Goal: Task Accomplishment & Management: Complete application form

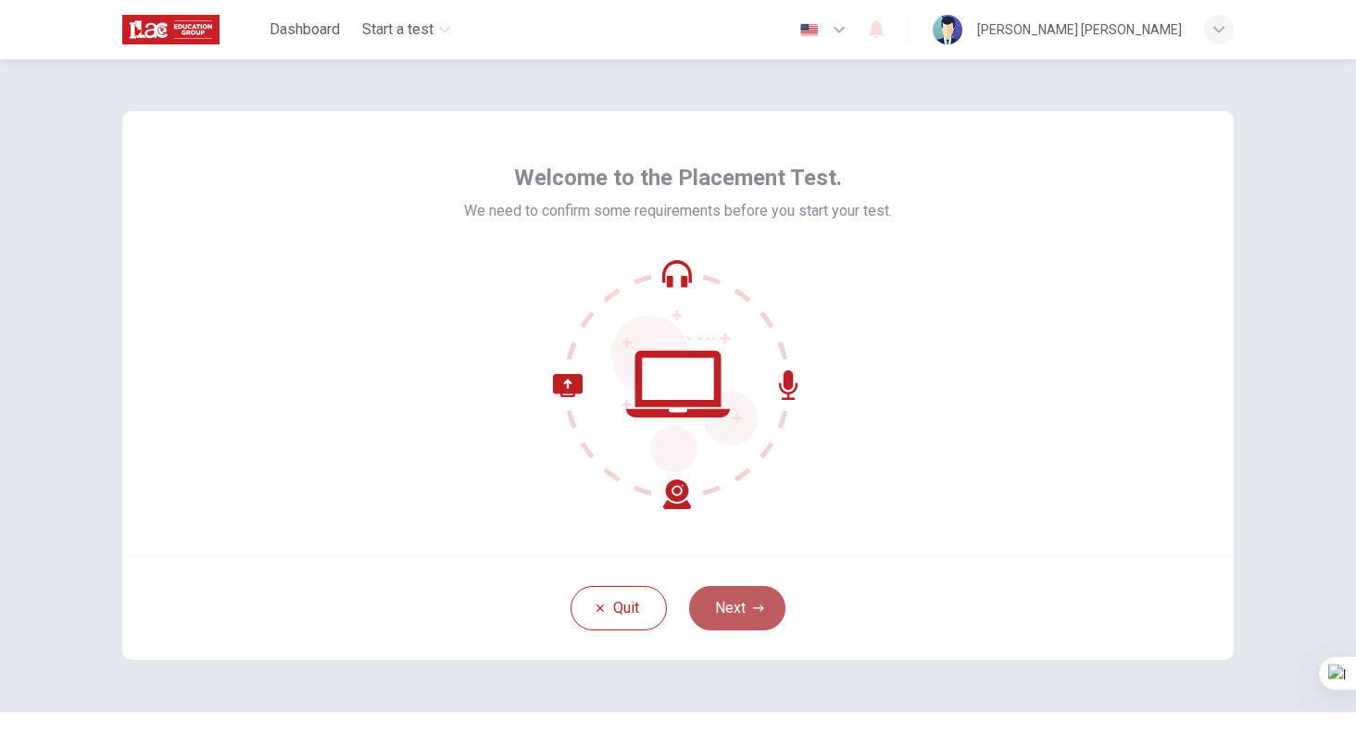
click at [743, 620] on button "Next" at bounding box center [737, 608] width 96 height 44
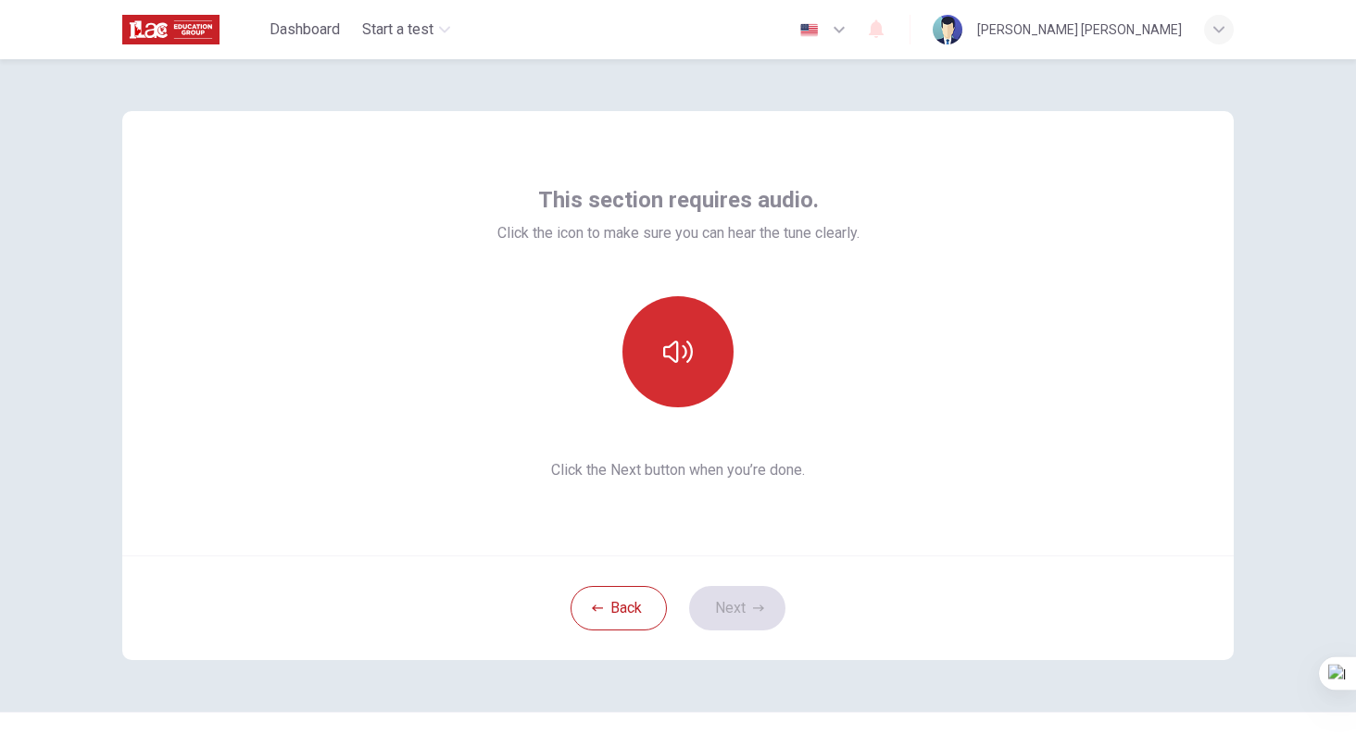
click at [682, 383] on button "button" at bounding box center [677, 351] width 111 height 111
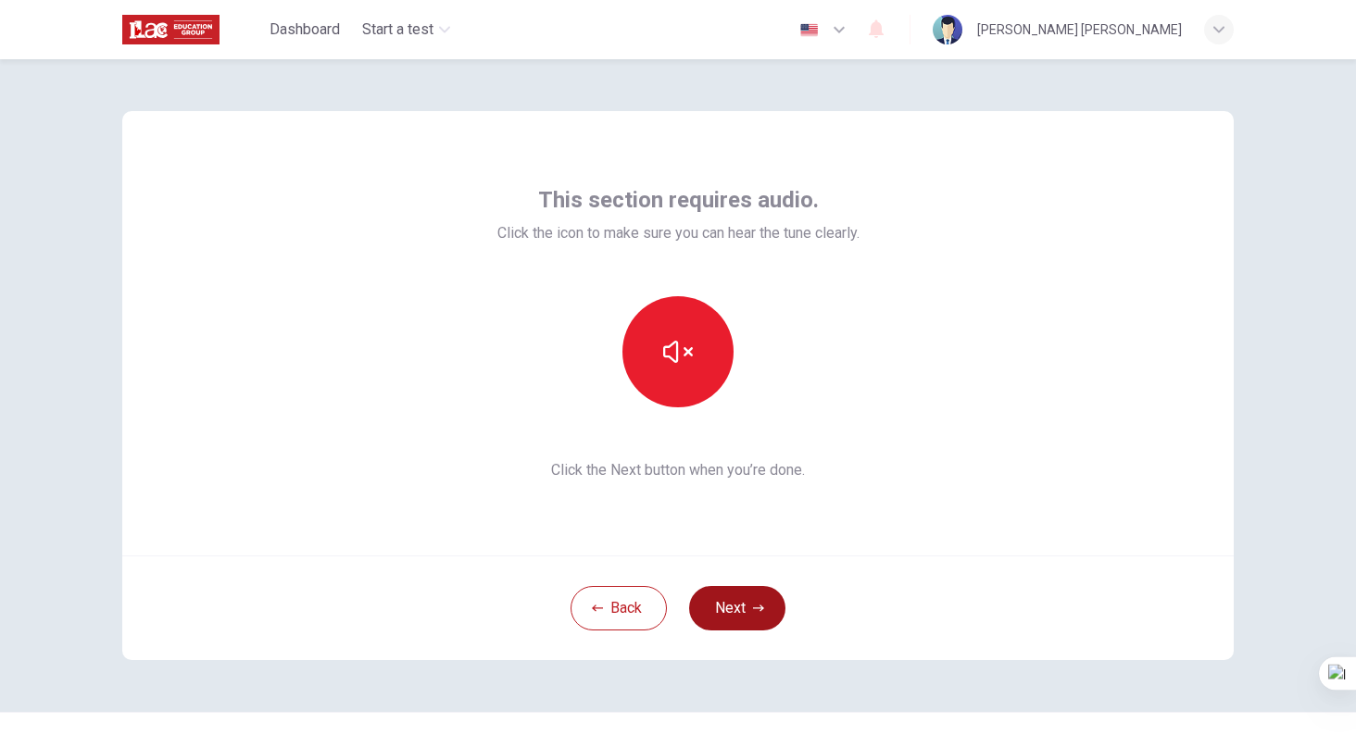
click at [774, 613] on button "Next" at bounding box center [737, 608] width 96 height 44
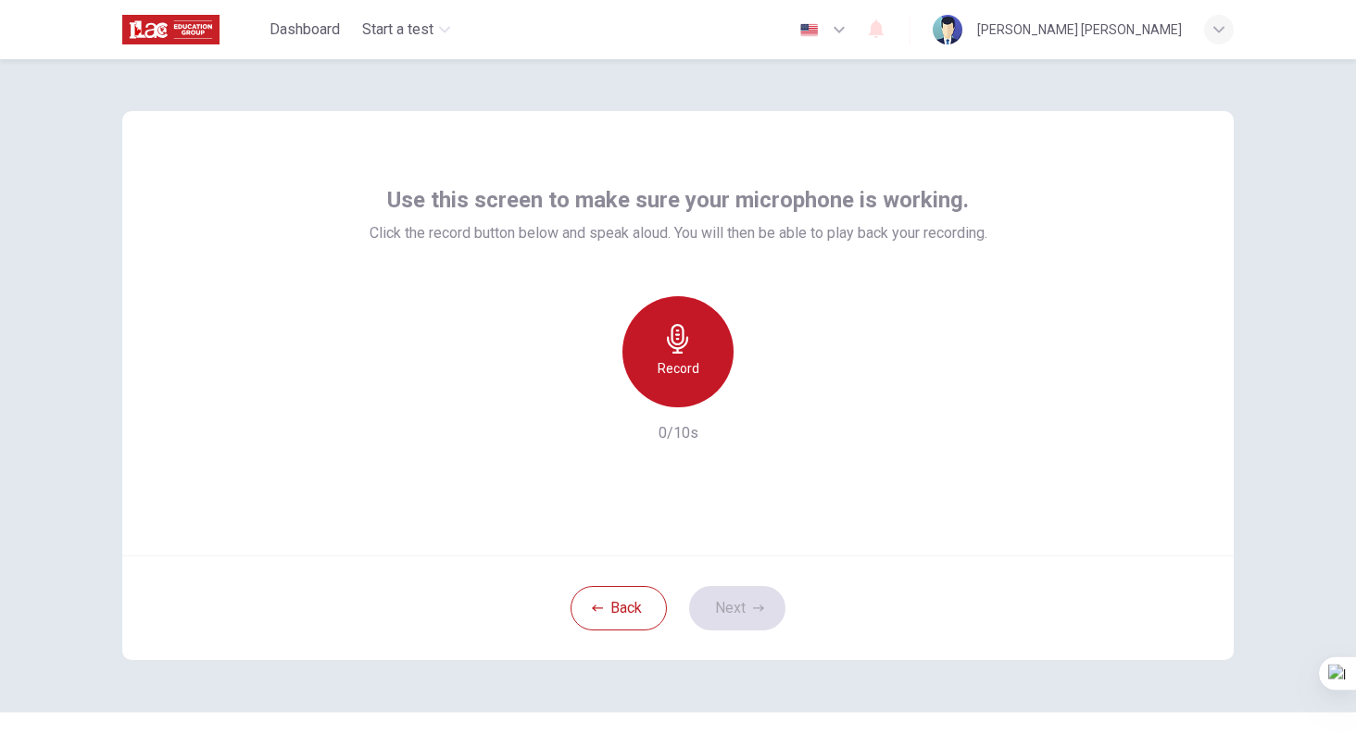
click at [715, 346] on div "Record" at bounding box center [677, 351] width 111 height 111
click at [677, 381] on div "Stop" at bounding box center [677, 351] width 111 height 111
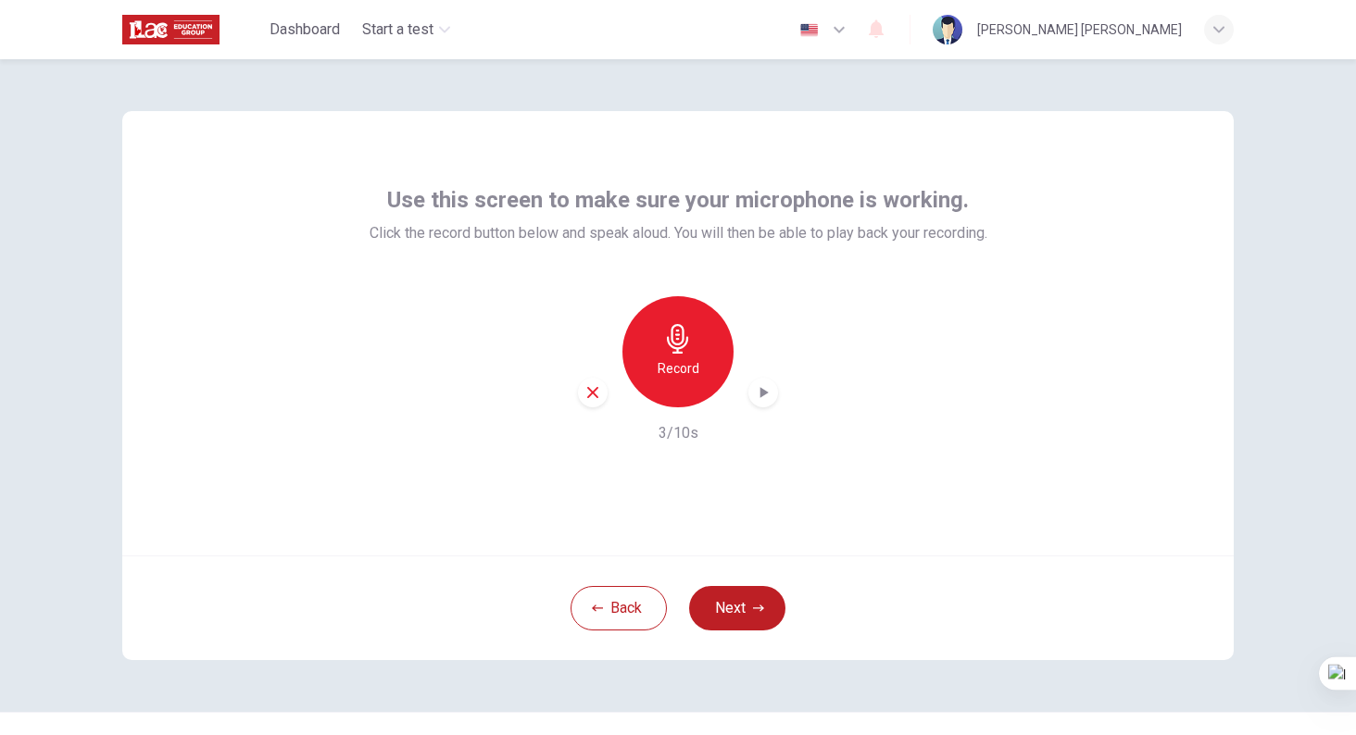
click at [761, 402] on div "button" at bounding box center [763, 393] width 30 height 30
click at [744, 616] on button "Next" at bounding box center [737, 608] width 96 height 44
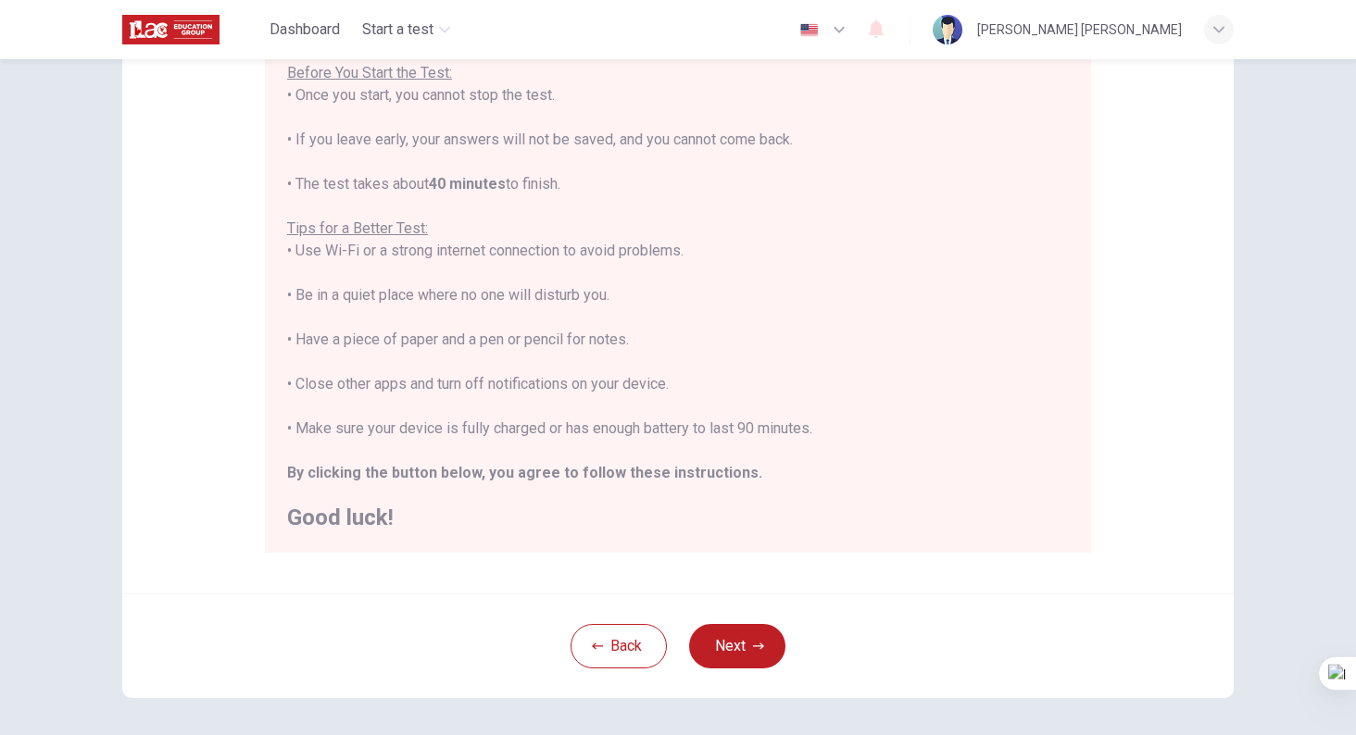
scroll to position [221, 0]
click at [760, 664] on button "Next" at bounding box center [737, 645] width 96 height 44
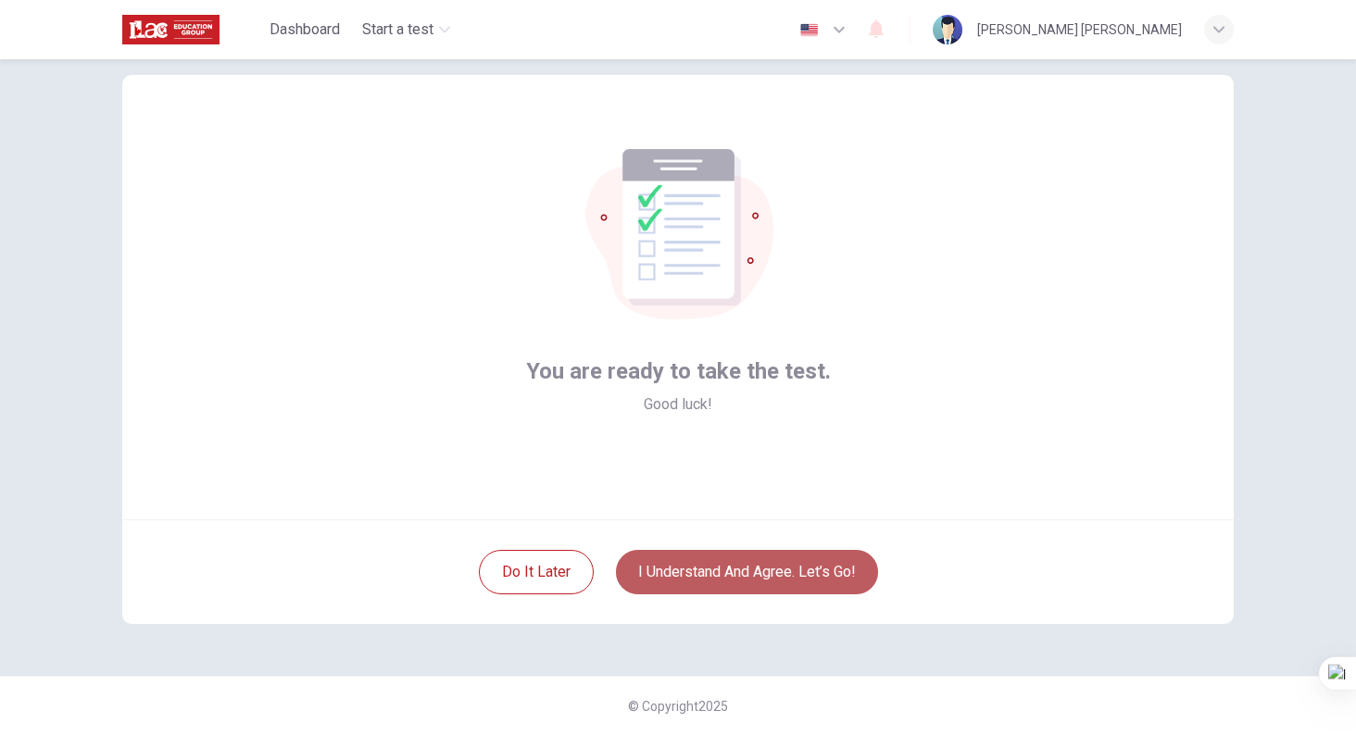
click at [715, 588] on button "I understand and agree. Let’s go!" at bounding box center [747, 572] width 262 height 44
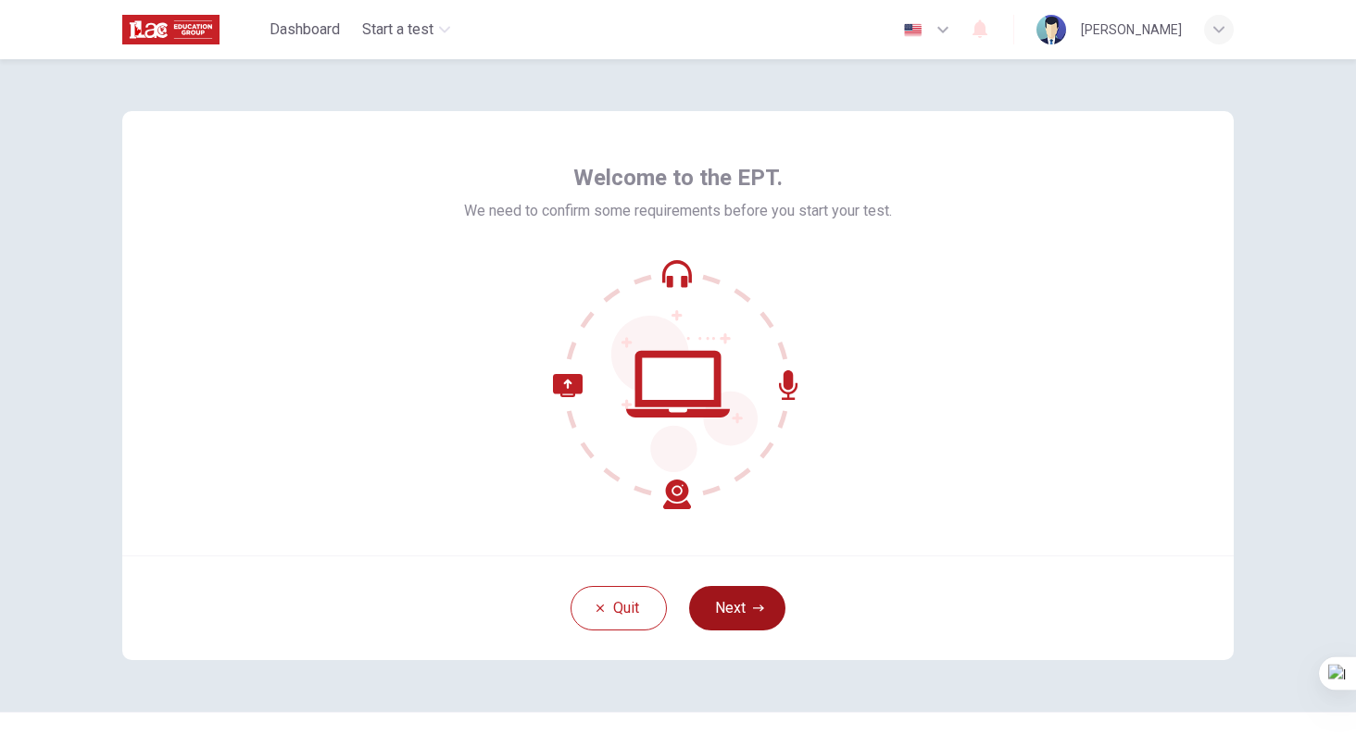
click at [725, 606] on button "Next" at bounding box center [737, 608] width 96 height 44
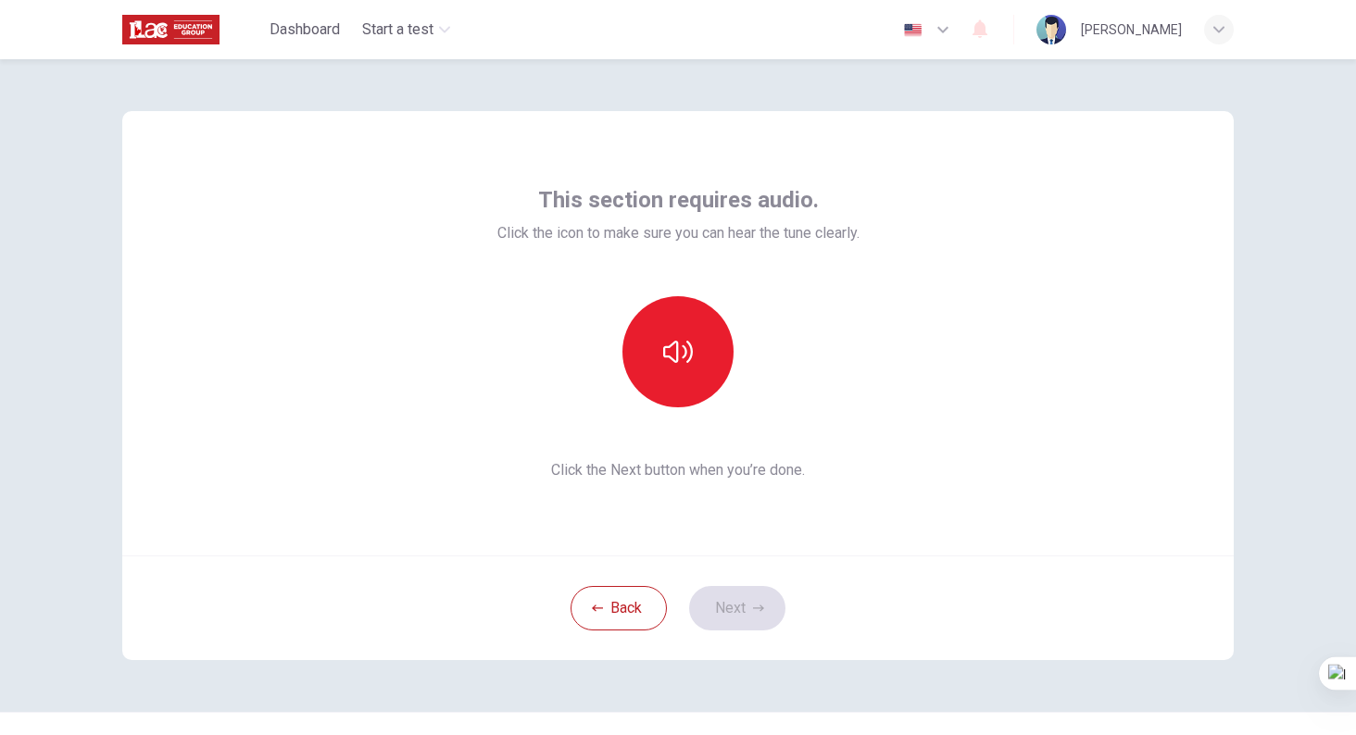
click at [697, 421] on div "This section requires audio. Click the icon to make sure you can hear the tune …" at bounding box center [678, 333] width 362 height 296
click at [696, 408] on div "This section requires audio. Click the icon to make sure you can hear the tune …" at bounding box center [678, 333] width 362 height 296
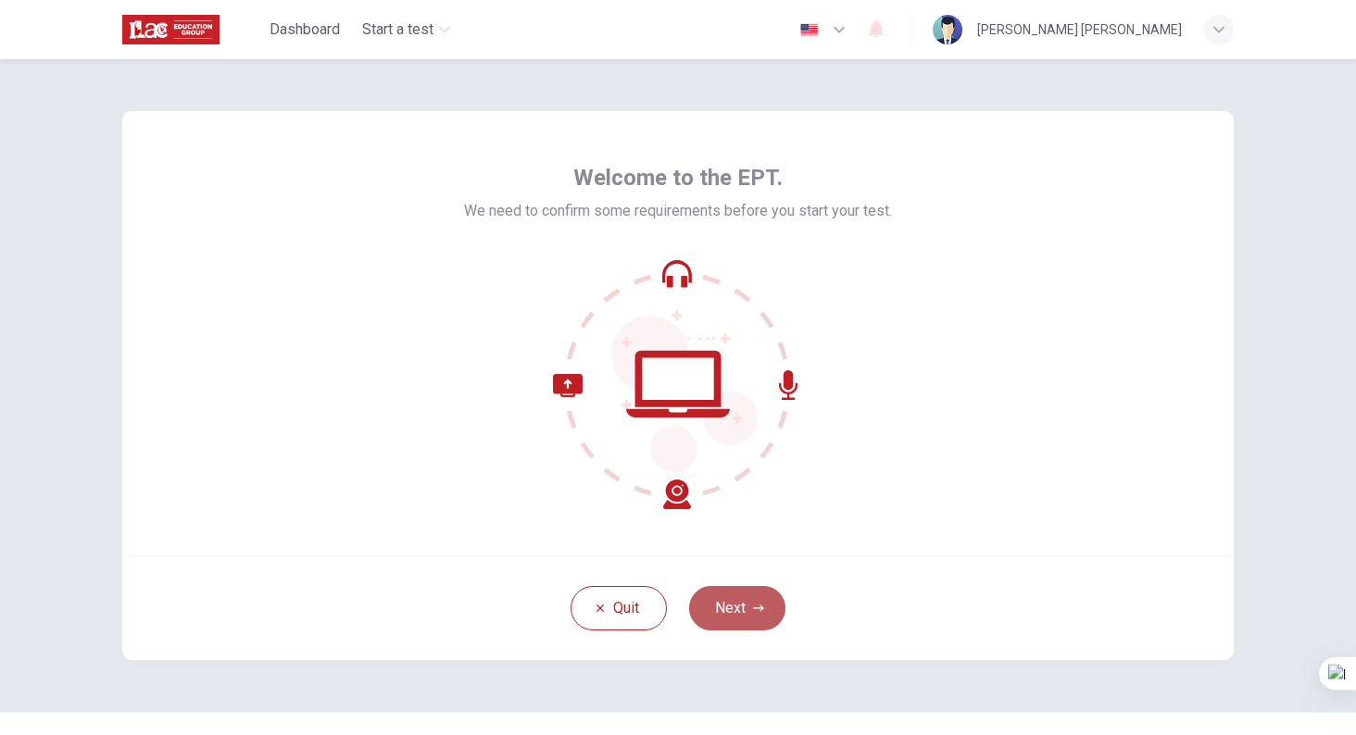
click at [720, 594] on button "Next" at bounding box center [737, 608] width 96 height 44
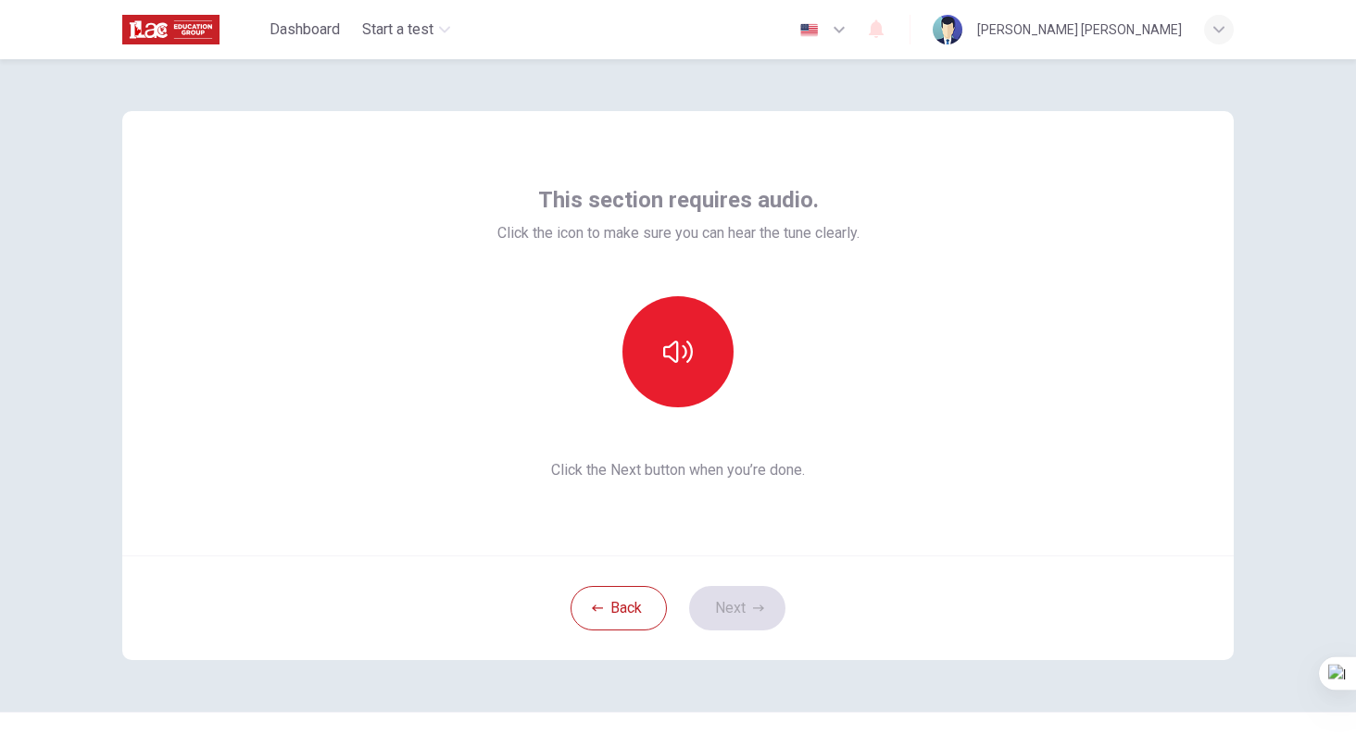
click at [697, 446] on div "This section requires audio. Click the icon to make sure you can hear the tune …" at bounding box center [678, 333] width 362 height 296
click at [697, 408] on div "This section requires audio. Click the icon to make sure you can hear the tune …" at bounding box center [678, 333] width 362 height 296
click at [685, 382] on button "button" at bounding box center [677, 351] width 111 height 111
click at [727, 625] on button "Next" at bounding box center [737, 608] width 96 height 44
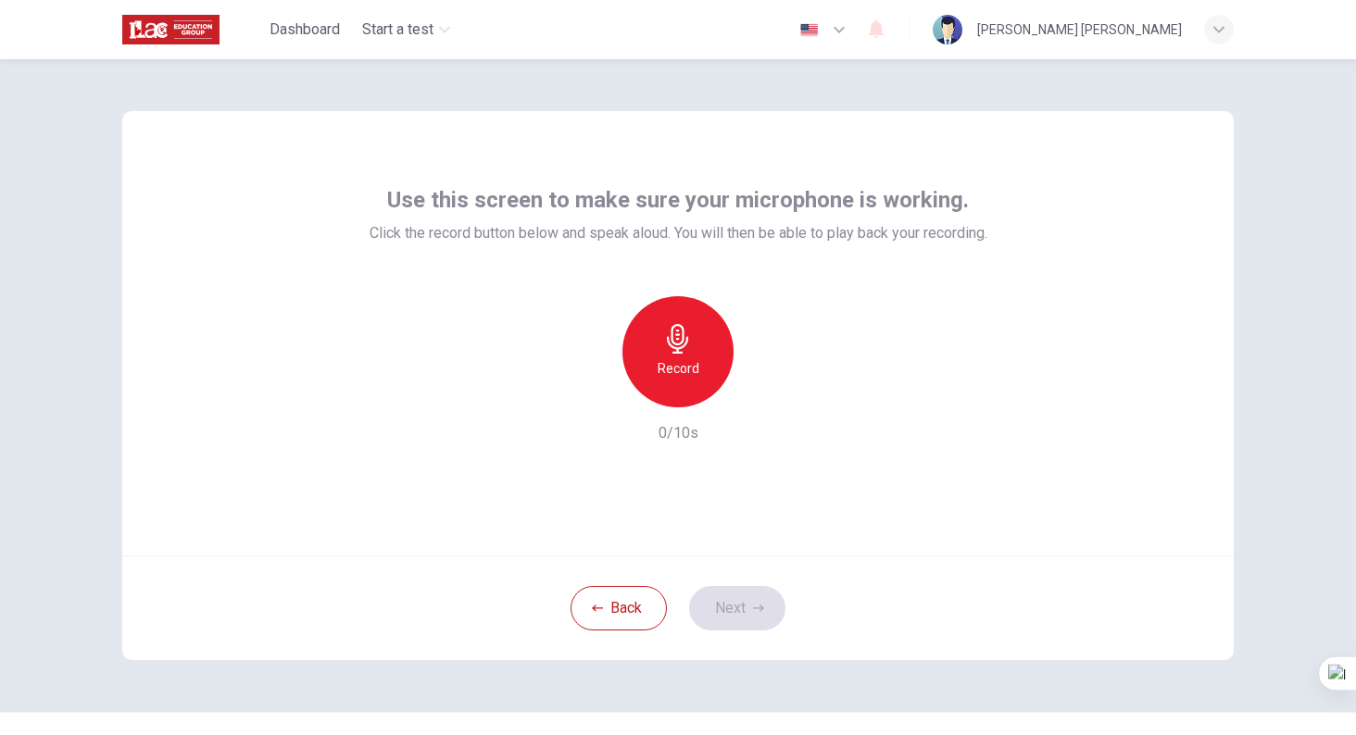
click at [658, 369] on h6 "Record" at bounding box center [679, 369] width 42 height 22
click at [686, 386] on div "Stop" at bounding box center [677, 351] width 111 height 111
click at [760, 388] on icon "button" at bounding box center [763, 392] width 19 height 19
click at [735, 626] on button "Next" at bounding box center [737, 608] width 96 height 44
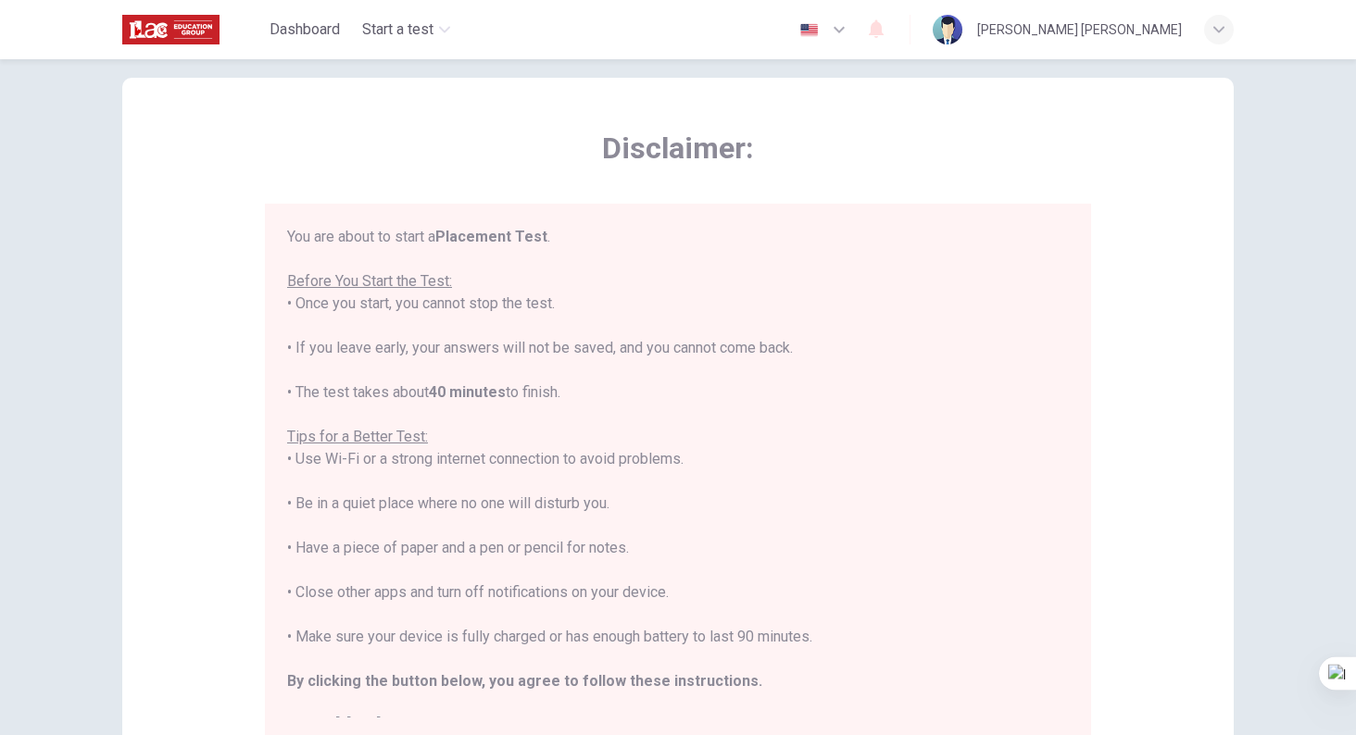
scroll to position [21, 0]
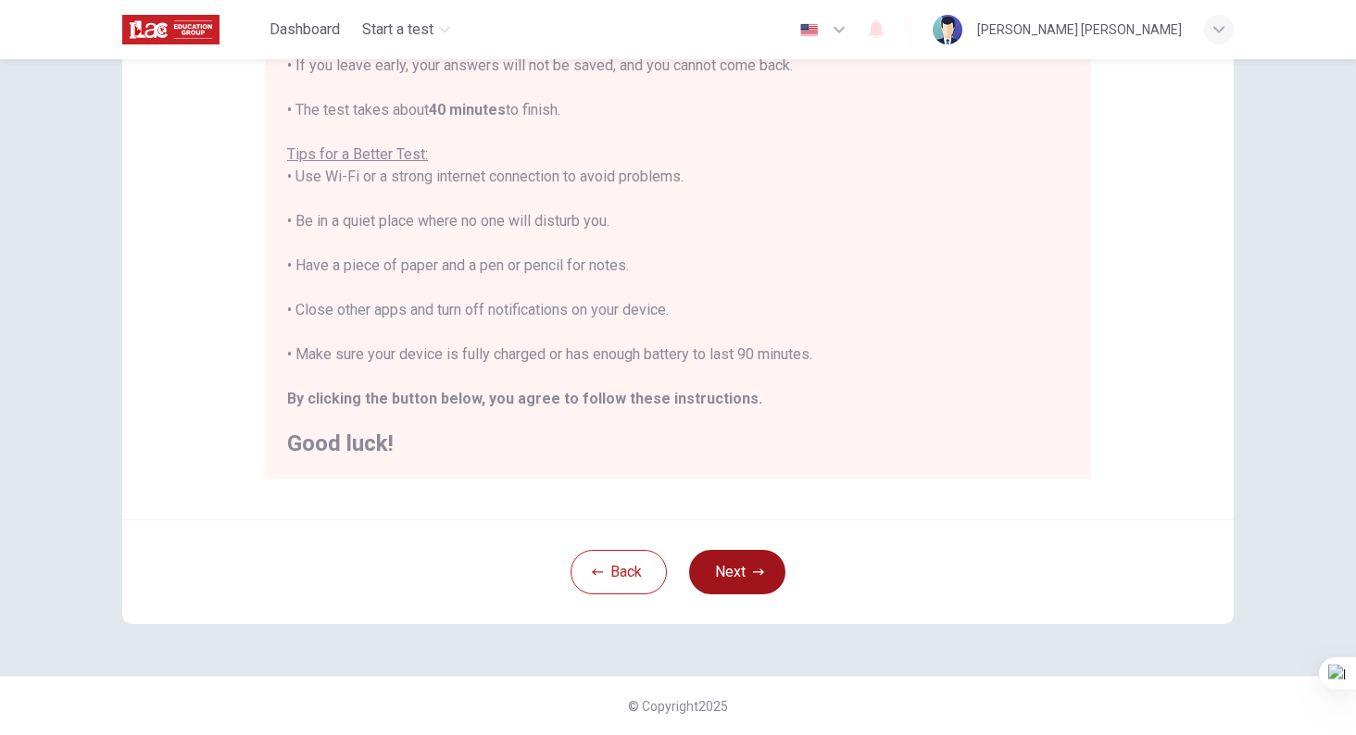
click at [737, 570] on button "Next" at bounding box center [737, 572] width 96 height 44
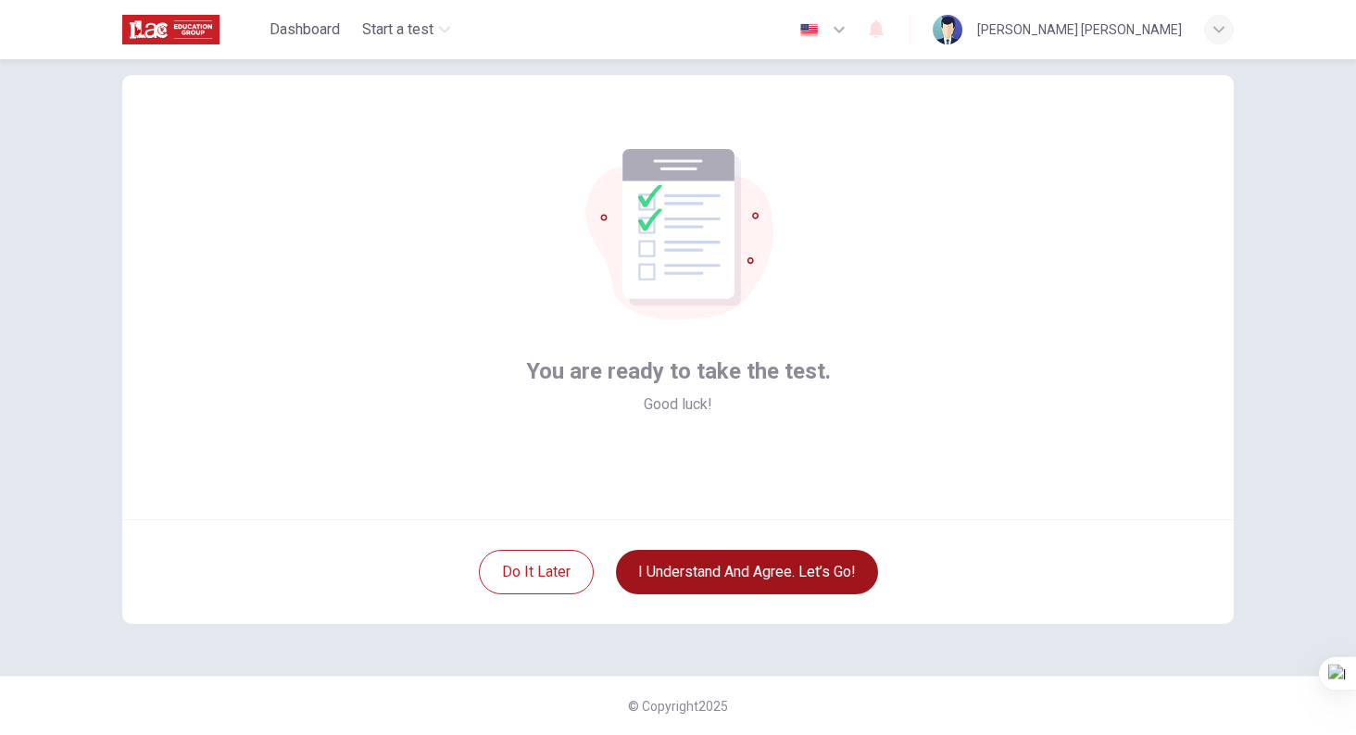
scroll to position [36, 0]
click at [668, 564] on button "I understand and agree. Let’s go!" at bounding box center [747, 572] width 262 height 44
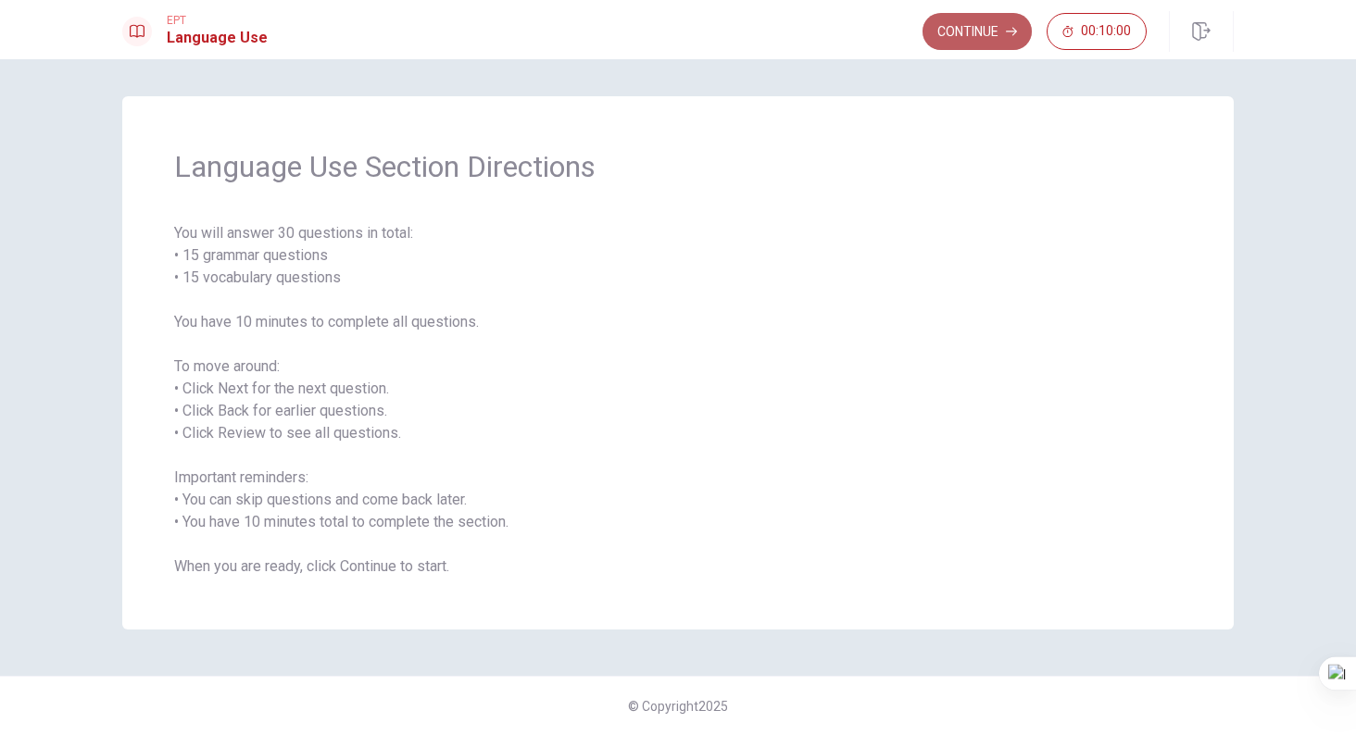
click at [975, 36] on button "Continue" at bounding box center [977, 31] width 109 height 37
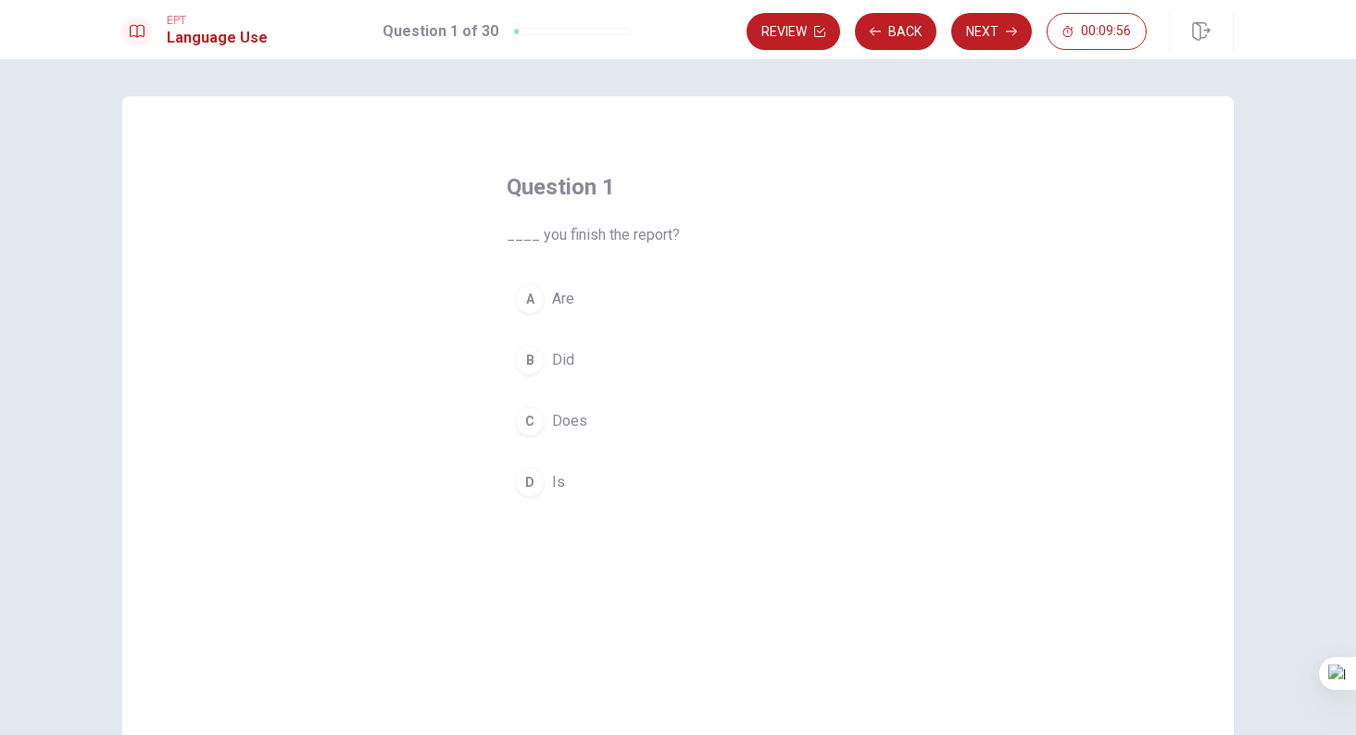
click at [523, 360] on div "B" at bounding box center [530, 360] width 30 height 30
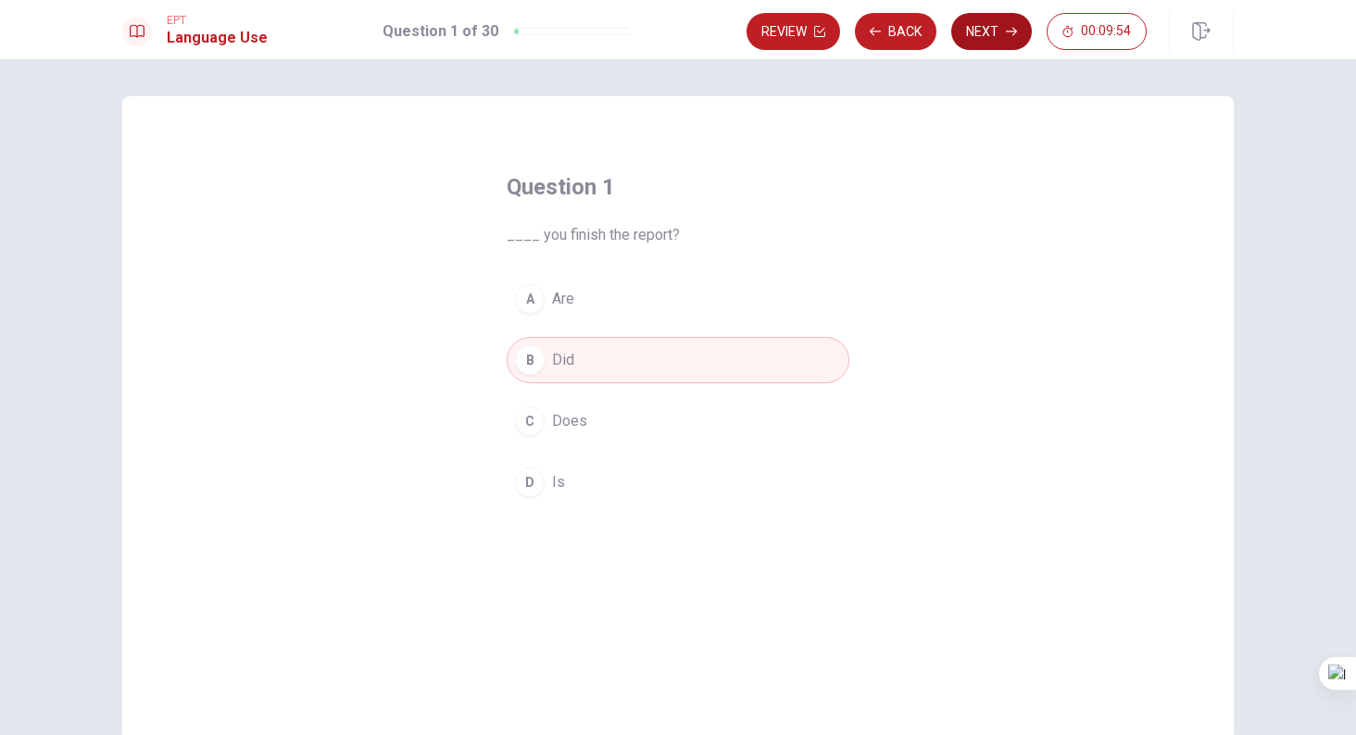
click at [1004, 31] on button "Next" at bounding box center [991, 31] width 81 height 37
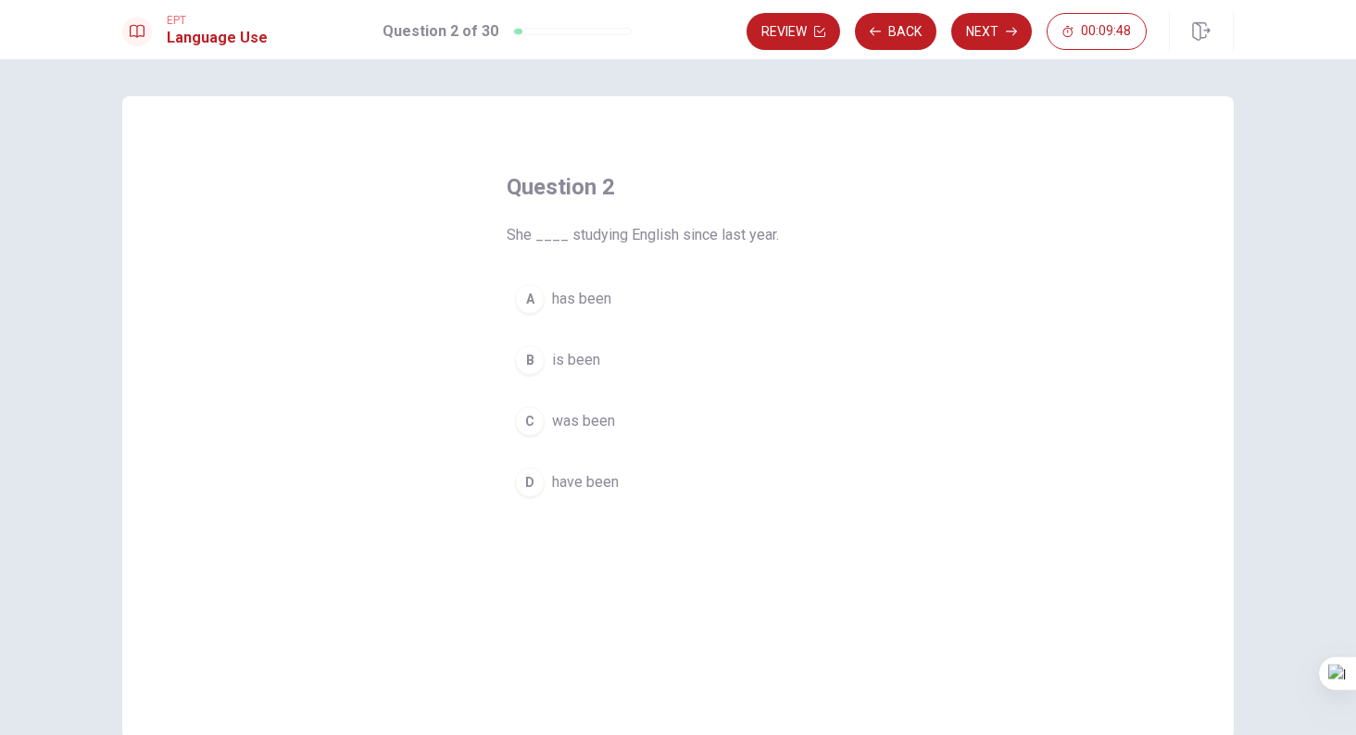
click at [634, 296] on button "A has been" at bounding box center [678, 299] width 343 height 46
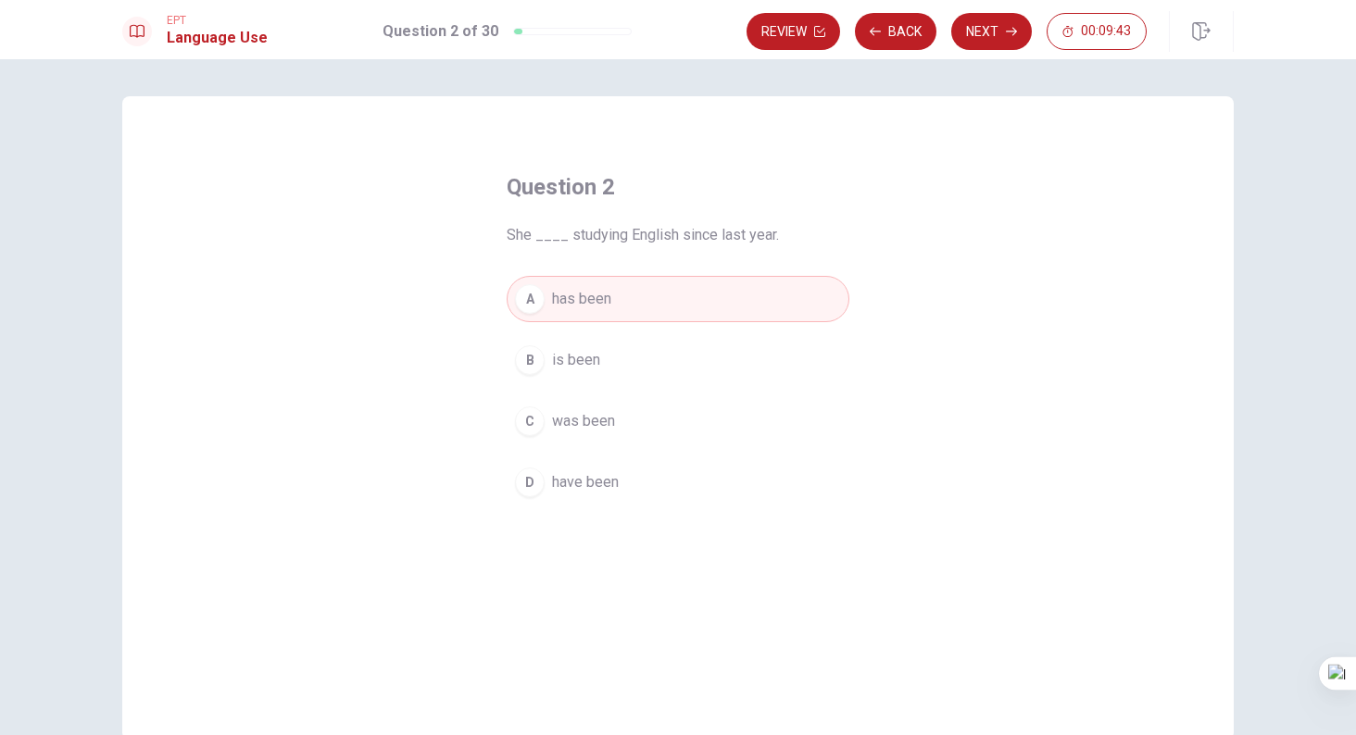
click at [648, 471] on button "D have been" at bounding box center [678, 482] width 343 height 46
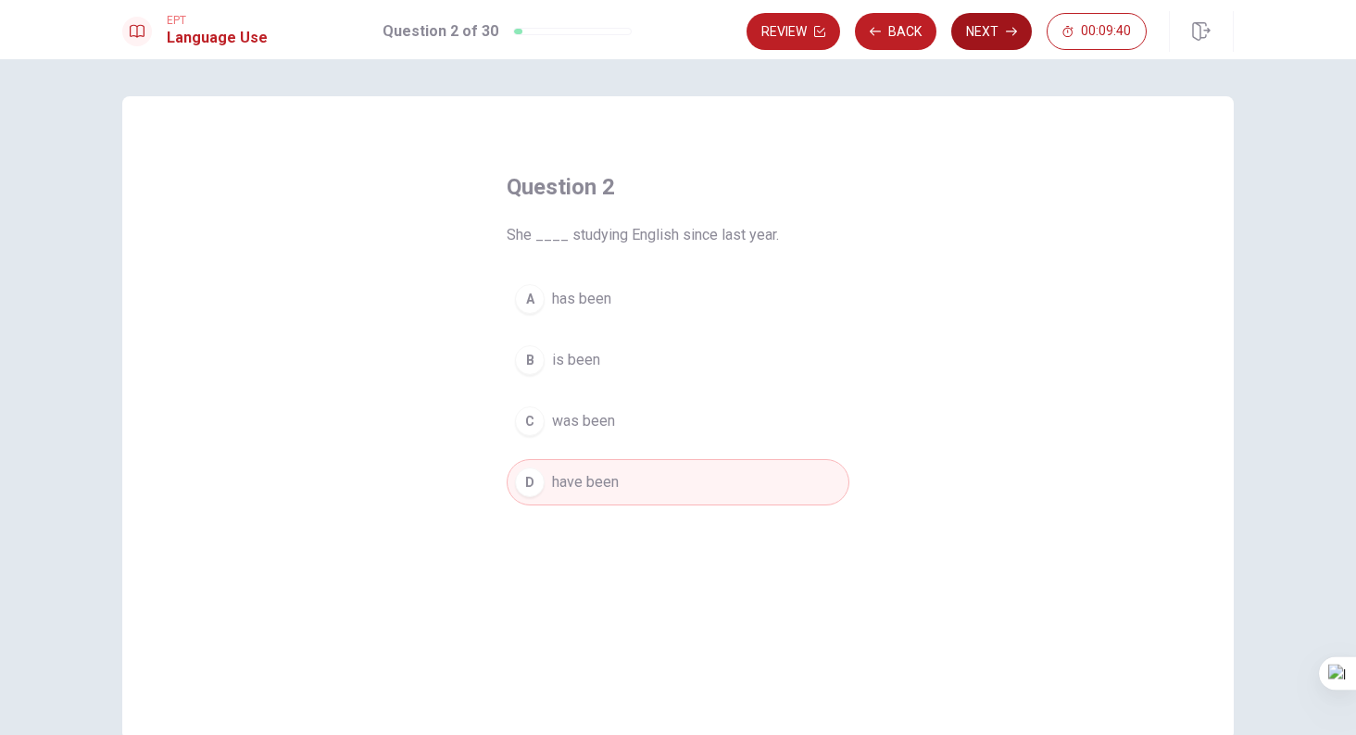
click at [1005, 40] on button "Next" at bounding box center [991, 31] width 81 height 37
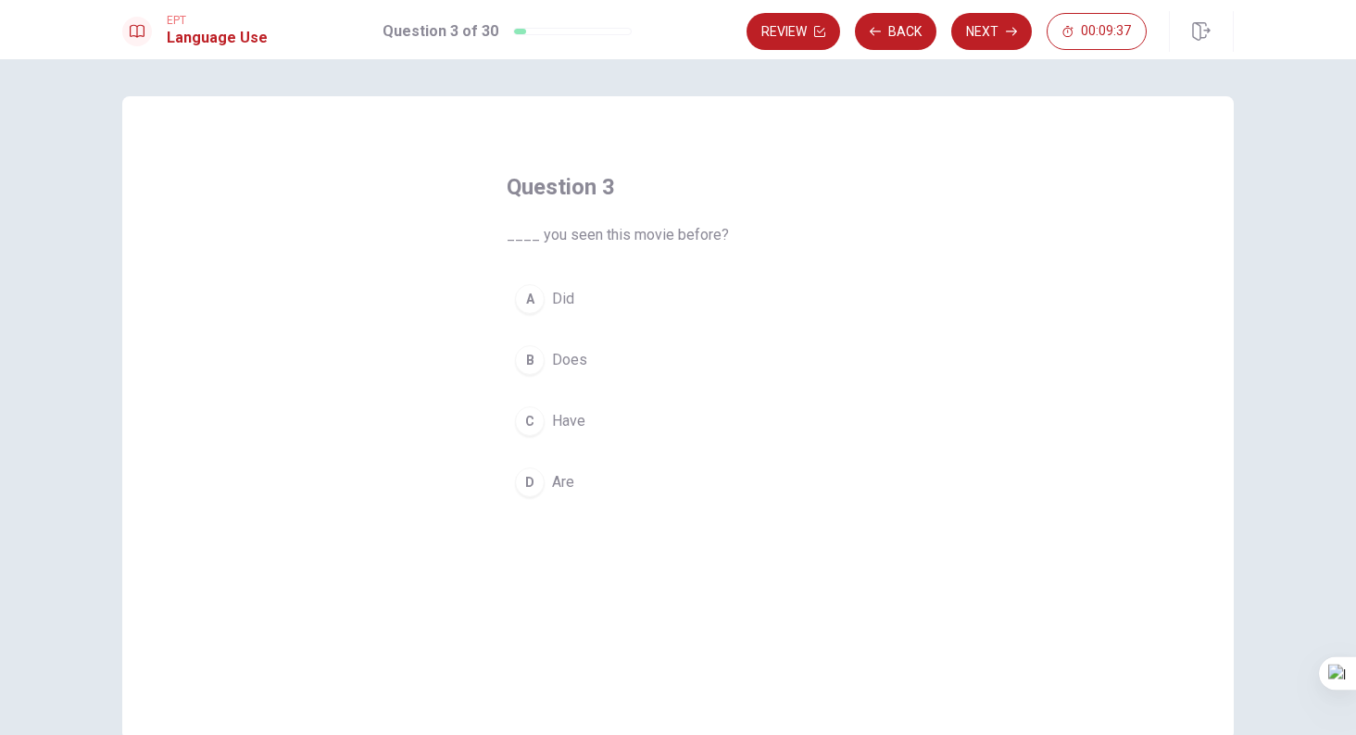
click at [549, 433] on button "C Have" at bounding box center [678, 421] width 343 height 46
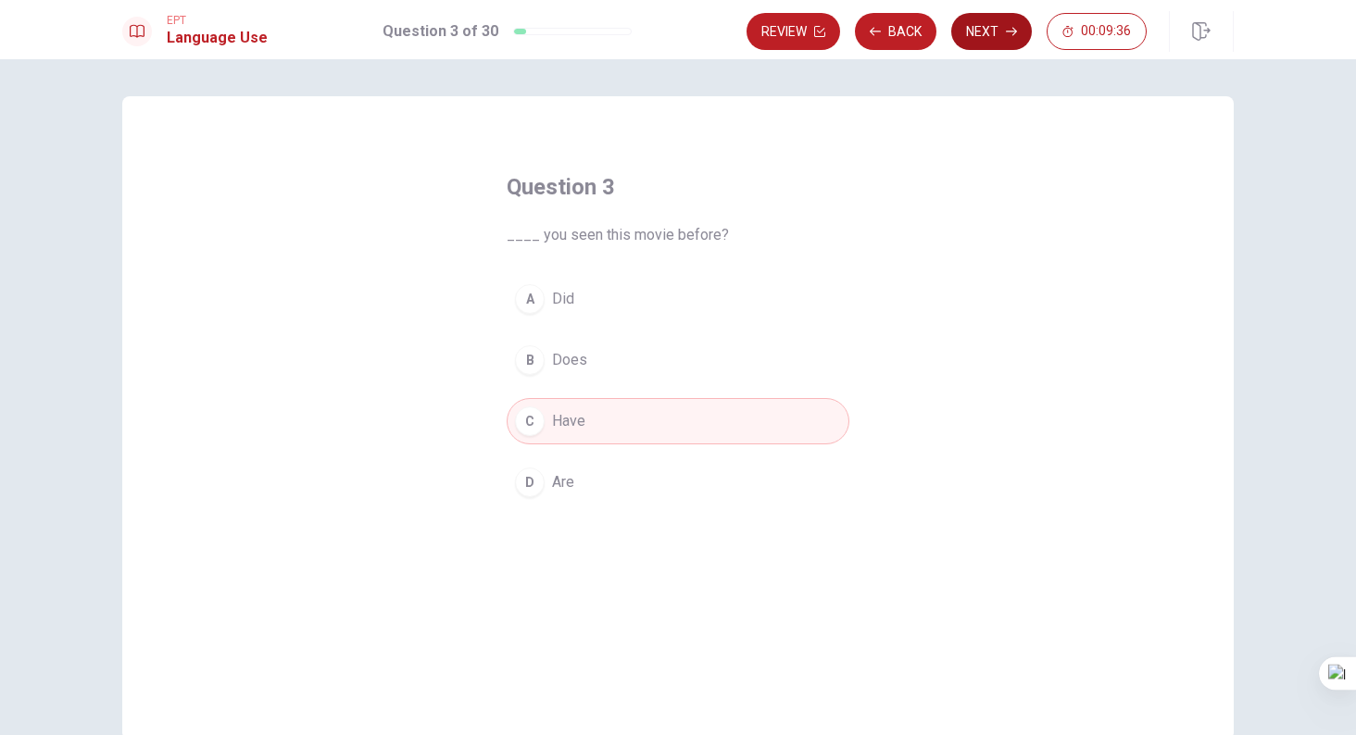
click at [999, 39] on button "Next" at bounding box center [991, 31] width 81 height 37
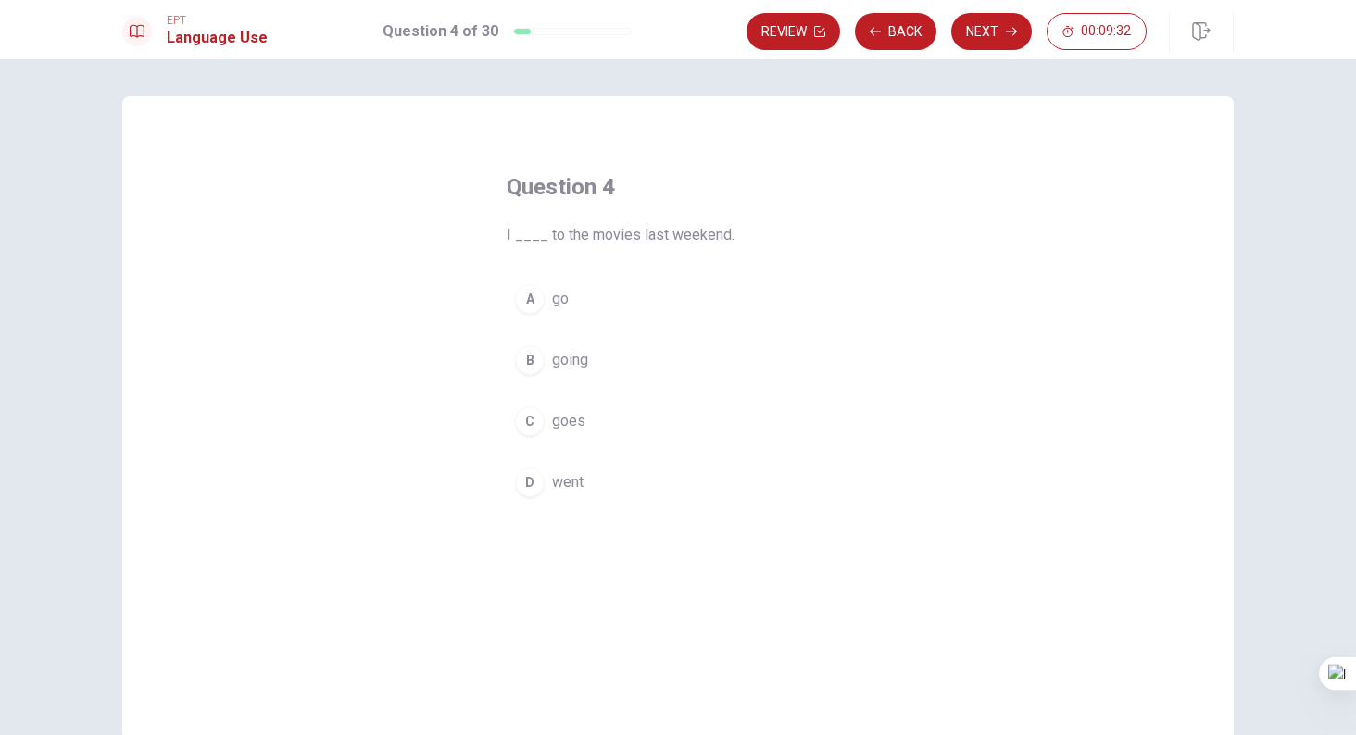
click at [578, 472] on span "went" at bounding box center [567, 482] width 31 height 22
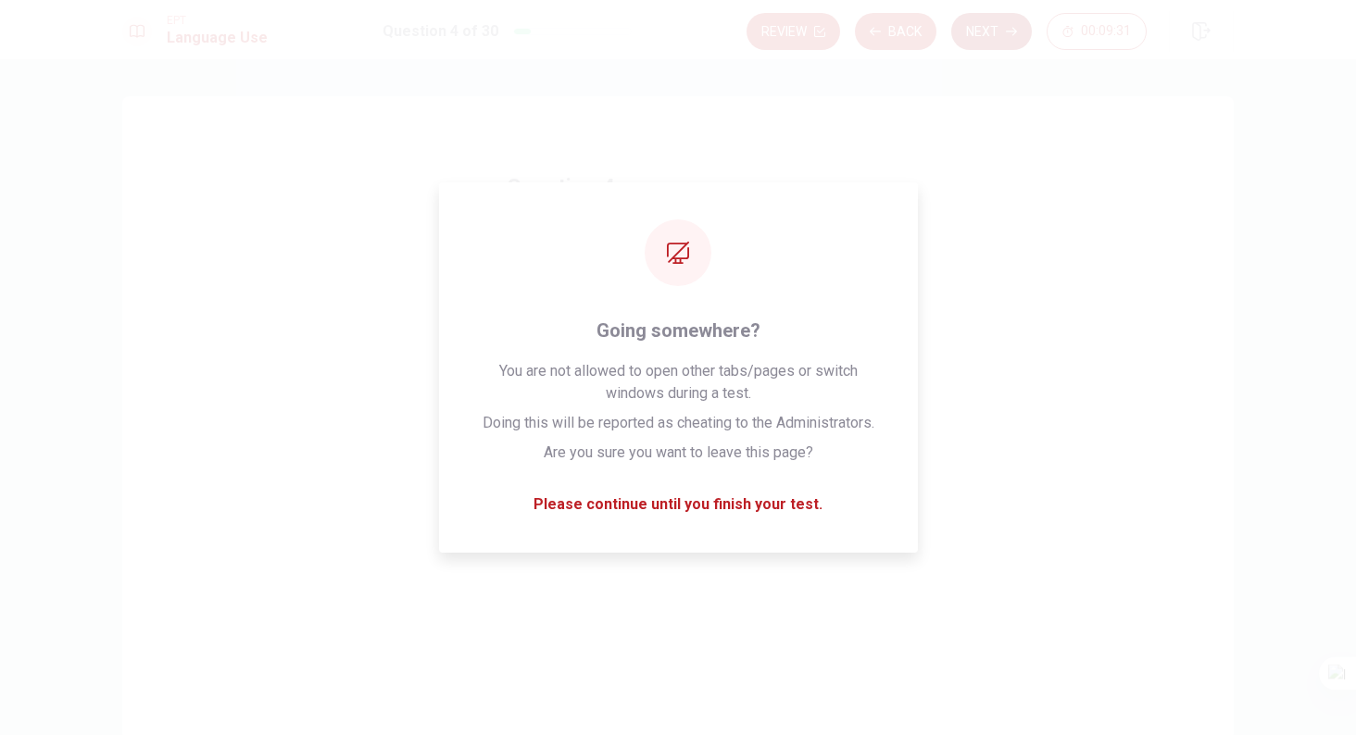
click at [1007, 35] on icon "button" at bounding box center [1011, 31] width 11 height 11
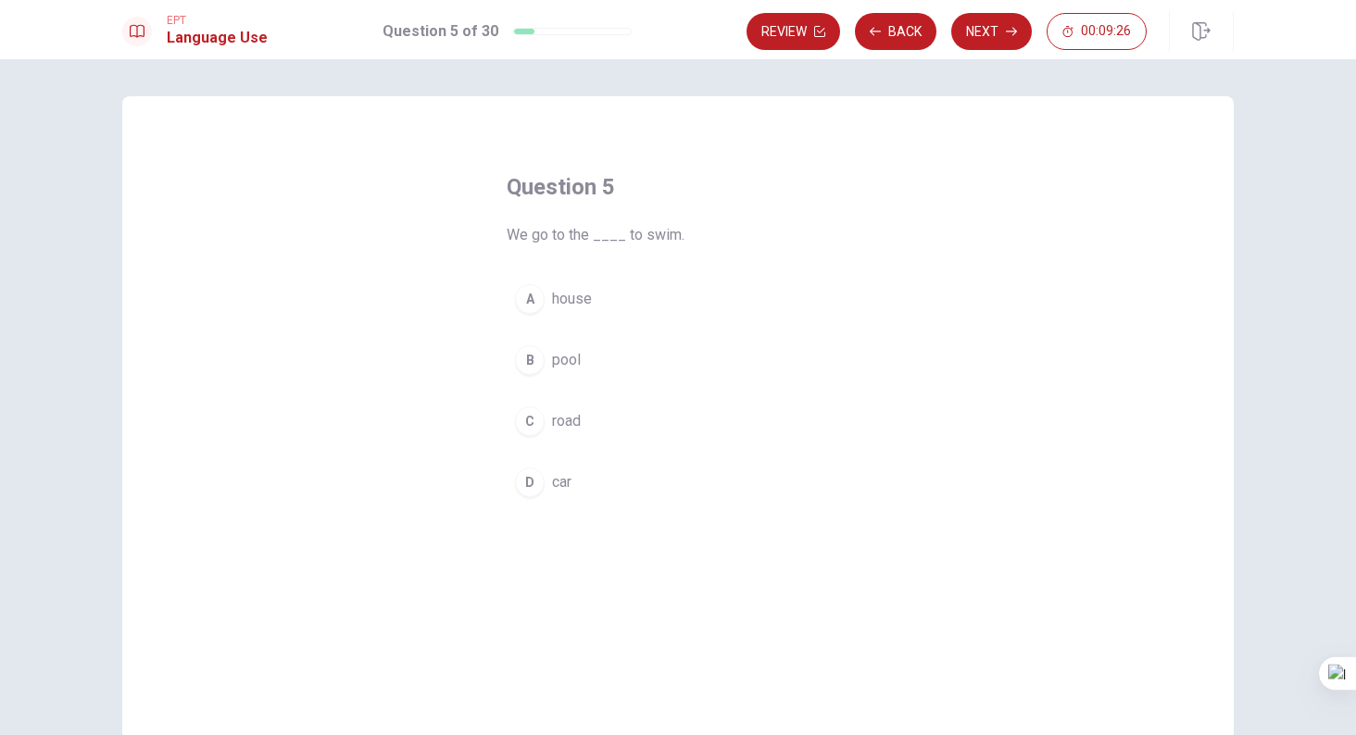
click at [566, 370] on span "pool" at bounding box center [566, 360] width 29 height 22
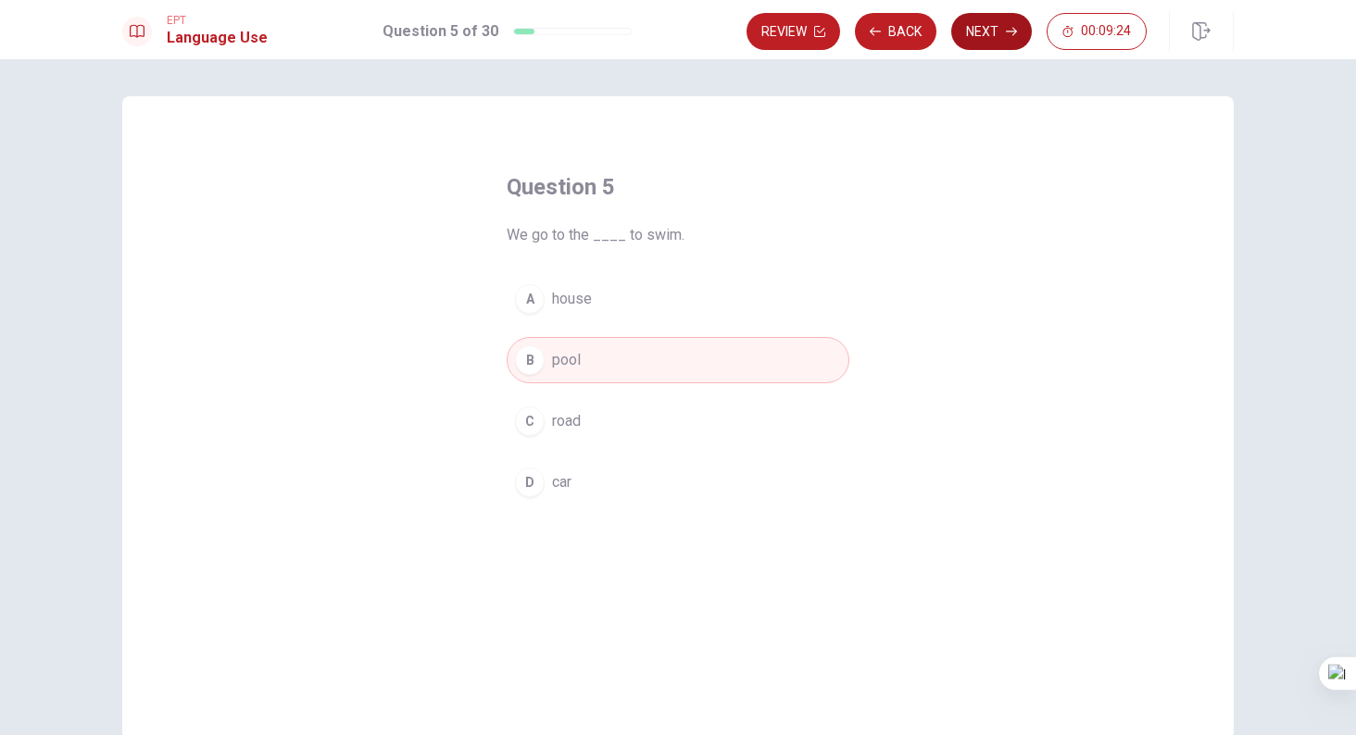
click at [995, 45] on button "Next" at bounding box center [991, 31] width 81 height 37
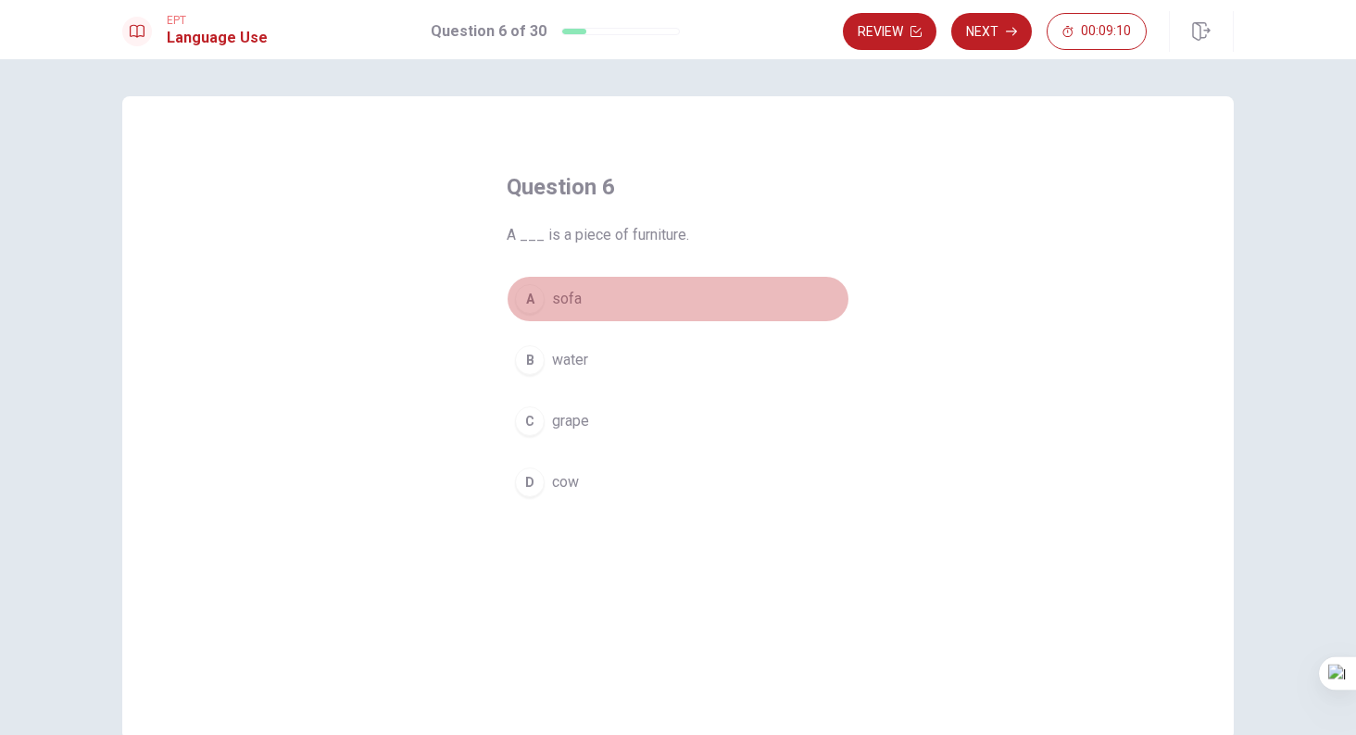
click at [568, 304] on span "sofa" at bounding box center [567, 299] width 30 height 22
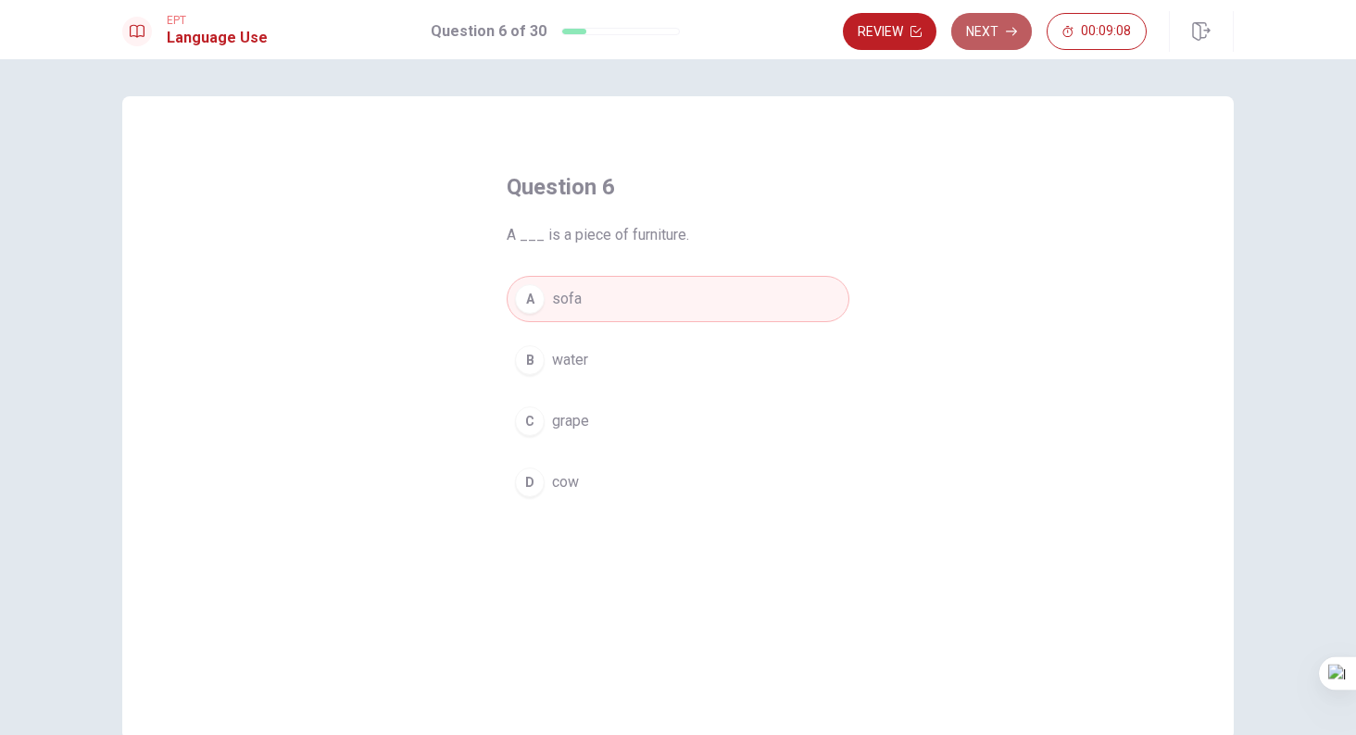
click at [989, 27] on button "Next" at bounding box center [991, 31] width 81 height 37
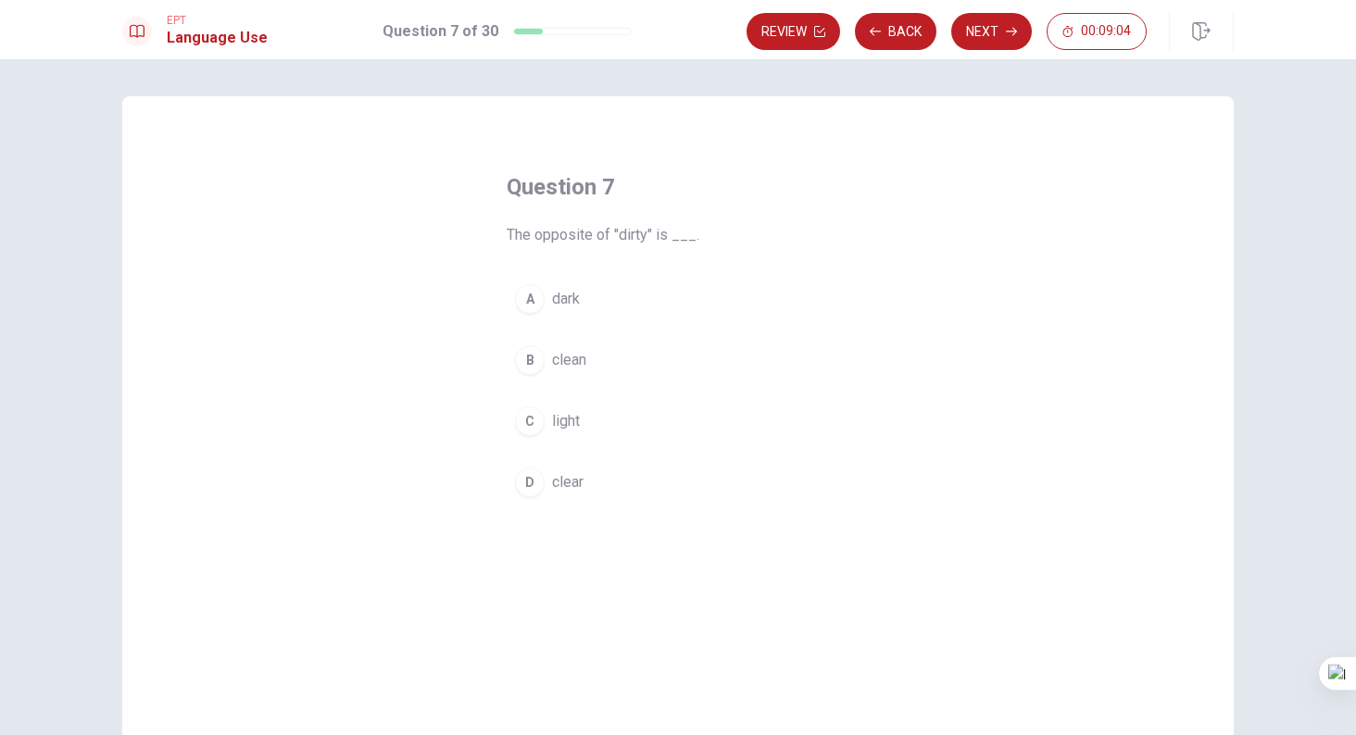
click at [554, 367] on span "clean" at bounding box center [569, 360] width 34 height 22
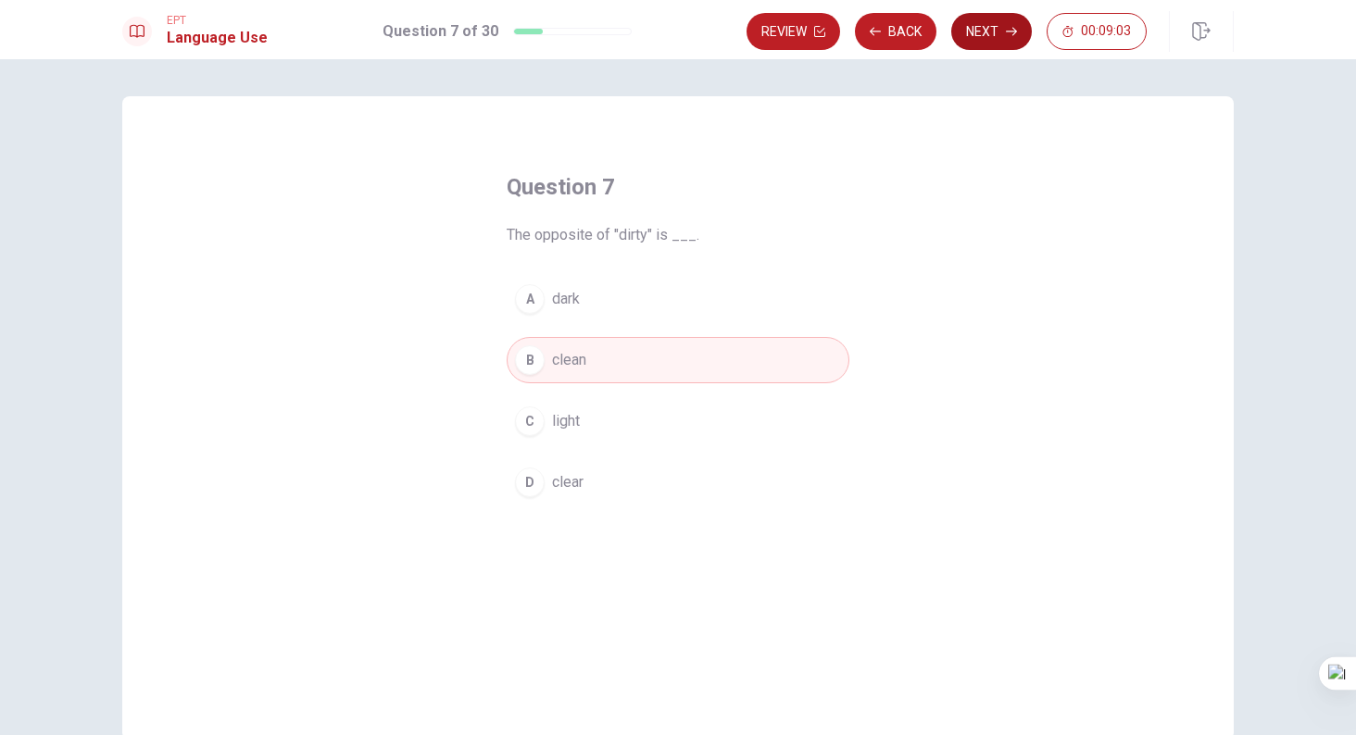
click at [982, 39] on button "Next" at bounding box center [991, 31] width 81 height 37
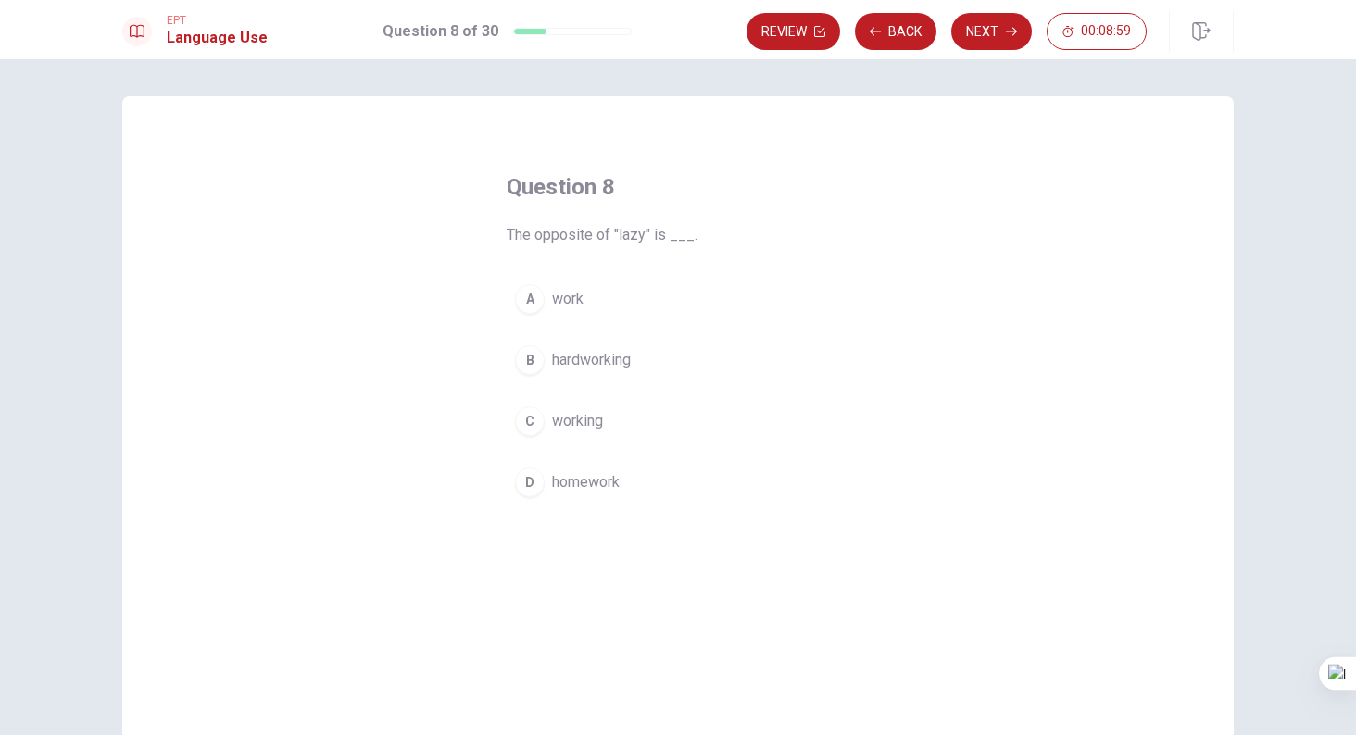
click at [634, 363] on button "B hardworking" at bounding box center [678, 360] width 343 height 46
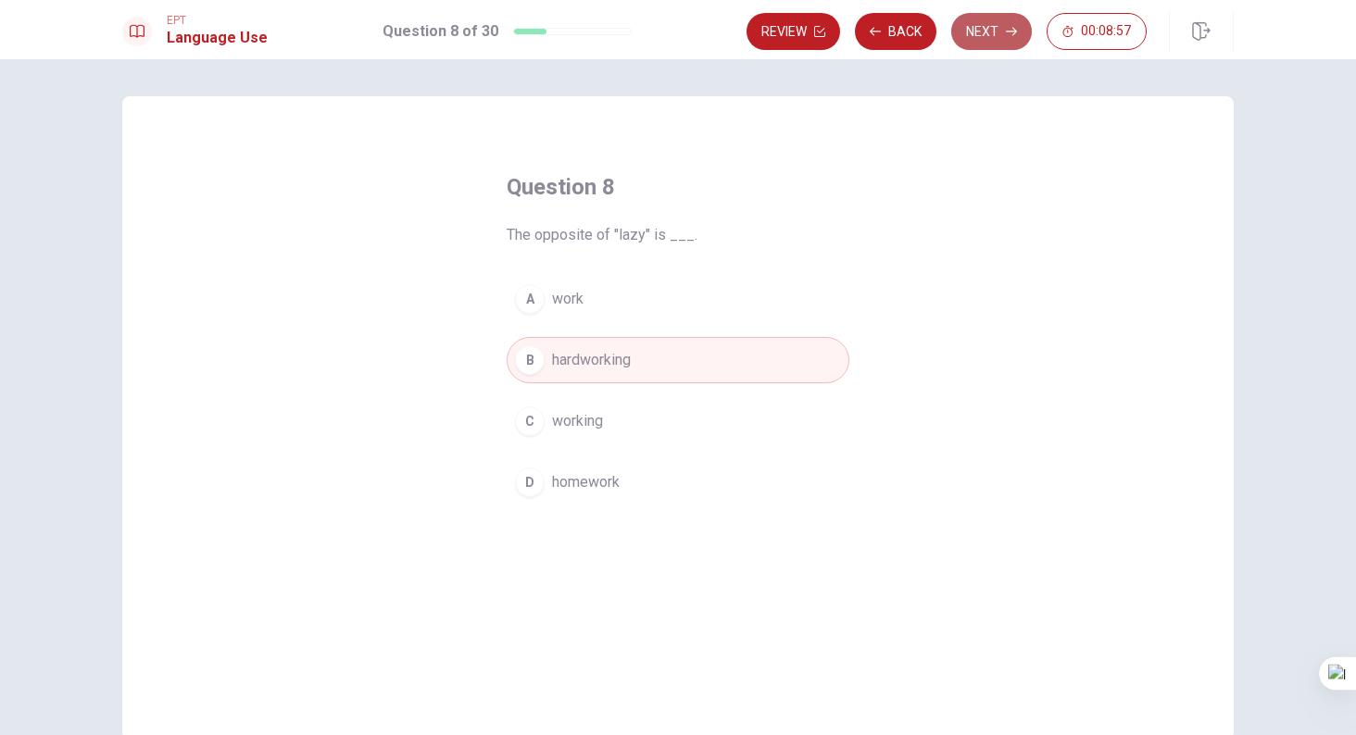
click at [992, 30] on button "Next" at bounding box center [991, 31] width 81 height 37
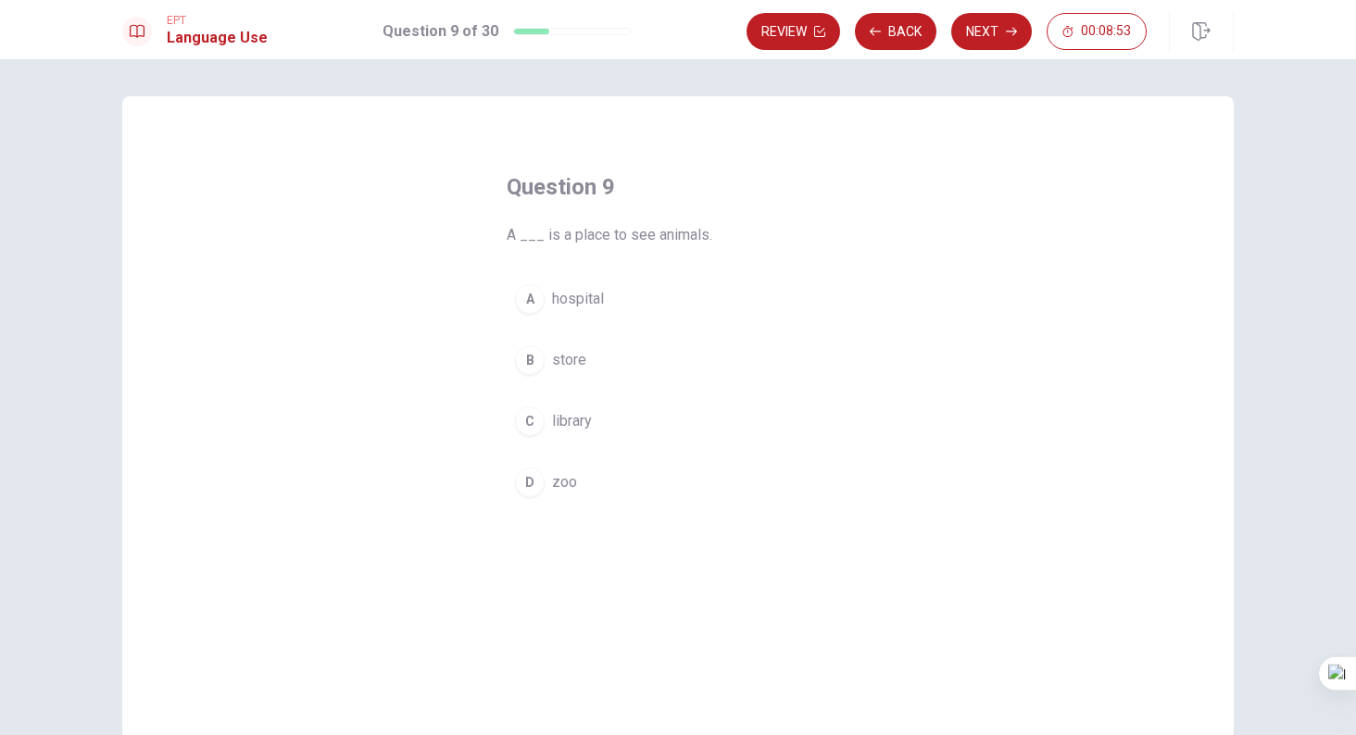
click at [556, 476] on span "zoo" at bounding box center [564, 482] width 25 height 22
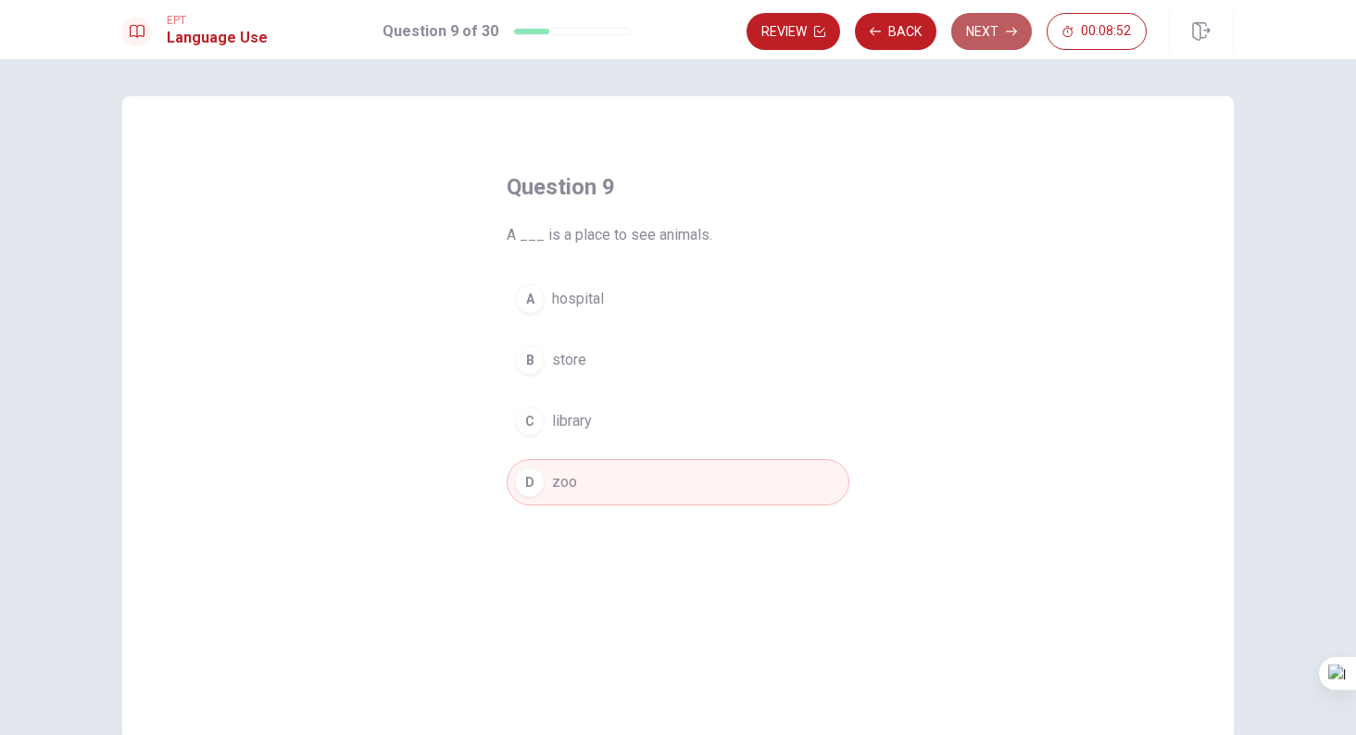
click at [1006, 26] on icon "button" at bounding box center [1011, 31] width 11 height 11
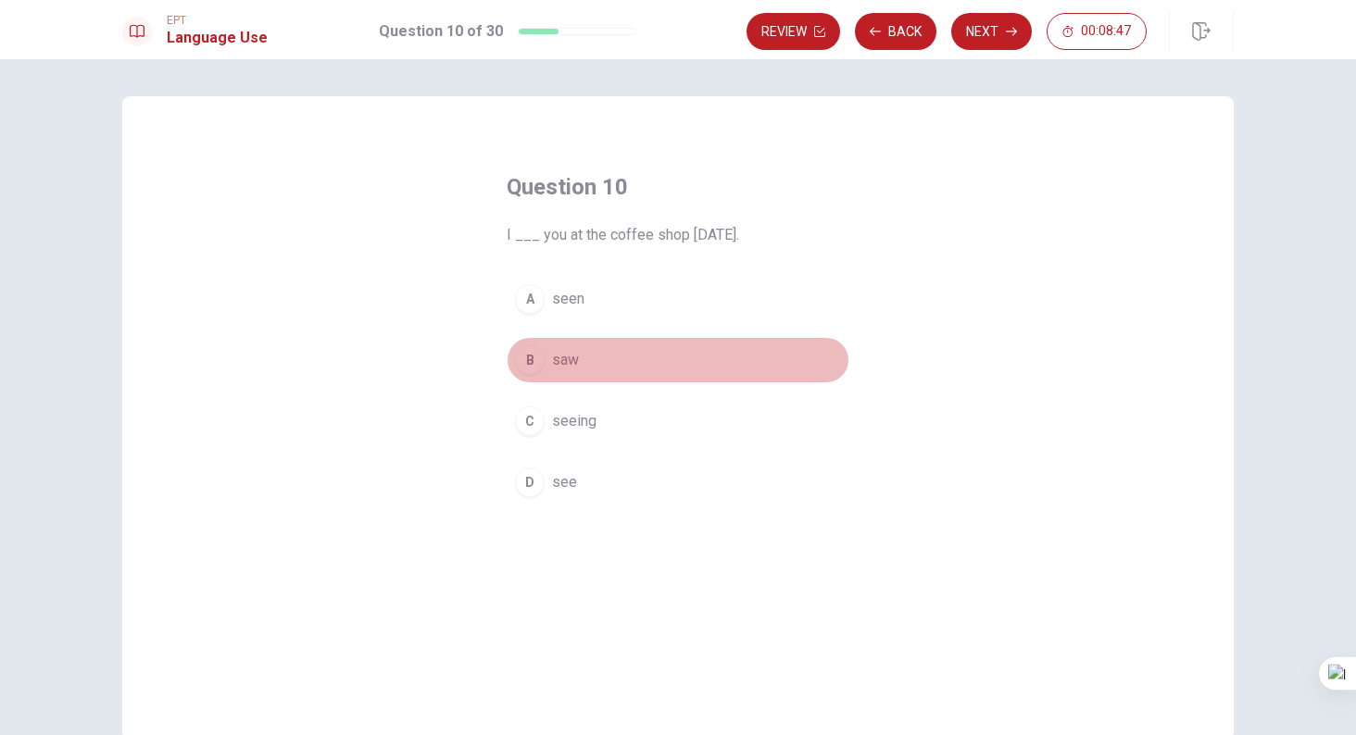
click at [590, 370] on button "B saw" at bounding box center [678, 360] width 343 height 46
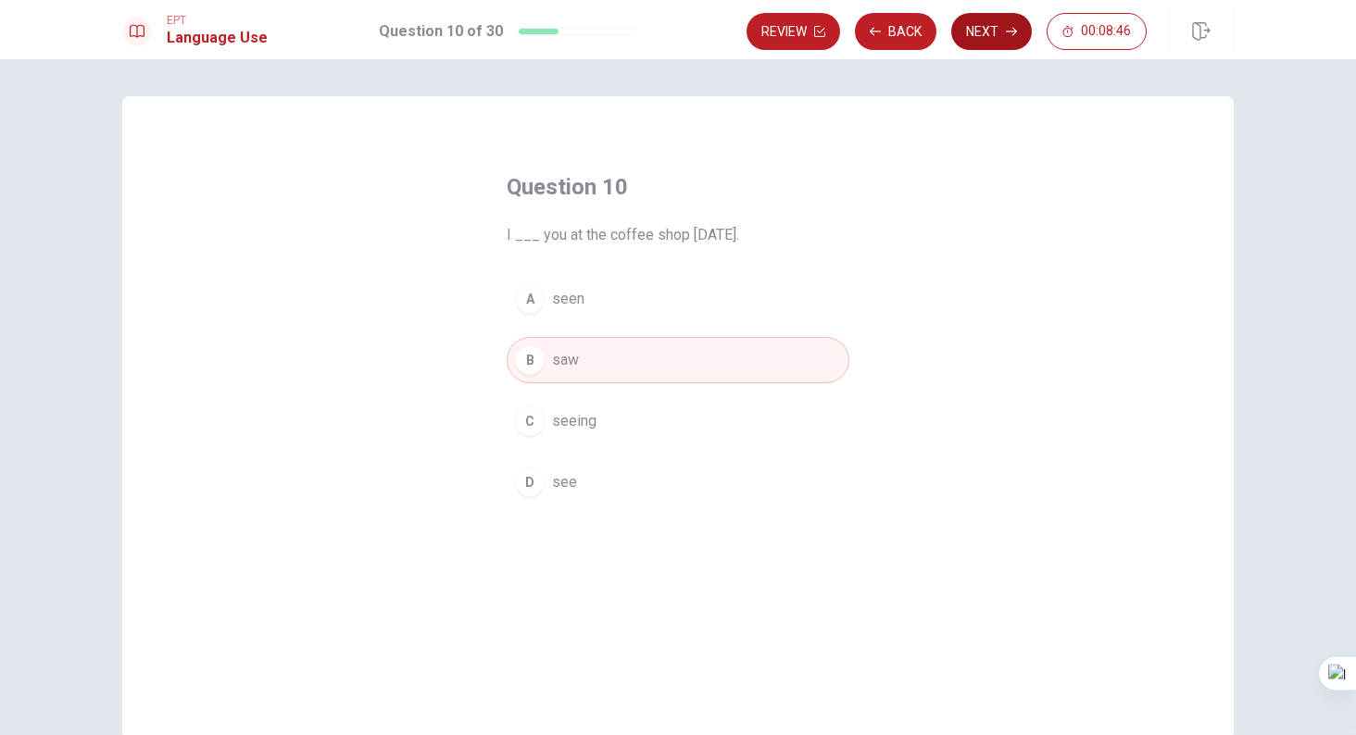
click at [987, 39] on button "Next" at bounding box center [991, 31] width 81 height 37
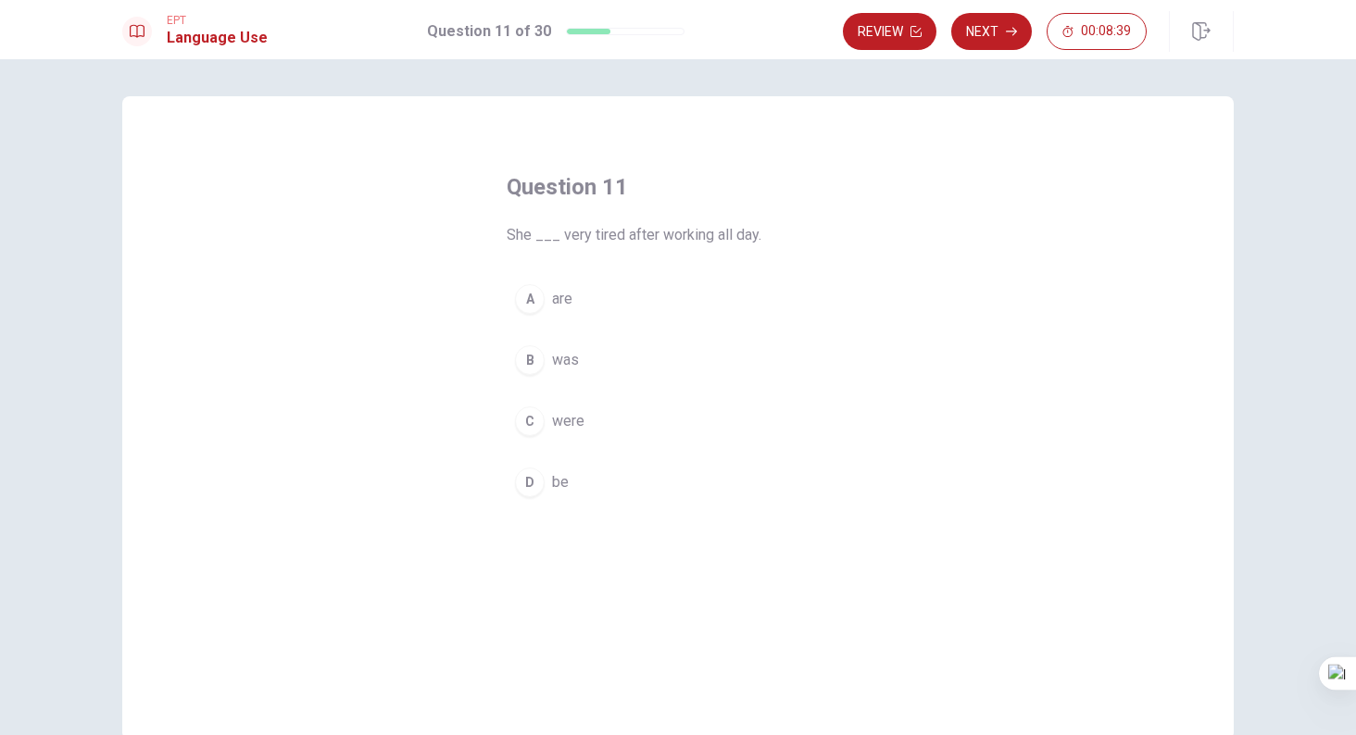
click at [609, 362] on button "B was" at bounding box center [678, 360] width 343 height 46
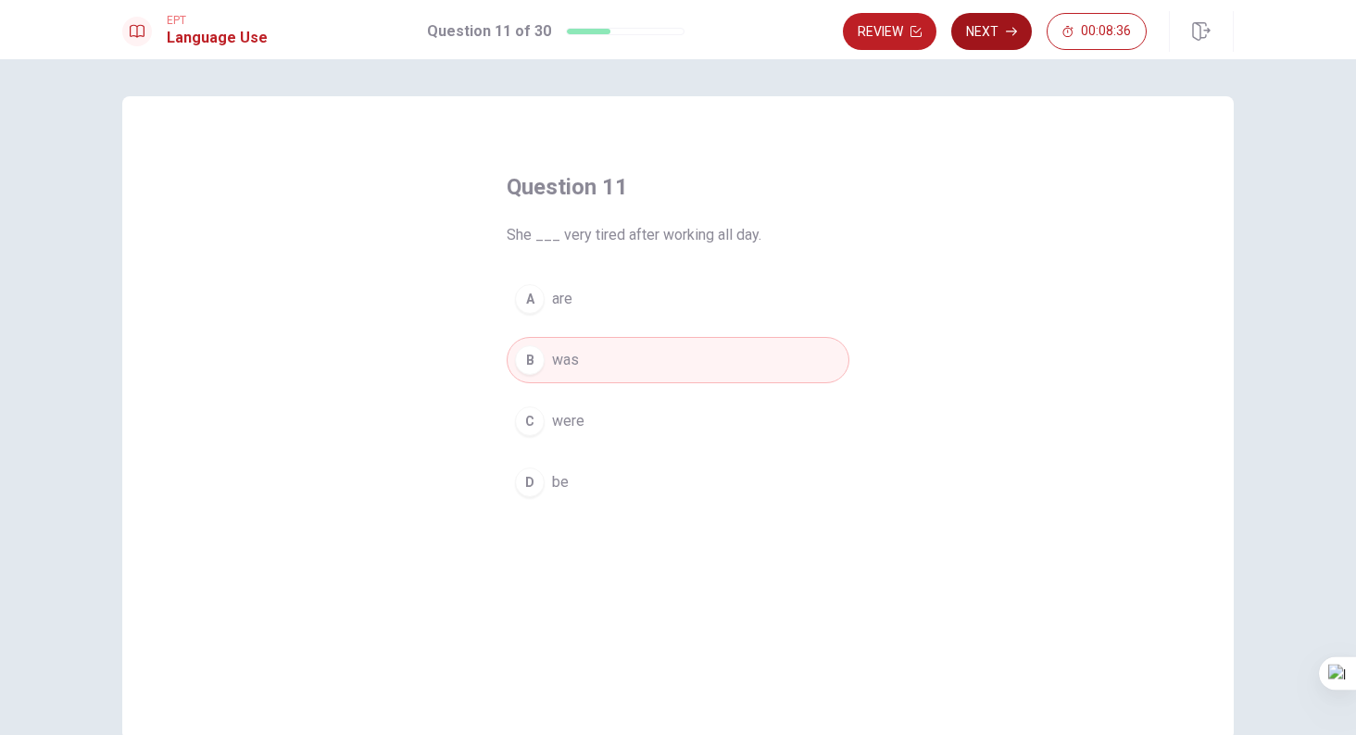
click at [999, 38] on button "Next" at bounding box center [991, 31] width 81 height 37
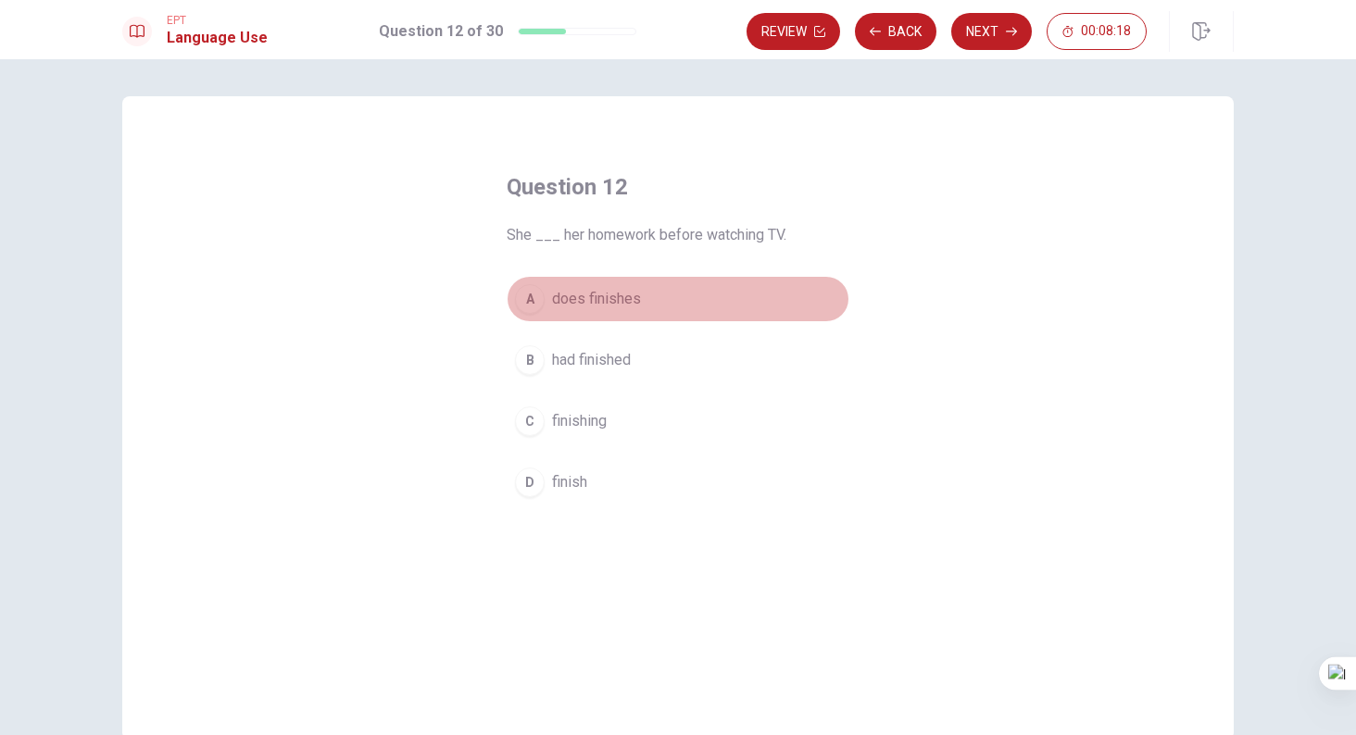
click at [597, 311] on button "A does finishes" at bounding box center [678, 299] width 343 height 46
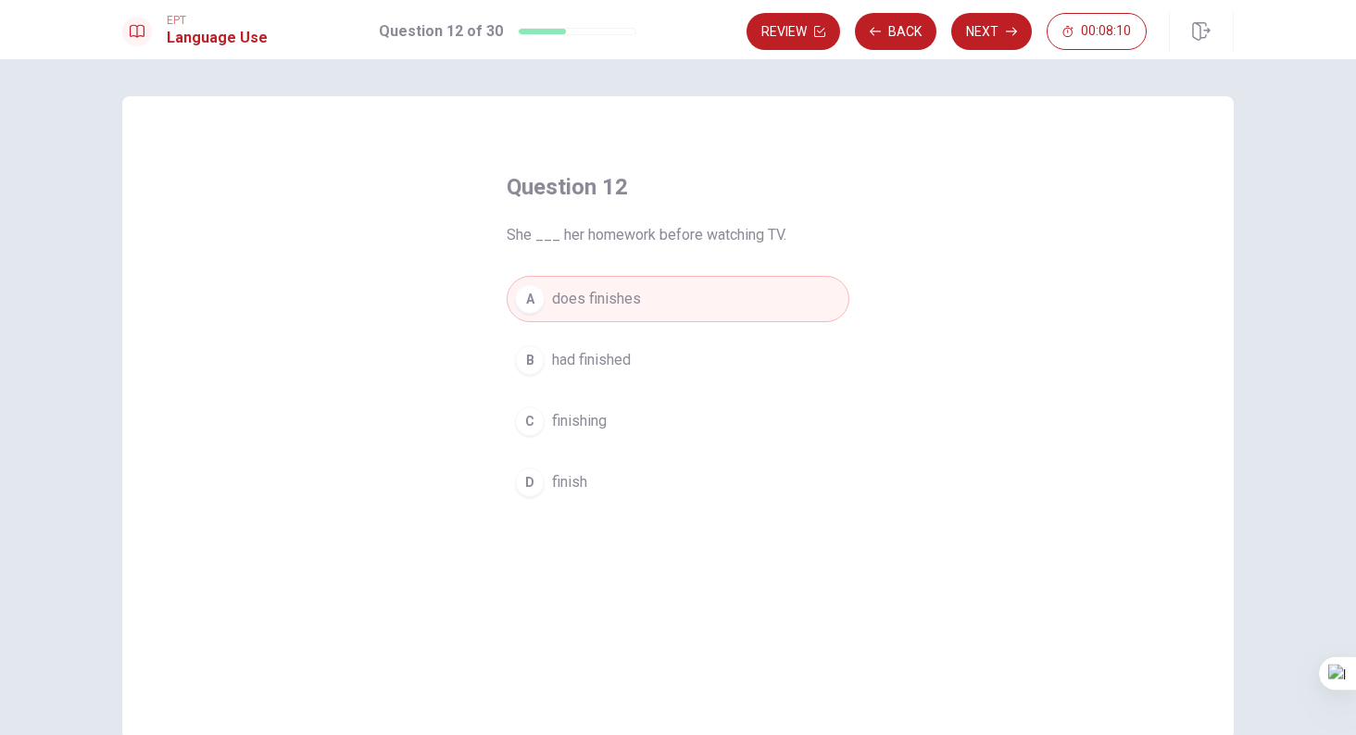
click at [695, 371] on button "B had finished" at bounding box center [678, 360] width 343 height 46
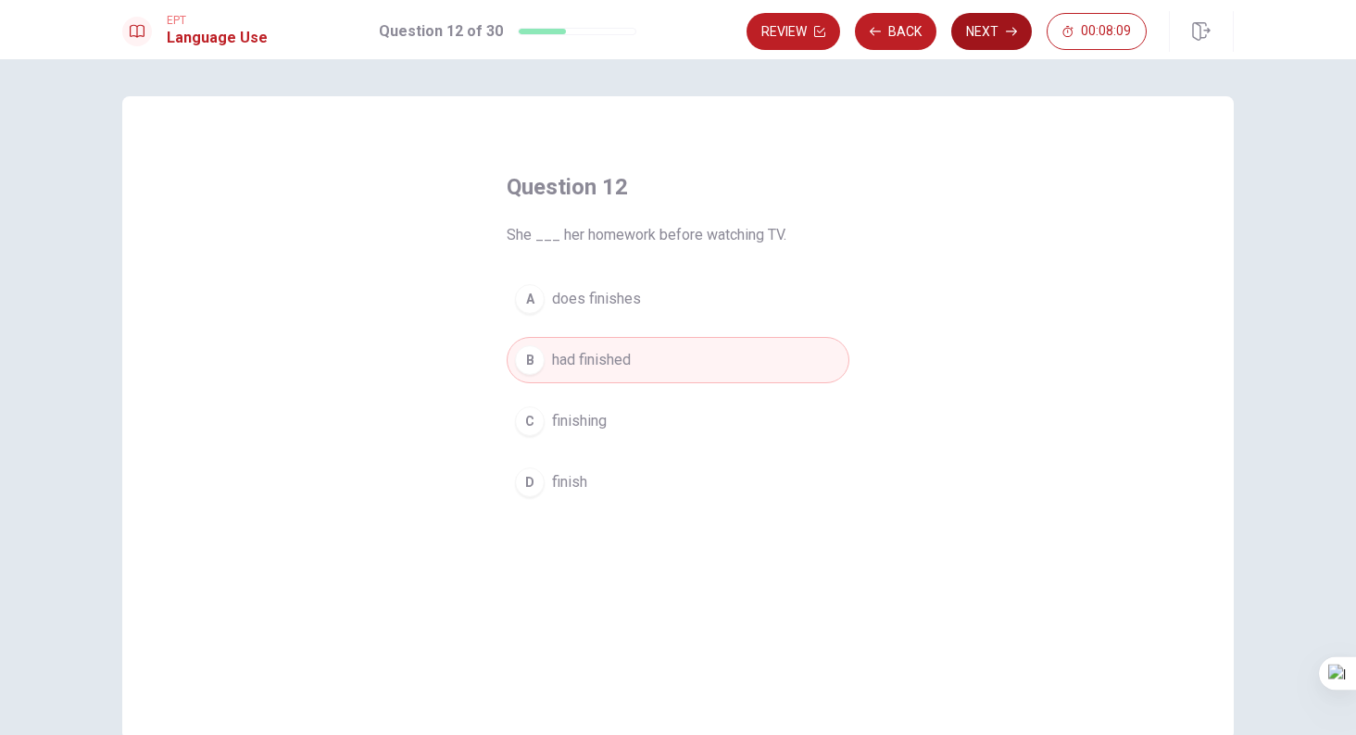
click at [995, 22] on button "Next" at bounding box center [991, 31] width 81 height 37
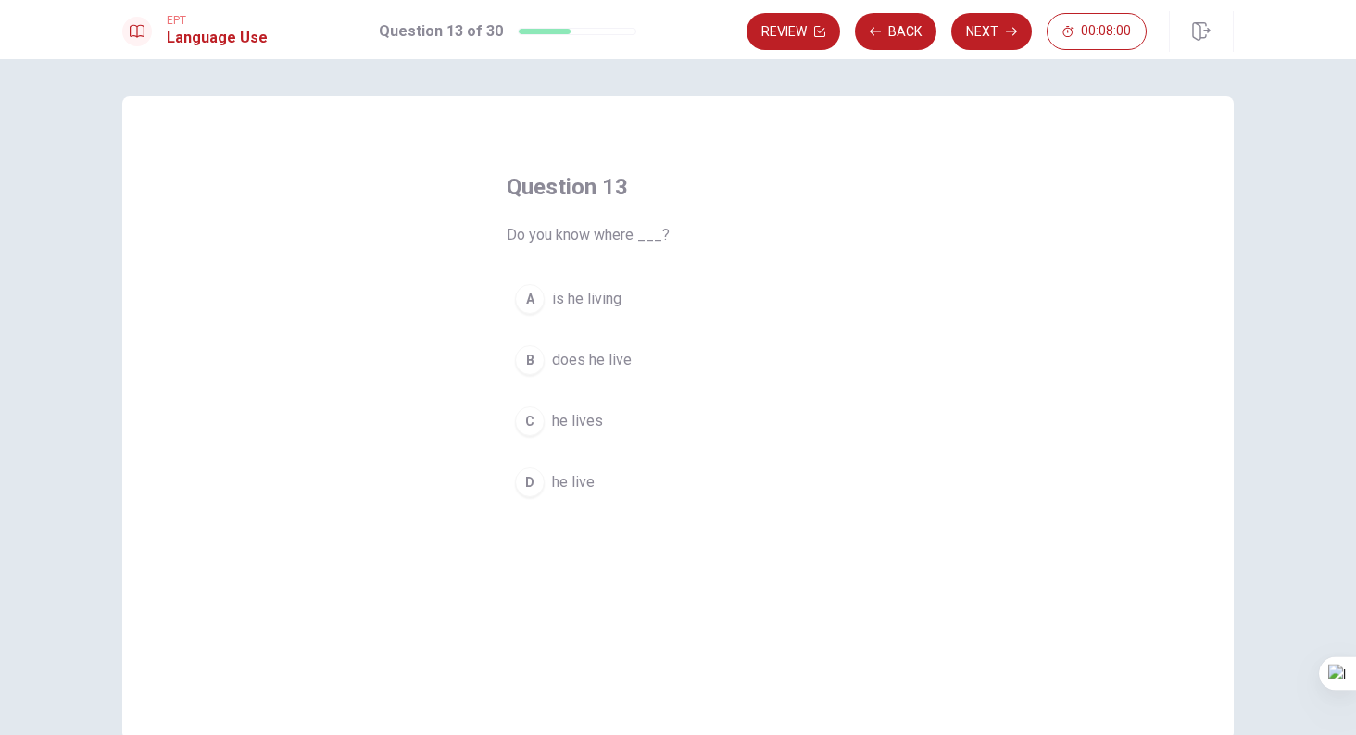
click at [618, 427] on button "C he lives" at bounding box center [678, 421] width 343 height 46
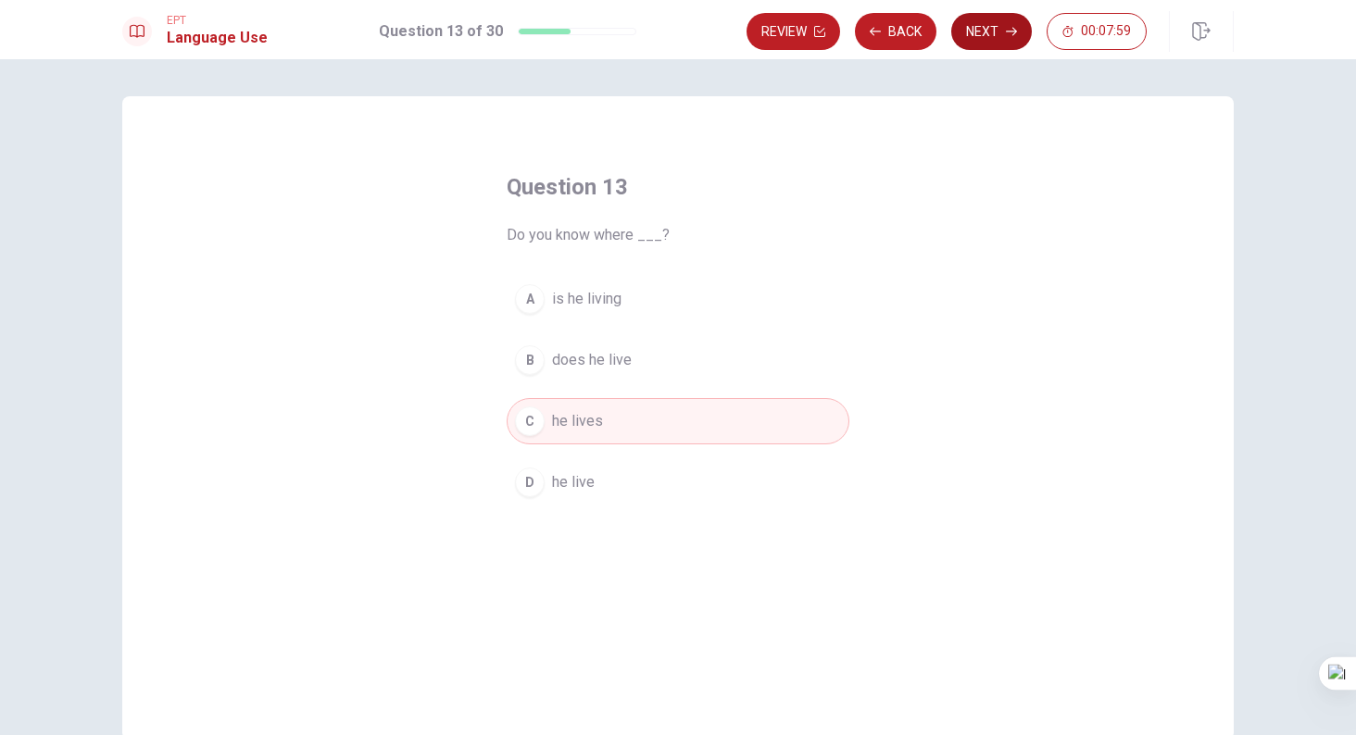
click at [995, 21] on button "Next" at bounding box center [991, 31] width 81 height 37
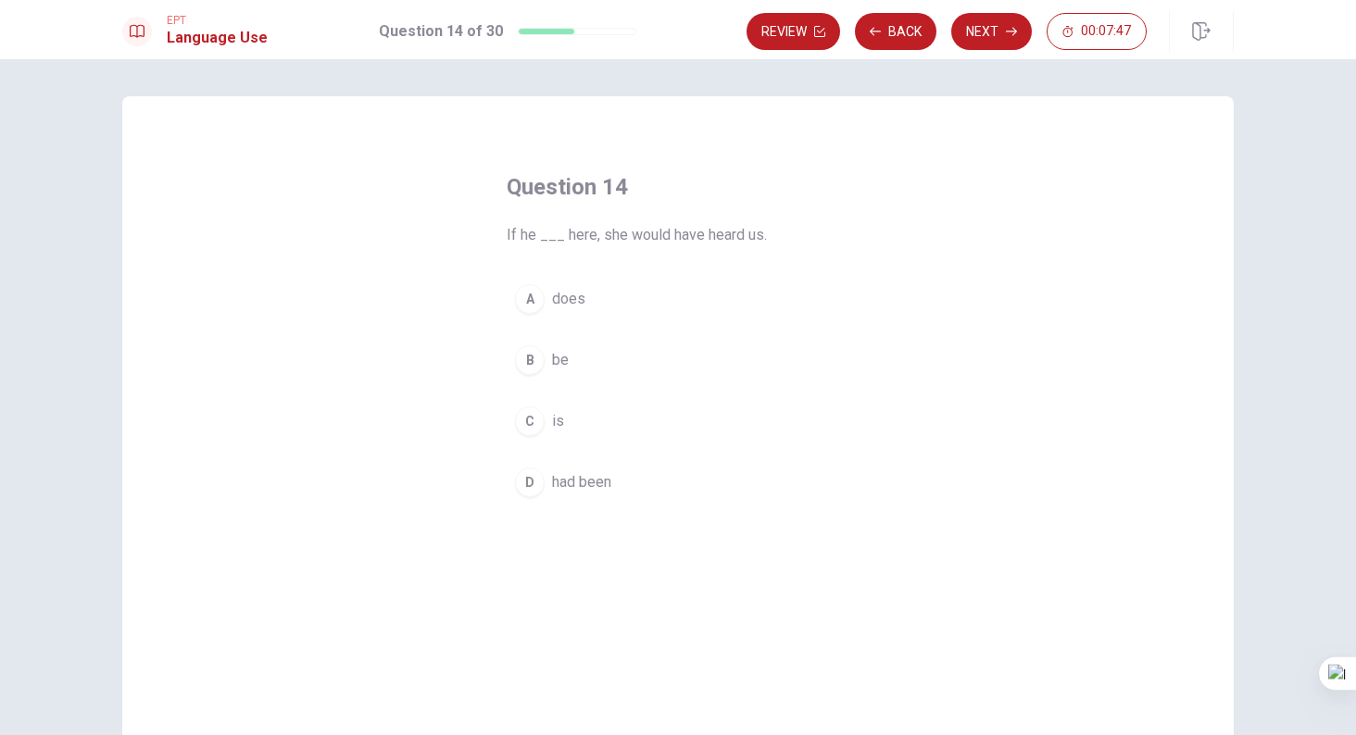
click at [597, 485] on span "had been" at bounding box center [581, 482] width 59 height 22
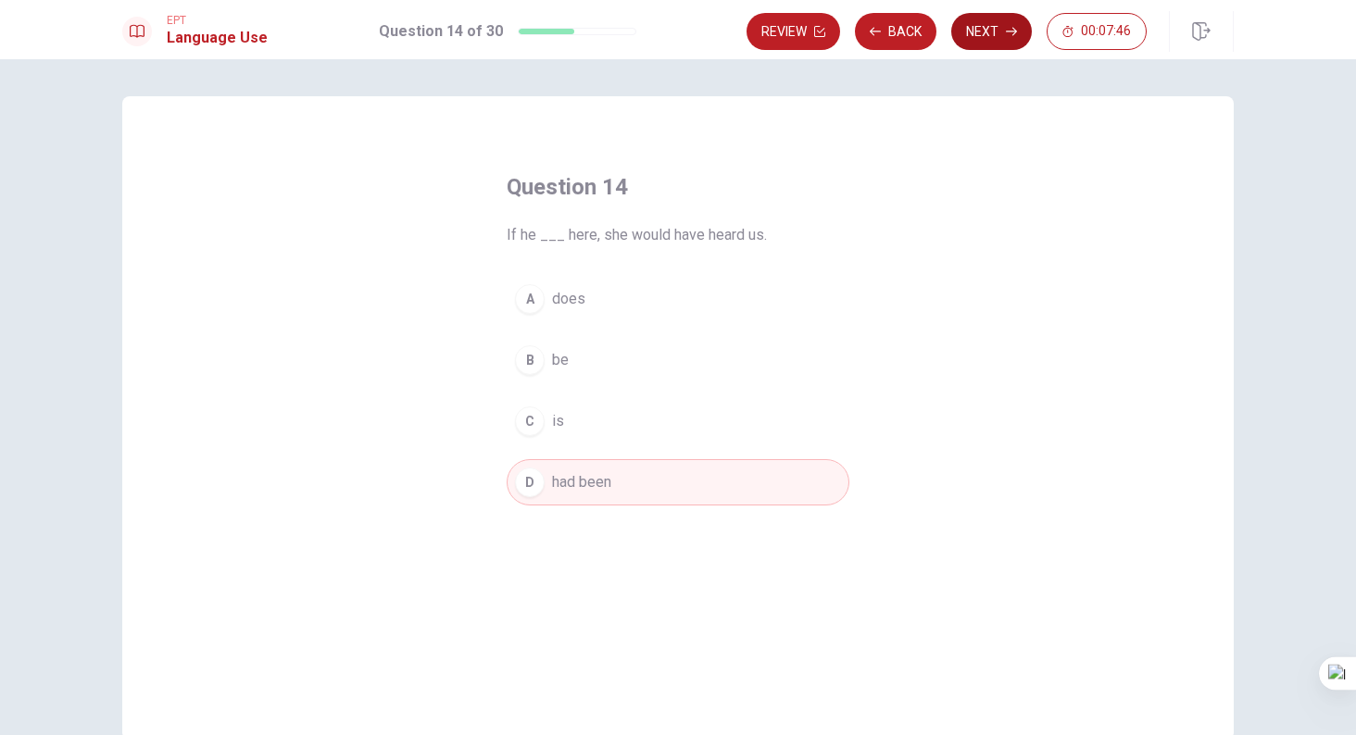
click at [997, 31] on button "Next" at bounding box center [991, 31] width 81 height 37
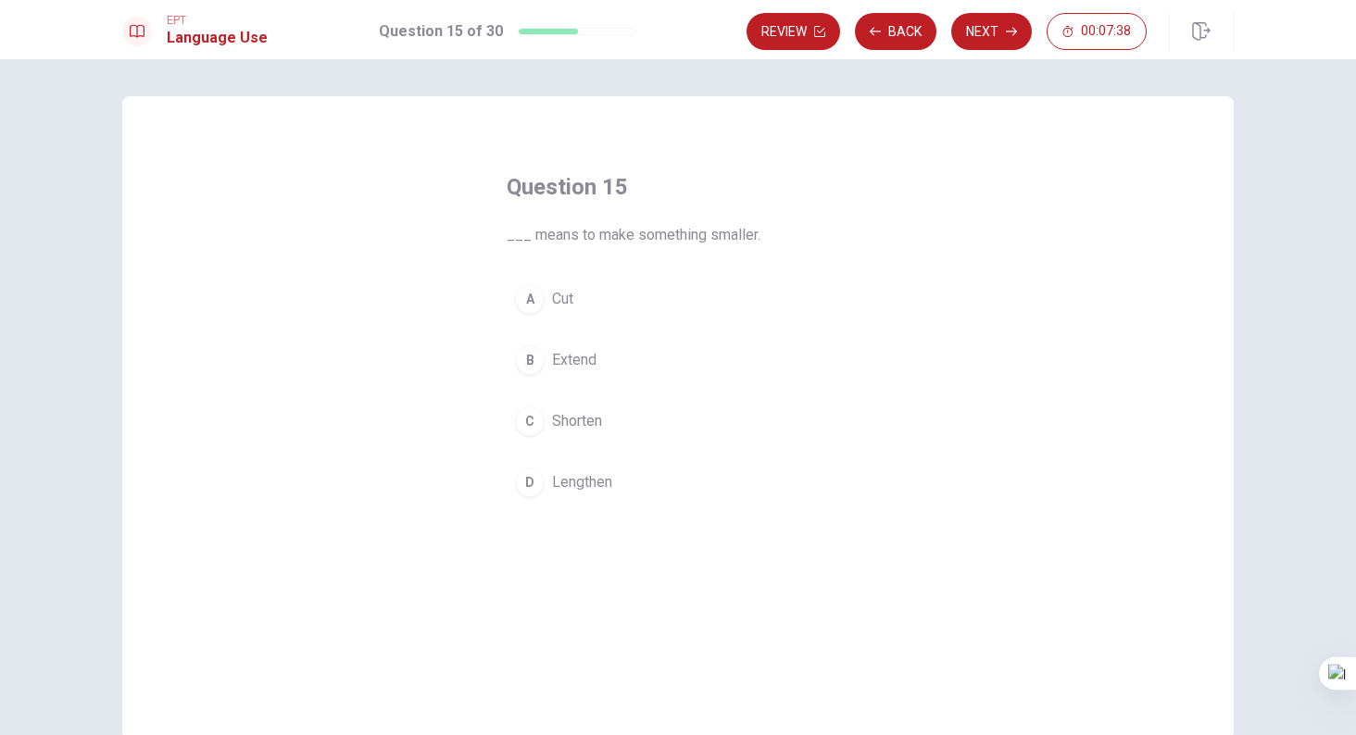
click at [595, 417] on span "Shorten" at bounding box center [577, 421] width 50 height 22
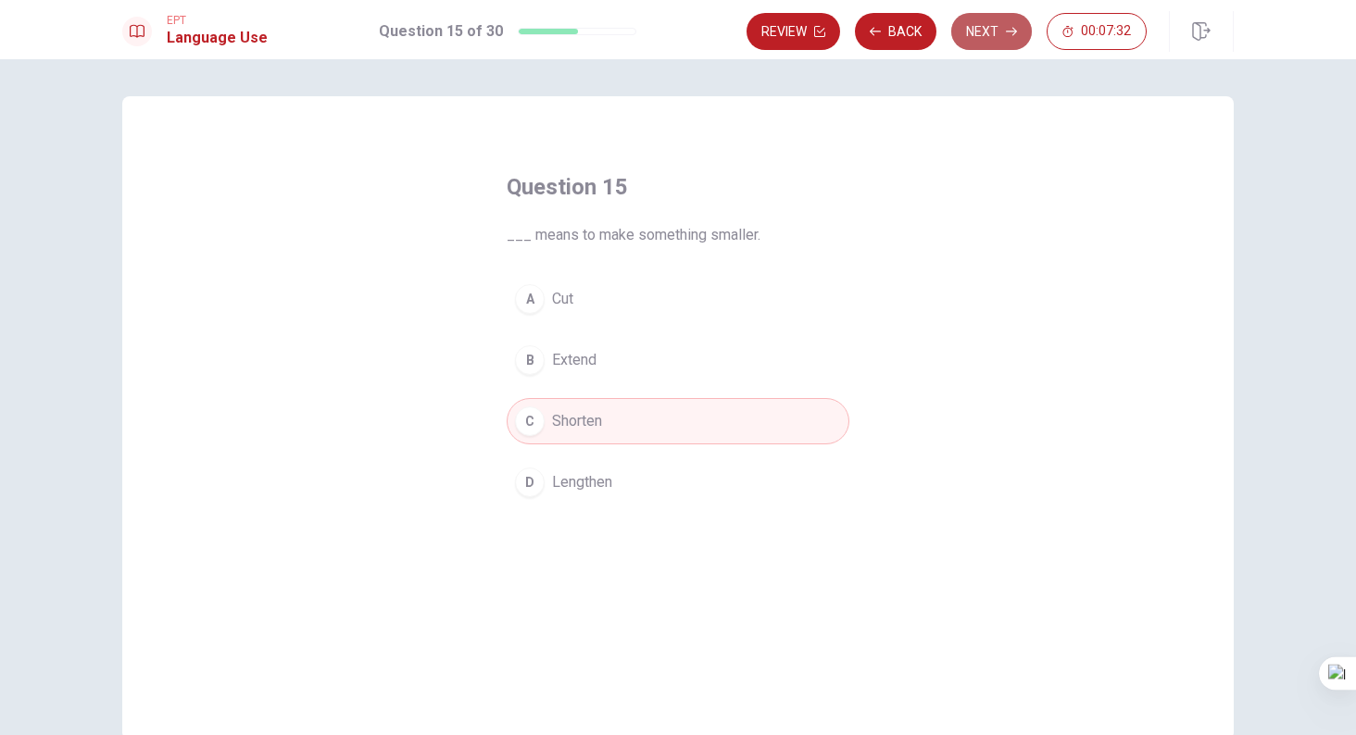
click at [984, 41] on button "Next" at bounding box center [991, 31] width 81 height 37
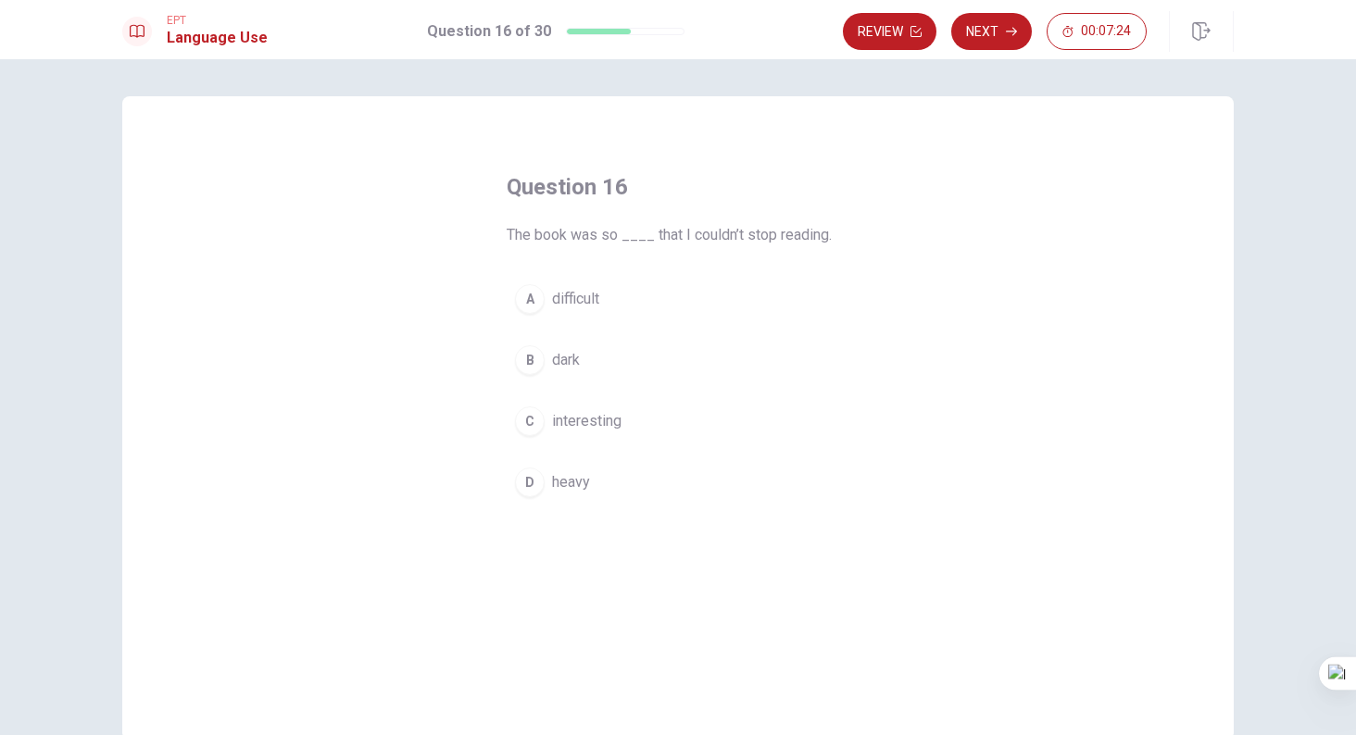
click at [572, 422] on span "interesting" at bounding box center [586, 421] width 69 height 22
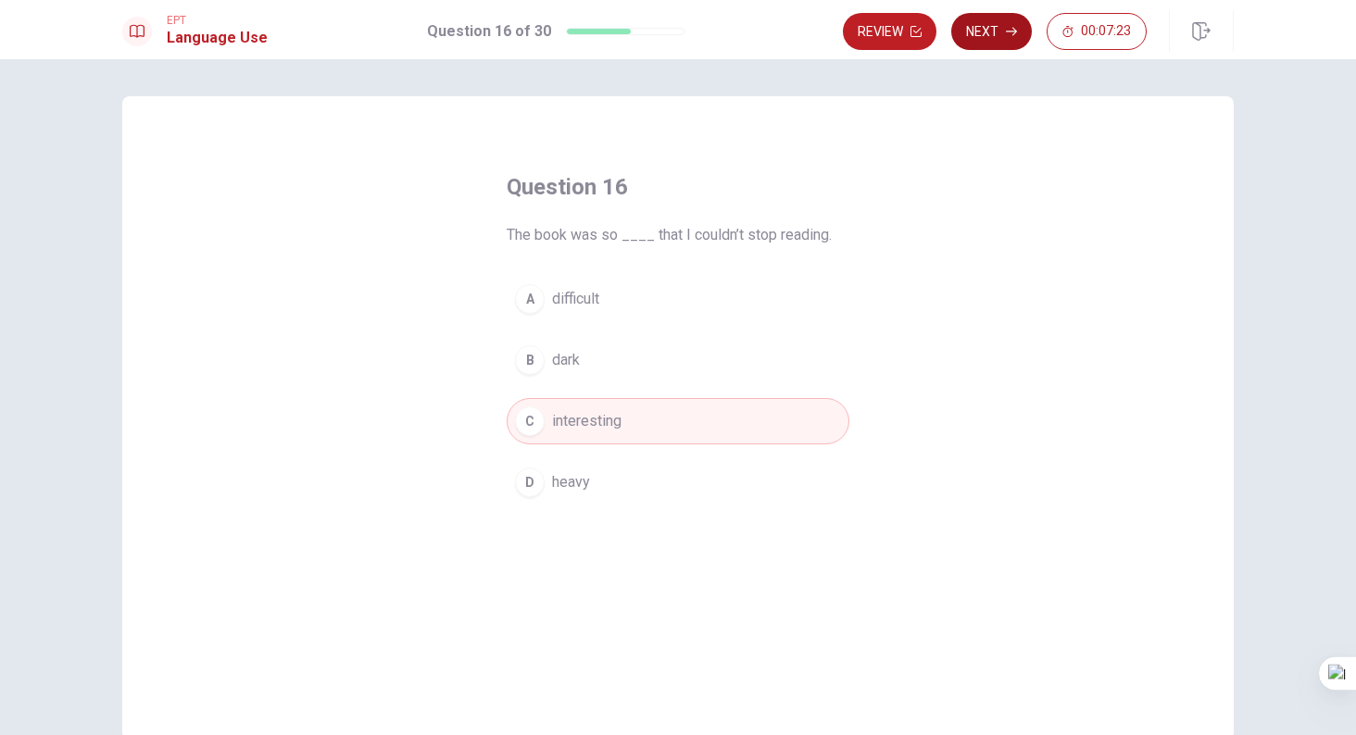
click at [972, 34] on button "Next" at bounding box center [991, 31] width 81 height 37
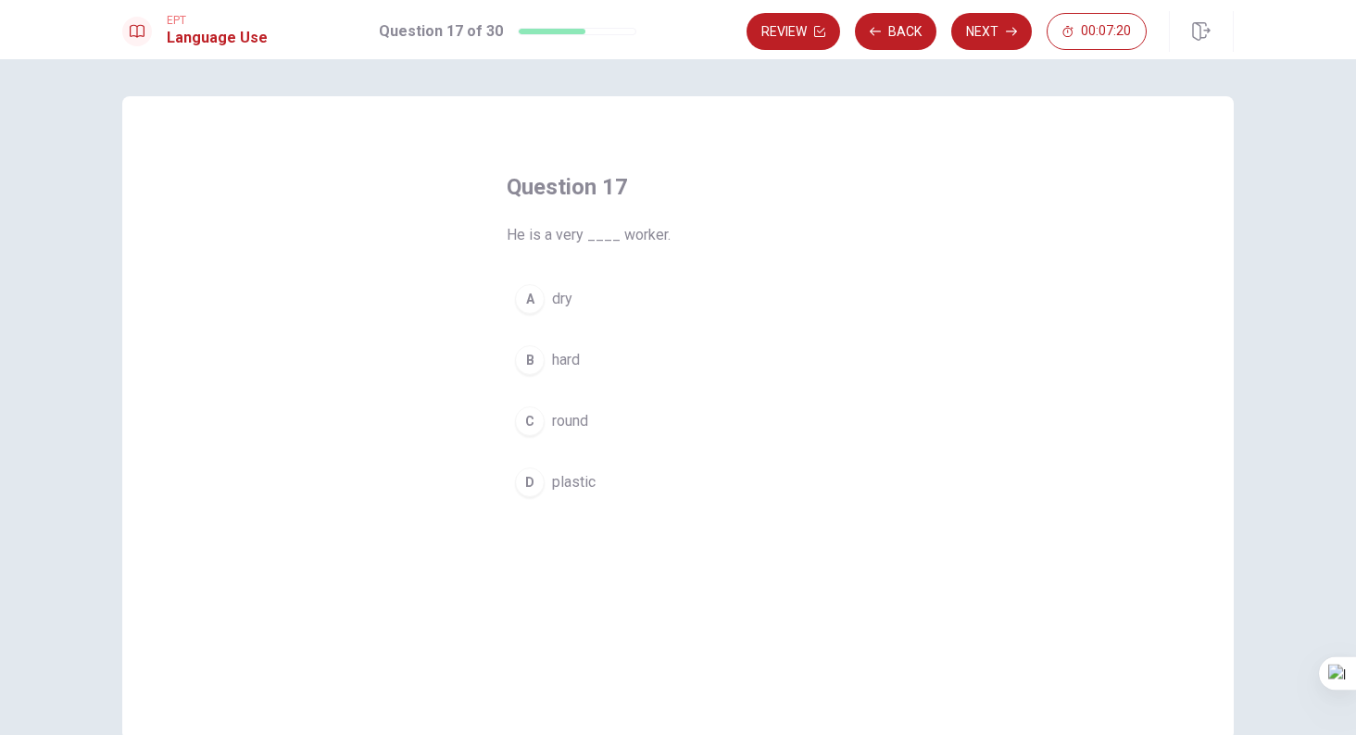
click at [611, 366] on button "B hard" at bounding box center [678, 360] width 343 height 46
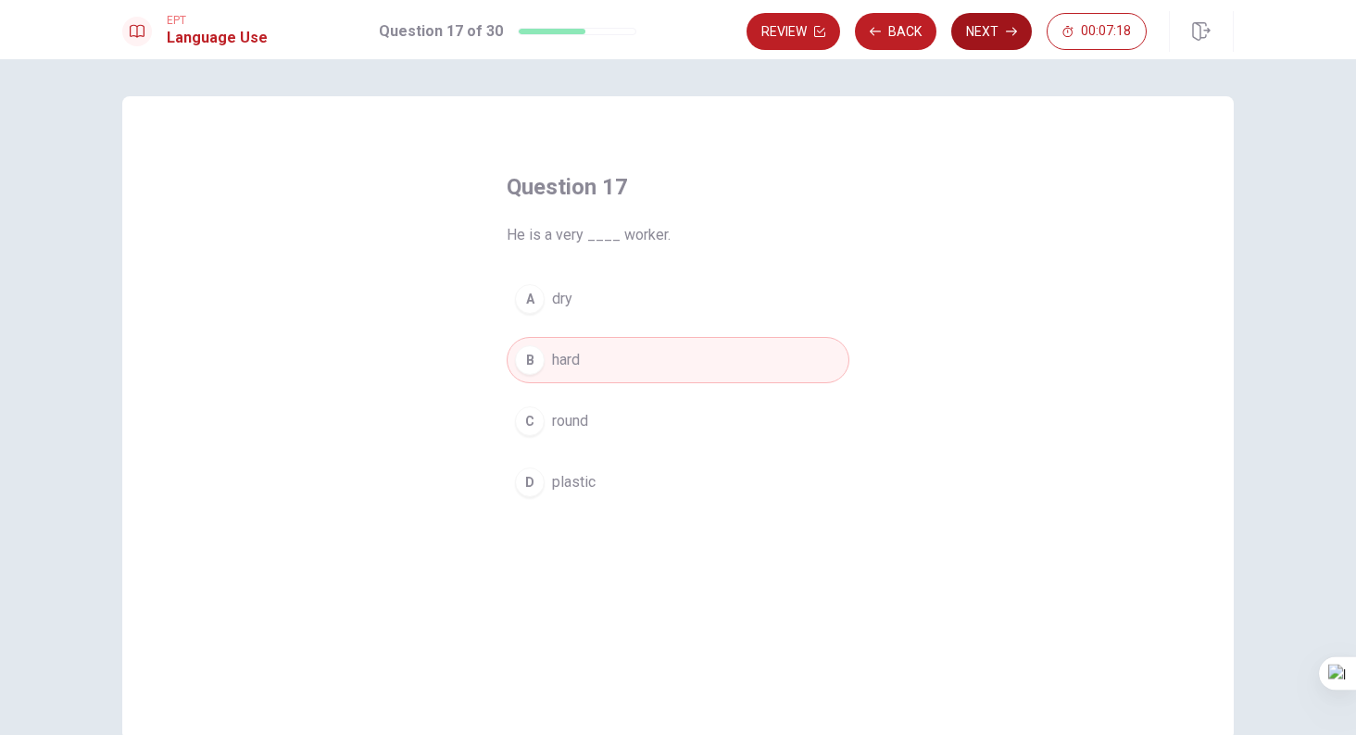
click at [974, 24] on button "Next" at bounding box center [991, 31] width 81 height 37
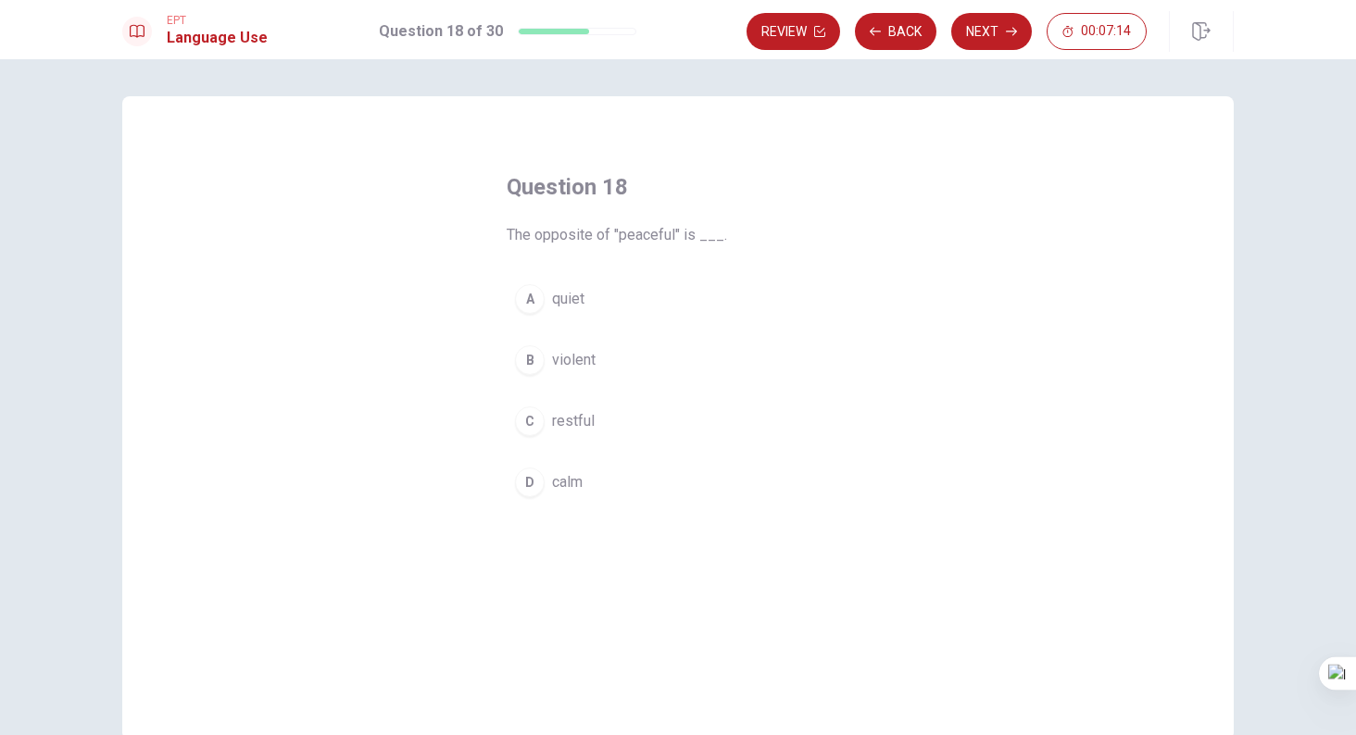
click at [622, 370] on button "B violent" at bounding box center [678, 360] width 343 height 46
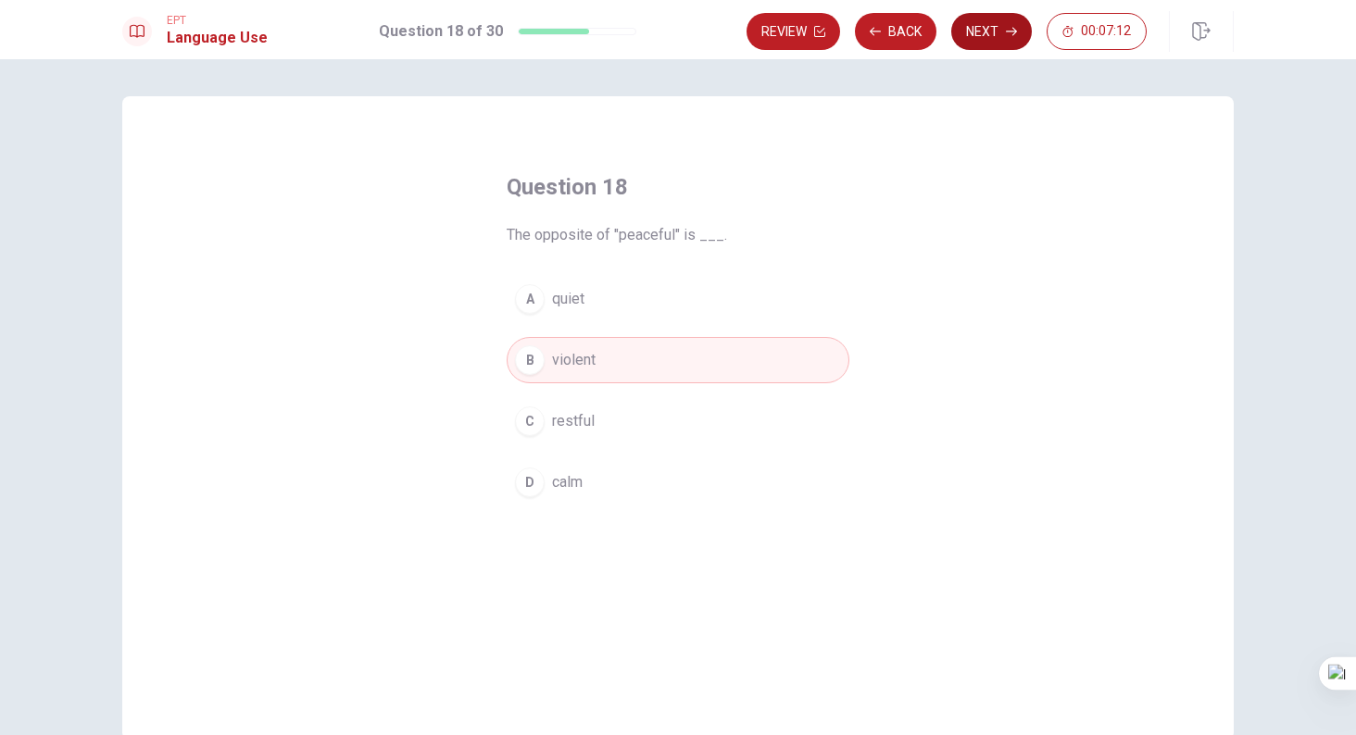
click at [988, 42] on button "Next" at bounding box center [991, 31] width 81 height 37
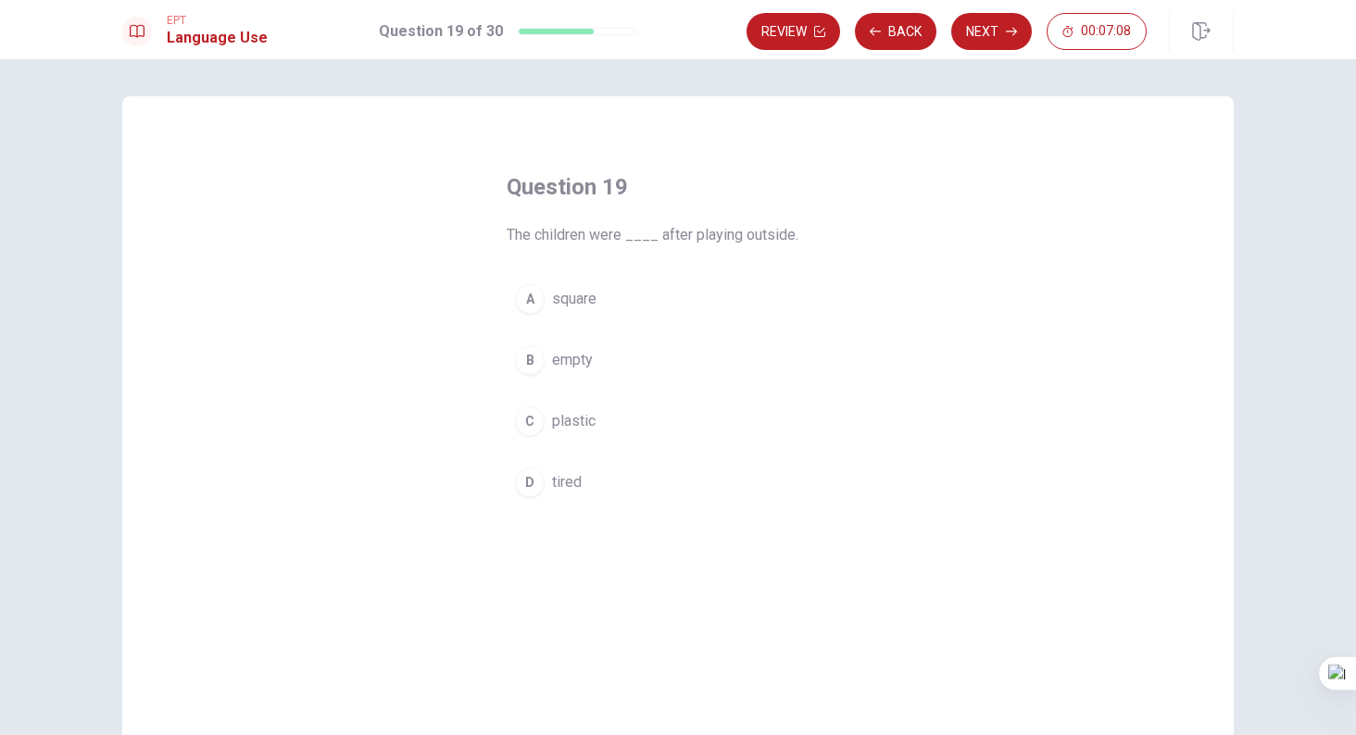
click at [572, 477] on span "tired" at bounding box center [567, 482] width 30 height 22
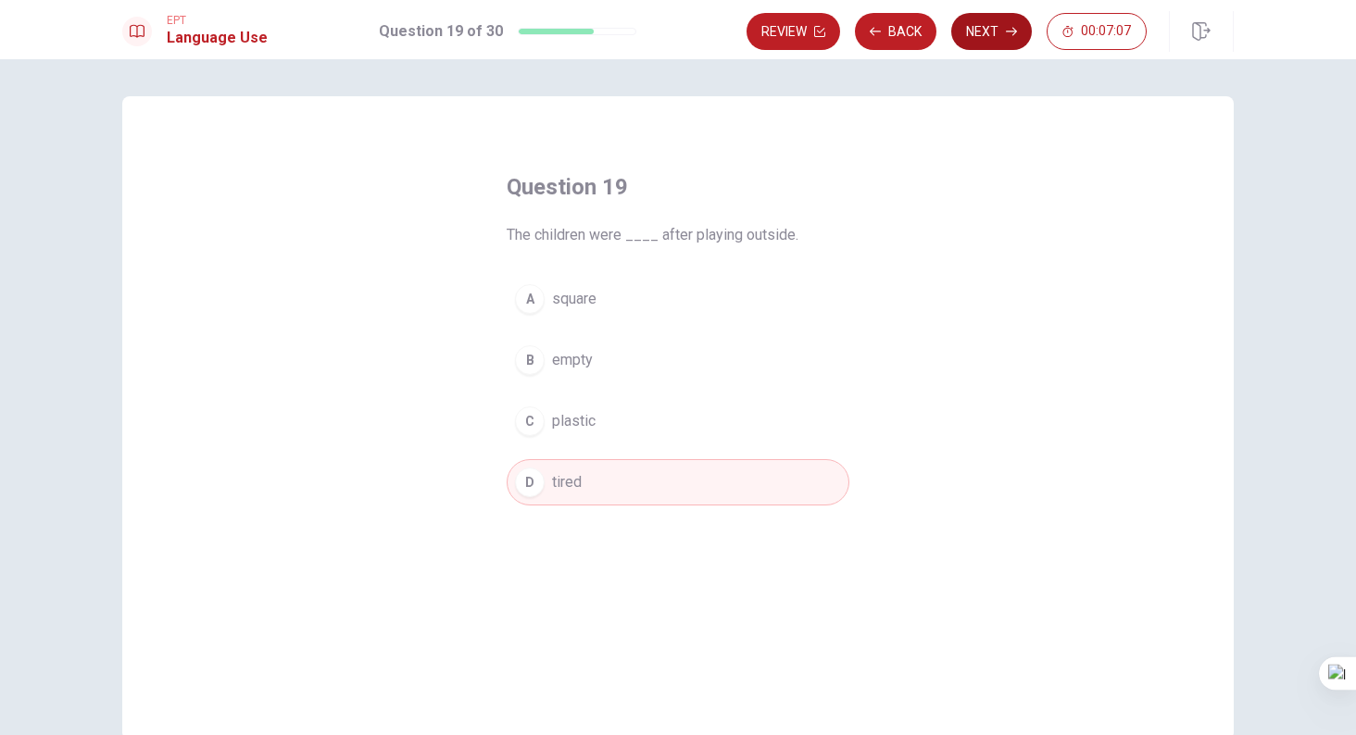
click at [993, 28] on button "Next" at bounding box center [991, 31] width 81 height 37
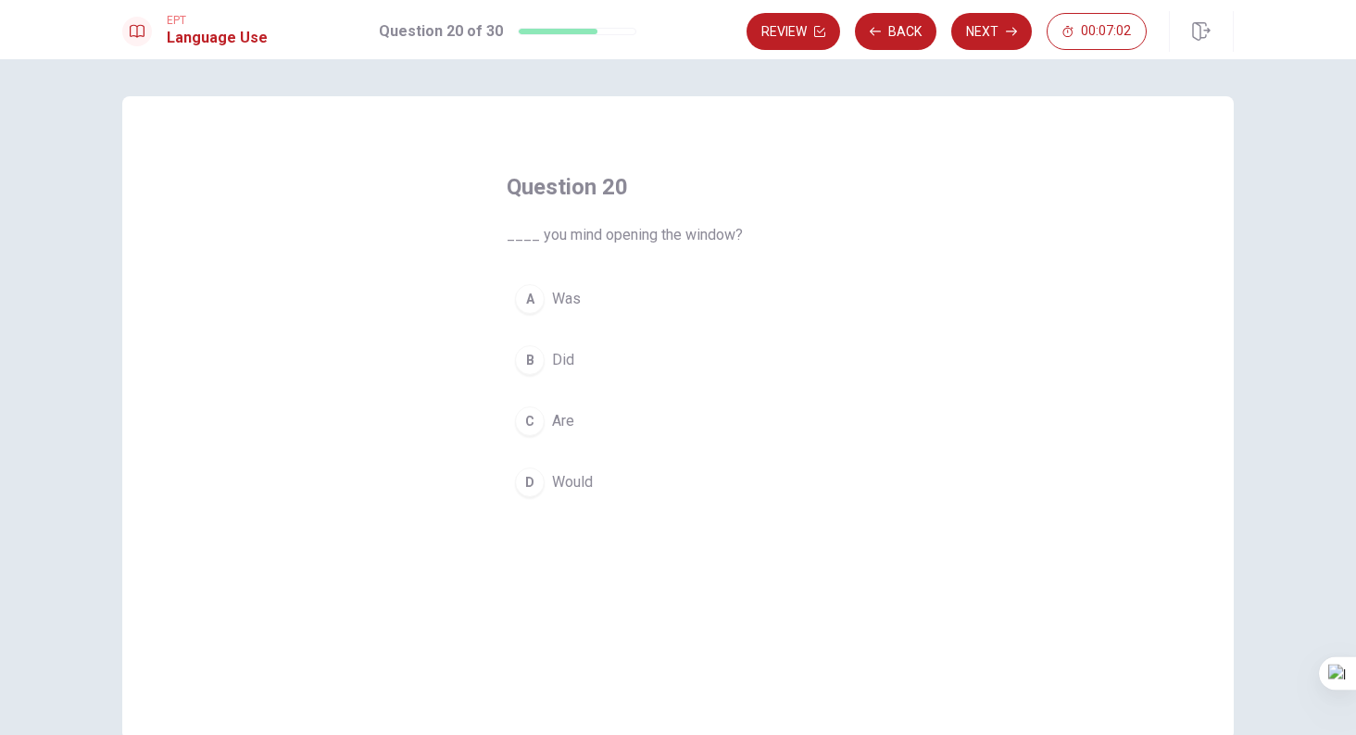
click at [593, 491] on button "D Would" at bounding box center [678, 482] width 343 height 46
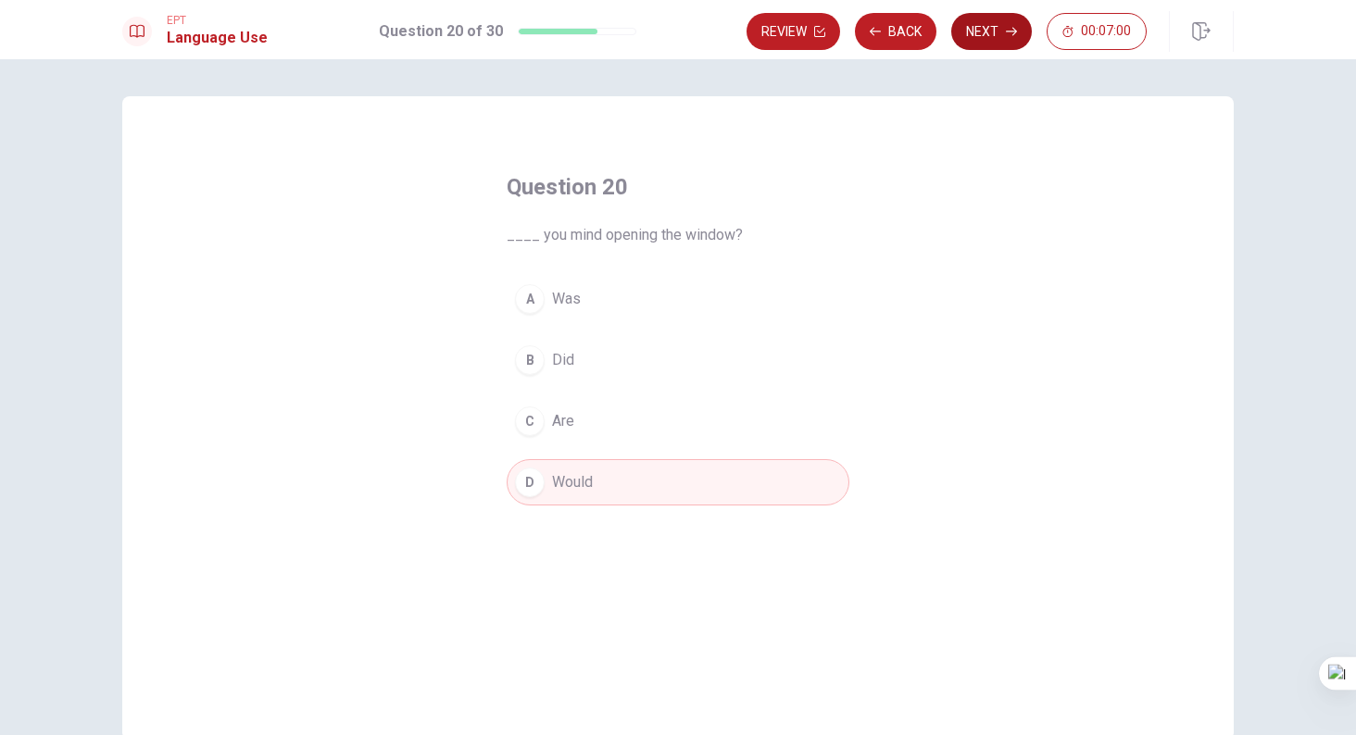
click at [998, 26] on button "Next" at bounding box center [991, 31] width 81 height 37
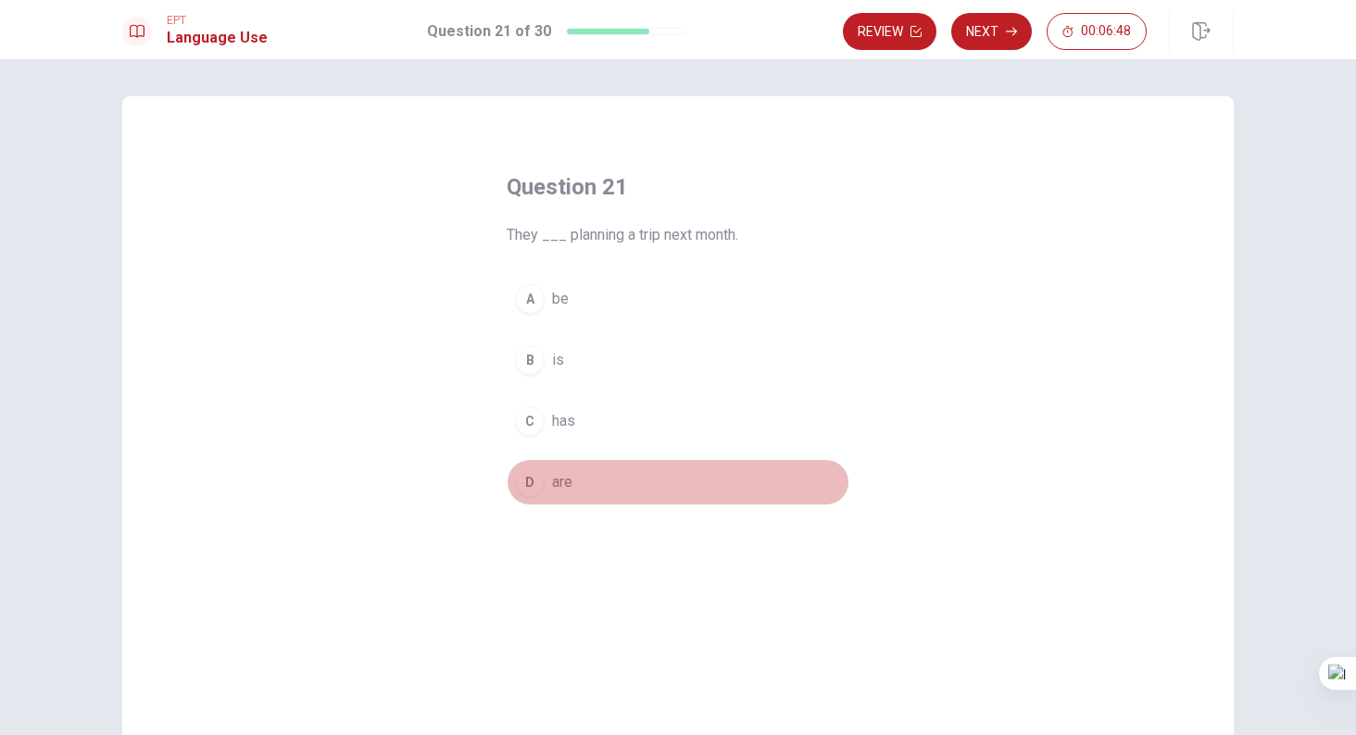
click at [579, 488] on button "D are" at bounding box center [678, 482] width 343 height 46
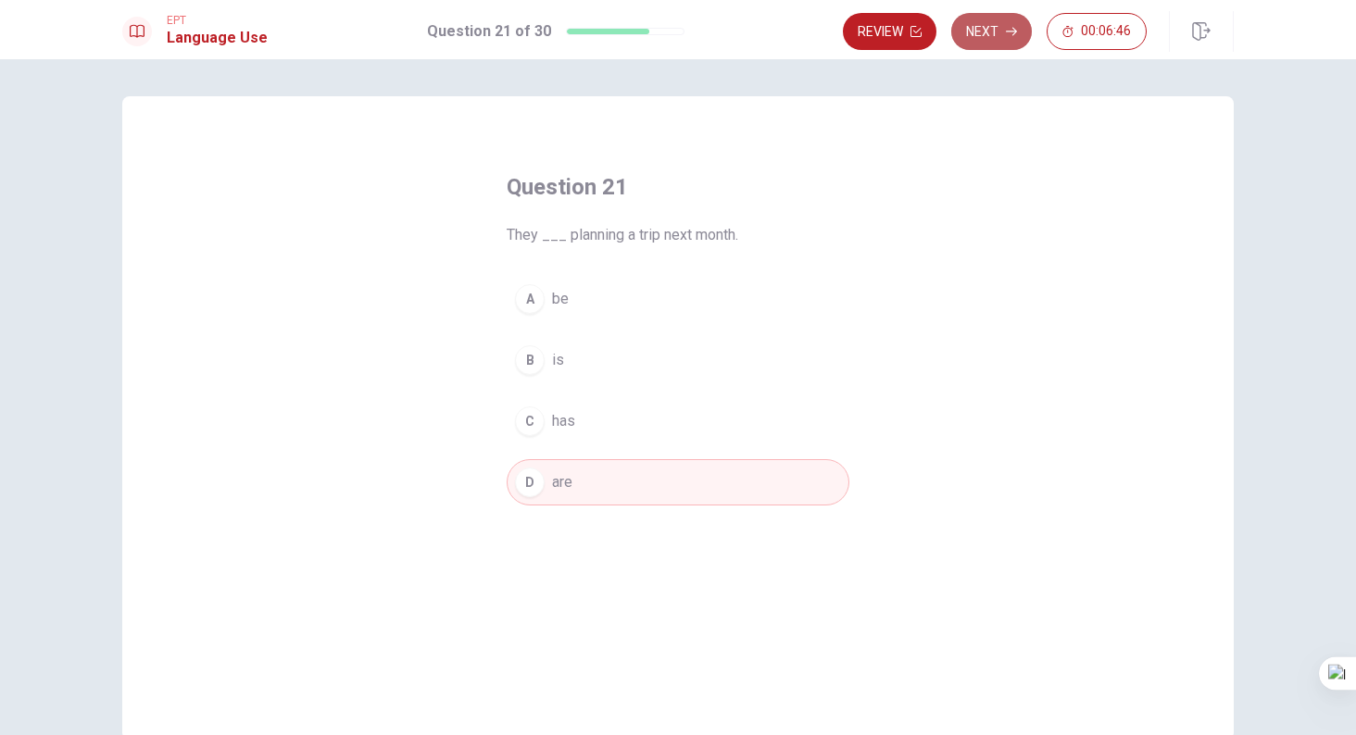
click at [996, 46] on button "Next" at bounding box center [991, 31] width 81 height 37
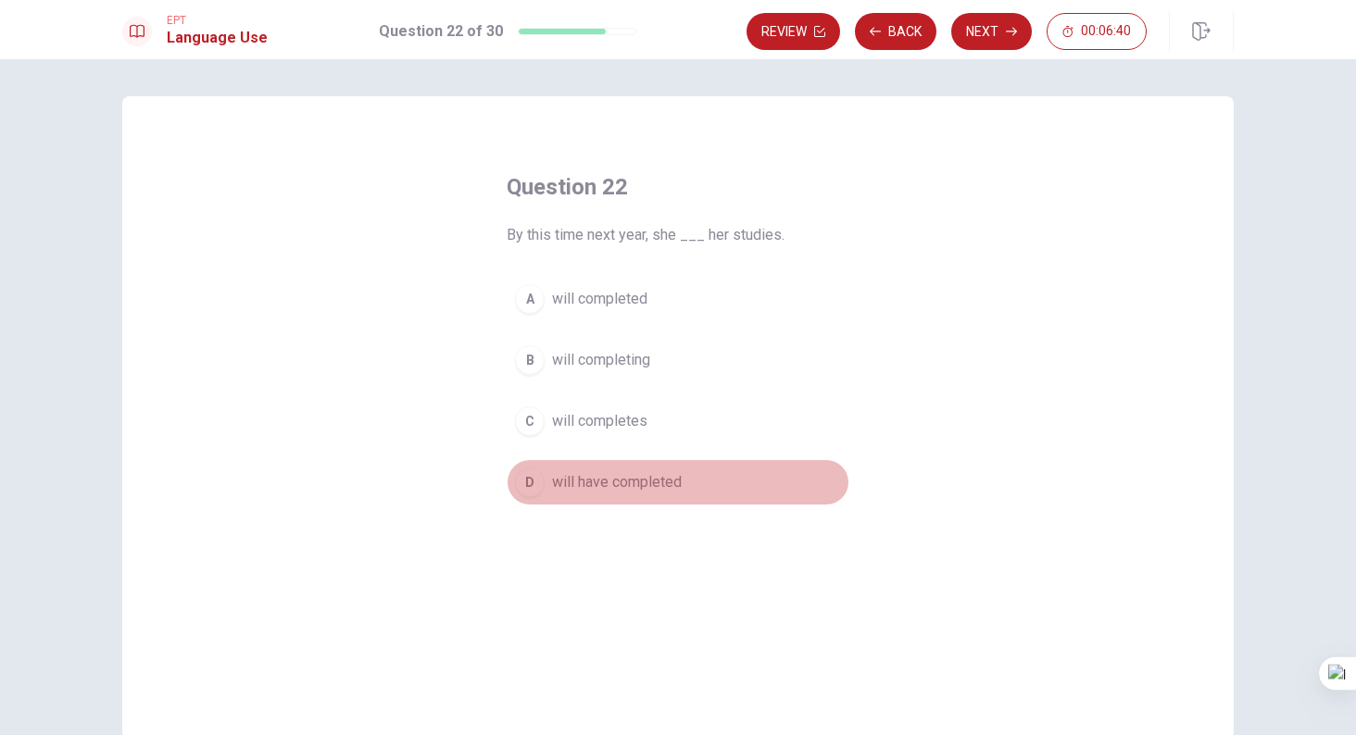
click at [680, 474] on button "D will have completed" at bounding box center [678, 482] width 343 height 46
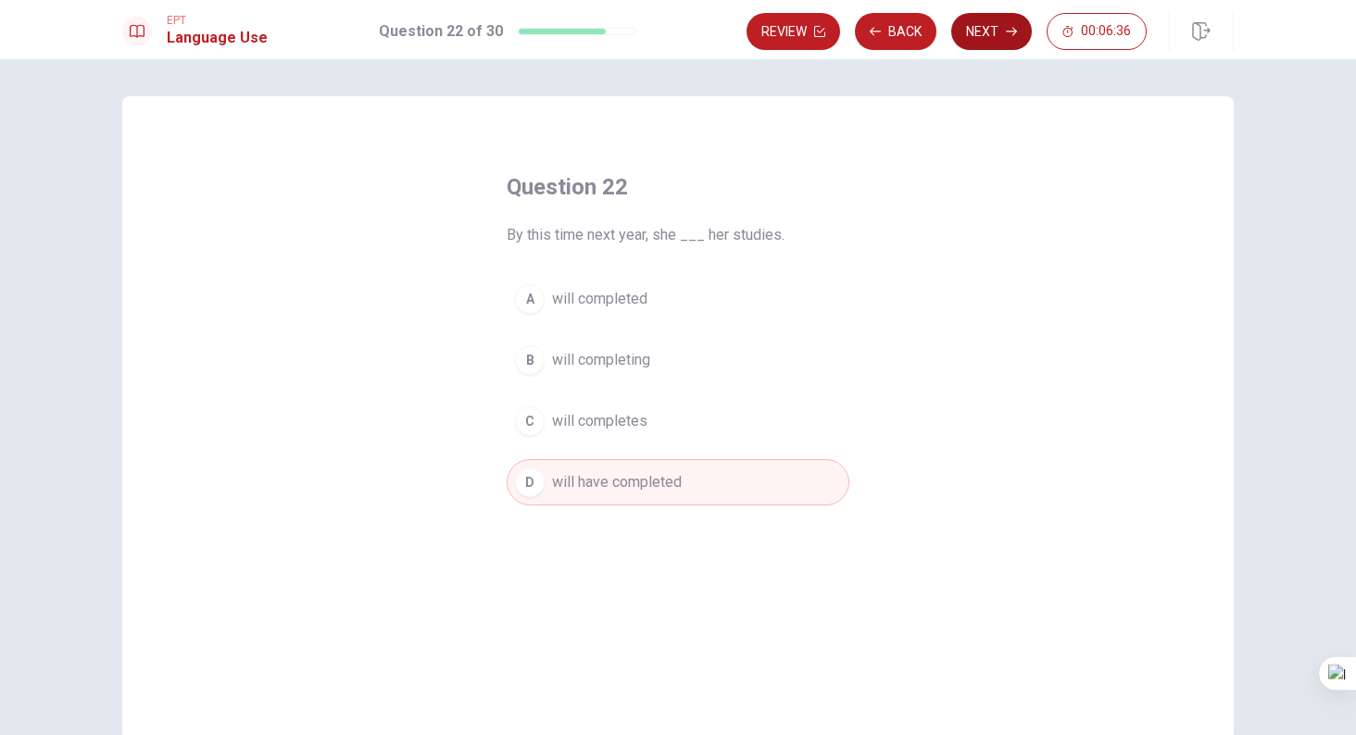
click at [977, 26] on button "Next" at bounding box center [991, 31] width 81 height 37
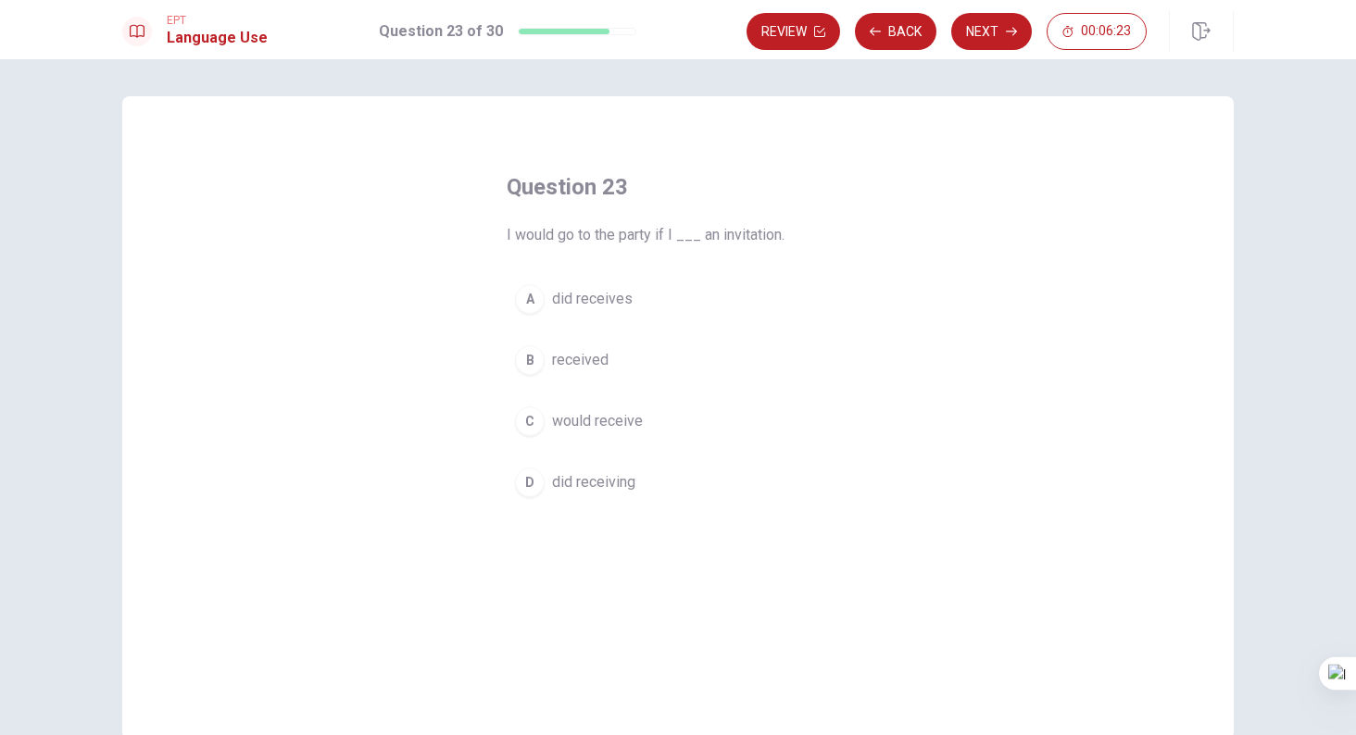
click at [618, 378] on button "B received" at bounding box center [678, 360] width 343 height 46
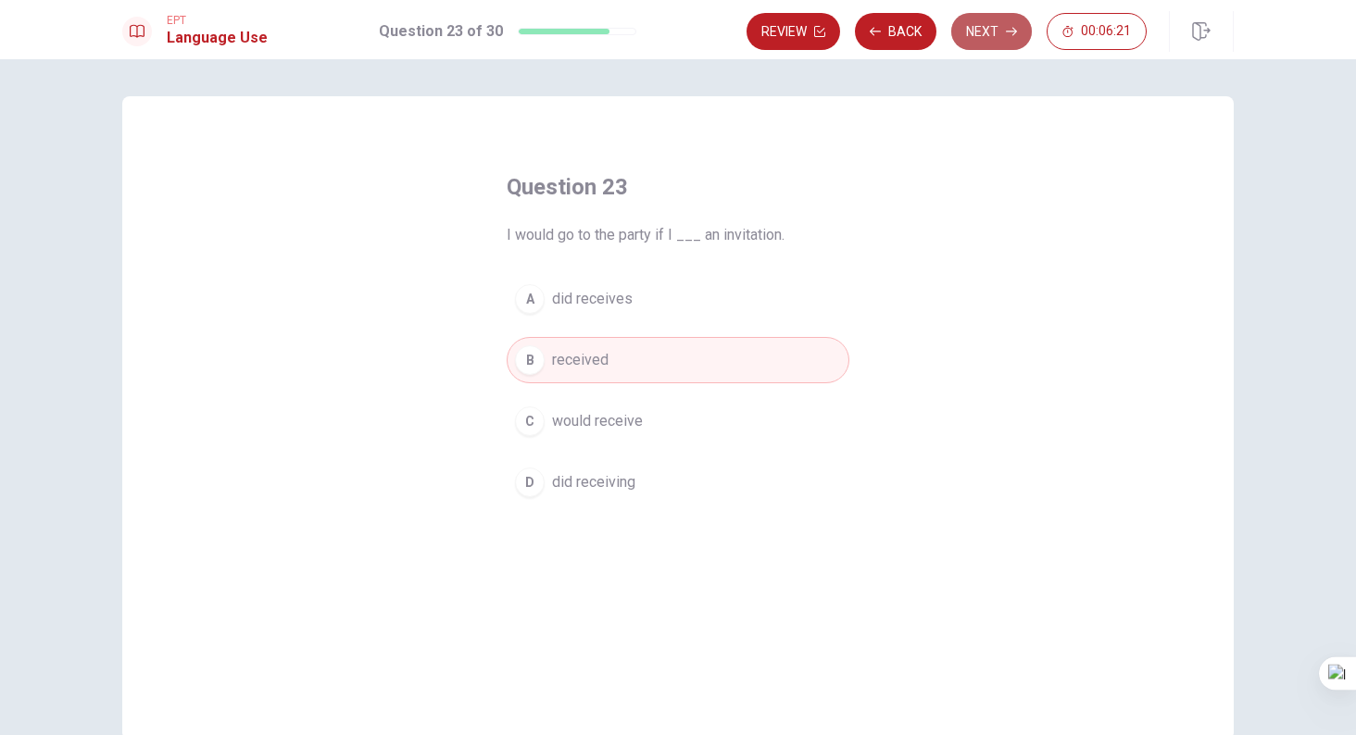
click at [997, 42] on button "Next" at bounding box center [991, 31] width 81 height 37
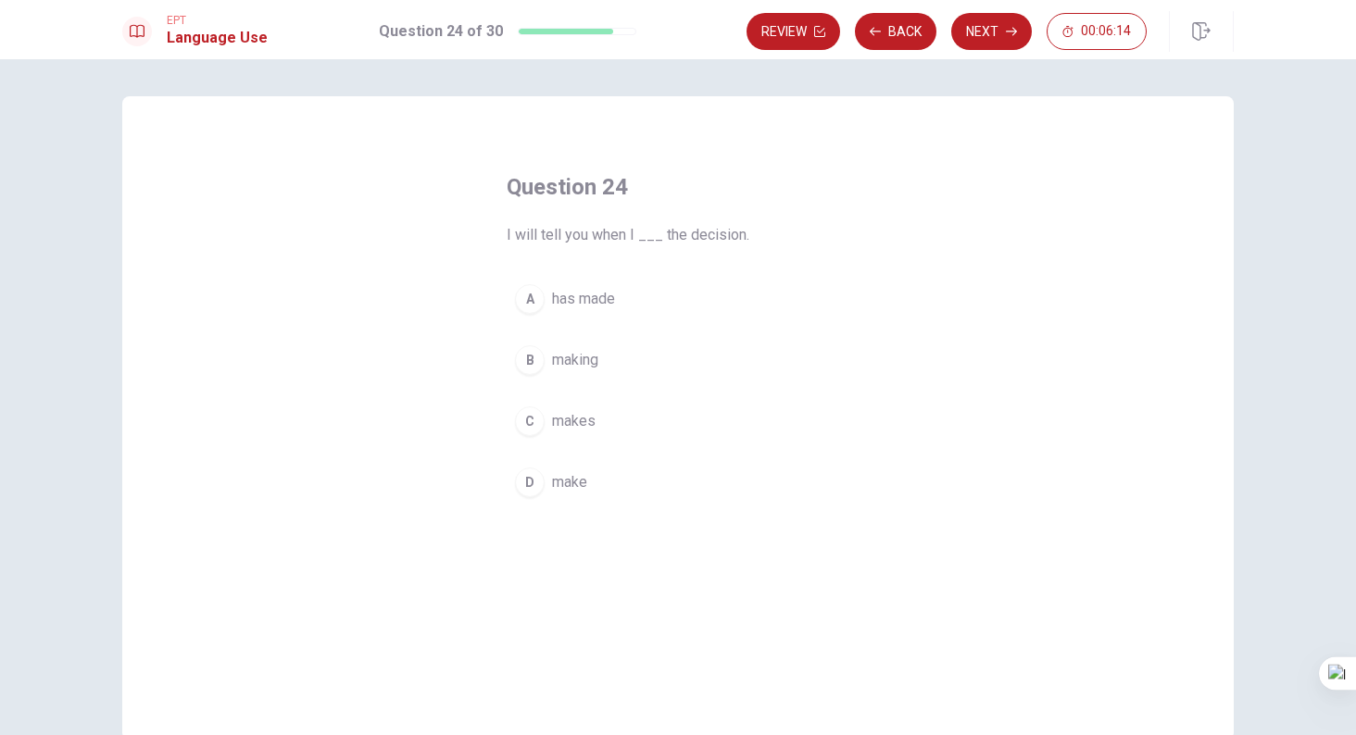
click at [577, 471] on span "make" at bounding box center [569, 482] width 35 height 22
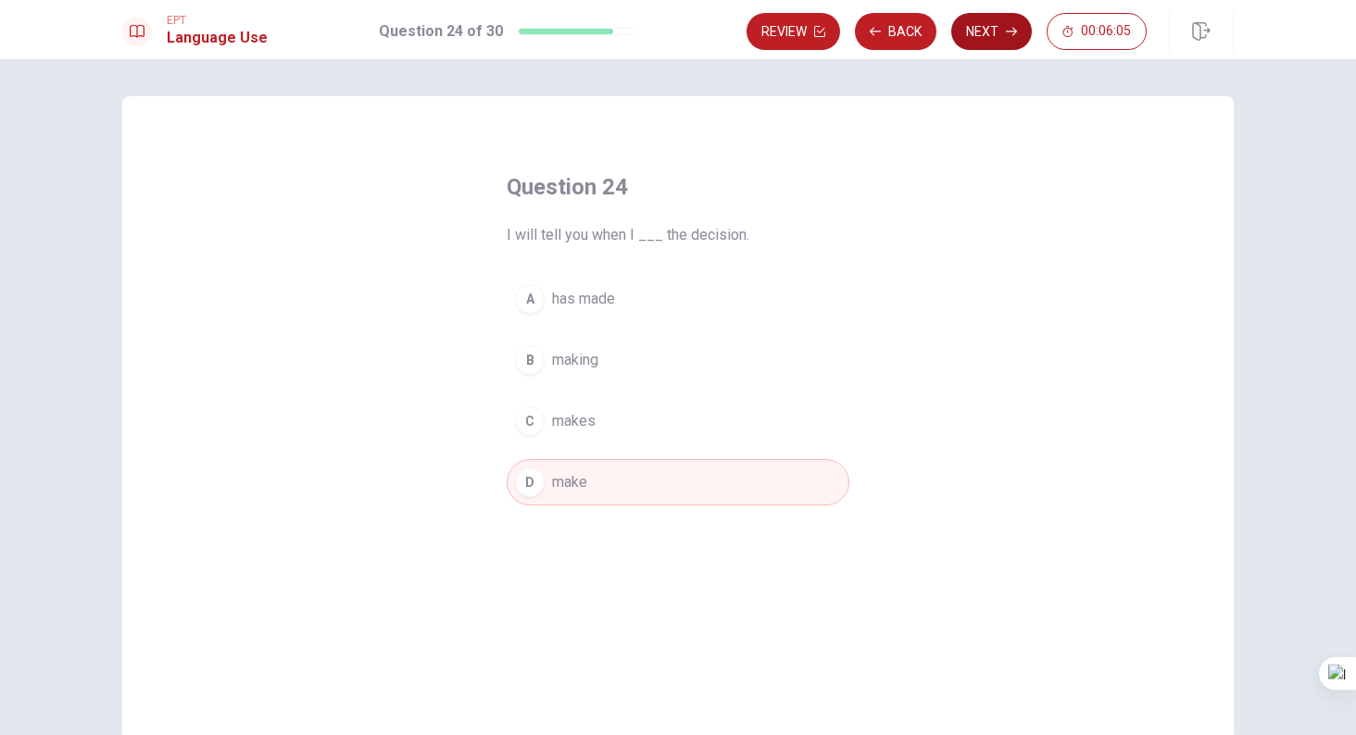
click at [999, 36] on button "Next" at bounding box center [991, 31] width 81 height 37
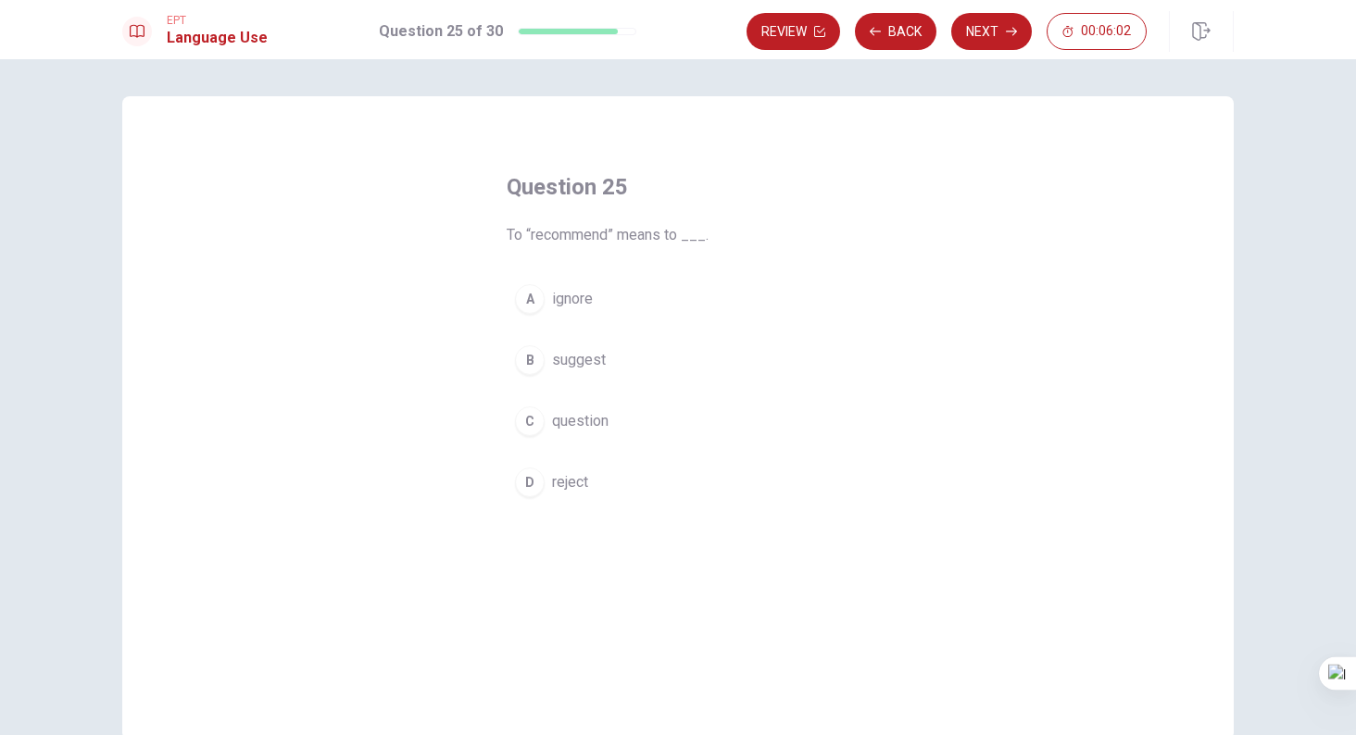
click at [647, 361] on button "B suggest" at bounding box center [678, 360] width 343 height 46
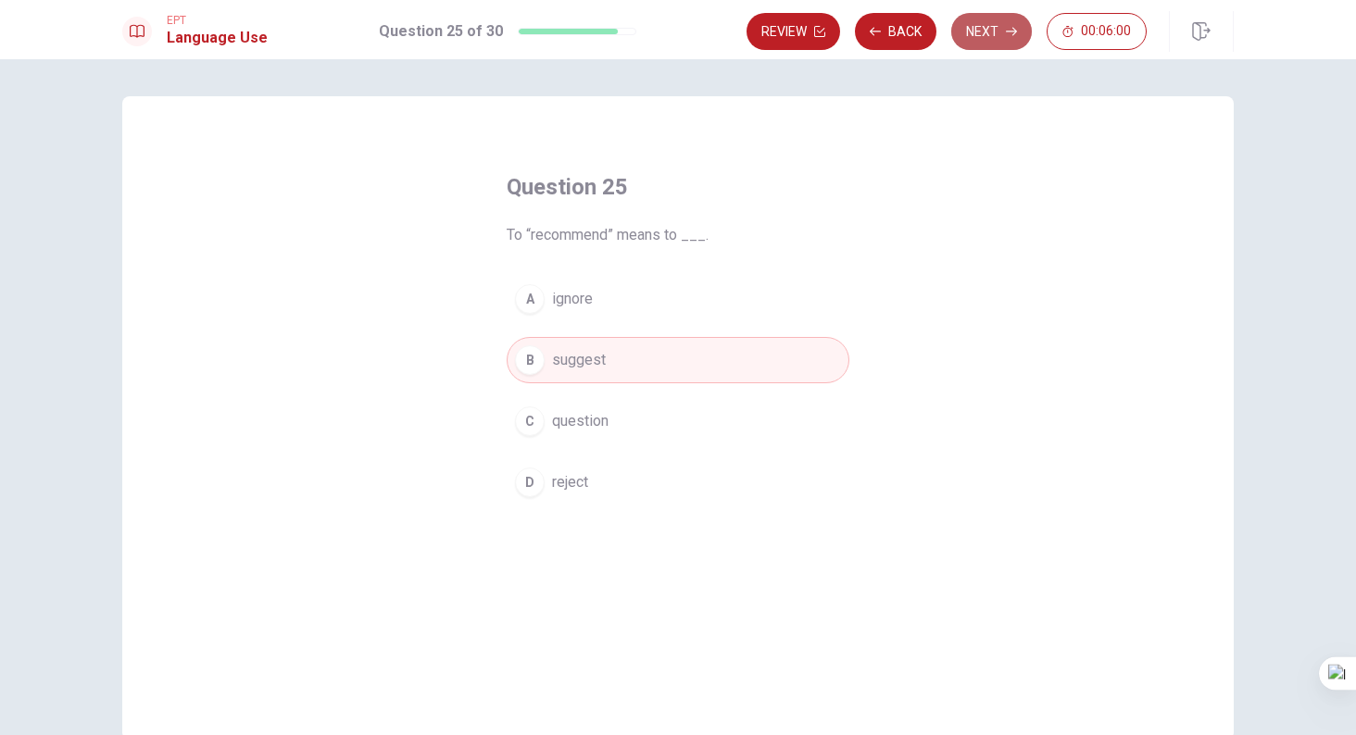
click at [996, 39] on button "Next" at bounding box center [991, 31] width 81 height 37
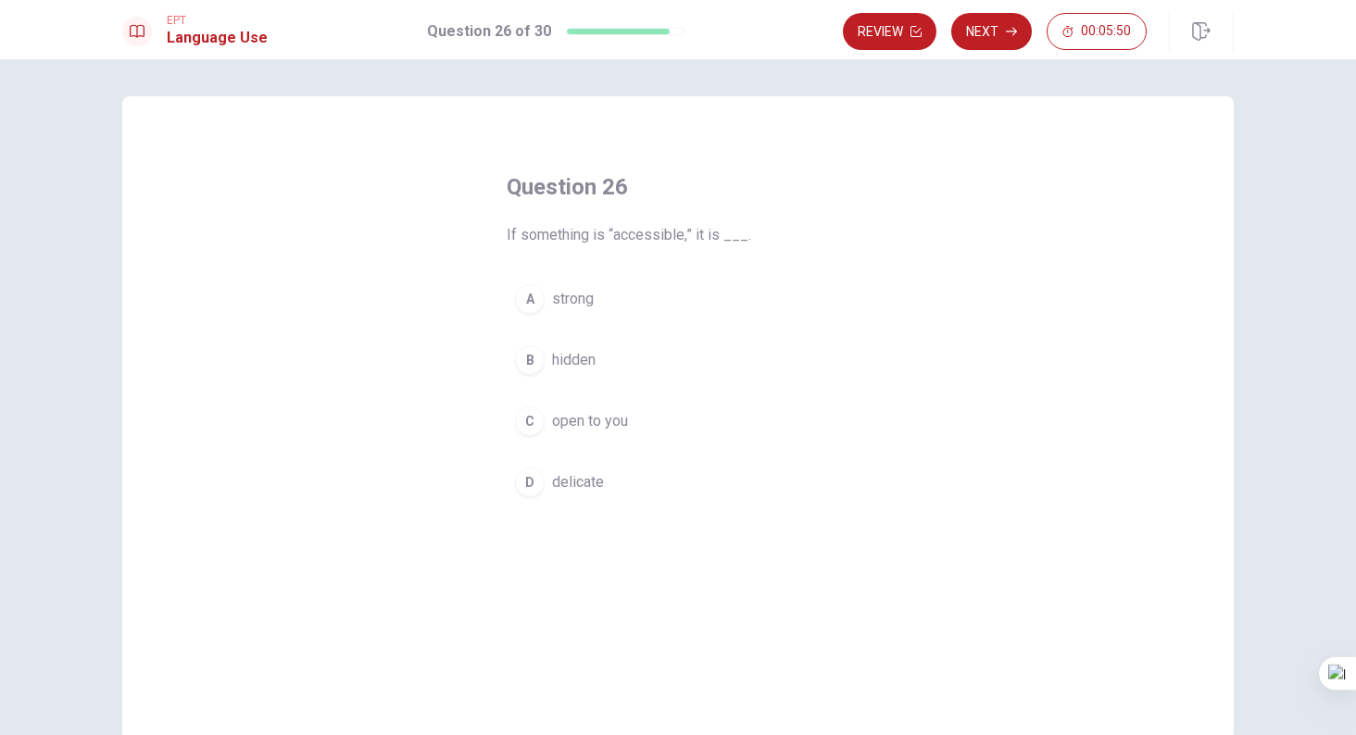
click at [614, 426] on span "open to you" at bounding box center [590, 421] width 76 height 22
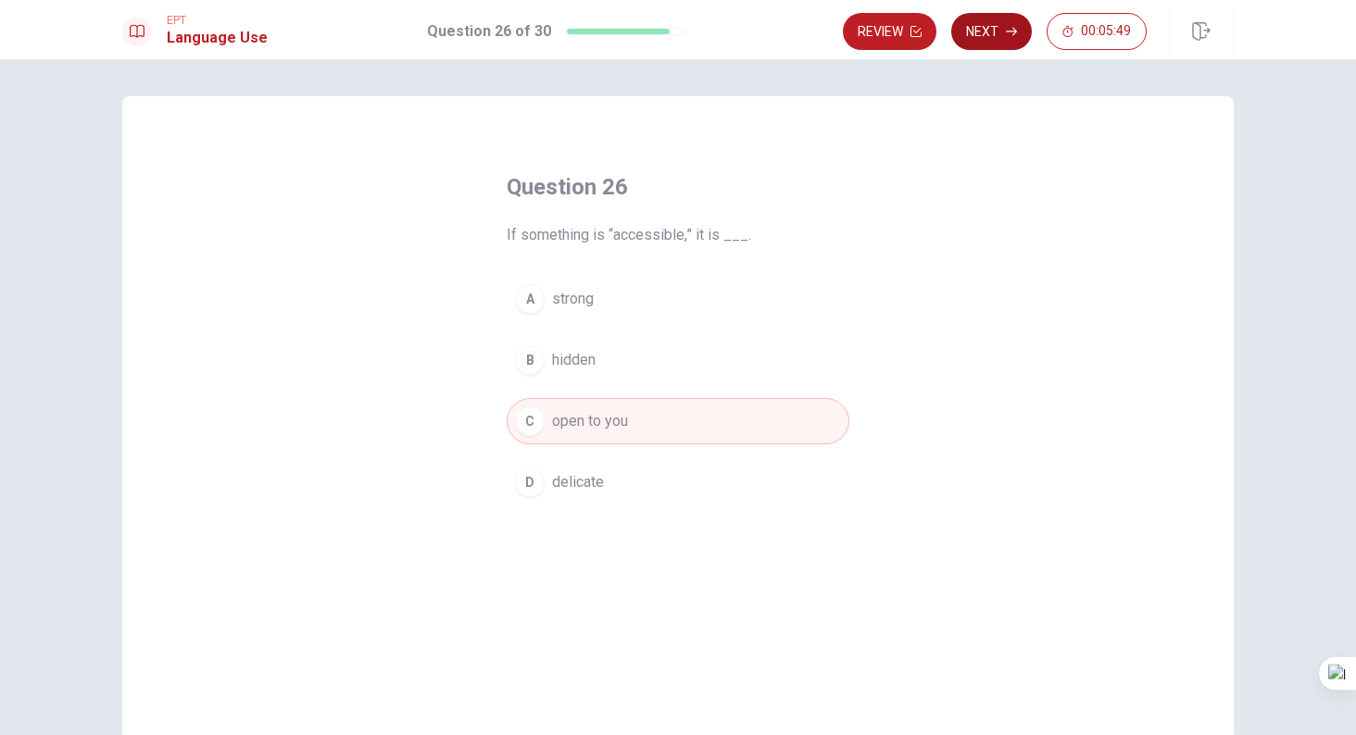
click at [995, 21] on button "Next" at bounding box center [991, 31] width 81 height 37
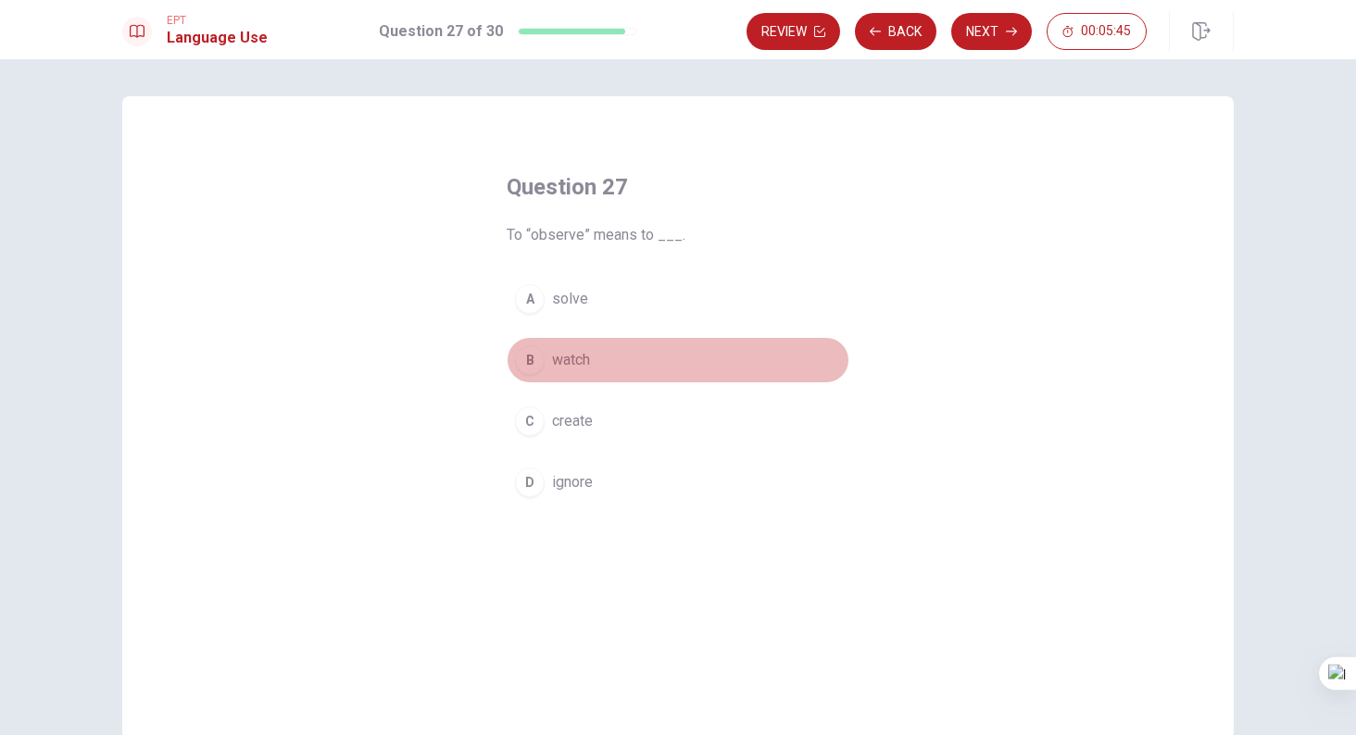
click at [620, 362] on button "B watch" at bounding box center [678, 360] width 343 height 46
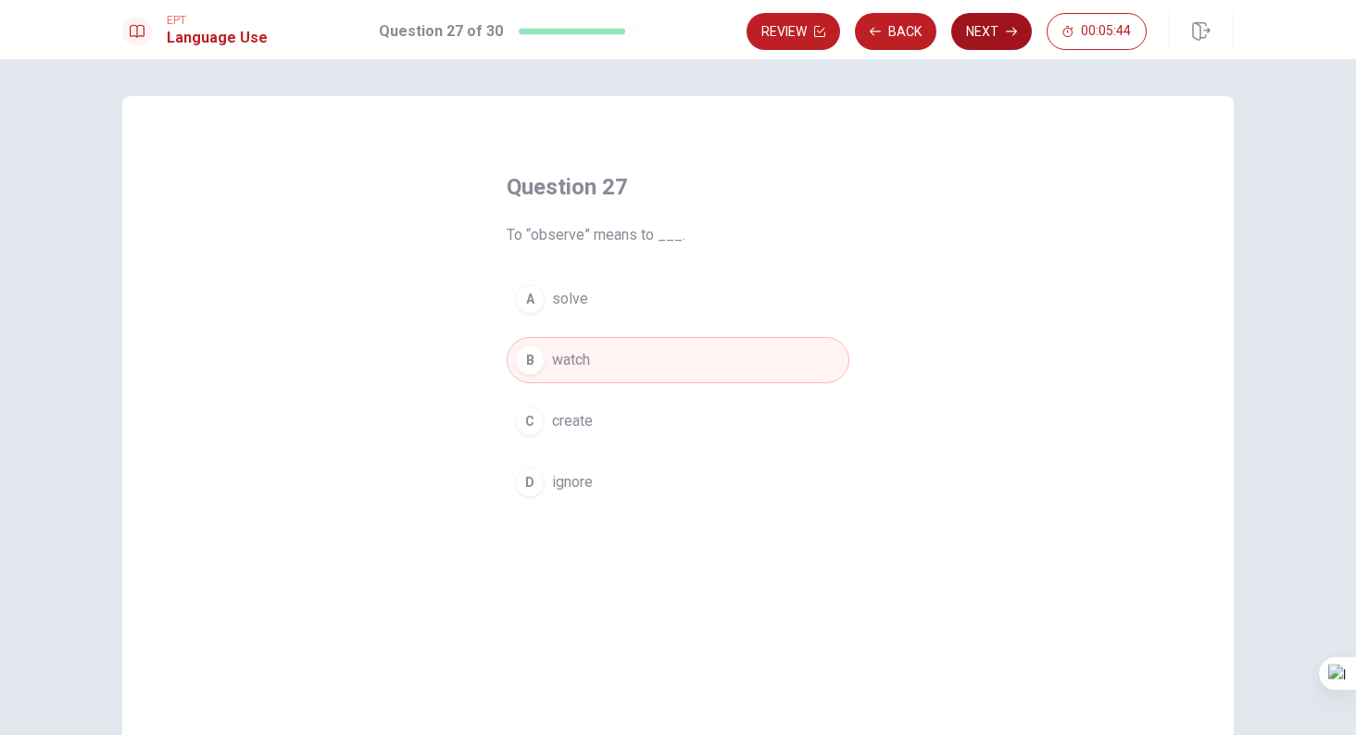
click at [973, 42] on button "Next" at bounding box center [991, 31] width 81 height 37
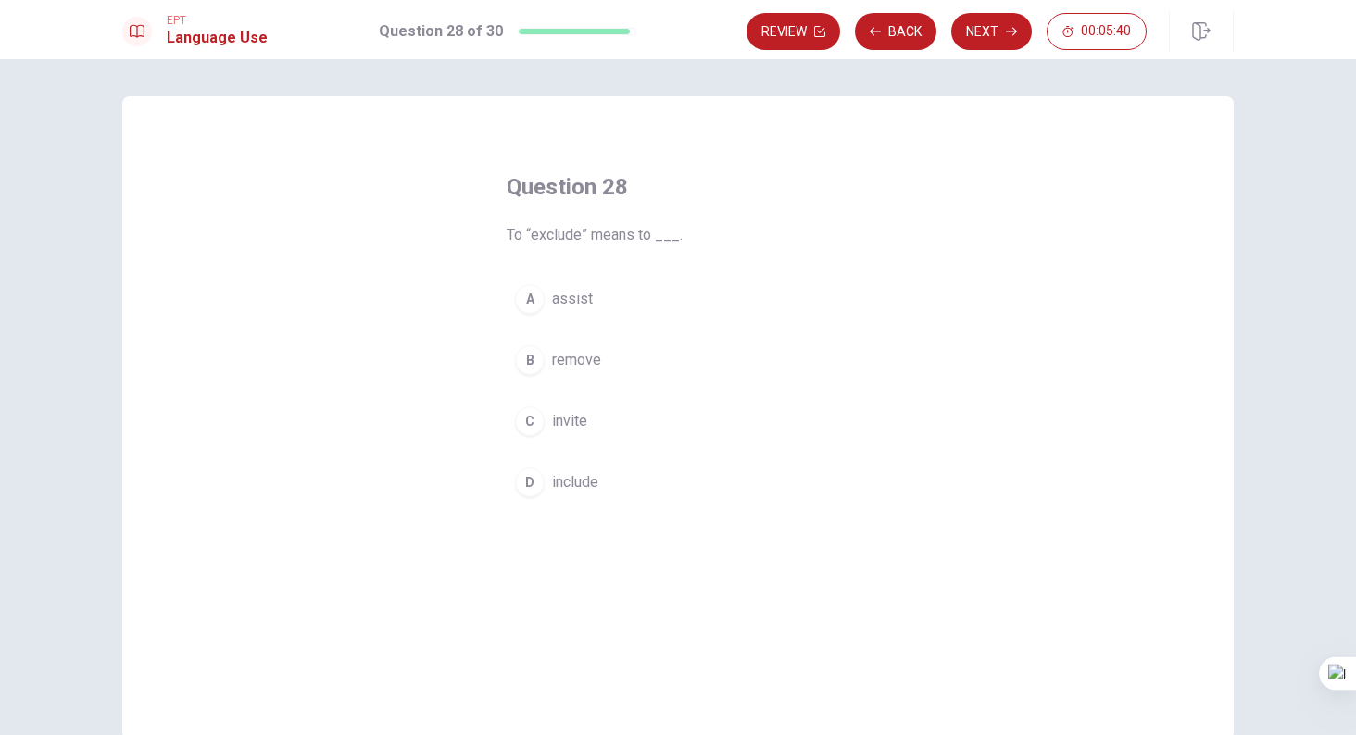
click at [616, 373] on button "B remove" at bounding box center [678, 360] width 343 height 46
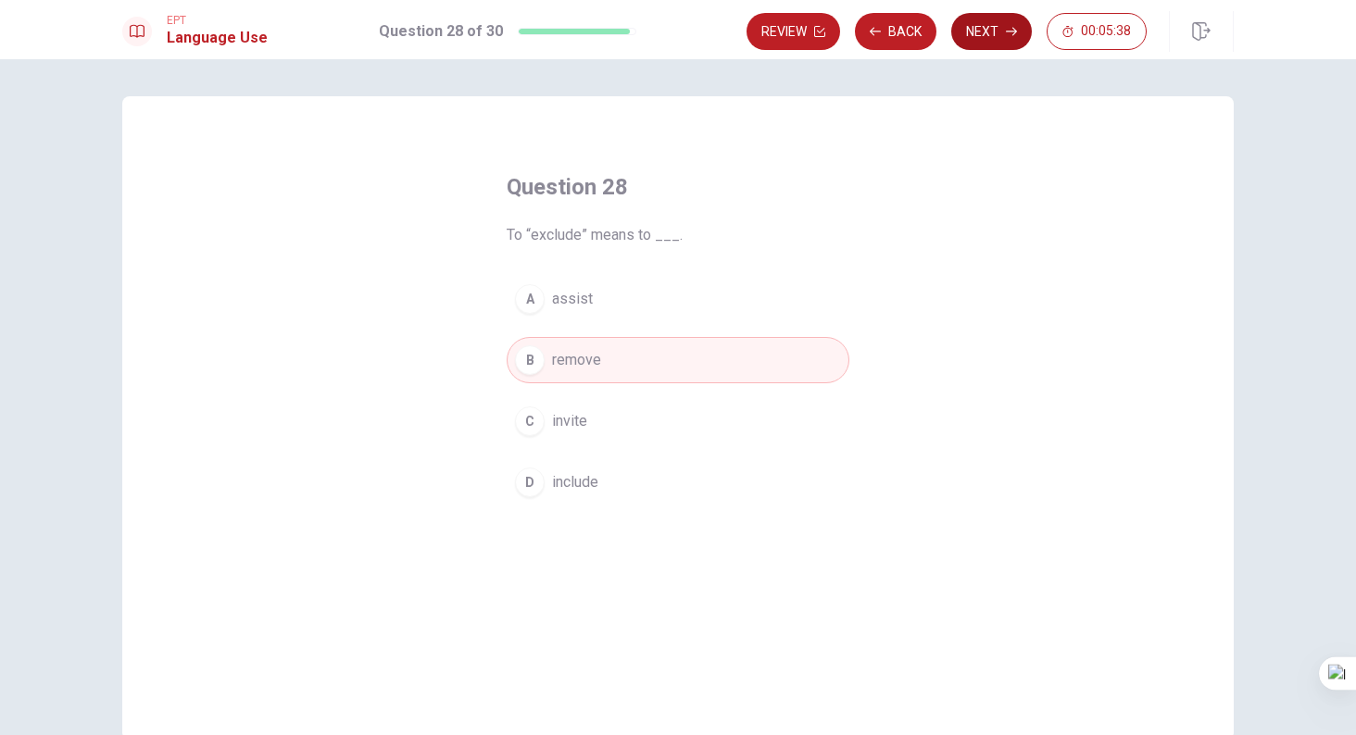
click at [999, 30] on button "Next" at bounding box center [991, 31] width 81 height 37
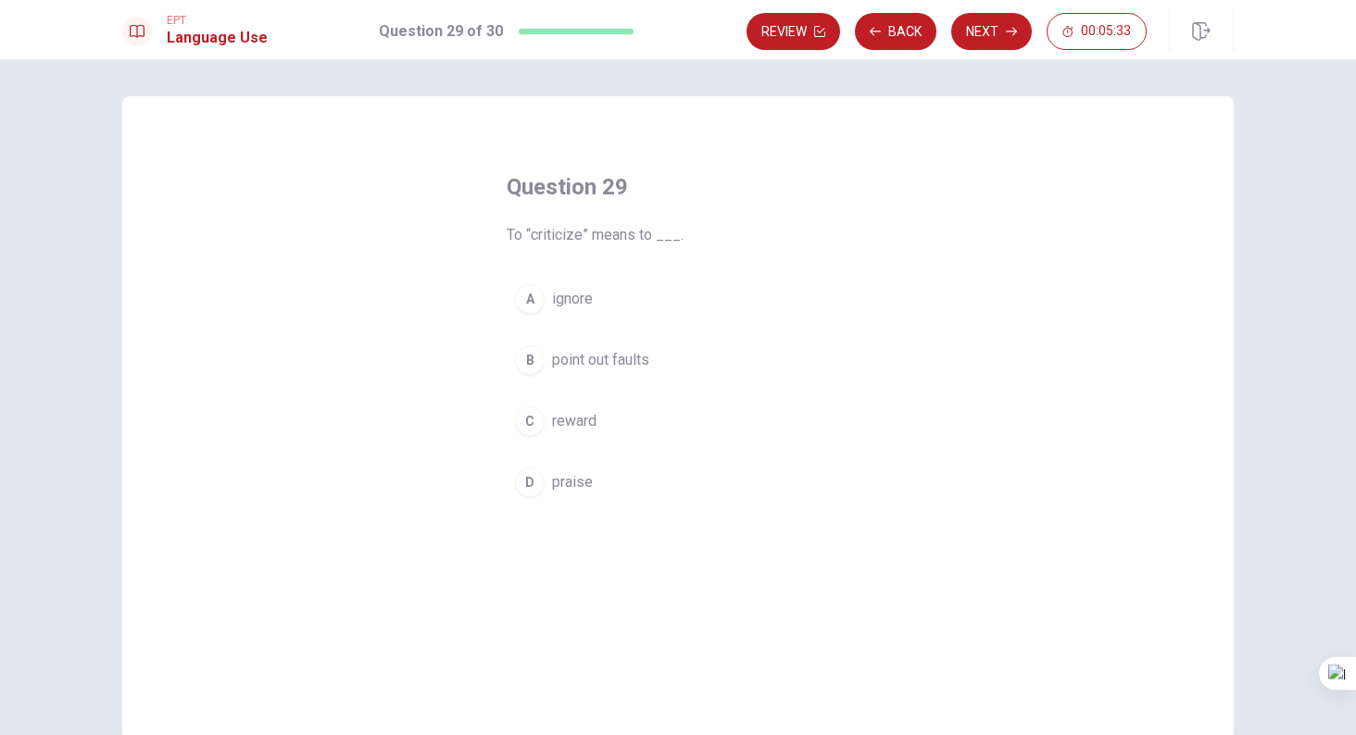
click at [634, 363] on span "point out faults" at bounding box center [600, 360] width 97 height 22
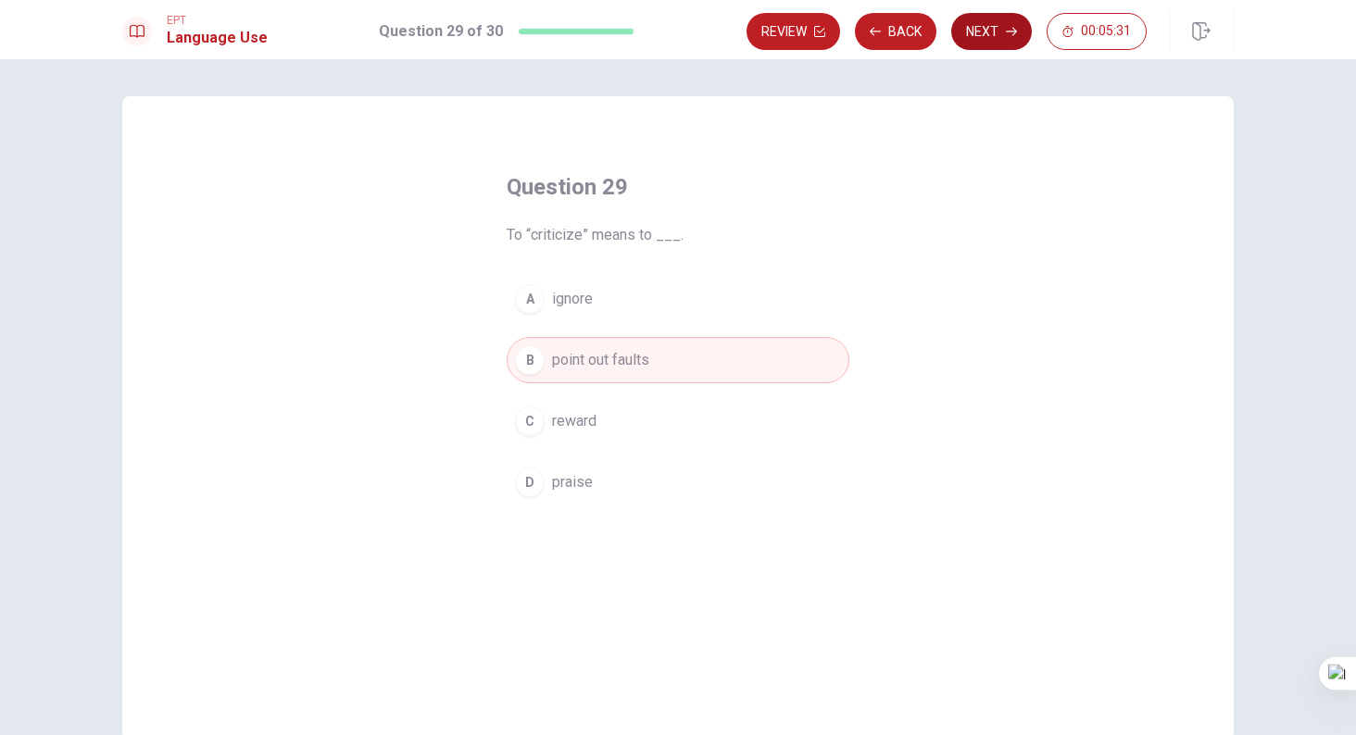
click at [974, 31] on button "Next" at bounding box center [991, 31] width 81 height 37
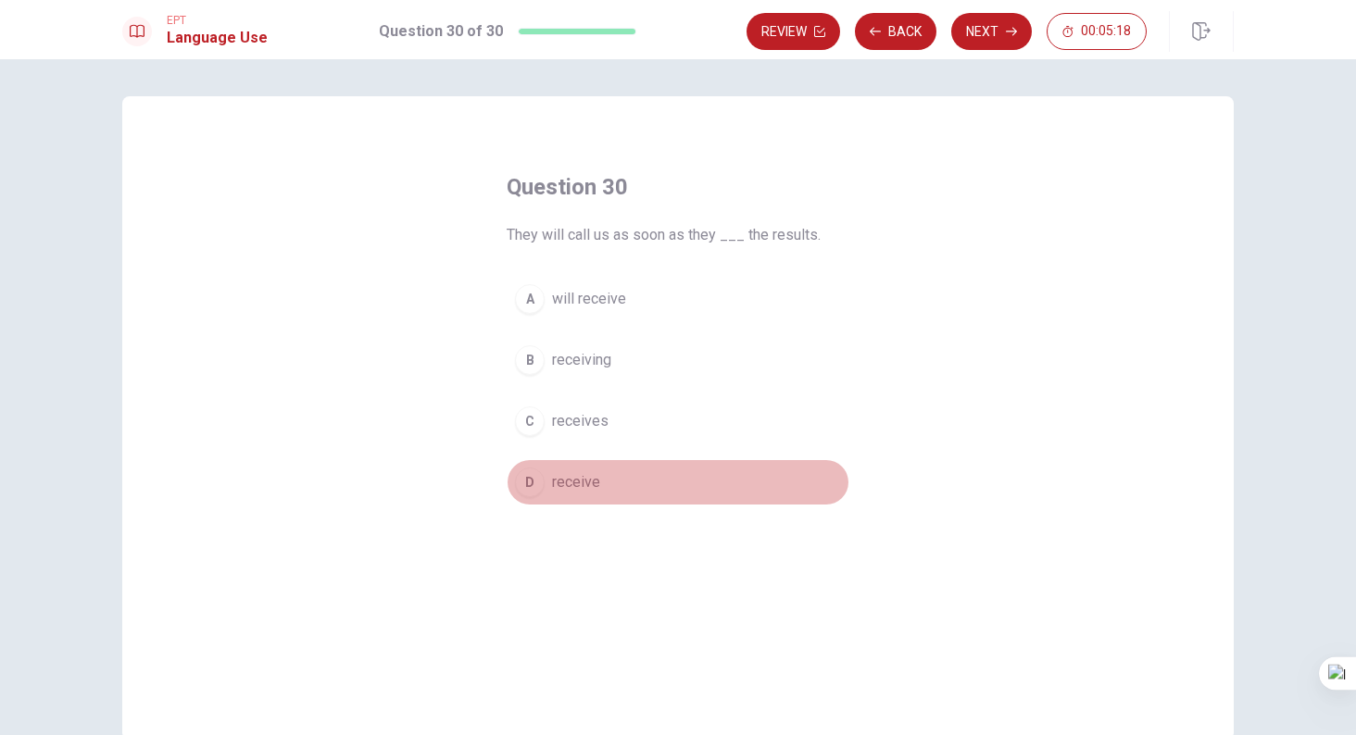
click at [591, 484] on span "receive" at bounding box center [576, 482] width 48 height 22
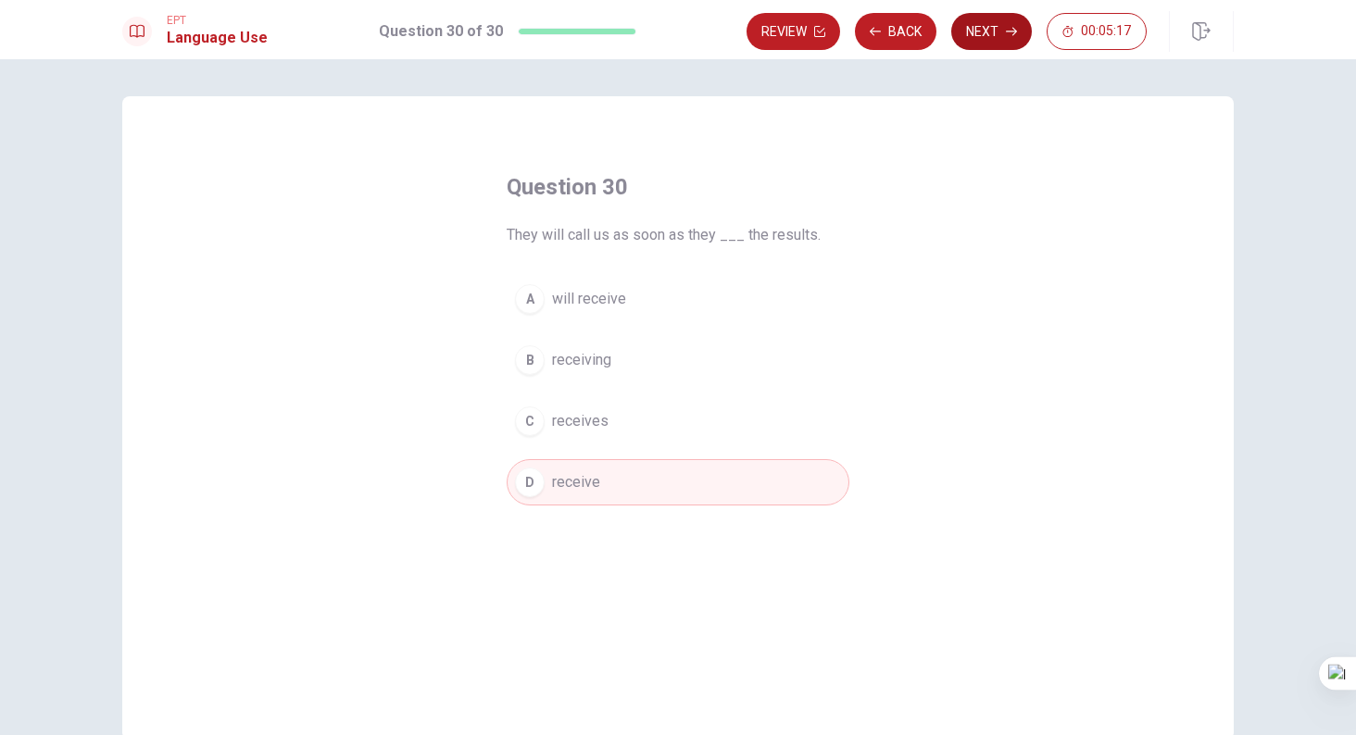
click at [988, 25] on button "Next" at bounding box center [991, 31] width 81 height 37
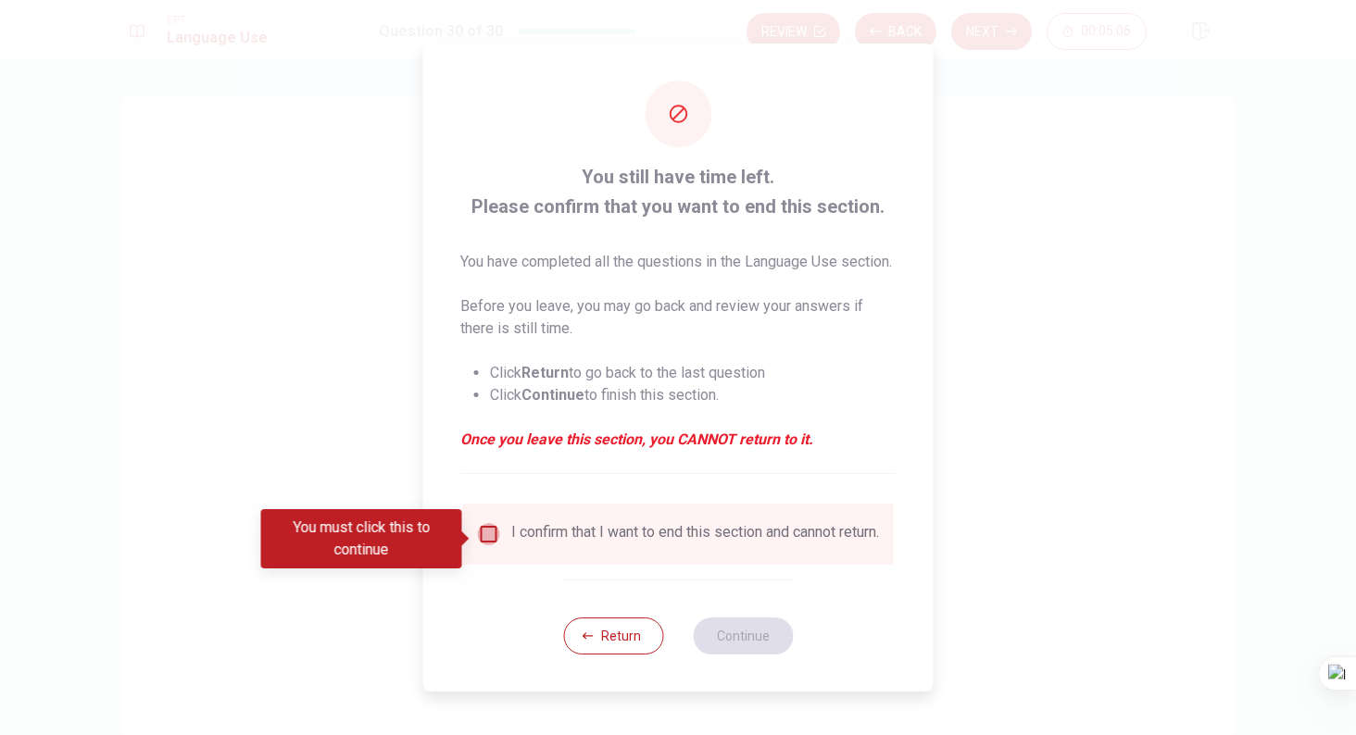
click at [495, 542] on input "You must click this to continue" at bounding box center [489, 534] width 22 height 22
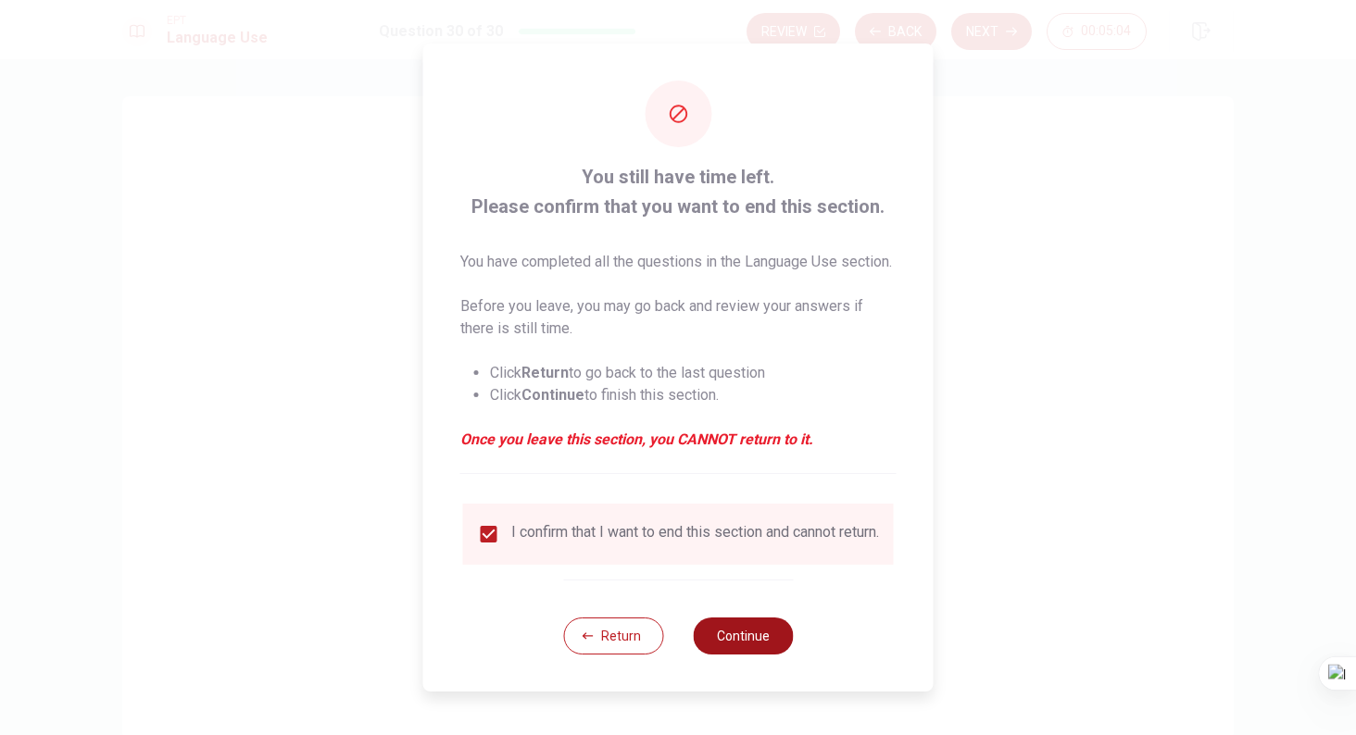
click at [775, 655] on button "Continue" at bounding box center [743, 636] width 100 height 37
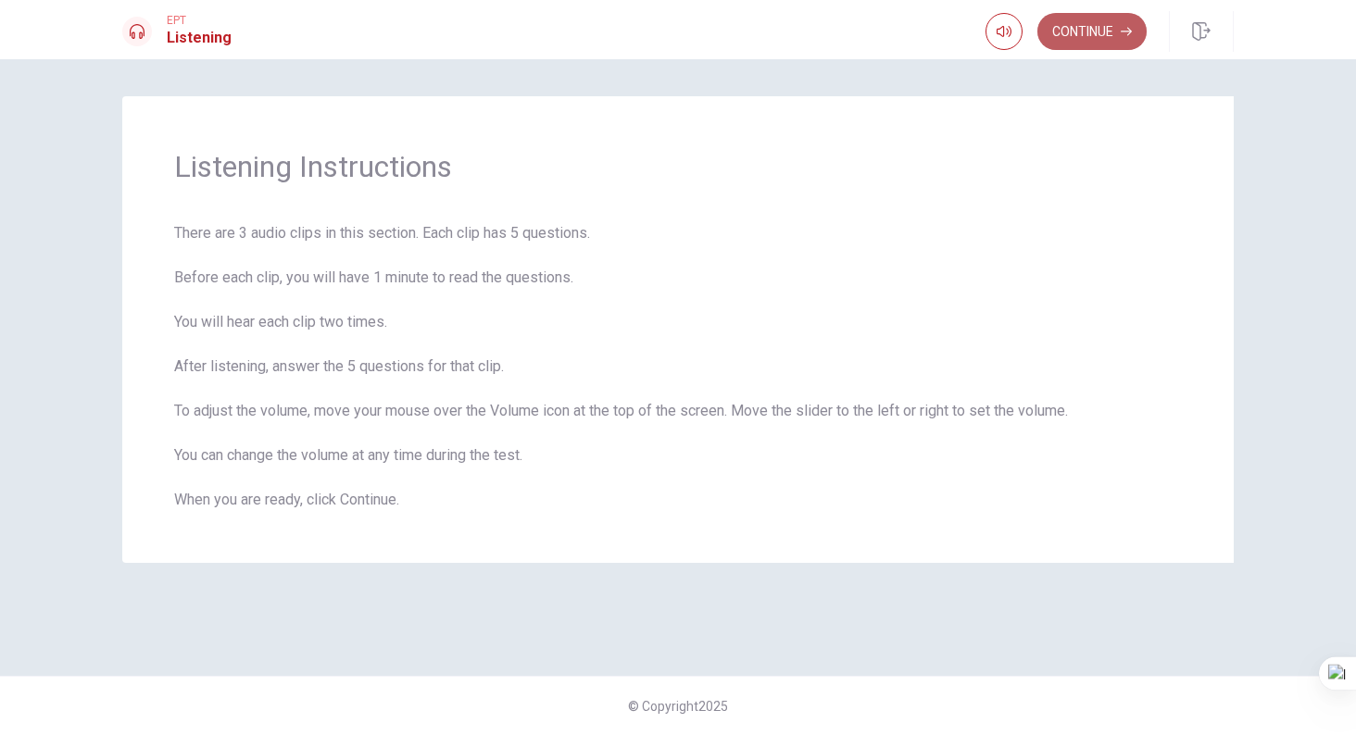
click at [1102, 44] on button "Continue" at bounding box center [1091, 31] width 109 height 37
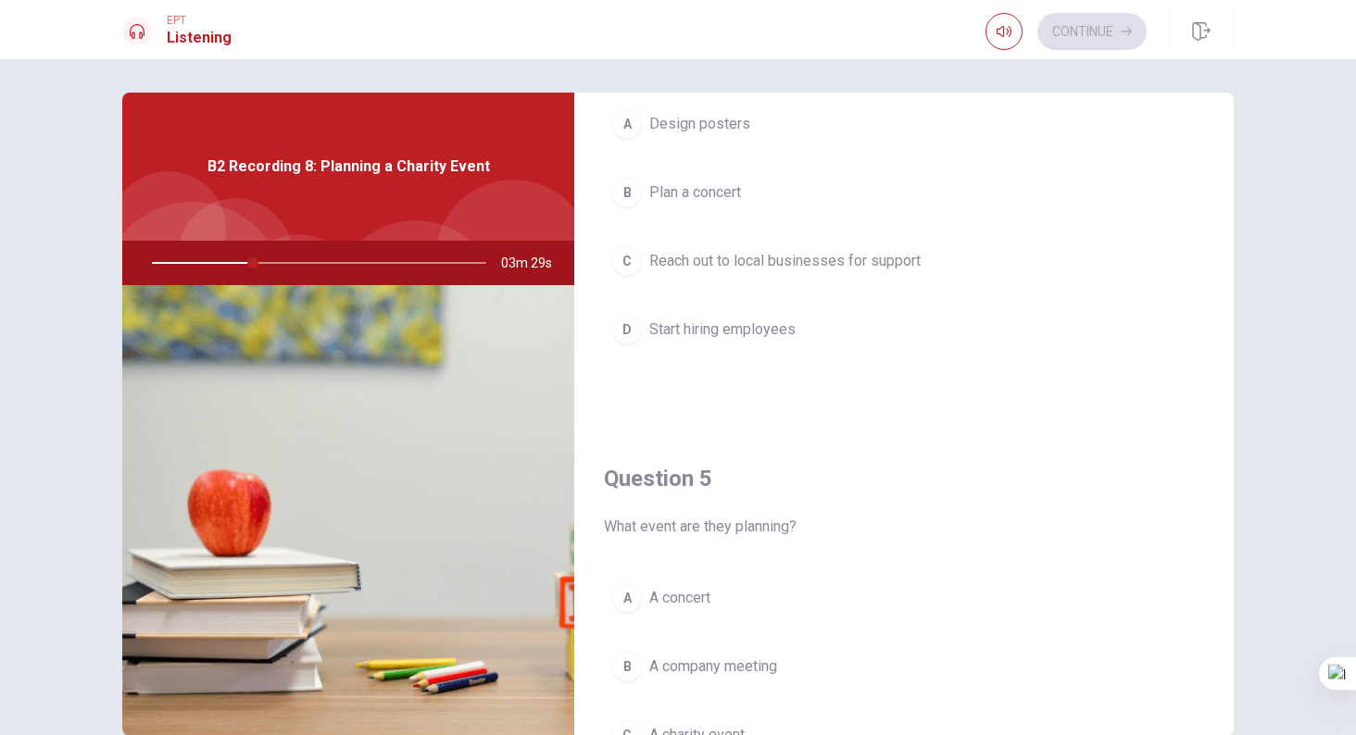
scroll to position [1727, 0]
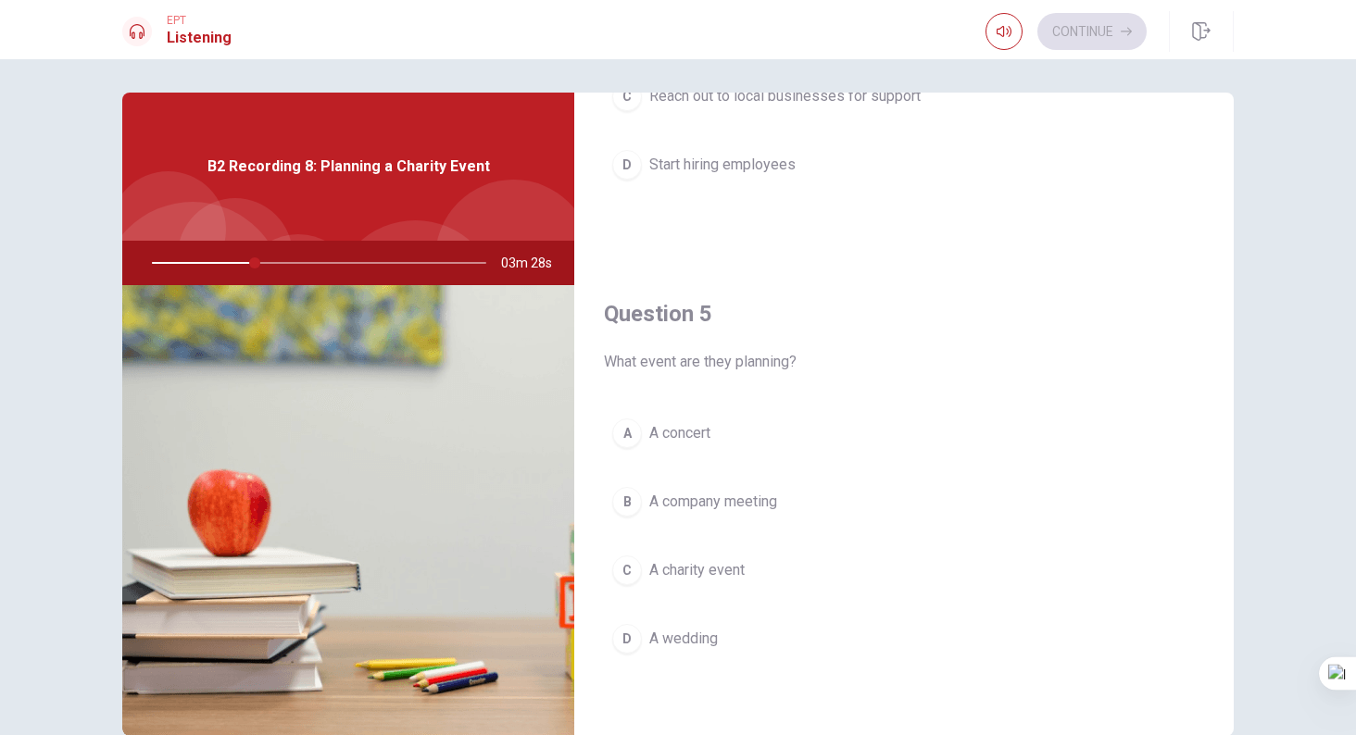
click at [697, 584] on button "C A charity event" at bounding box center [904, 570] width 600 height 46
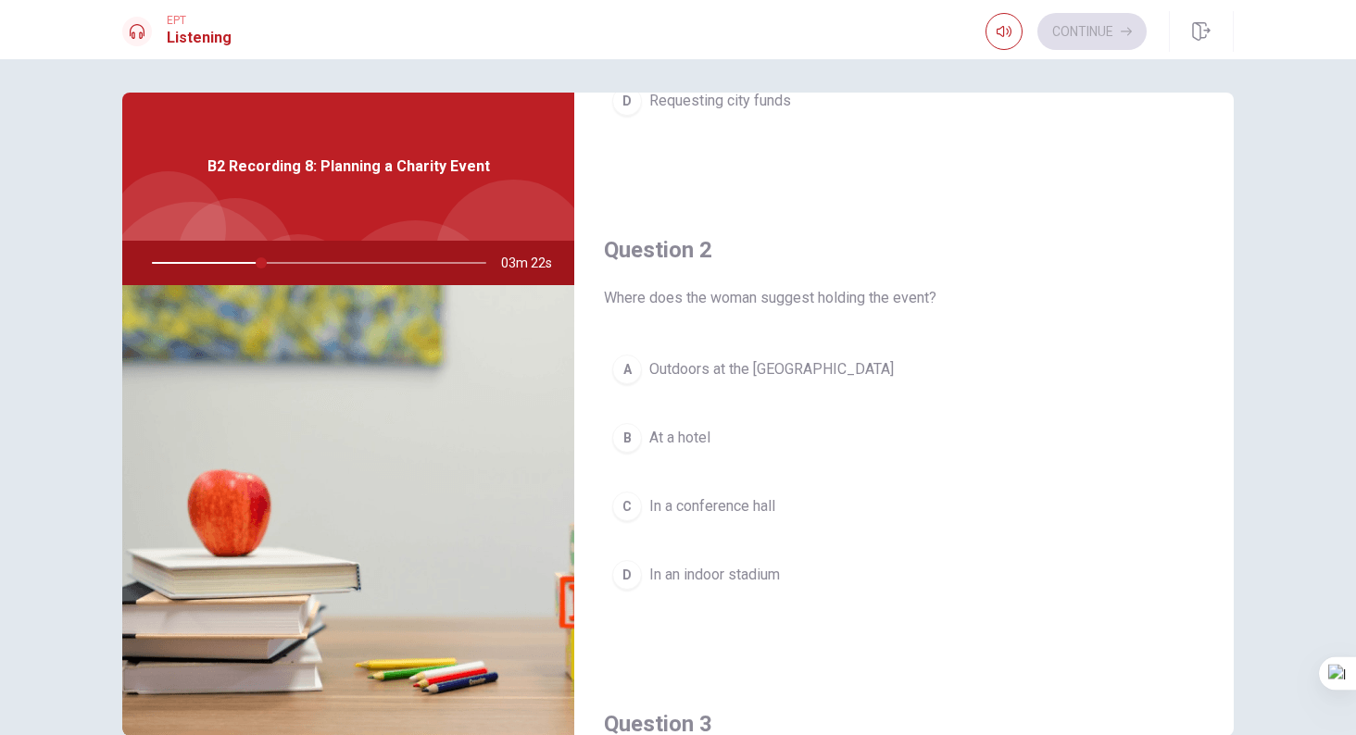
scroll to position [372, 0]
click at [763, 378] on button "A Outdoors at the [GEOGRAPHIC_DATA]" at bounding box center [904, 366] width 600 height 46
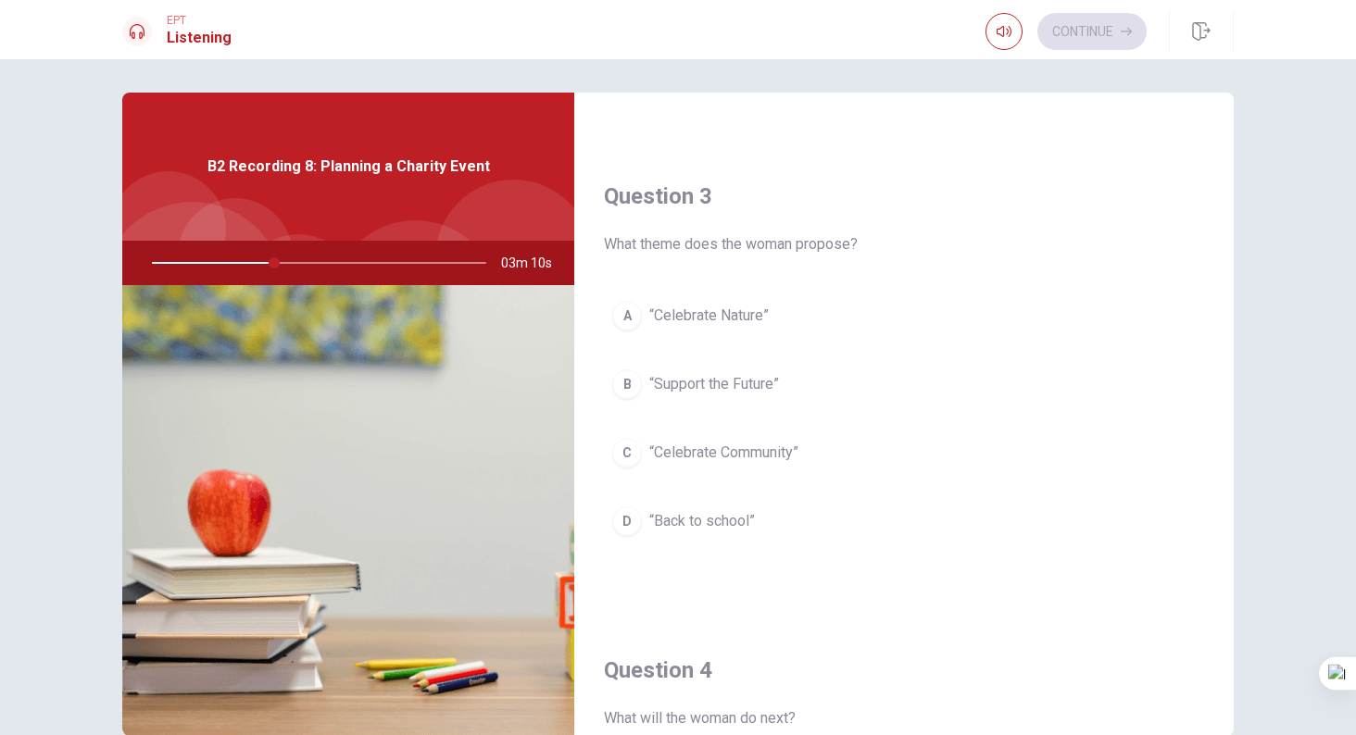
scroll to position [901, 0]
click at [763, 457] on span "“Celebrate Community”" at bounding box center [723, 448] width 149 height 22
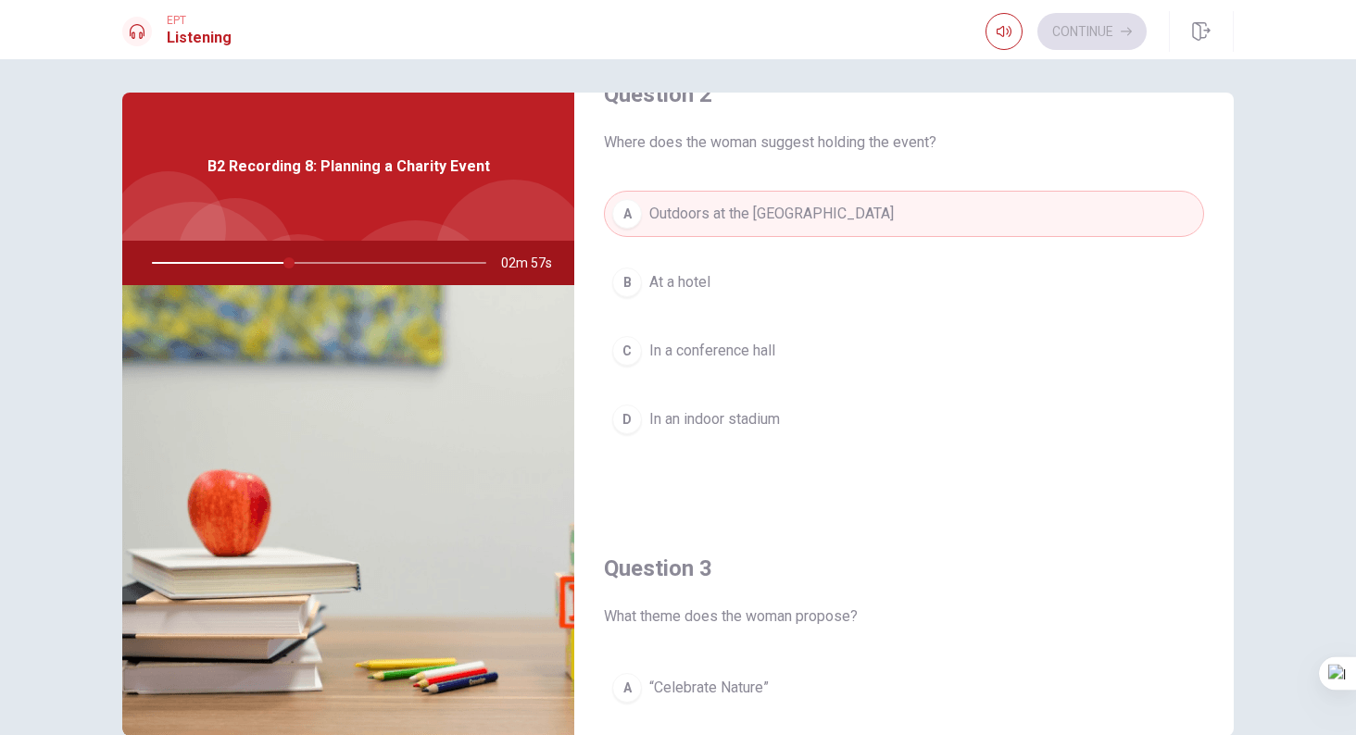
scroll to position [0, 0]
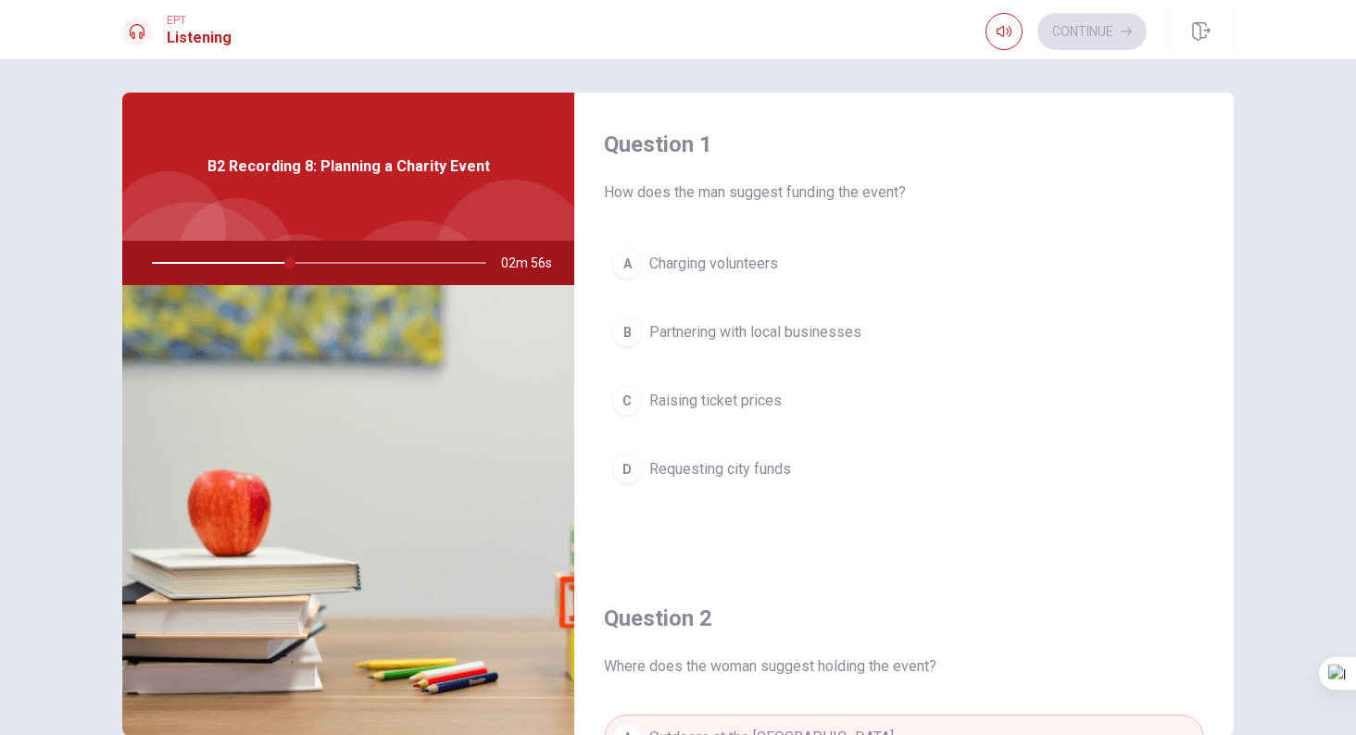
click at [876, 339] on button "B Partnering with local businesses" at bounding box center [904, 332] width 600 height 46
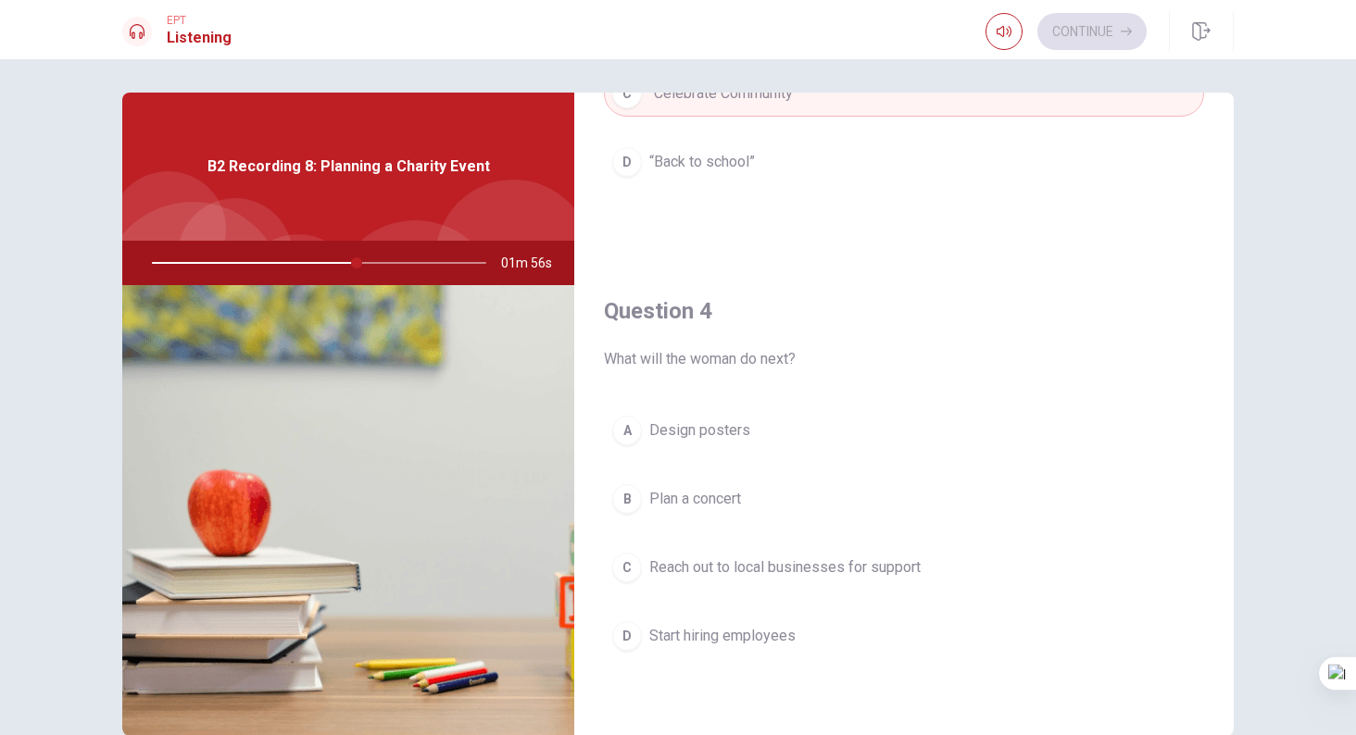
scroll to position [1315, 0]
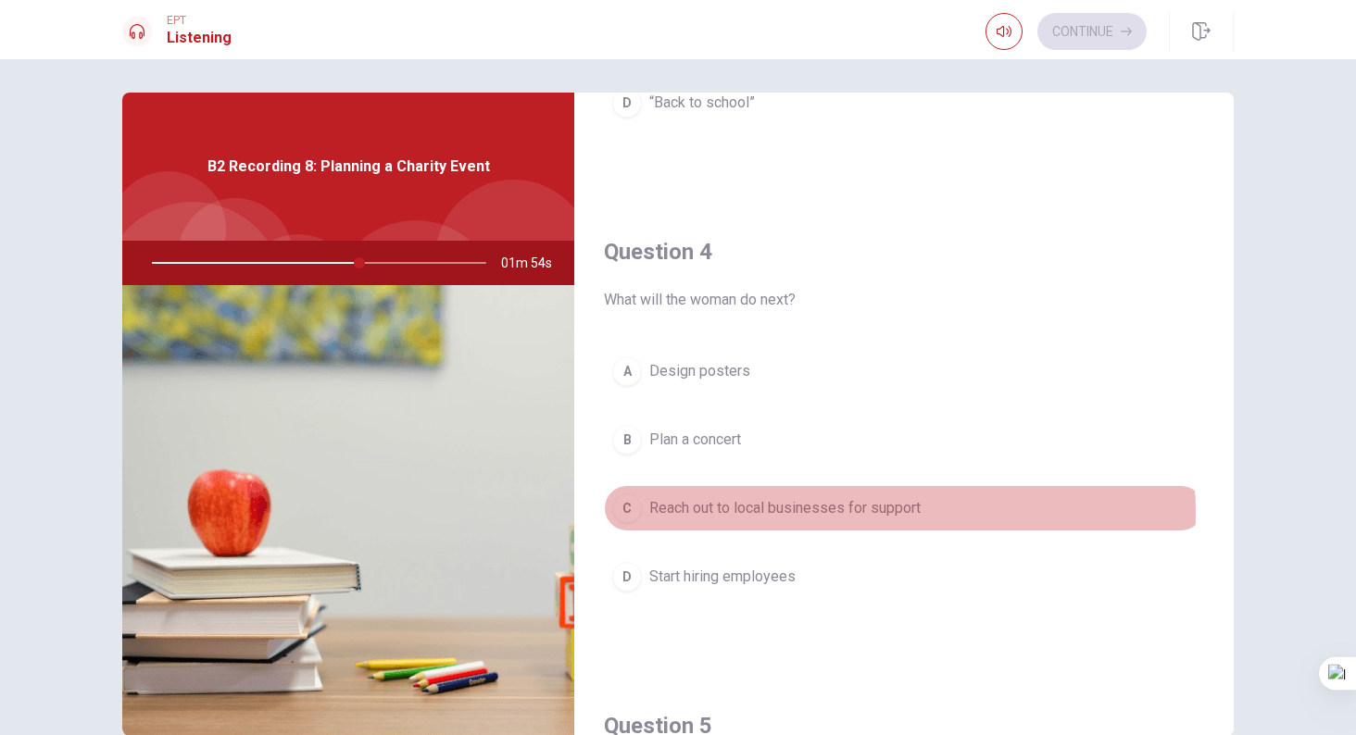
click at [850, 513] on span "Reach out to local businesses for support" at bounding box center [784, 508] width 271 height 22
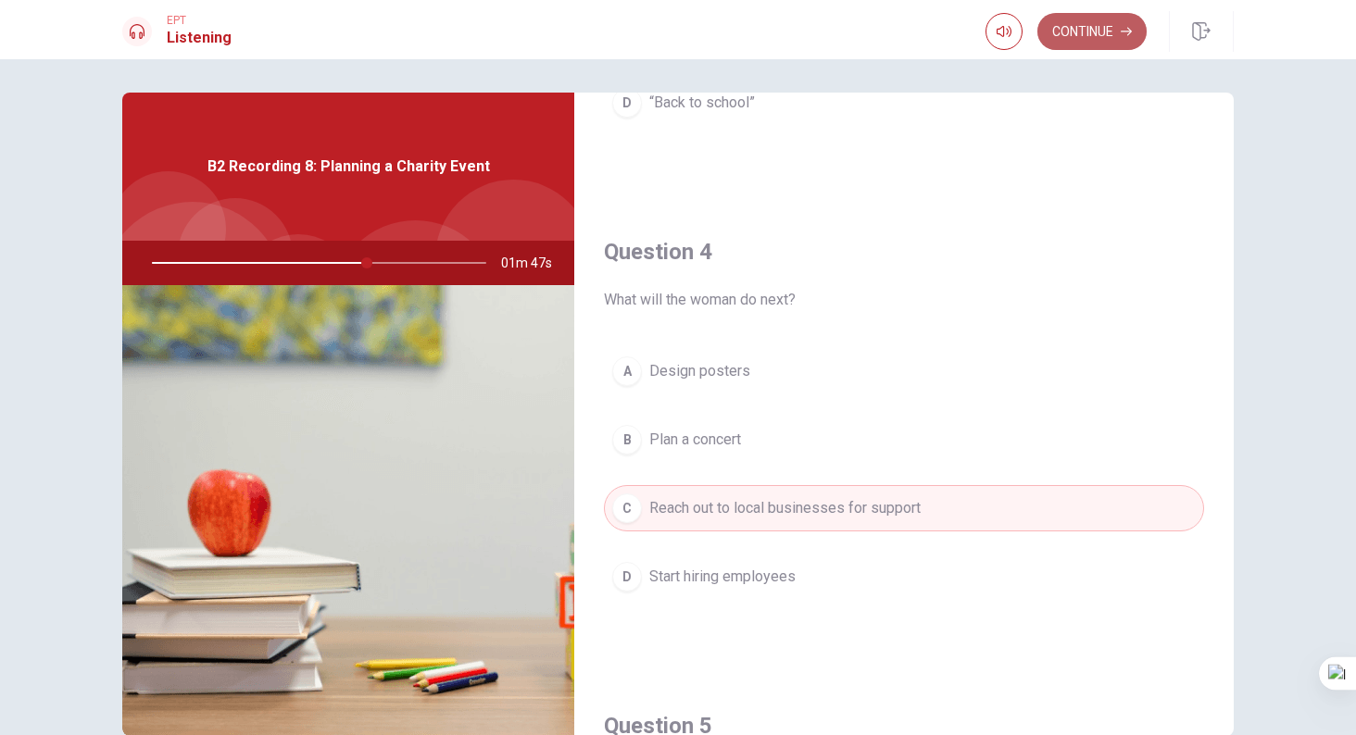
click at [1081, 20] on button "Continue" at bounding box center [1091, 31] width 109 height 37
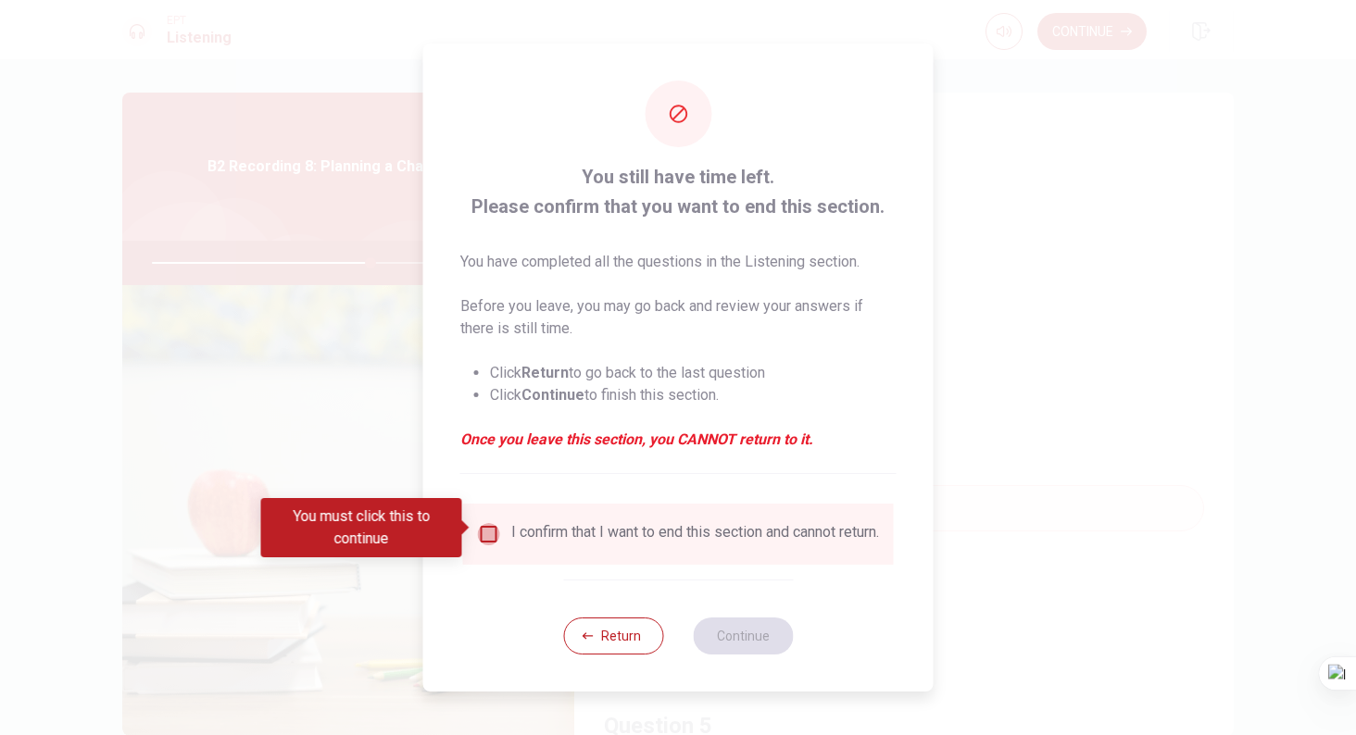
click at [482, 523] on input "You must click this to continue" at bounding box center [489, 534] width 22 height 22
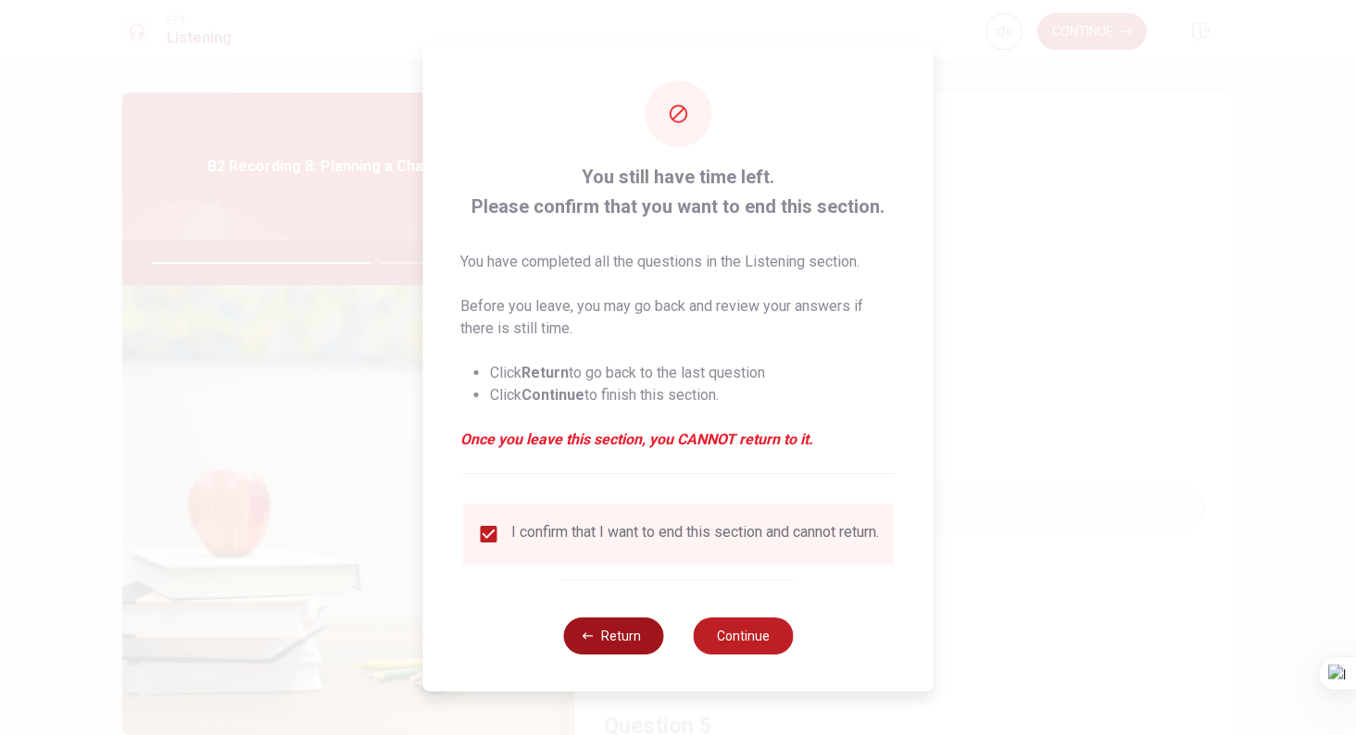
click at [610, 654] on button "Return" at bounding box center [613, 636] width 100 height 37
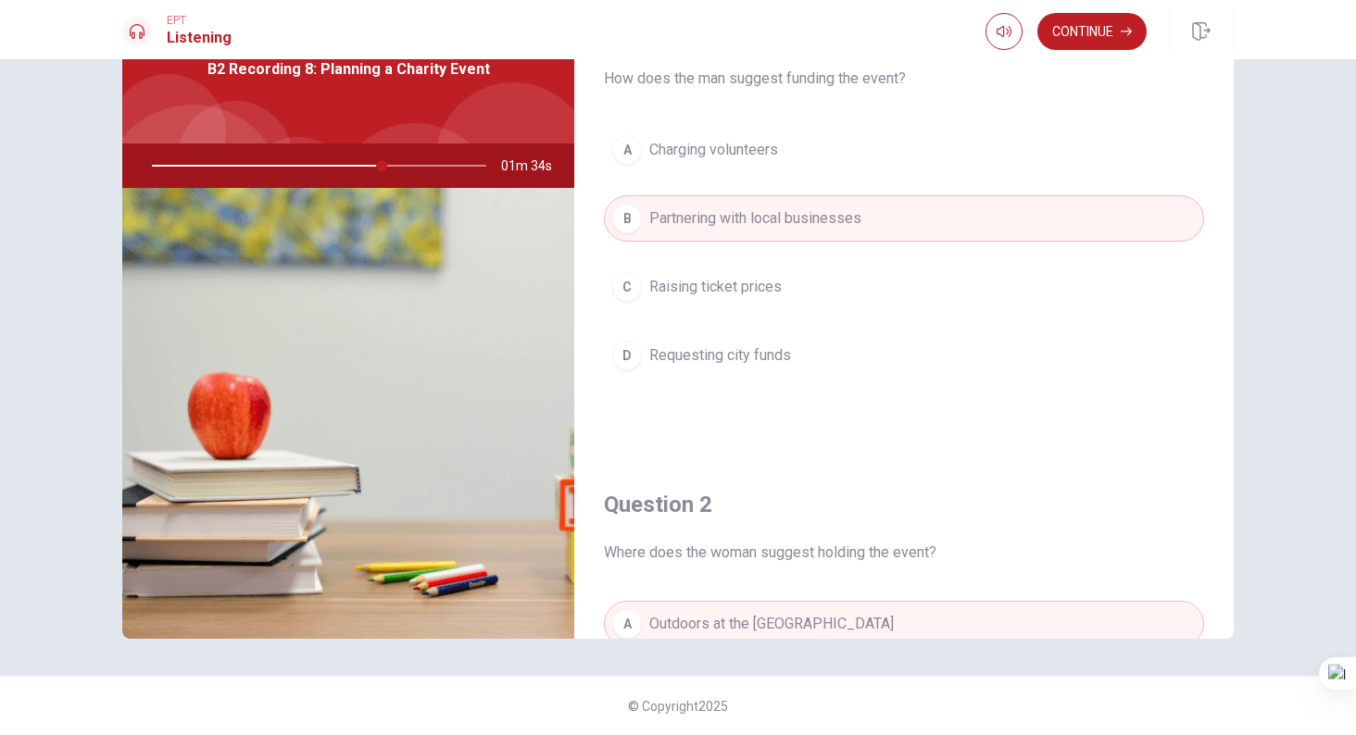
scroll to position [0, 0]
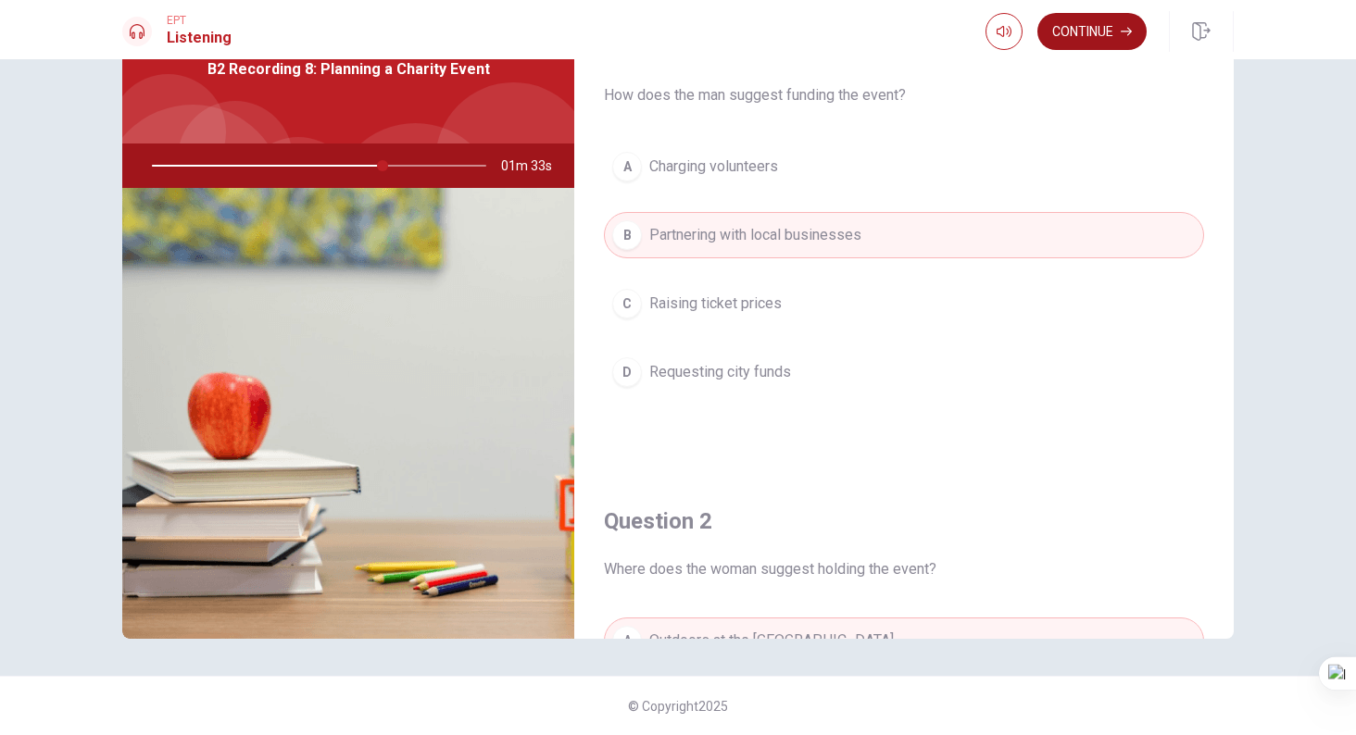
click at [1086, 40] on button "Continue" at bounding box center [1091, 31] width 109 height 37
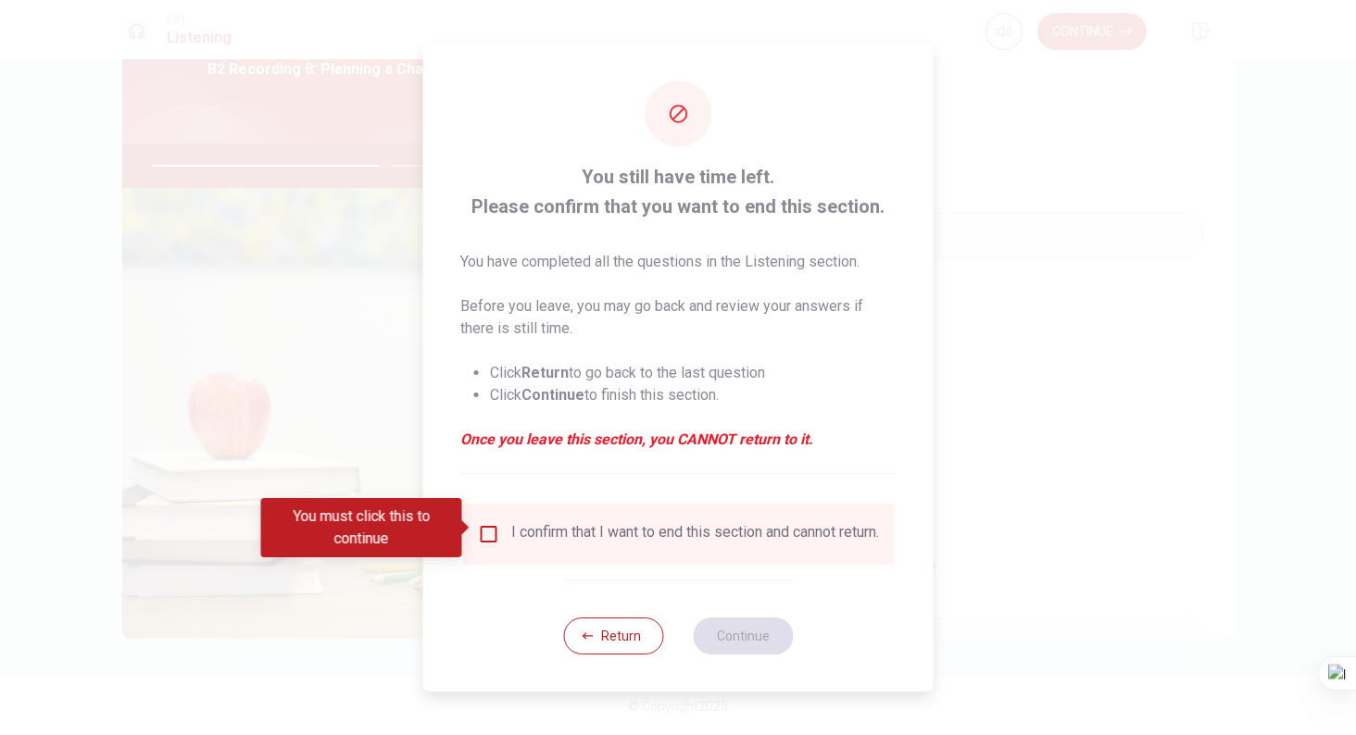
click at [487, 531] on input "You must click this to continue" at bounding box center [489, 534] width 22 height 22
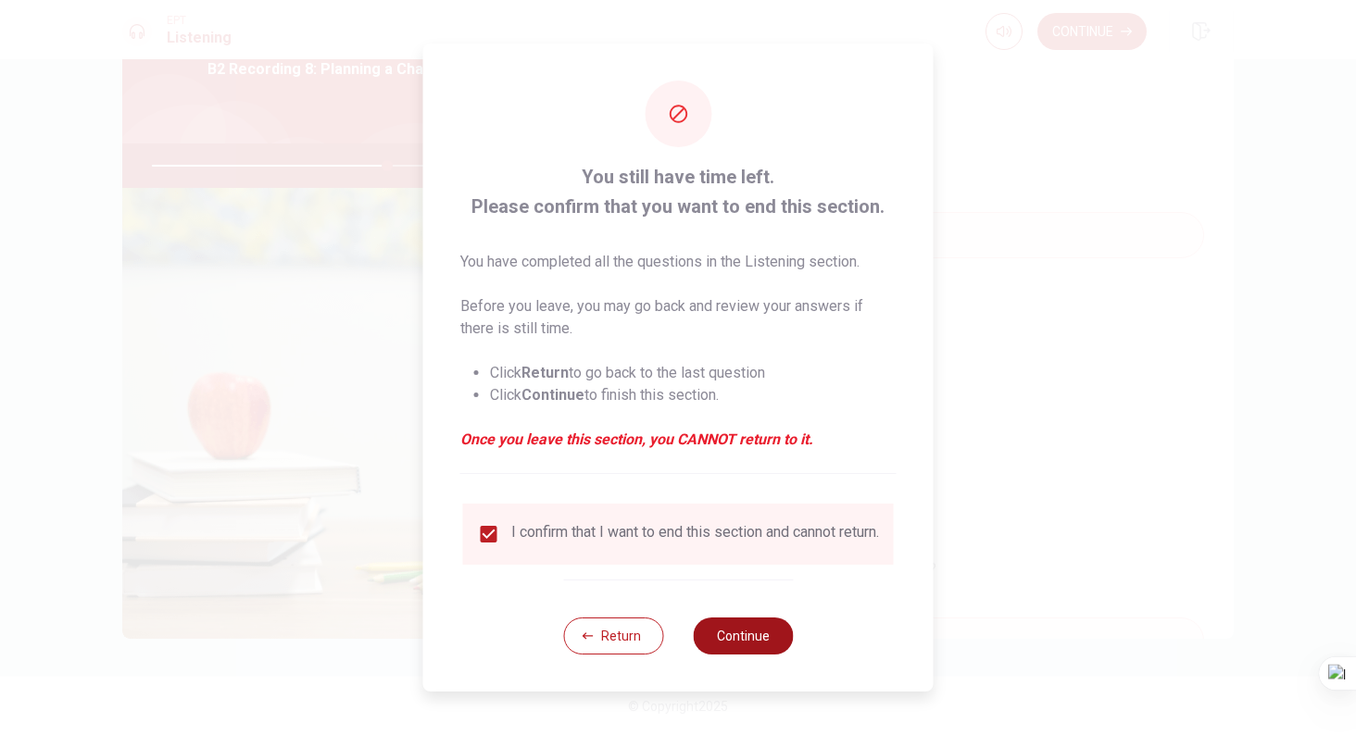
click at [741, 644] on button "Continue" at bounding box center [743, 636] width 100 height 37
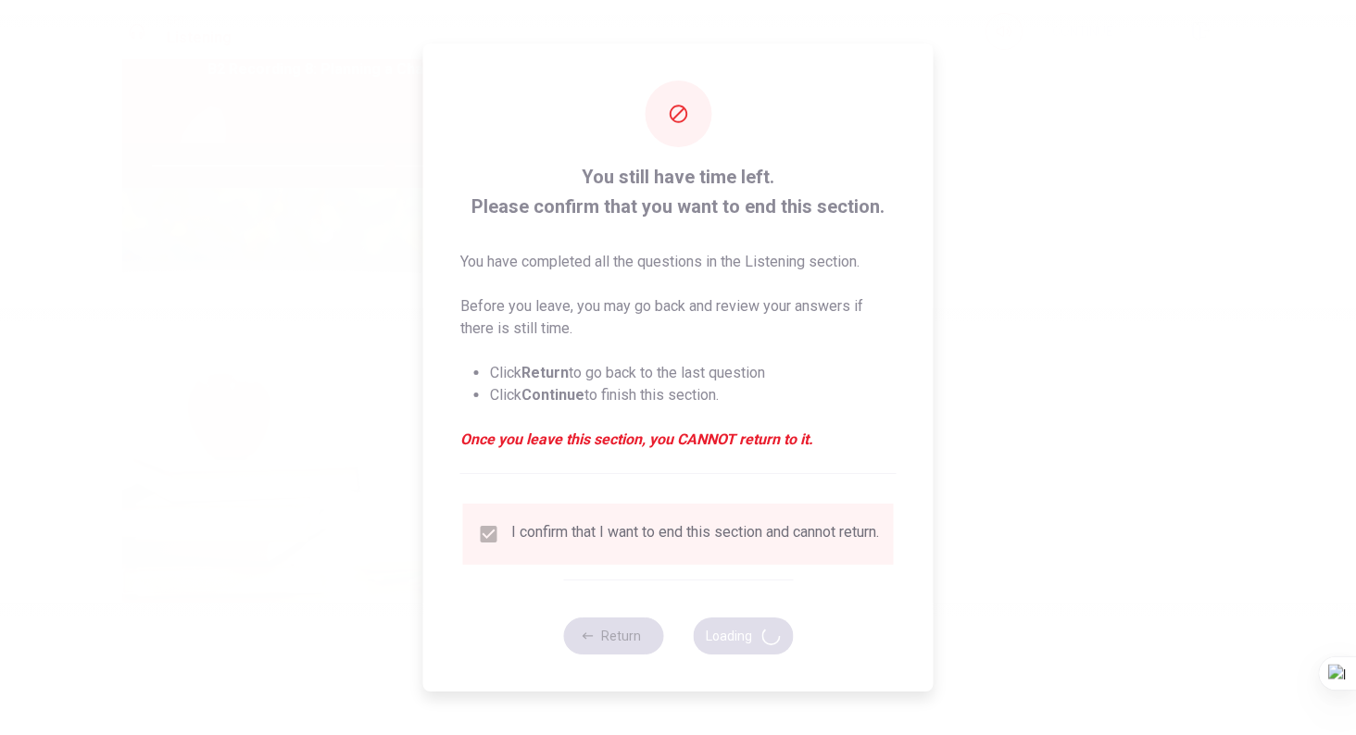
type input "72"
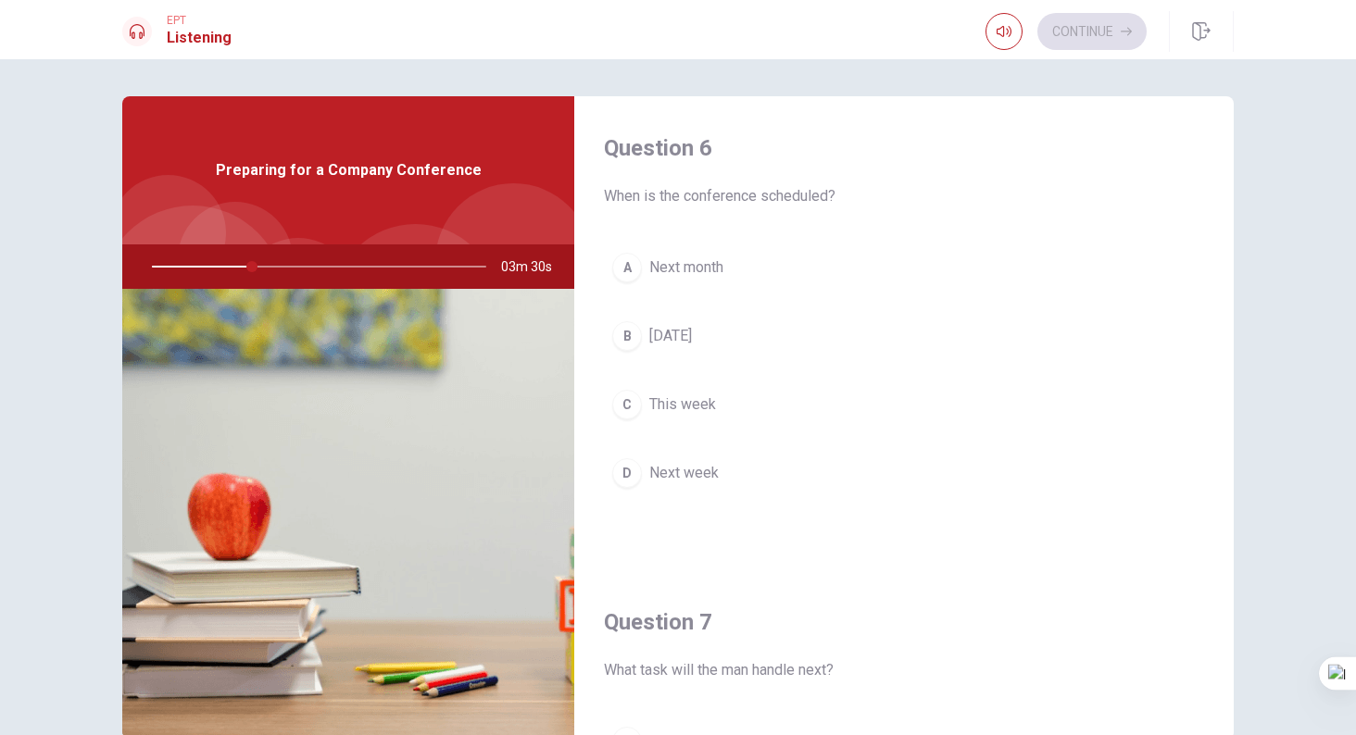
click at [786, 267] on button "A Next month" at bounding box center [904, 268] width 600 height 46
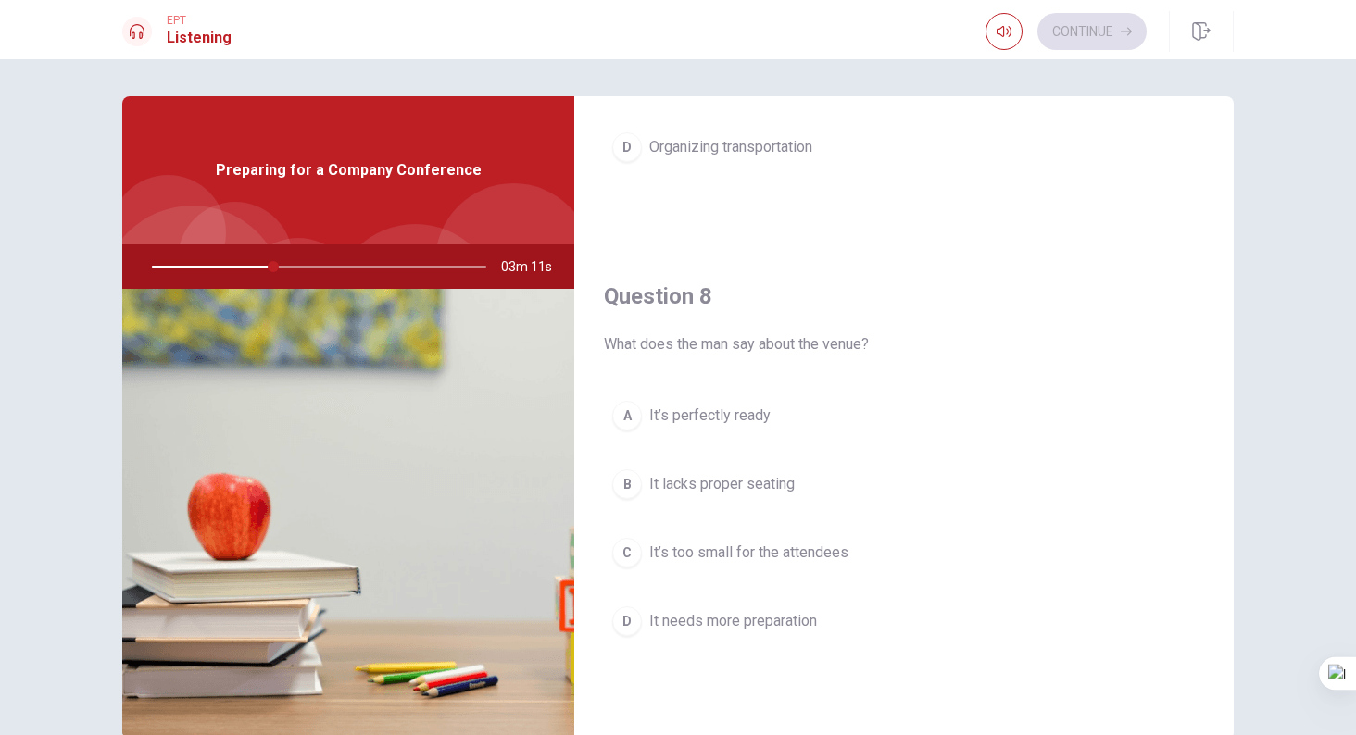
scroll to position [876, 0]
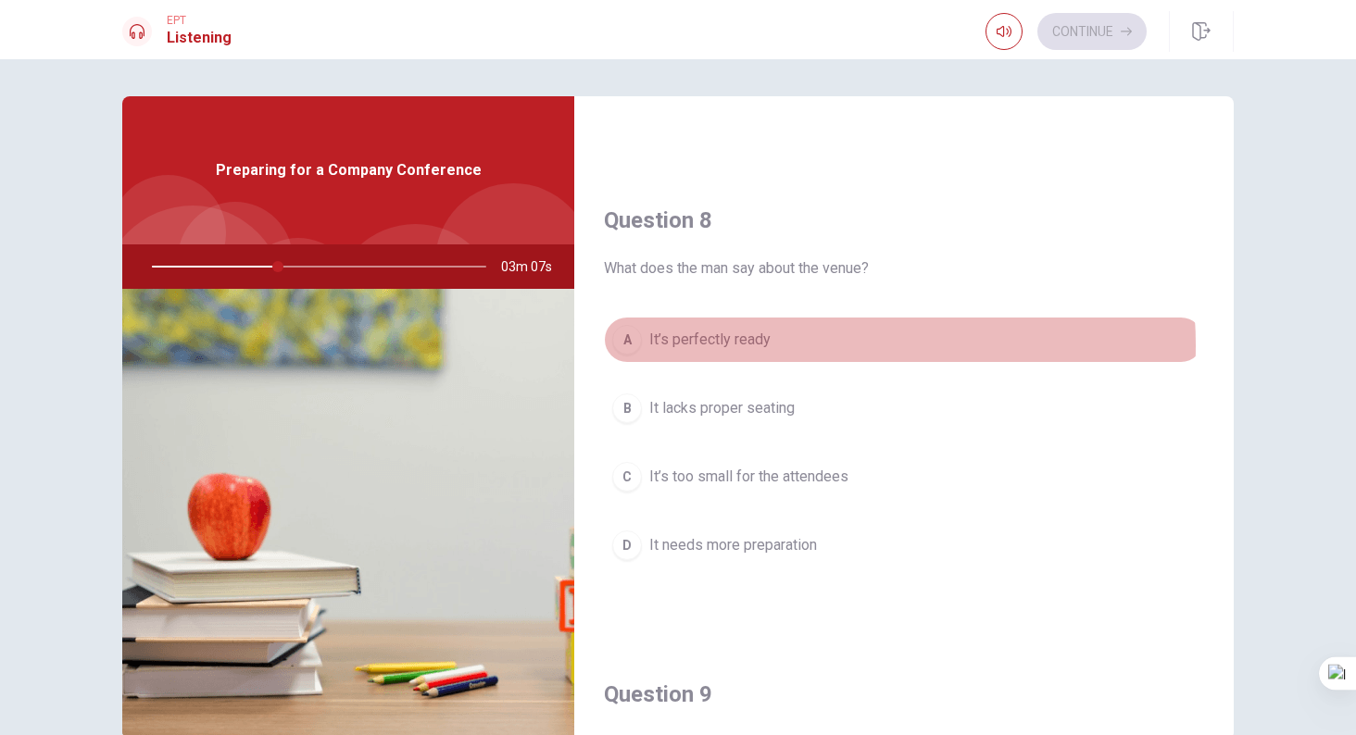
click at [787, 345] on button "A It’s perfectly ready" at bounding box center [904, 340] width 600 height 46
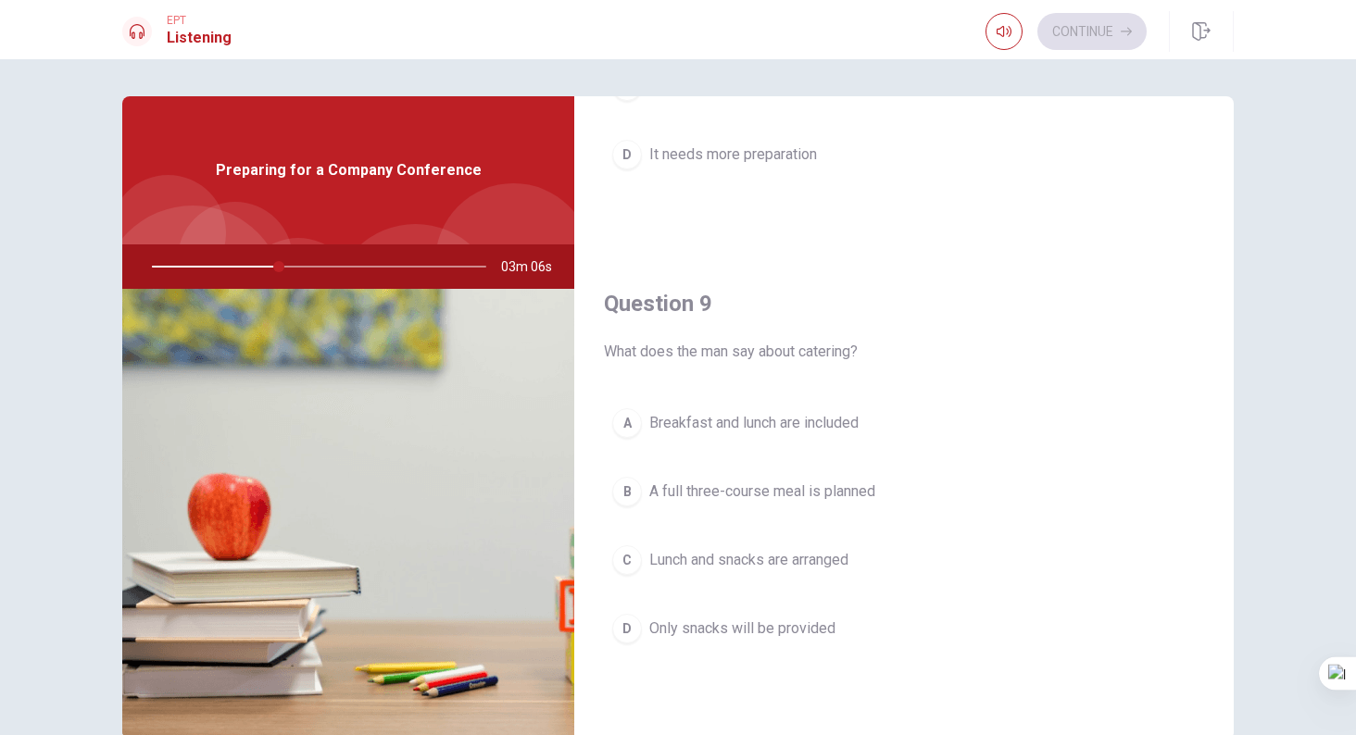
scroll to position [1269, 0]
click at [786, 505] on button "B A full three-course meal is planned" at bounding box center [904, 490] width 600 height 46
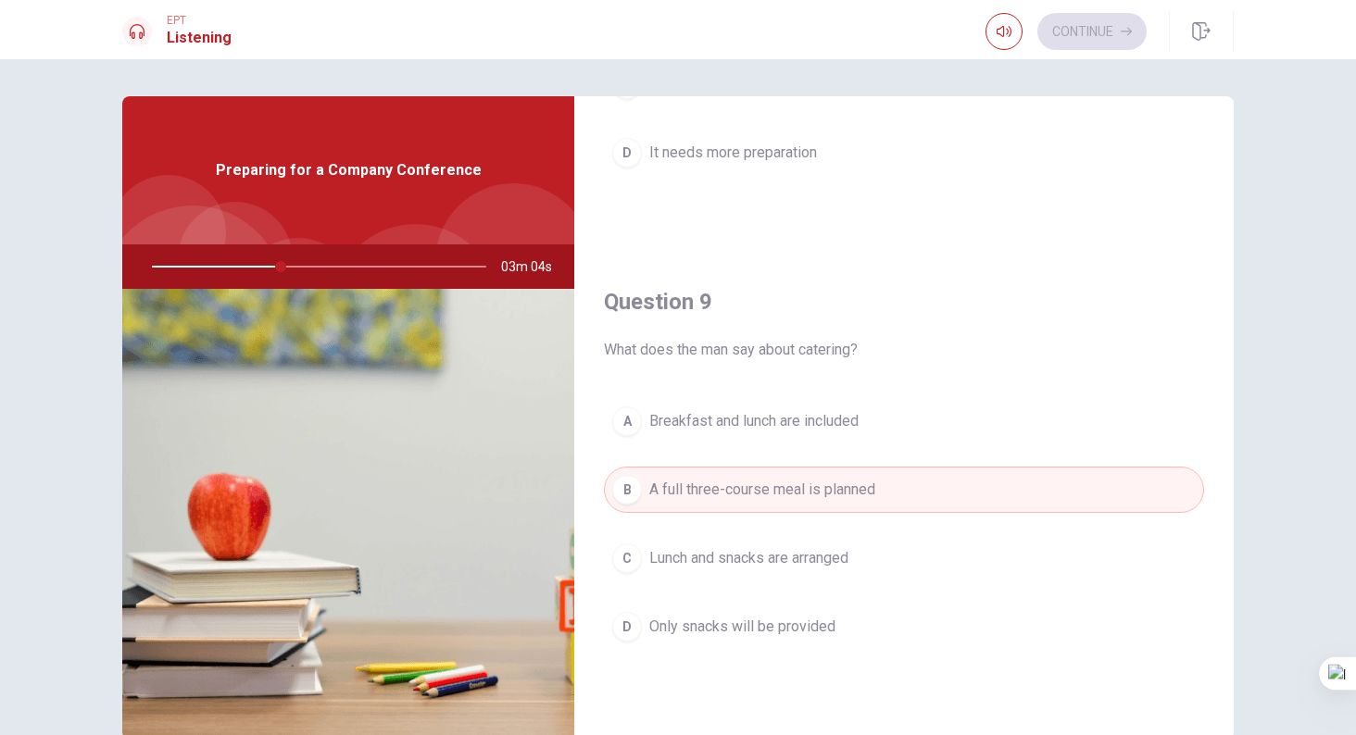
scroll to position [1314, 0]
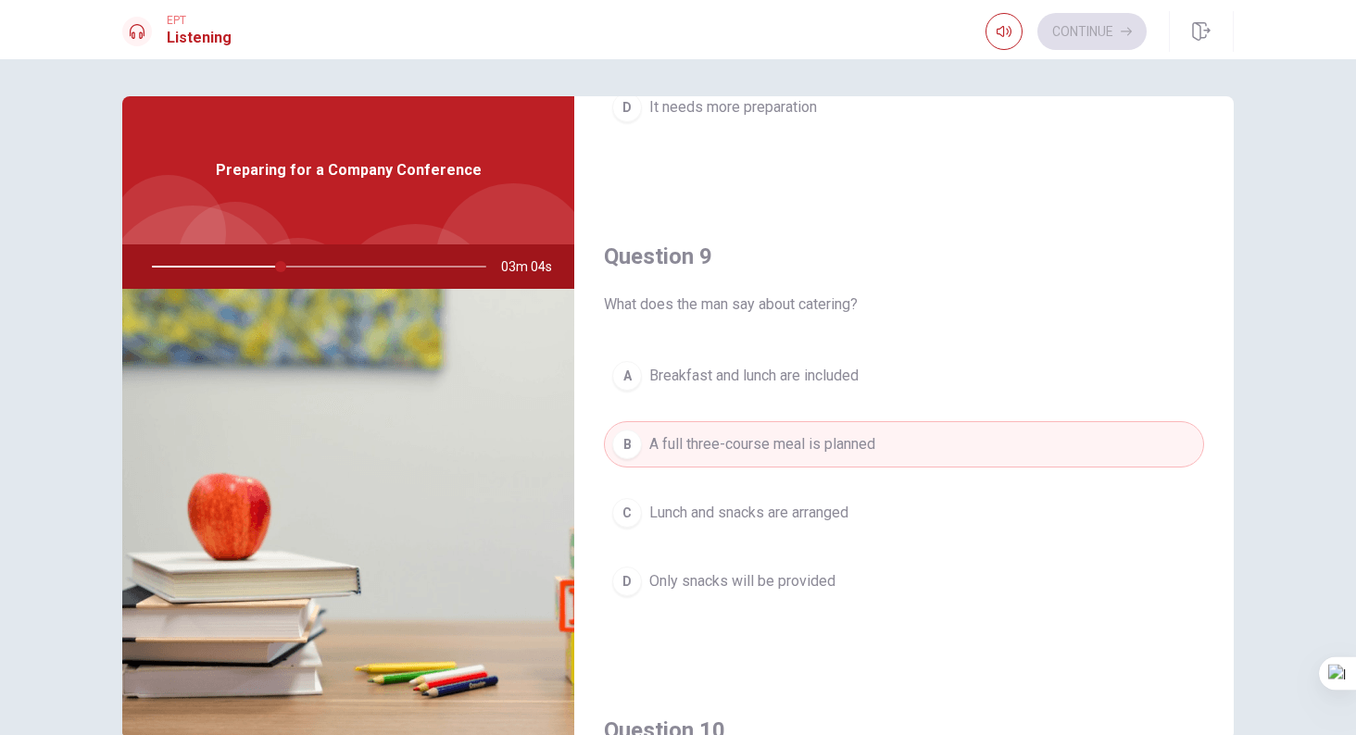
click at [877, 529] on button "C Lunch and snacks are arranged" at bounding box center [904, 513] width 600 height 46
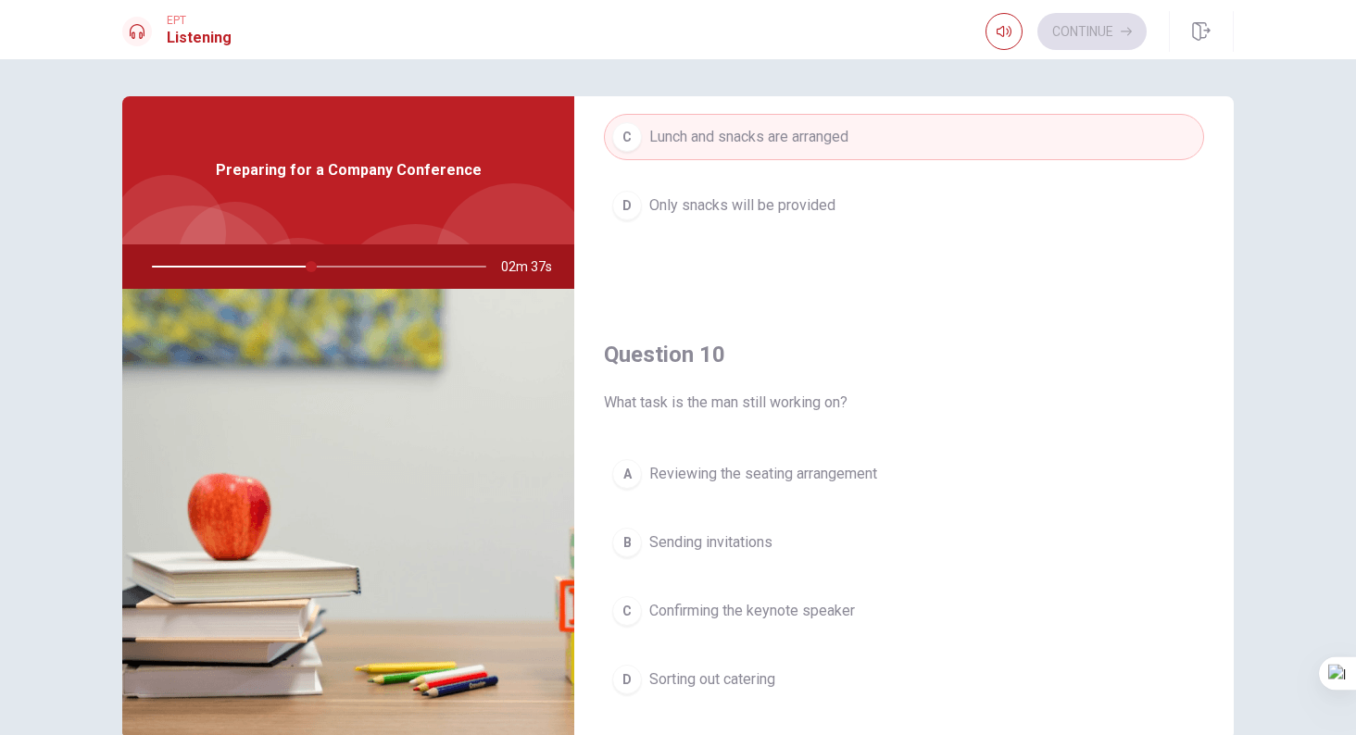
scroll to position [1727, 0]
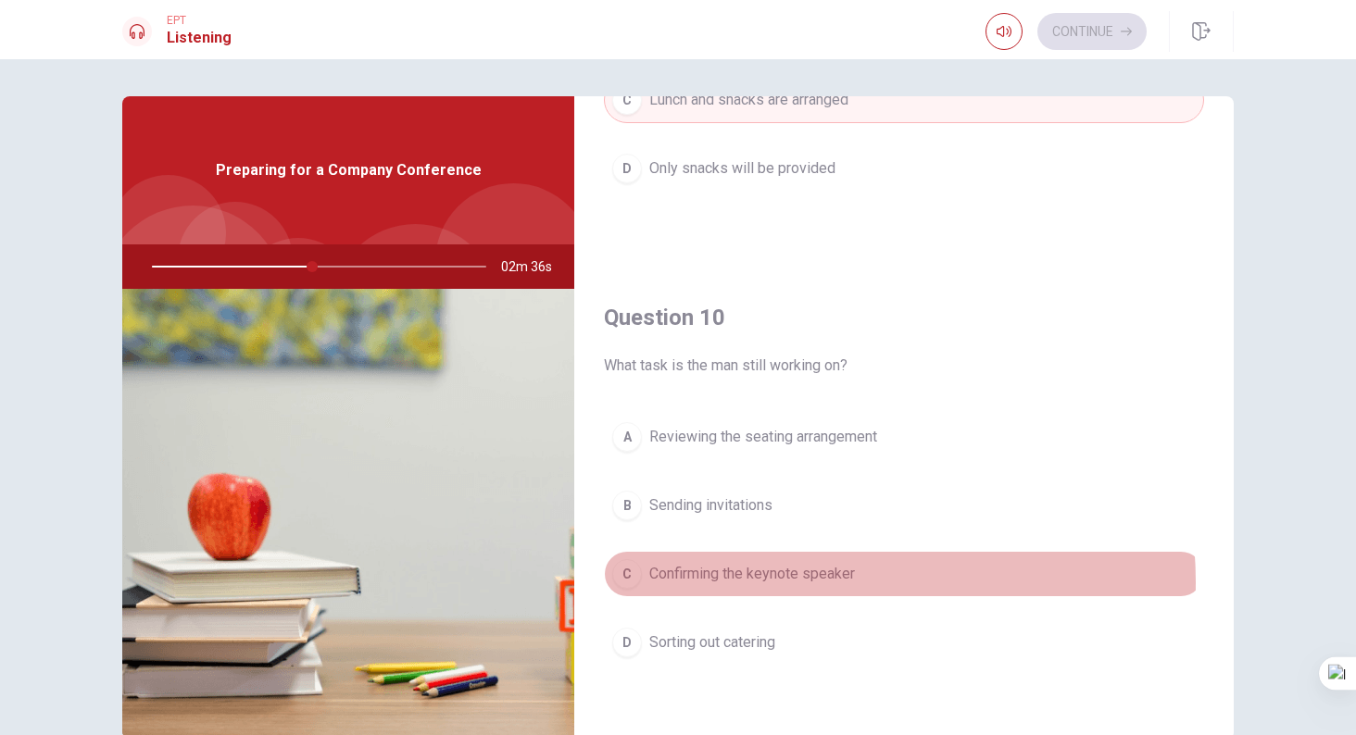
click at [795, 583] on span "Confirming the keynote speaker" at bounding box center [752, 574] width 206 height 22
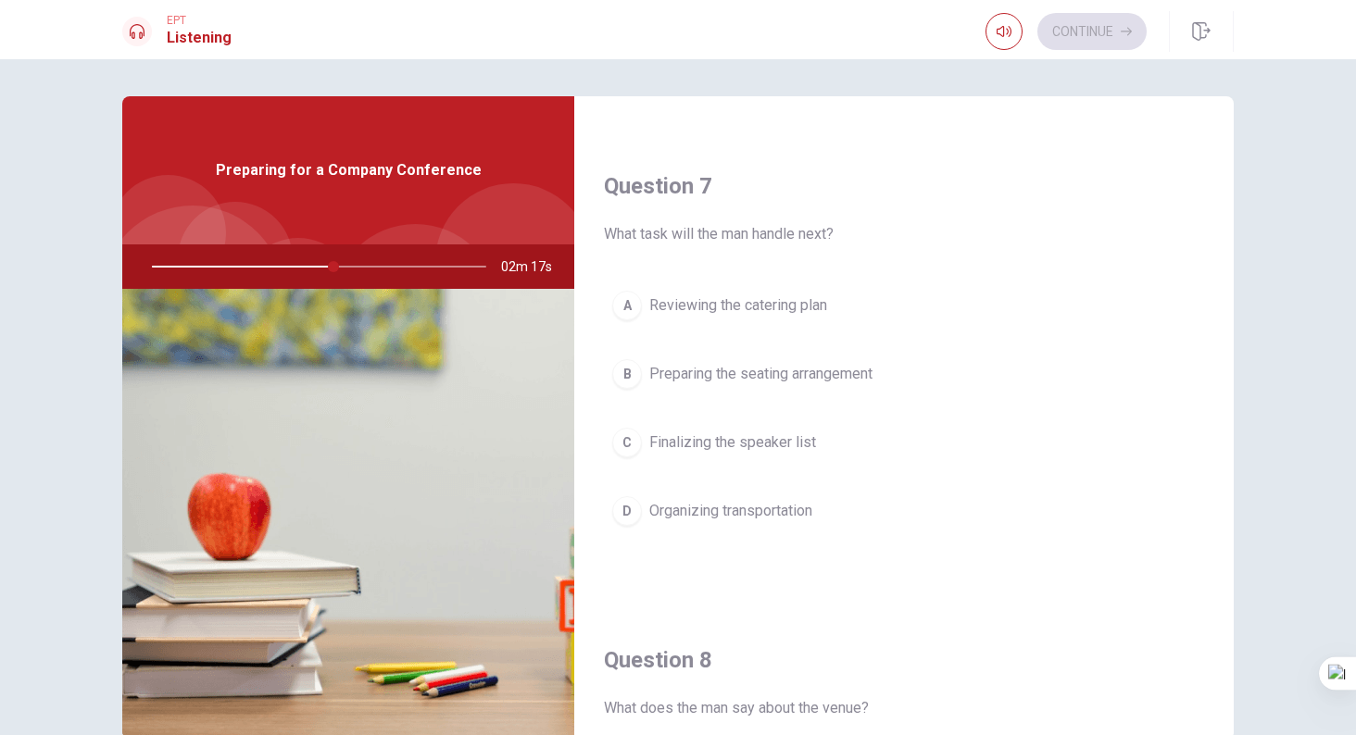
scroll to position [435, 0]
click at [765, 371] on span "Preparing the seating arrangement" at bounding box center [760, 375] width 223 height 22
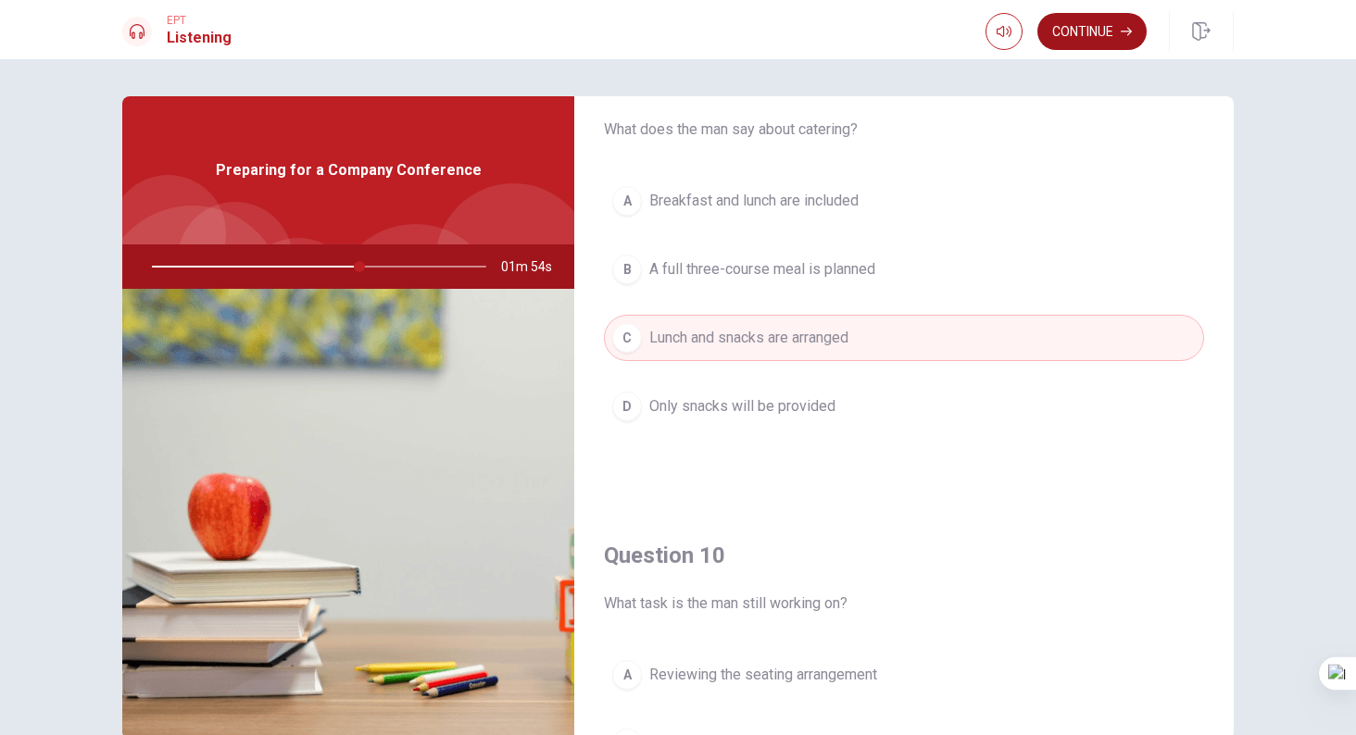
scroll to position [1480, 0]
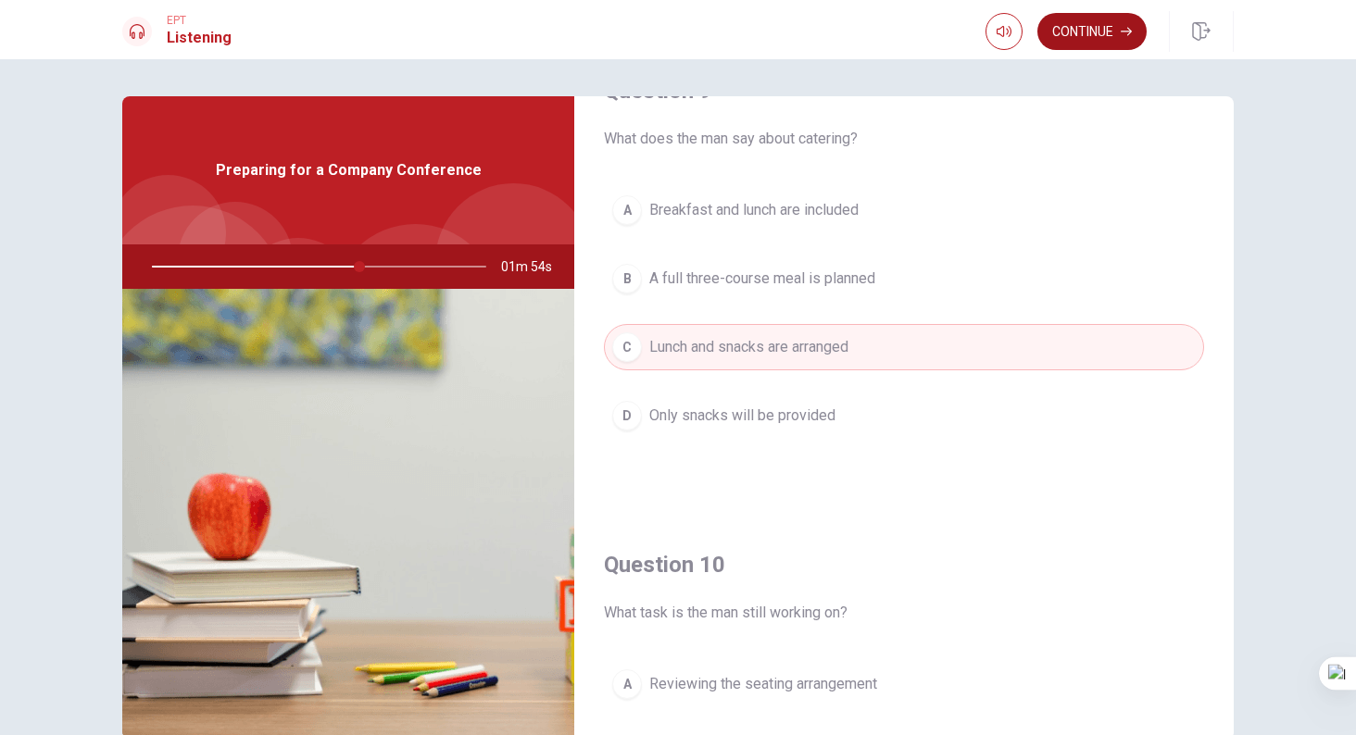
click at [1079, 37] on button "Continue" at bounding box center [1091, 31] width 109 height 37
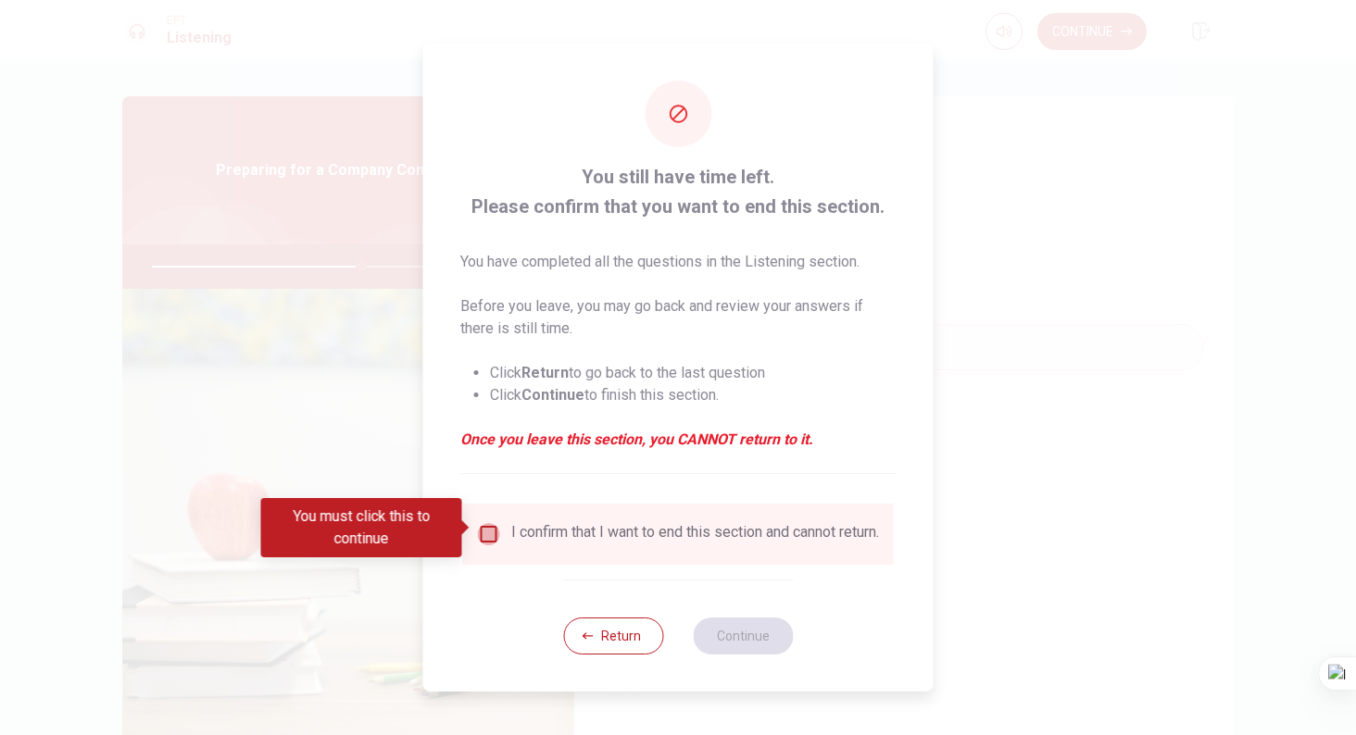
click at [484, 530] on input "You must click this to continue" at bounding box center [489, 534] width 22 height 22
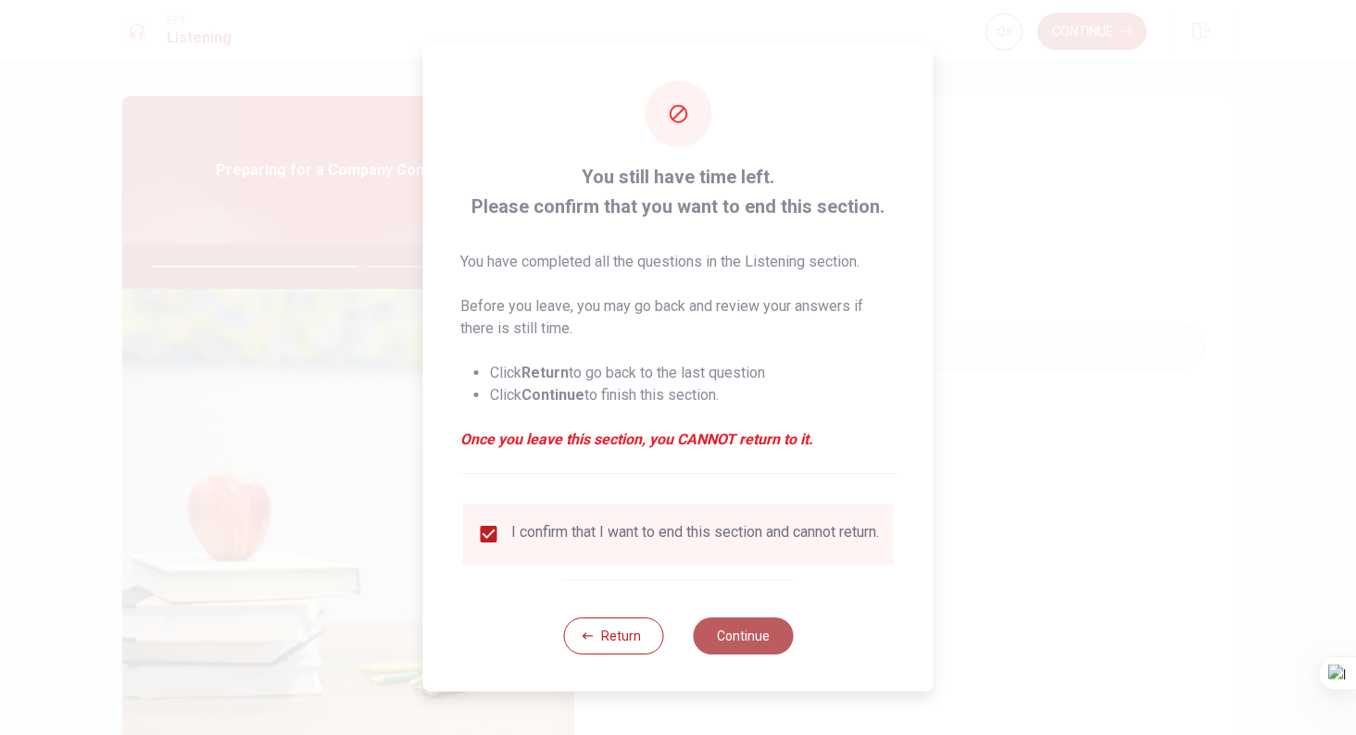
click at [748, 643] on button "Continue" at bounding box center [743, 636] width 100 height 37
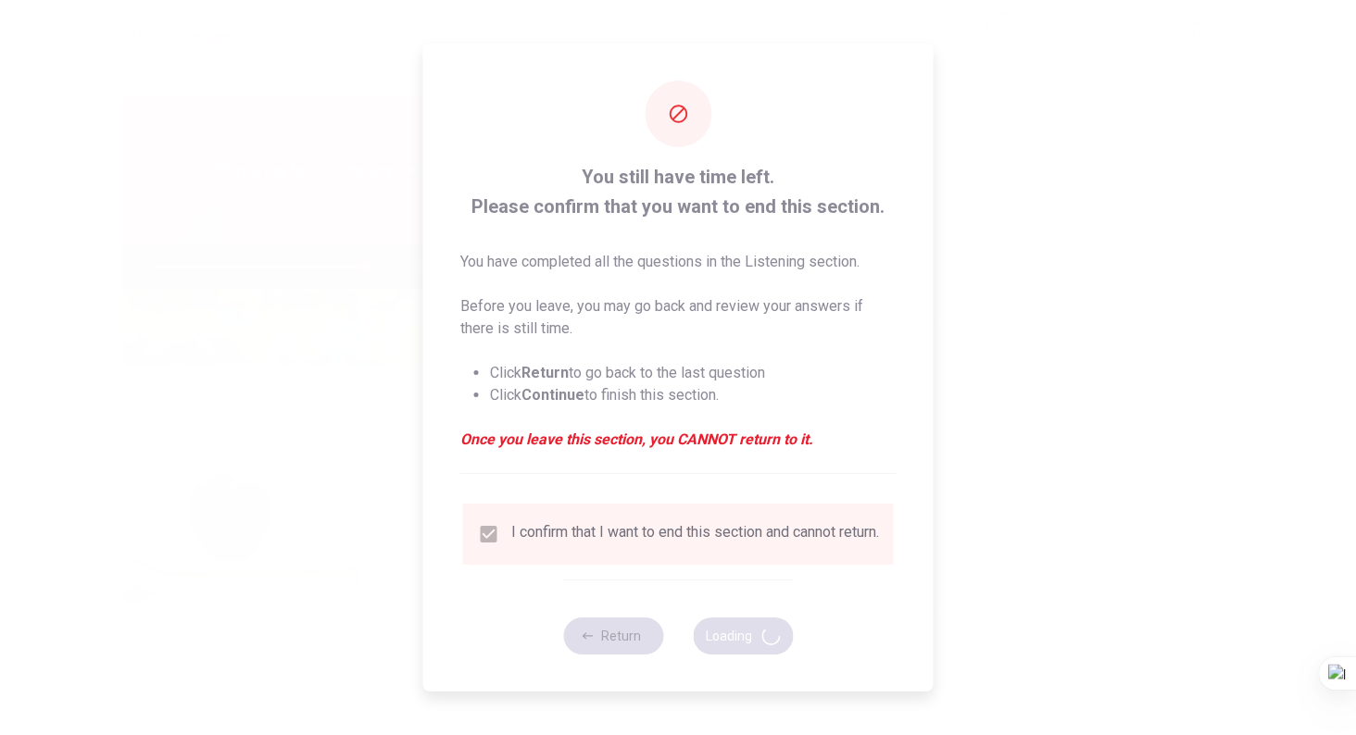
type input "64"
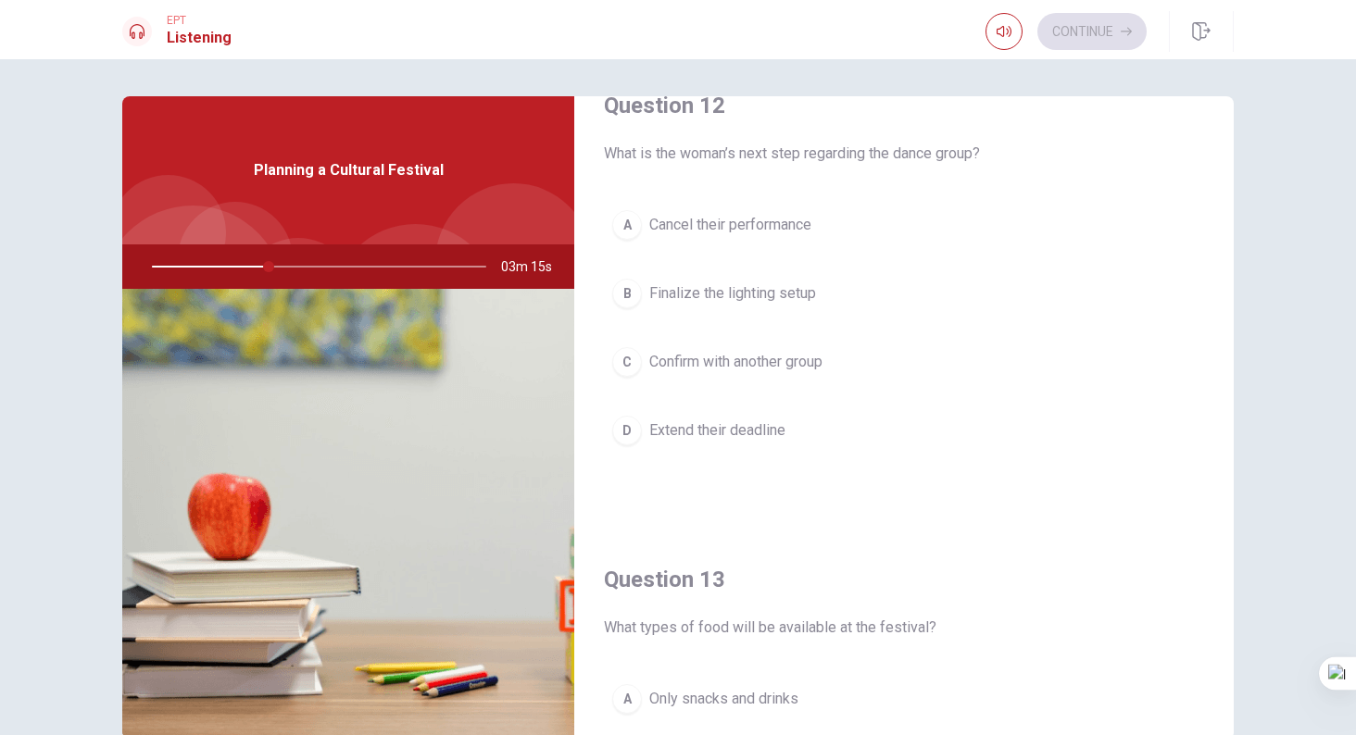
scroll to position [473, 0]
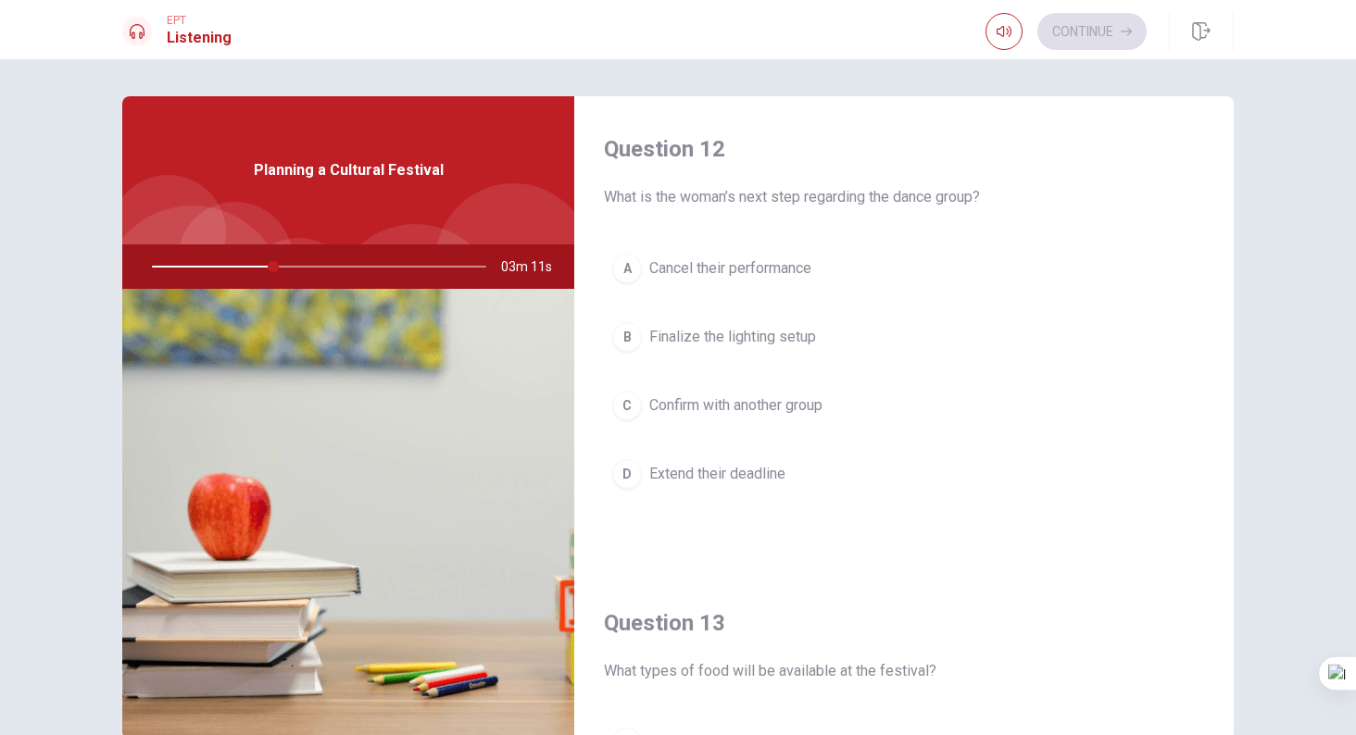
click at [812, 396] on span "Confirm with another group" at bounding box center [735, 406] width 173 height 22
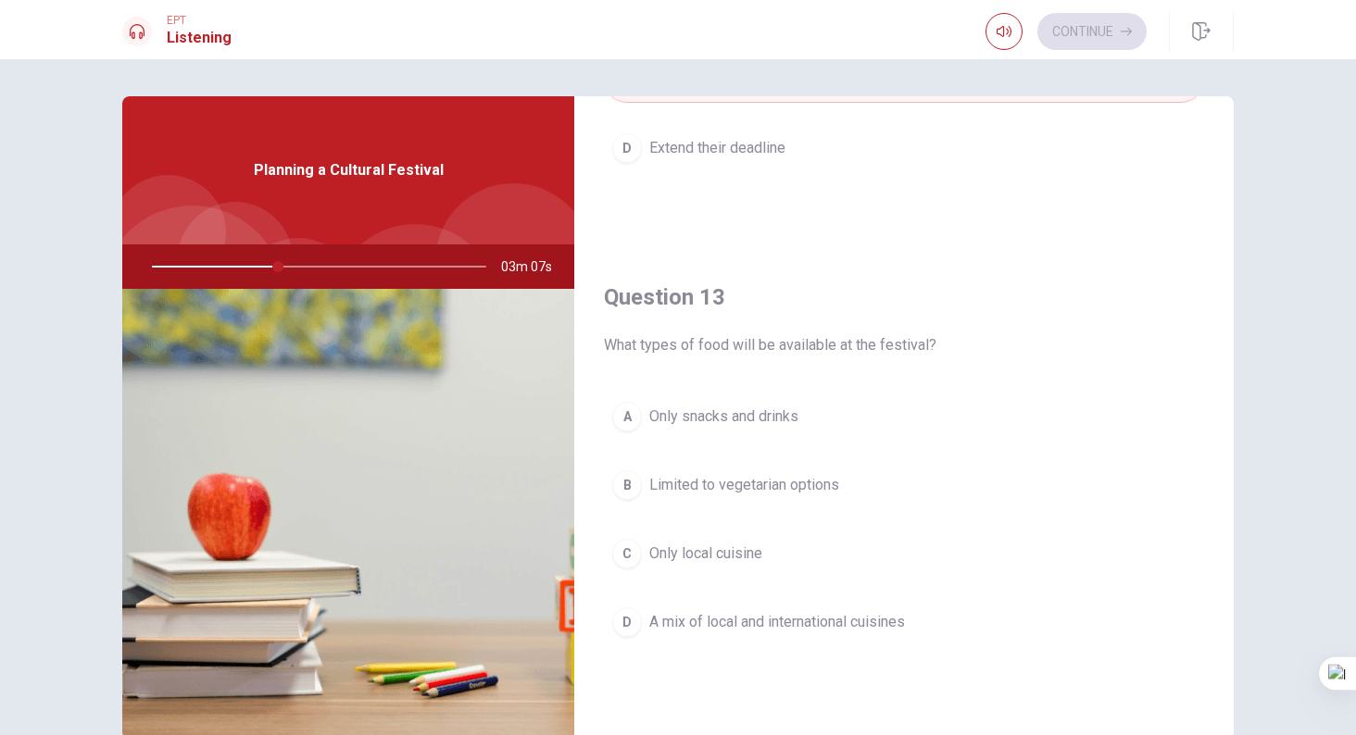
scroll to position [915, 0]
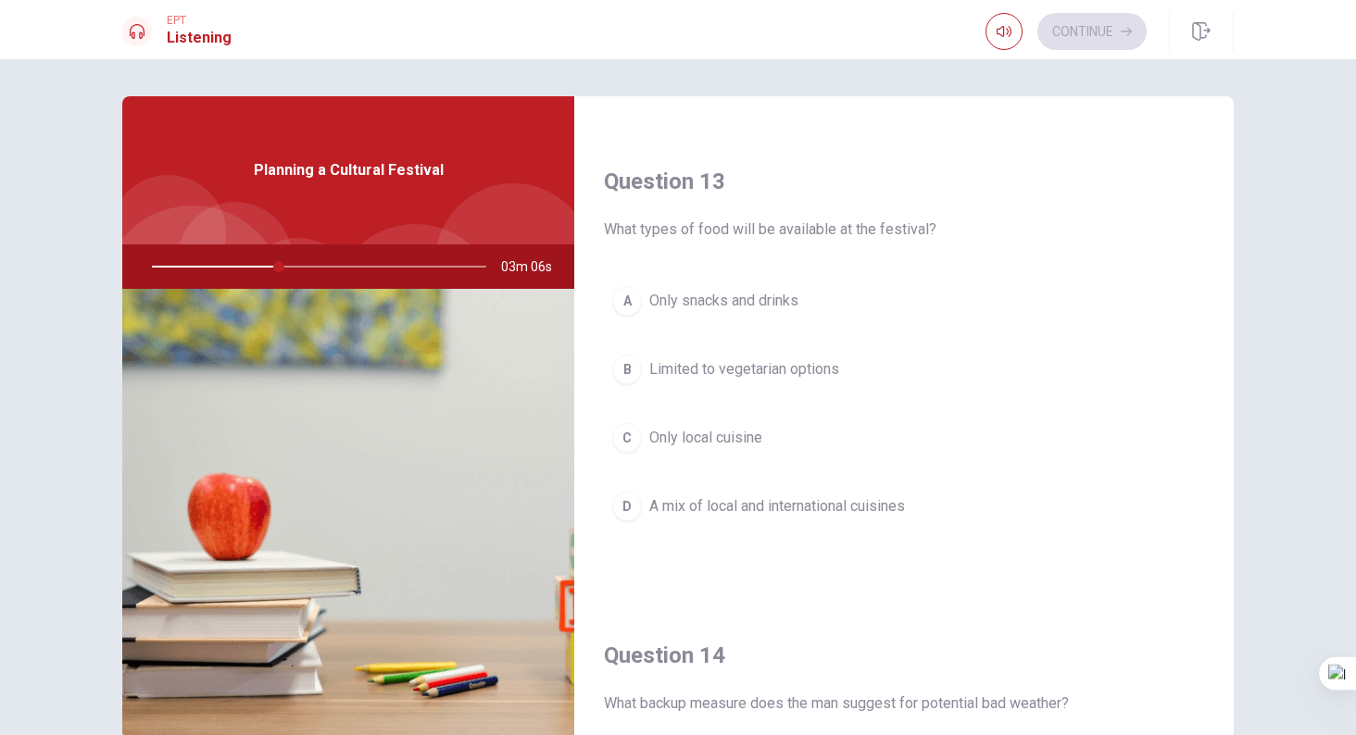
click at [786, 509] on span "A mix of local and international cuisines" at bounding box center [777, 507] width 256 height 22
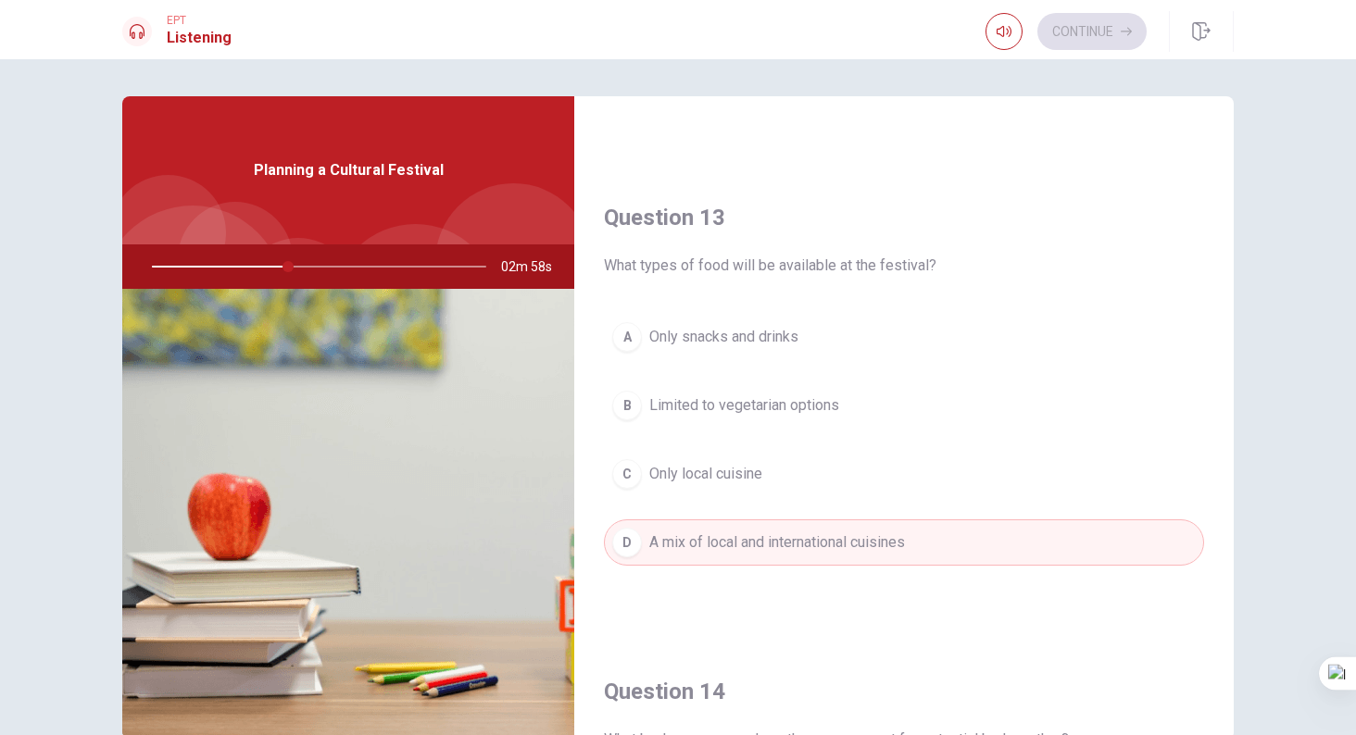
scroll to position [878, 0]
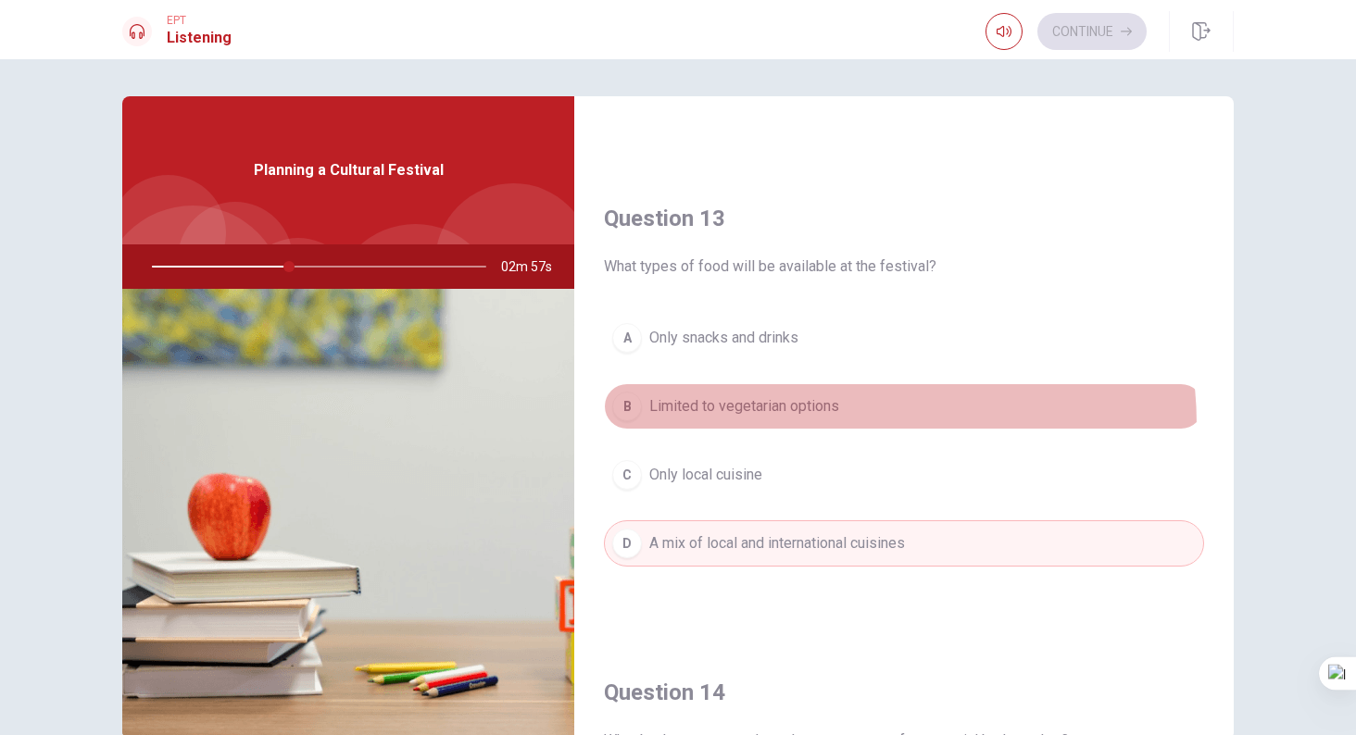
click at [804, 425] on button "B Limited to vegetarian options" at bounding box center [904, 406] width 600 height 46
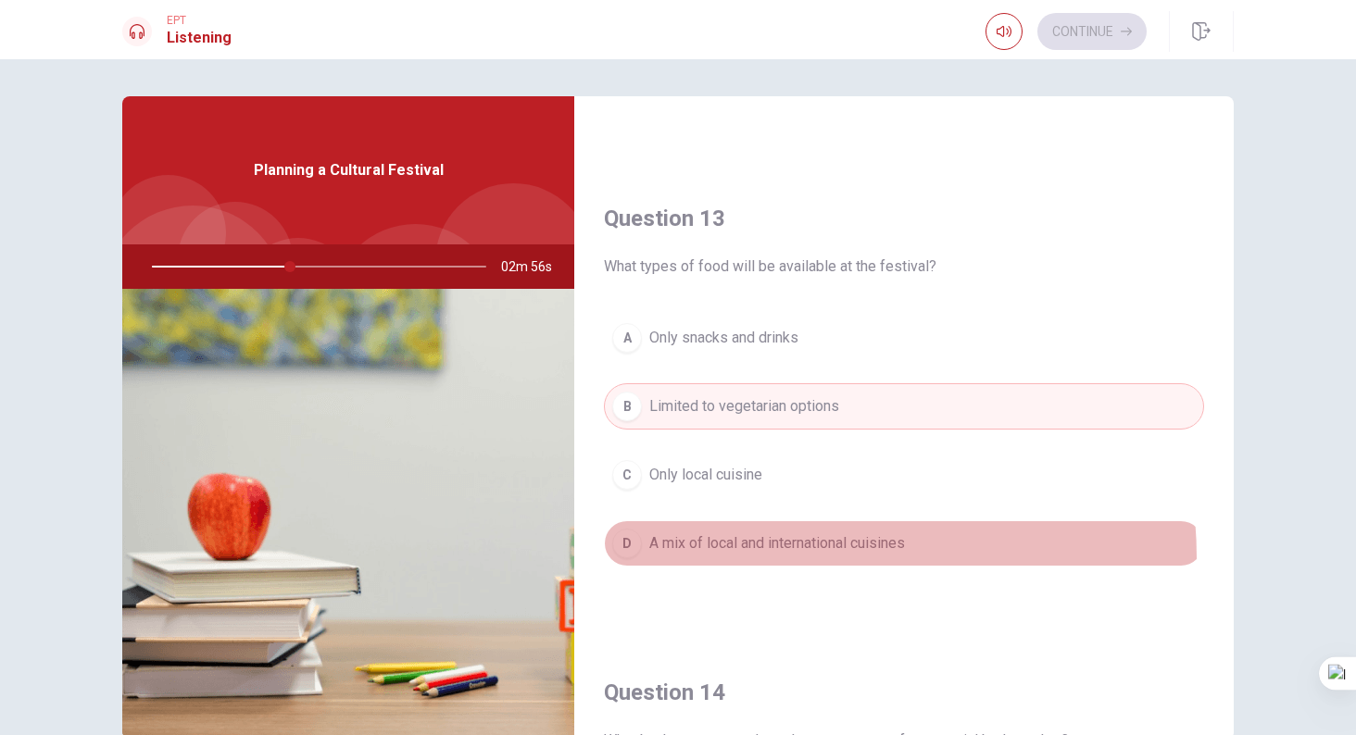
click at [764, 559] on button "D A mix of local and international cuisines" at bounding box center [904, 544] width 600 height 46
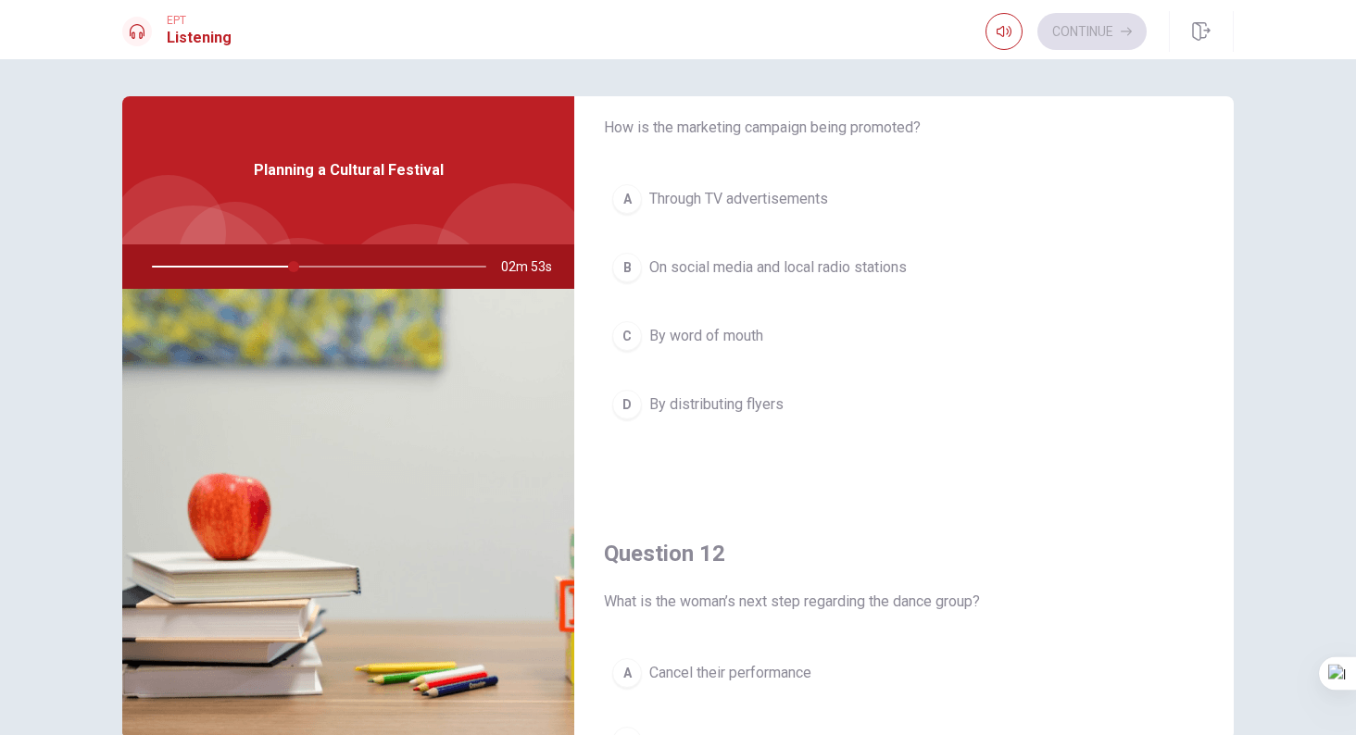
scroll to position [0, 0]
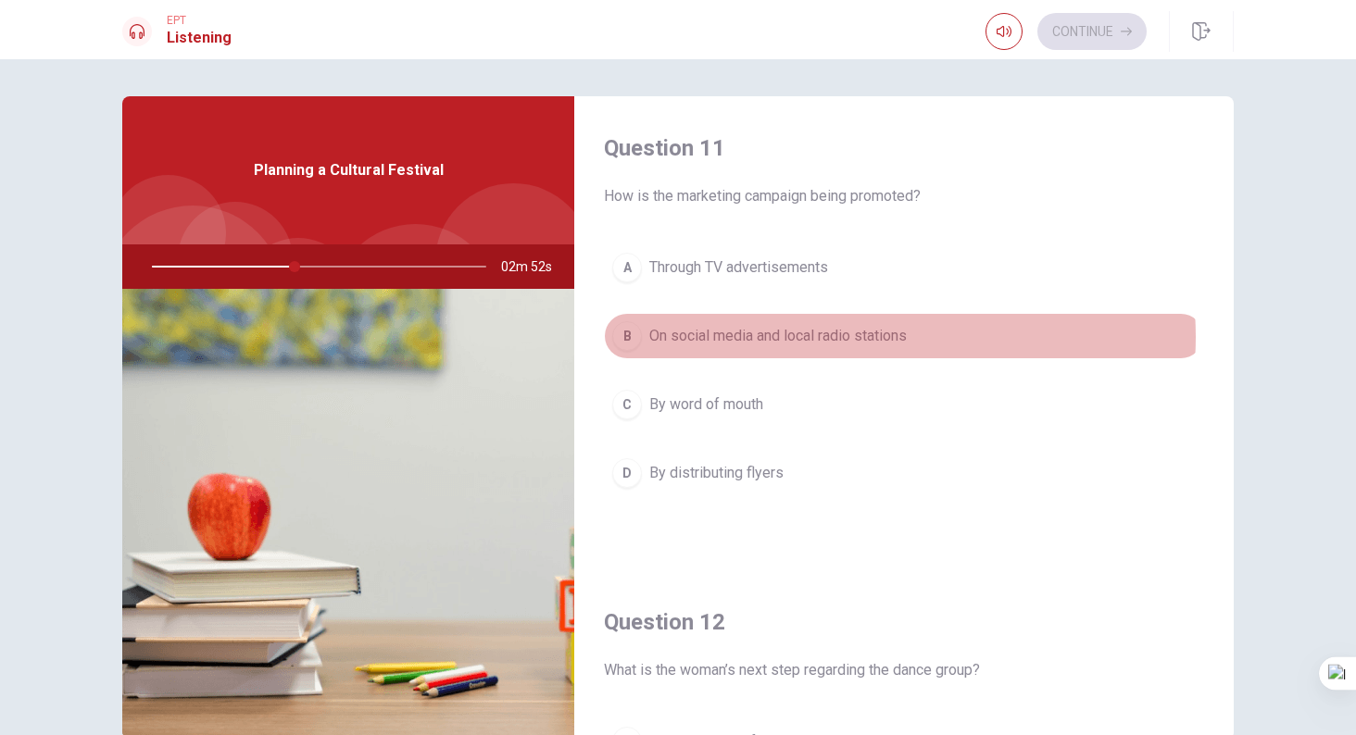
click at [857, 337] on span "On social media and local radio stations" at bounding box center [778, 336] width 258 height 22
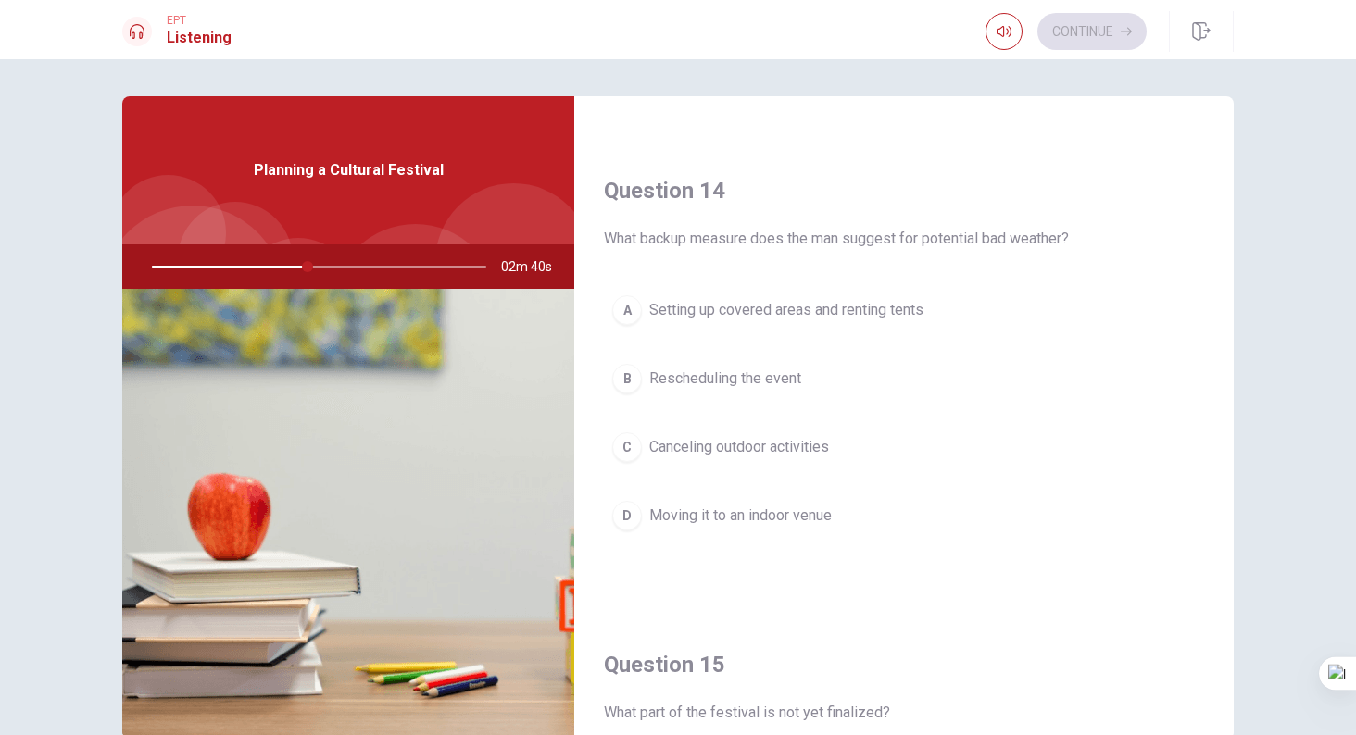
scroll to position [1379, 0]
click at [825, 317] on span "Setting up covered areas and renting tents" at bounding box center [786, 311] width 274 height 22
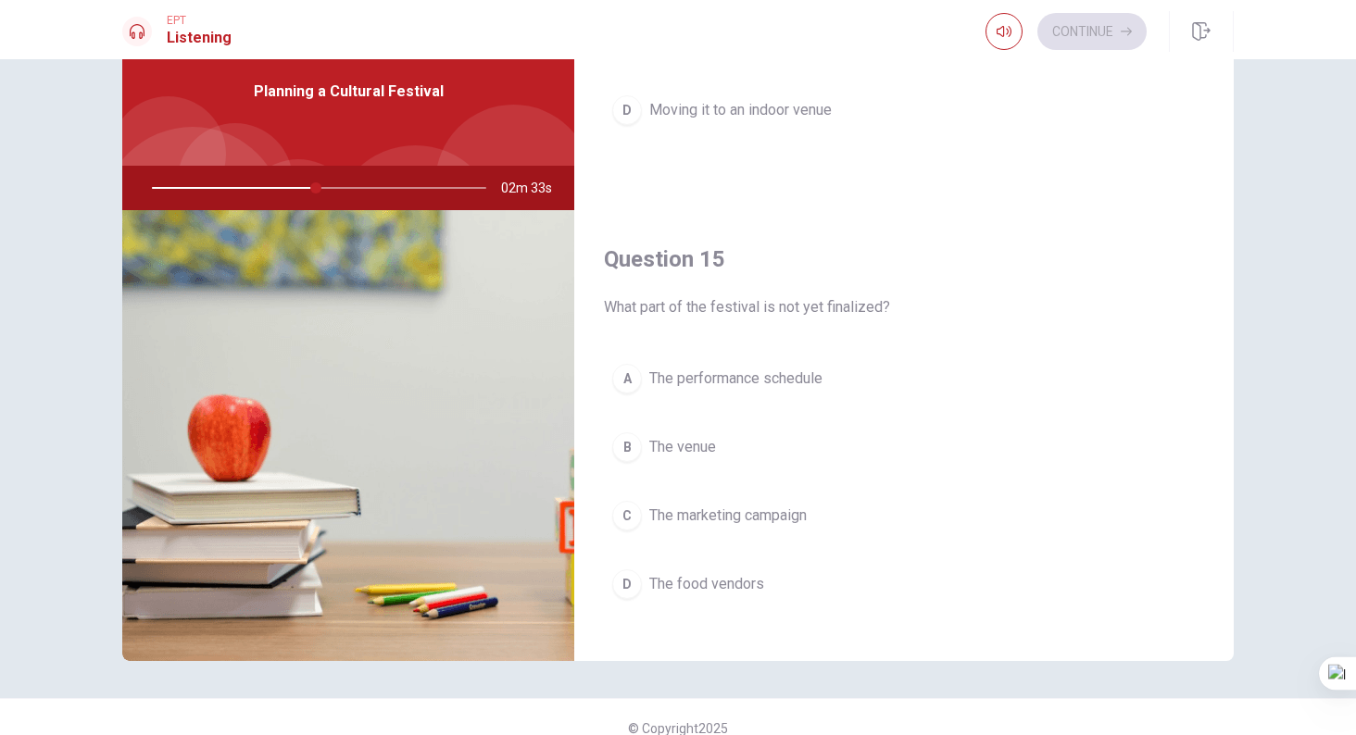
scroll to position [1709, 0]
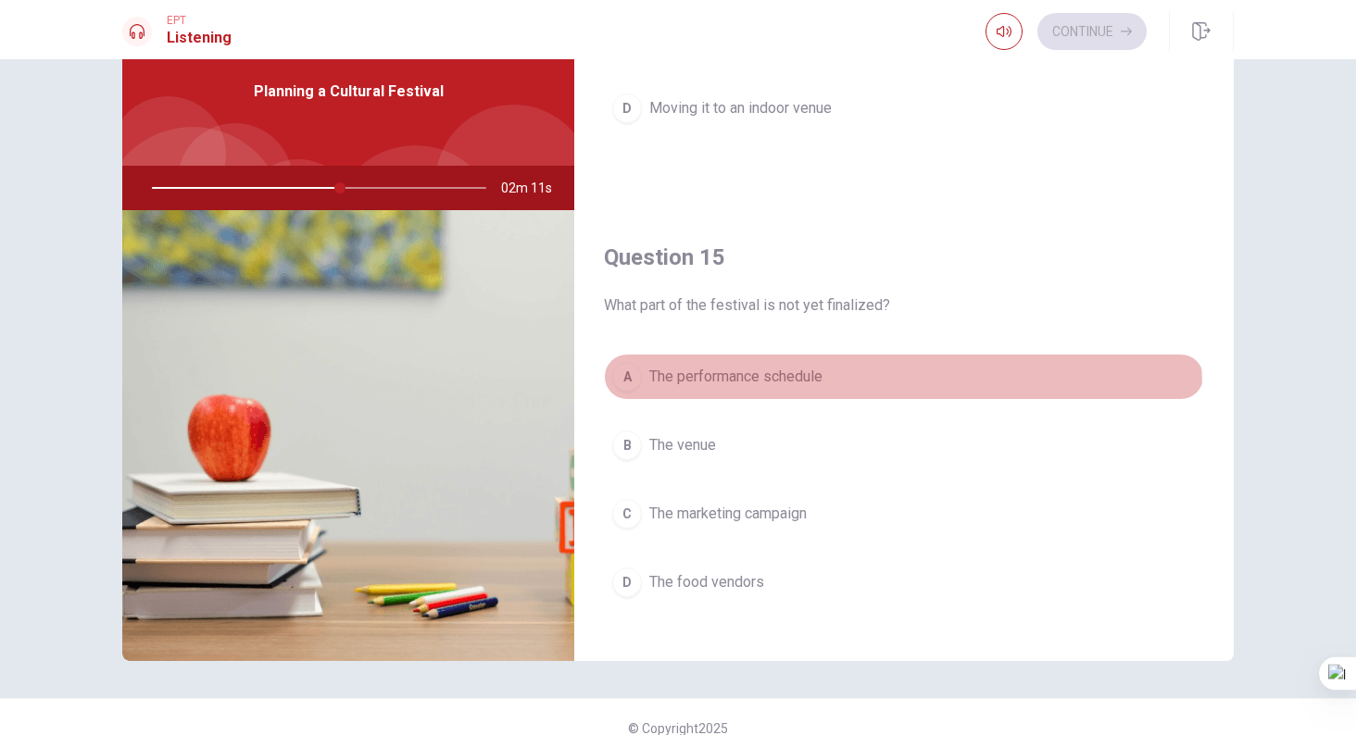
click at [898, 387] on button "A The performance schedule" at bounding box center [904, 377] width 600 height 46
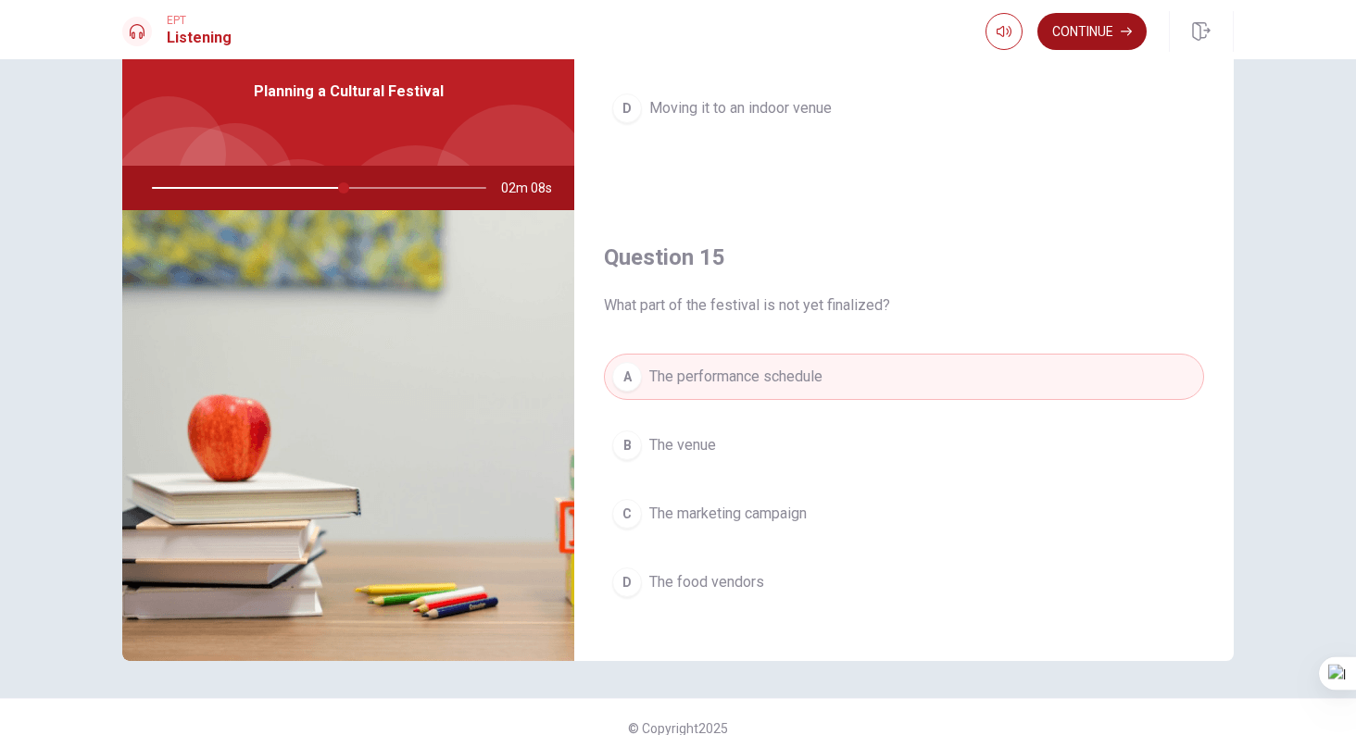
click at [1094, 38] on button "Continue" at bounding box center [1091, 31] width 109 height 37
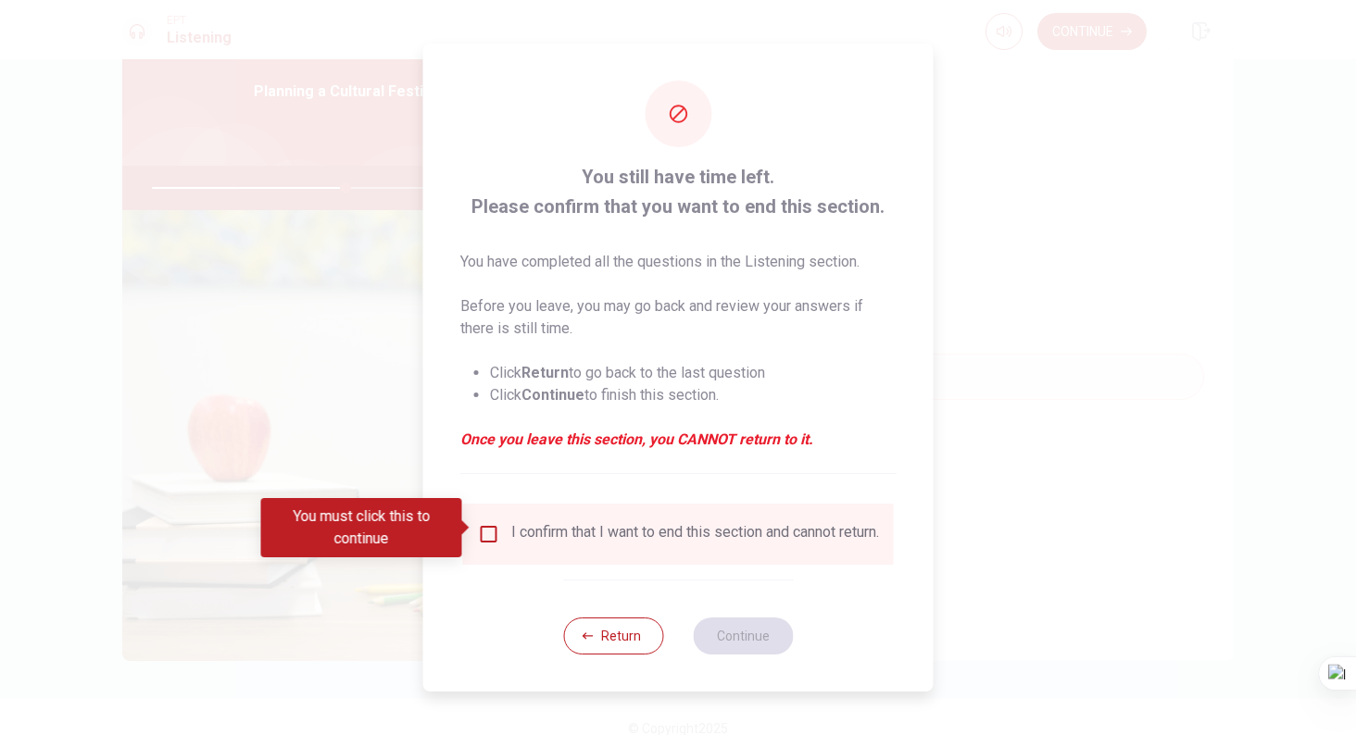
click at [485, 523] on input "You must click this to continue" at bounding box center [489, 534] width 22 height 22
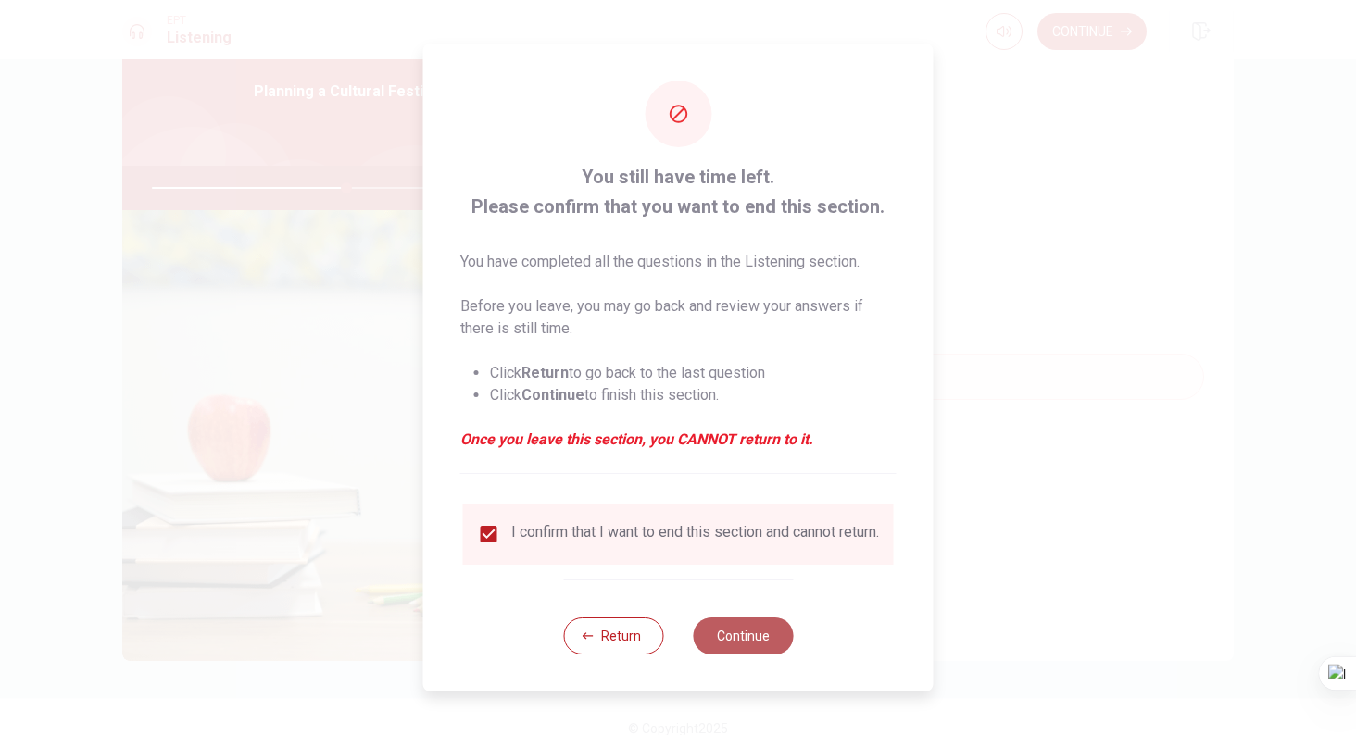
click at [736, 655] on button "Continue" at bounding box center [743, 636] width 100 height 37
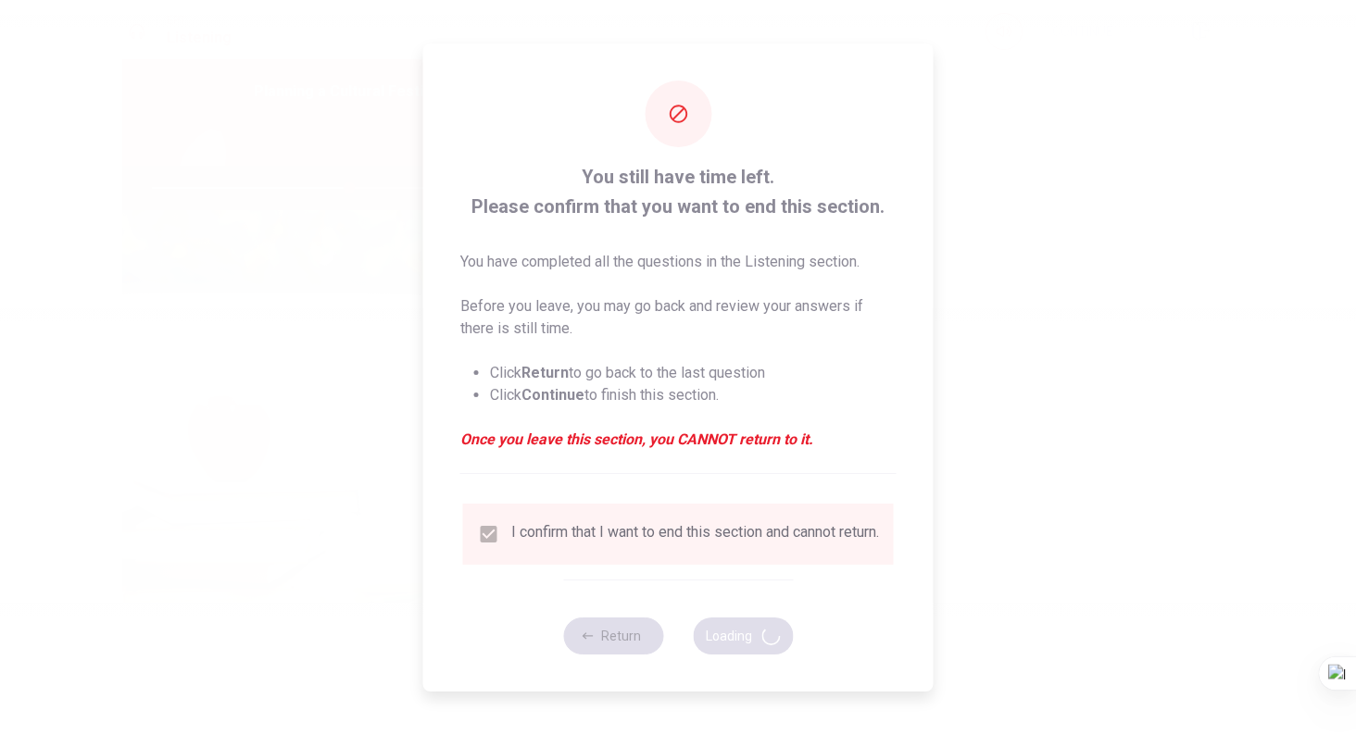
type input "59"
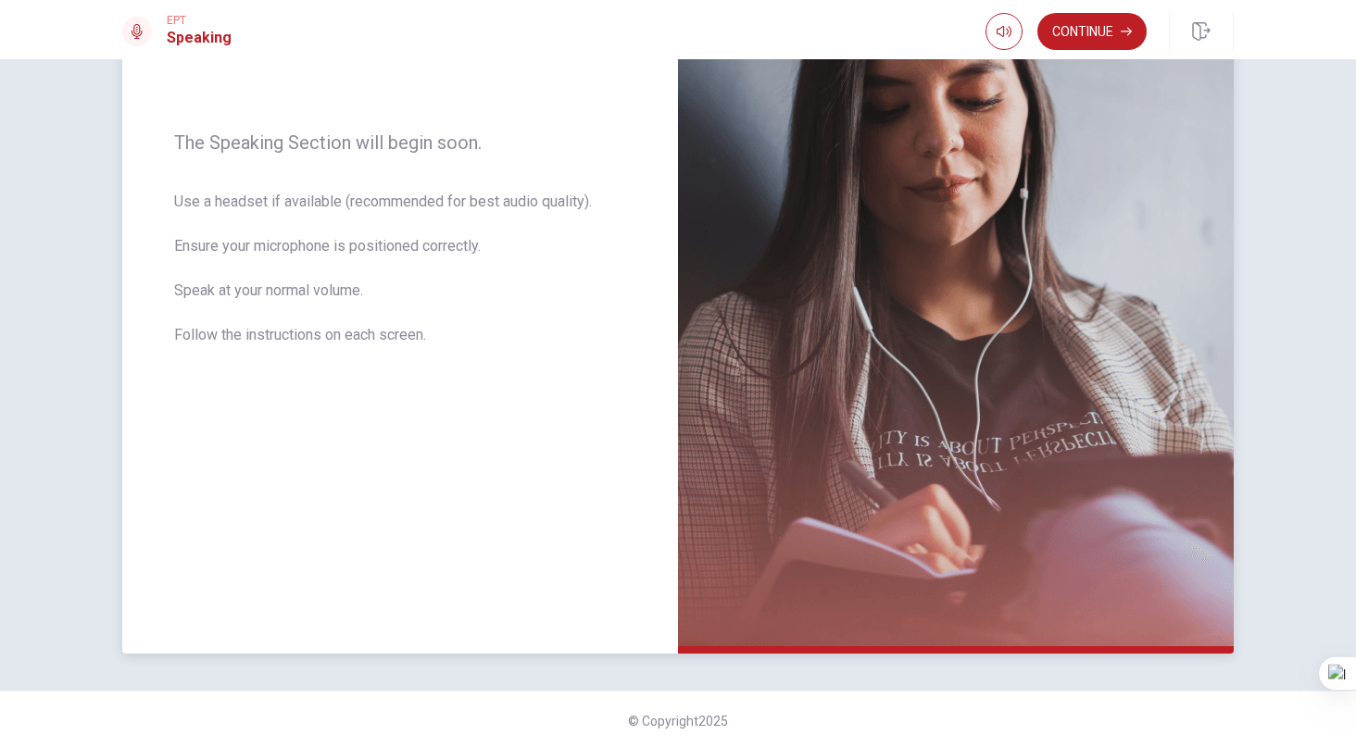
scroll to position [249, 0]
click at [1123, 31] on icon "button" at bounding box center [1126, 32] width 11 height 8
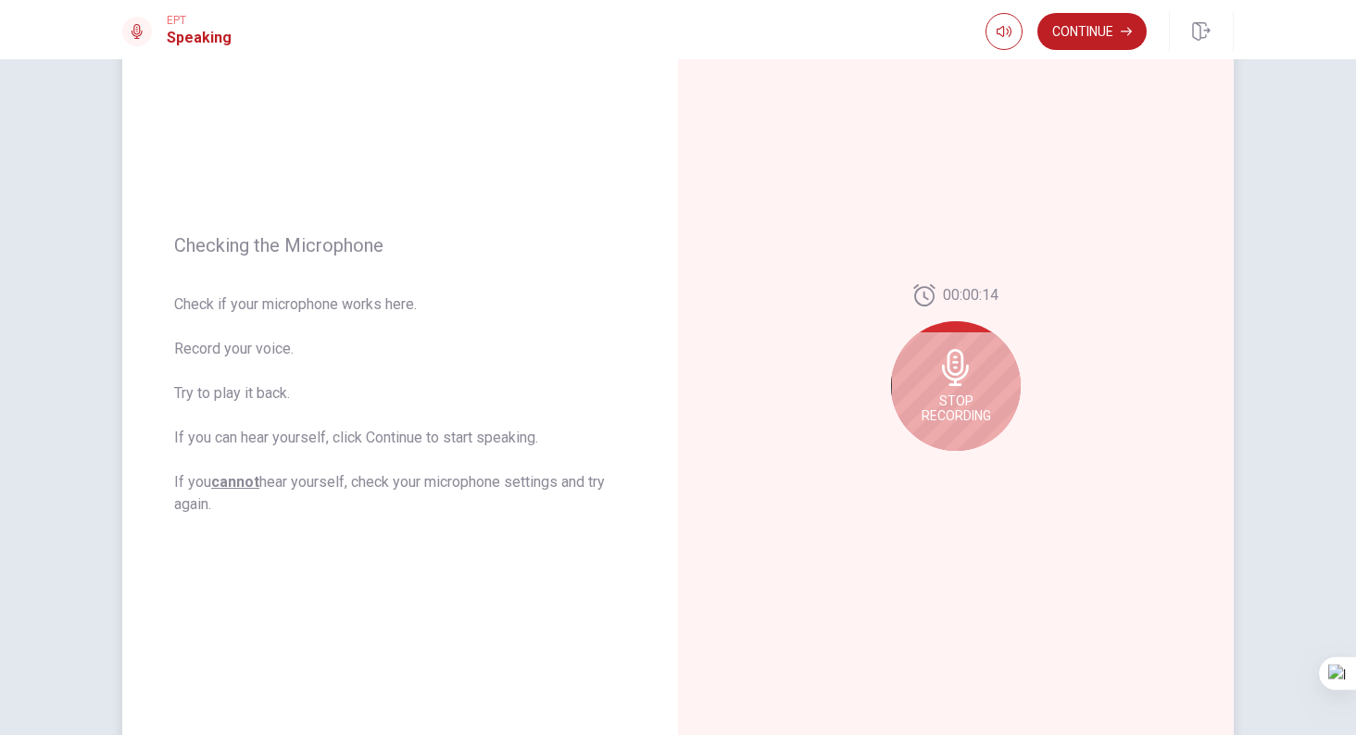
scroll to position [124, 0]
click at [939, 358] on icon at bounding box center [955, 368] width 37 height 37
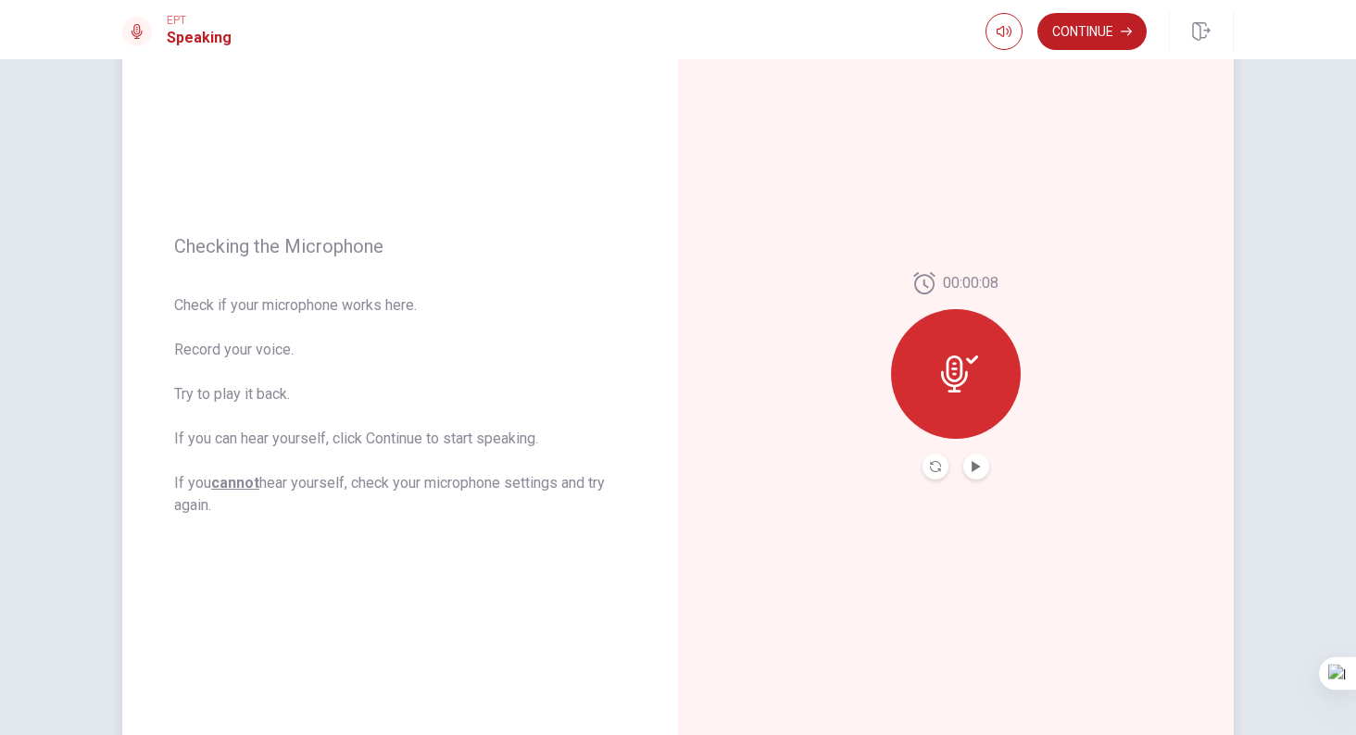
click at [936, 469] on button "Record Again" at bounding box center [936, 467] width 26 height 26
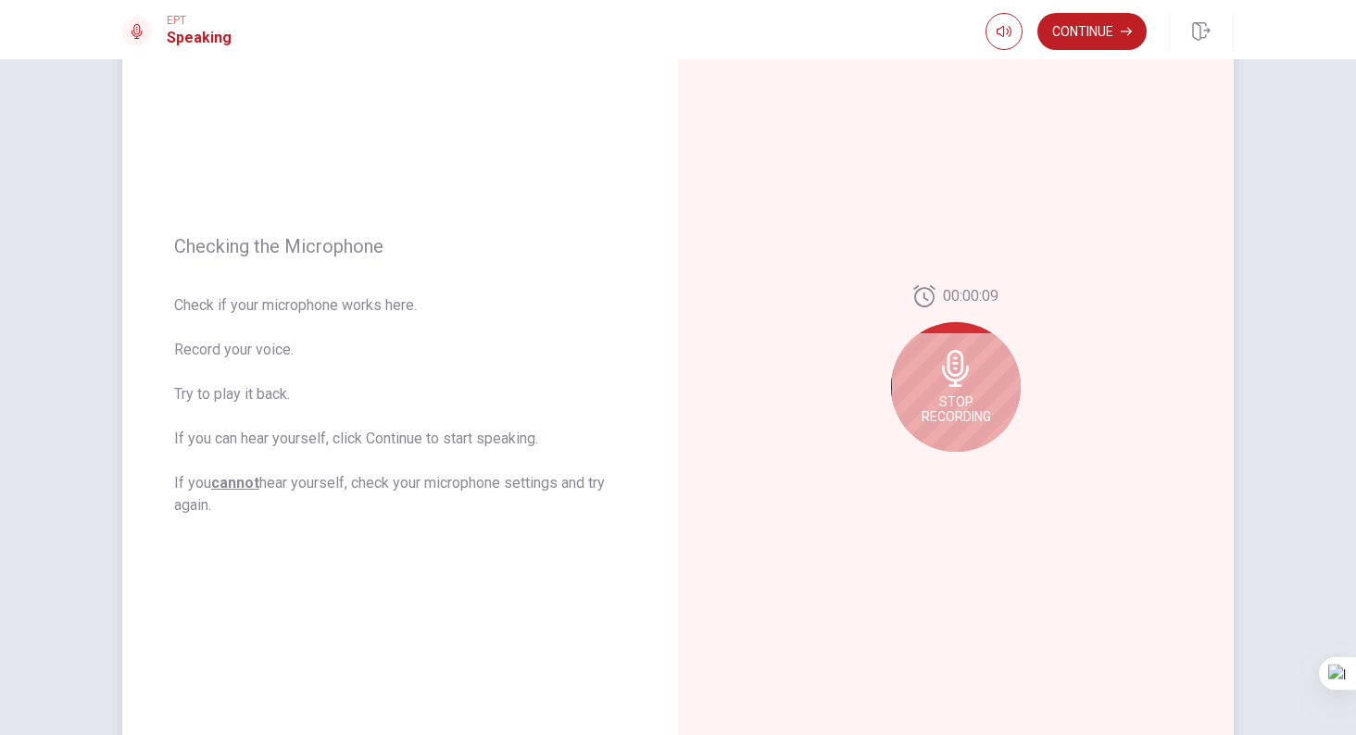
click at [976, 414] on span "Stop Recording" at bounding box center [956, 410] width 69 height 30
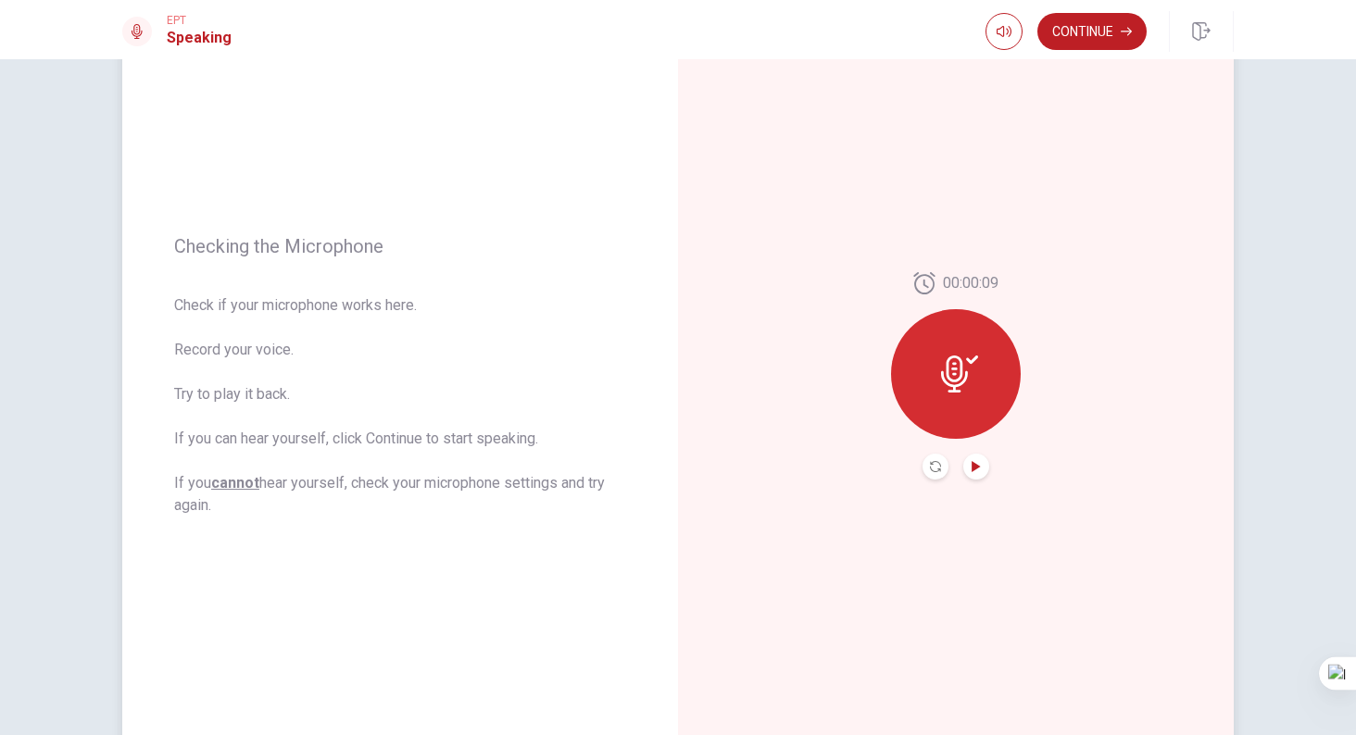
click at [974, 466] on icon "Play Audio" at bounding box center [976, 466] width 8 height 11
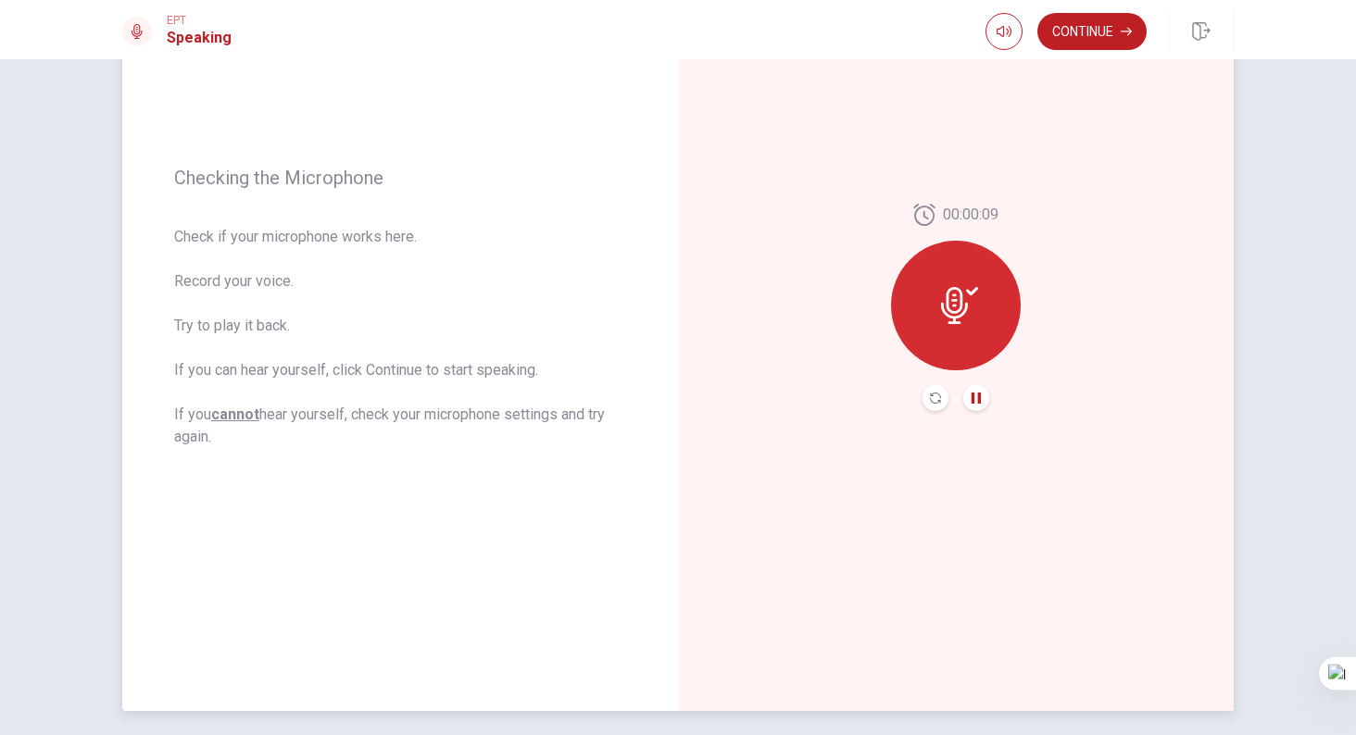
scroll to position [197, 0]
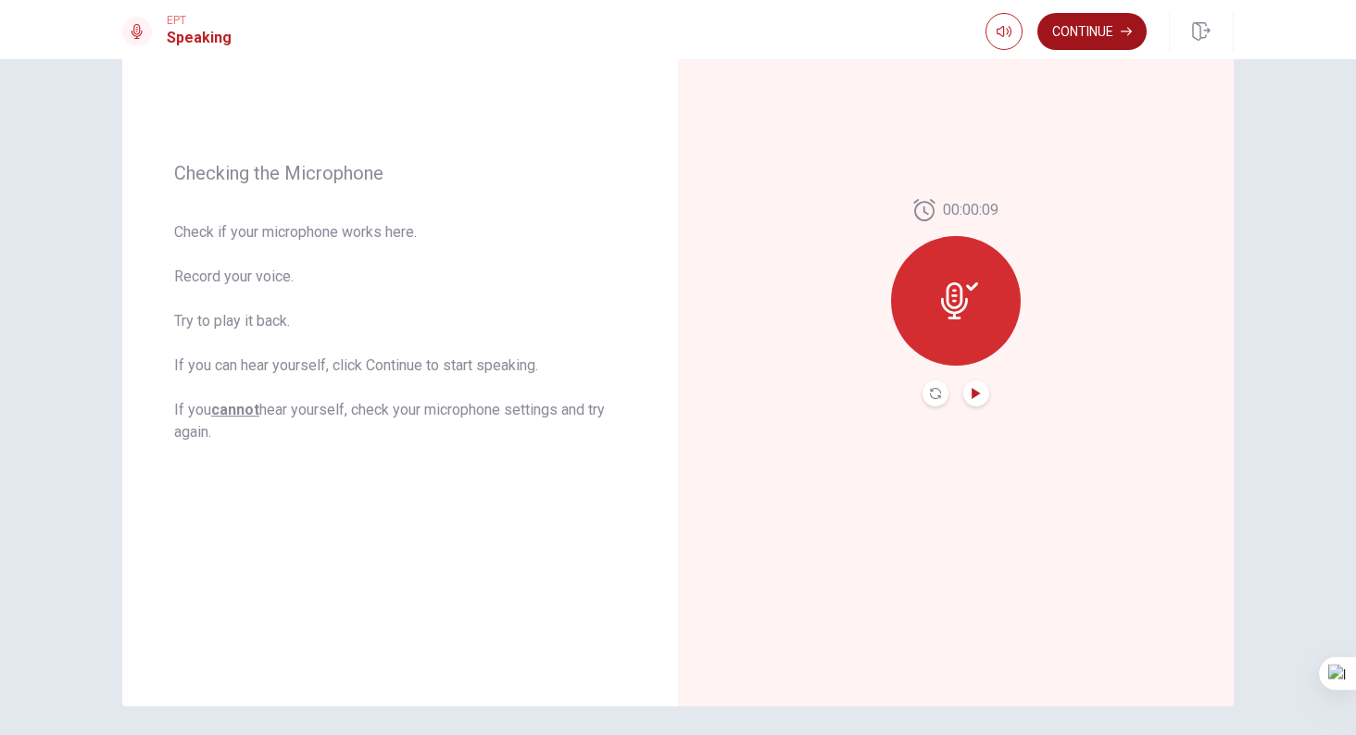
click at [1121, 33] on icon "button" at bounding box center [1126, 31] width 11 height 11
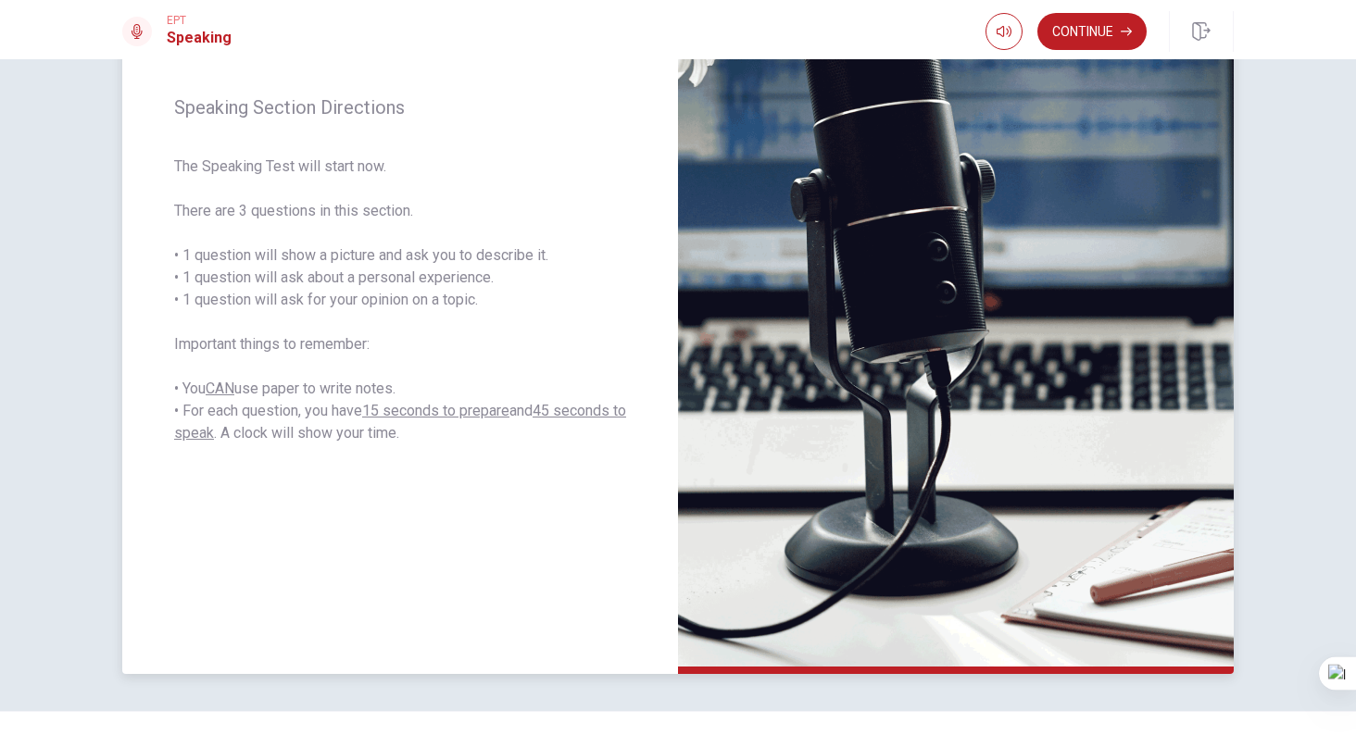
scroll to position [233, 0]
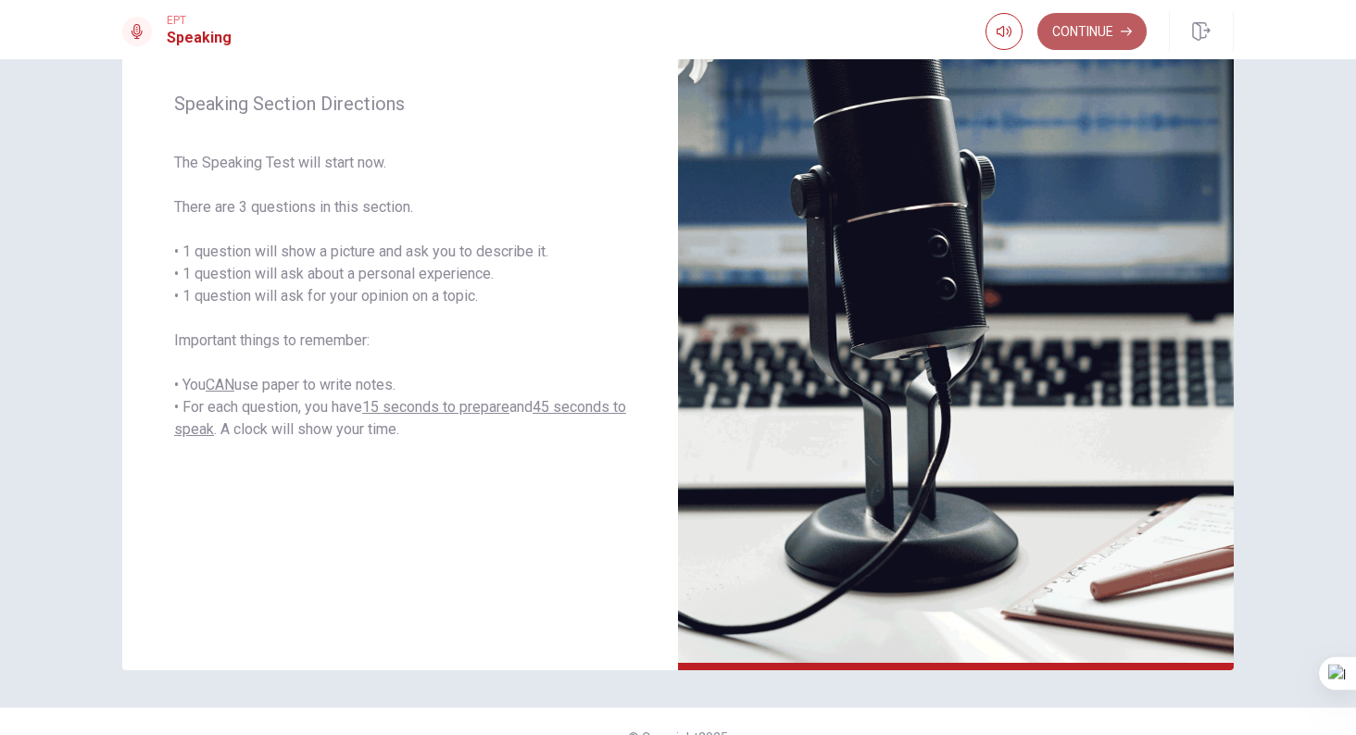
click at [1139, 33] on button "Continue" at bounding box center [1091, 31] width 109 height 37
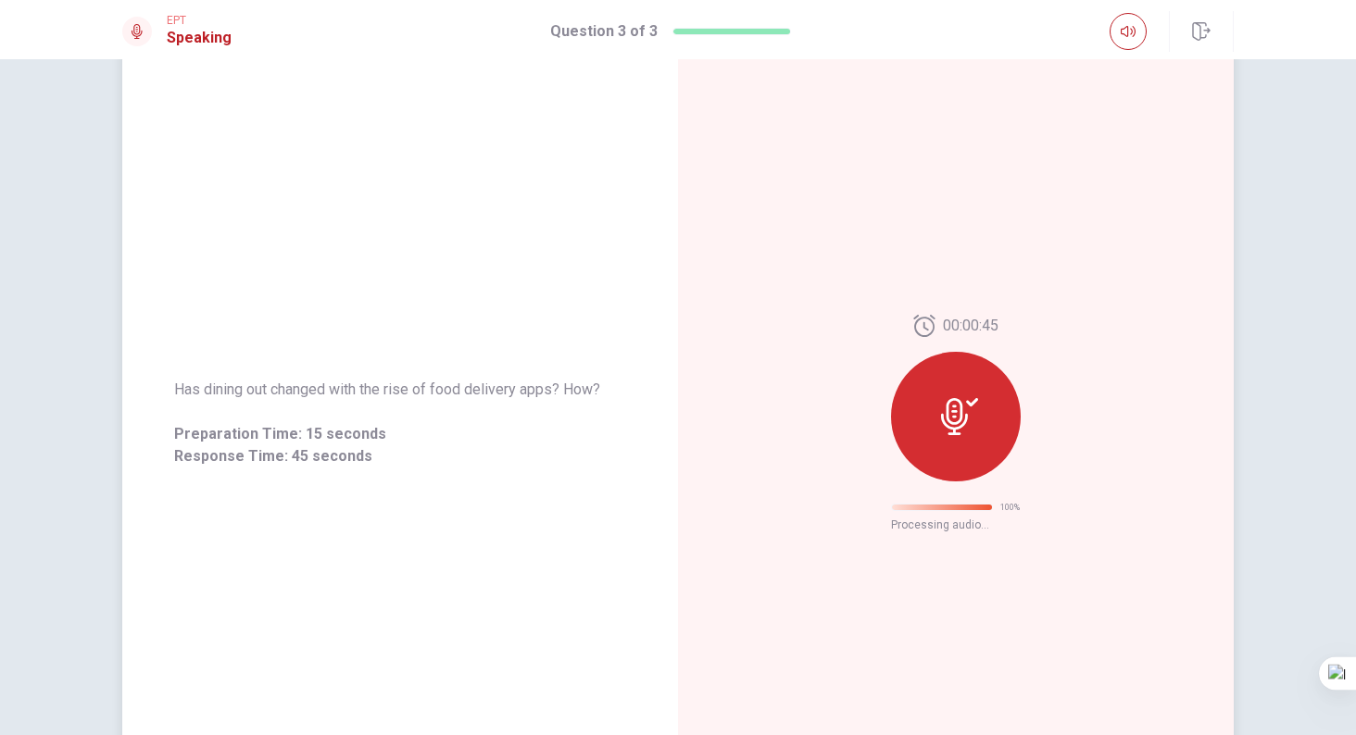
scroll to position [0, 0]
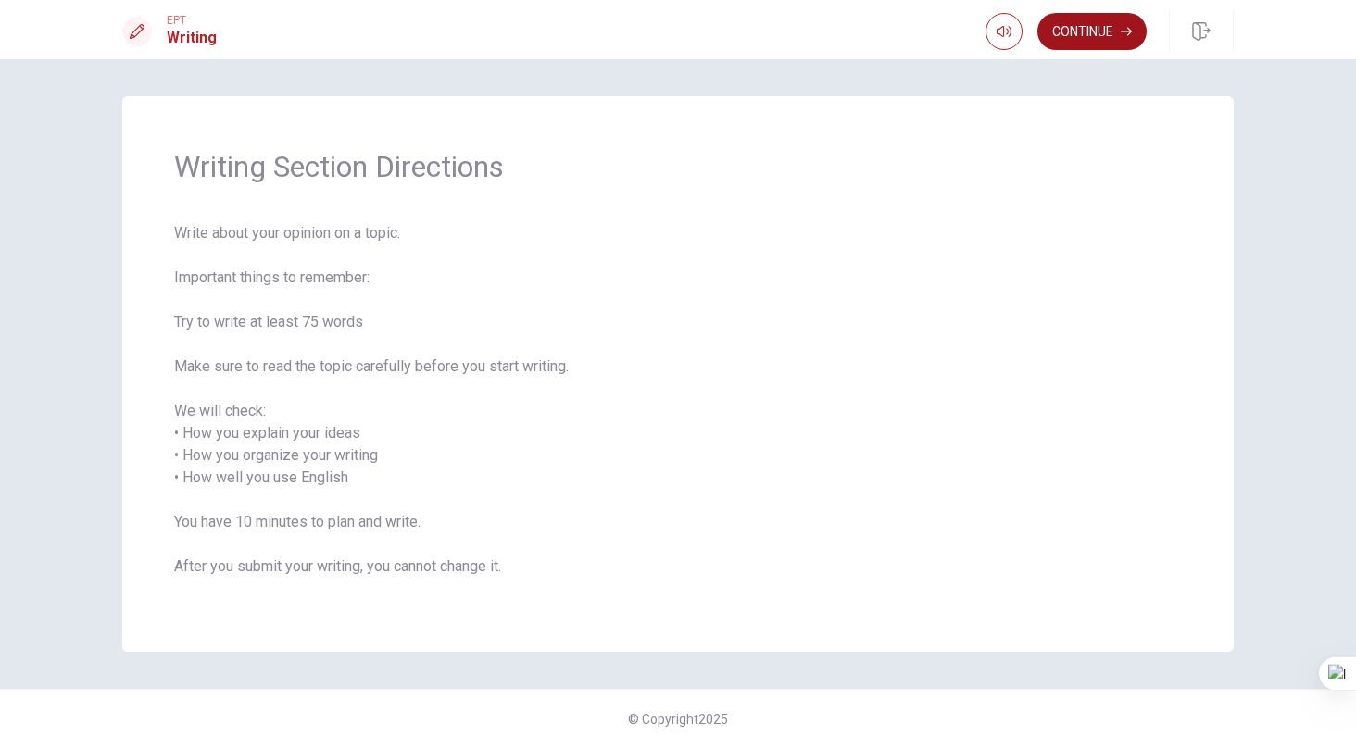
click at [1066, 31] on button "Continue" at bounding box center [1091, 31] width 109 height 37
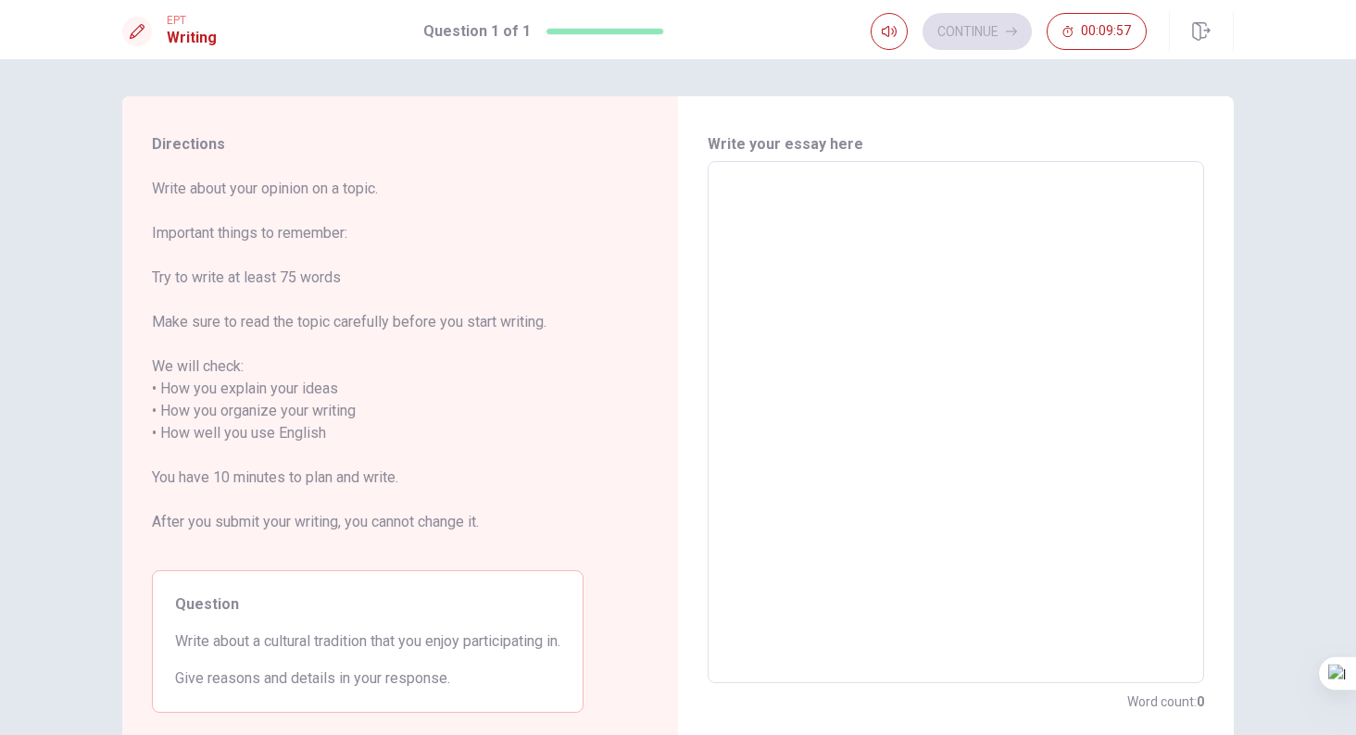
scroll to position [111, 0]
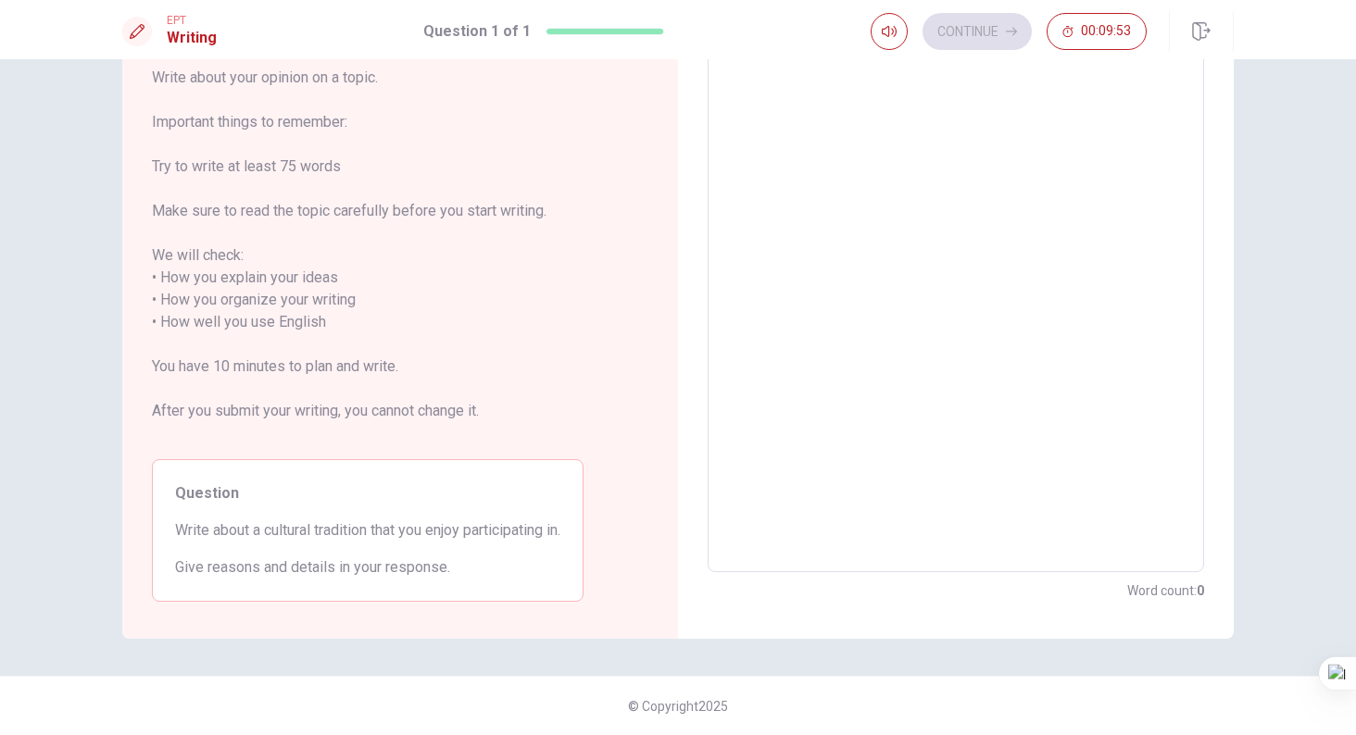
click at [780, 237] on textarea at bounding box center [956, 312] width 471 height 492
type textarea "W"
type textarea "x"
type textarea "W"
type textarea "x"
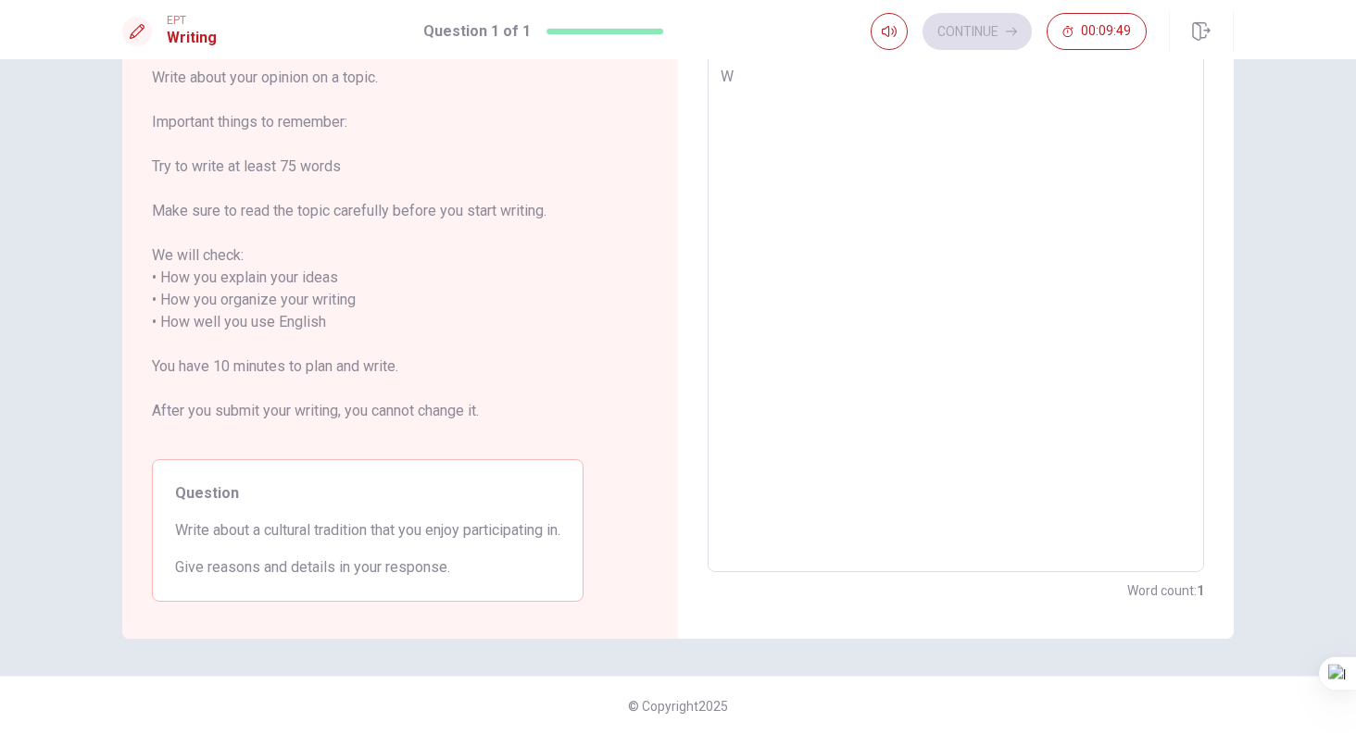
type textarea "We"
type textarea "x"
type textarea "Wel"
type textarea "x"
type textarea "Well"
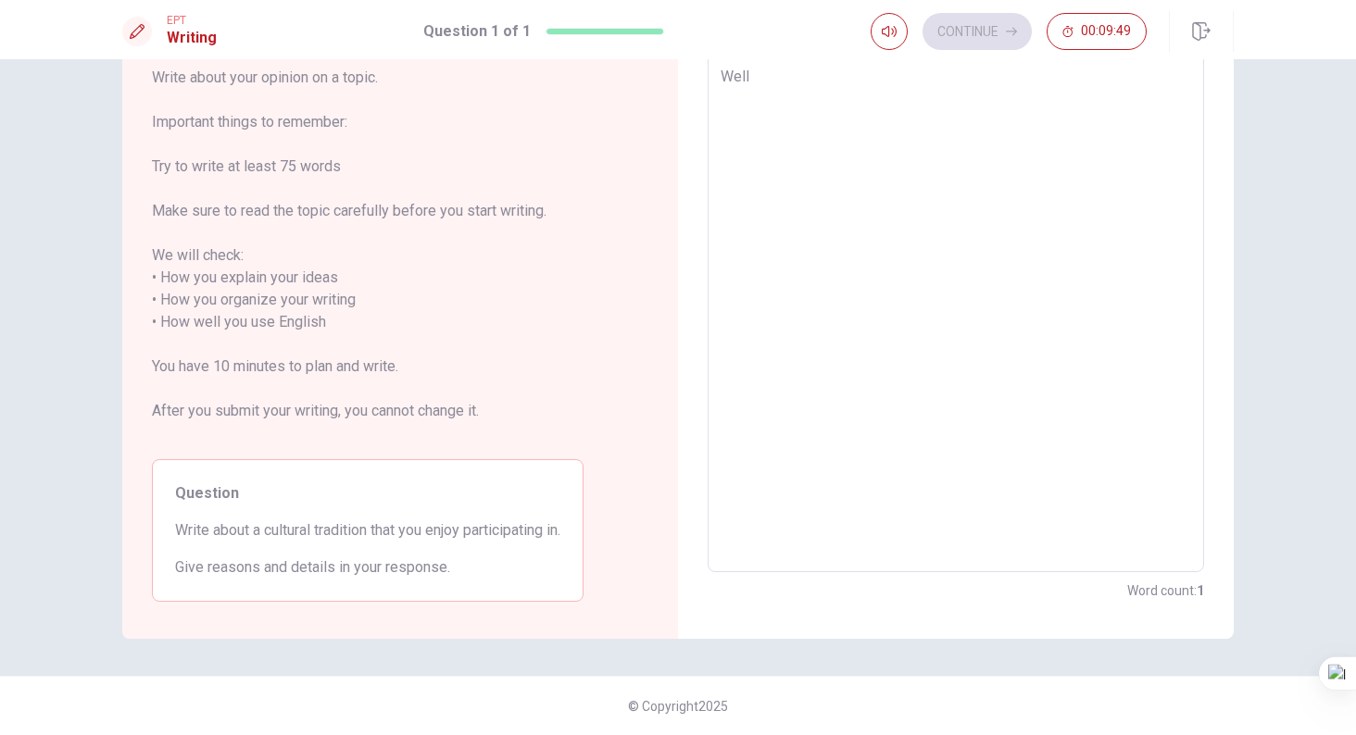
type textarea "x"
type textarea "Well,"
type textarea "x"
type textarea "Well,"
type textarea "x"
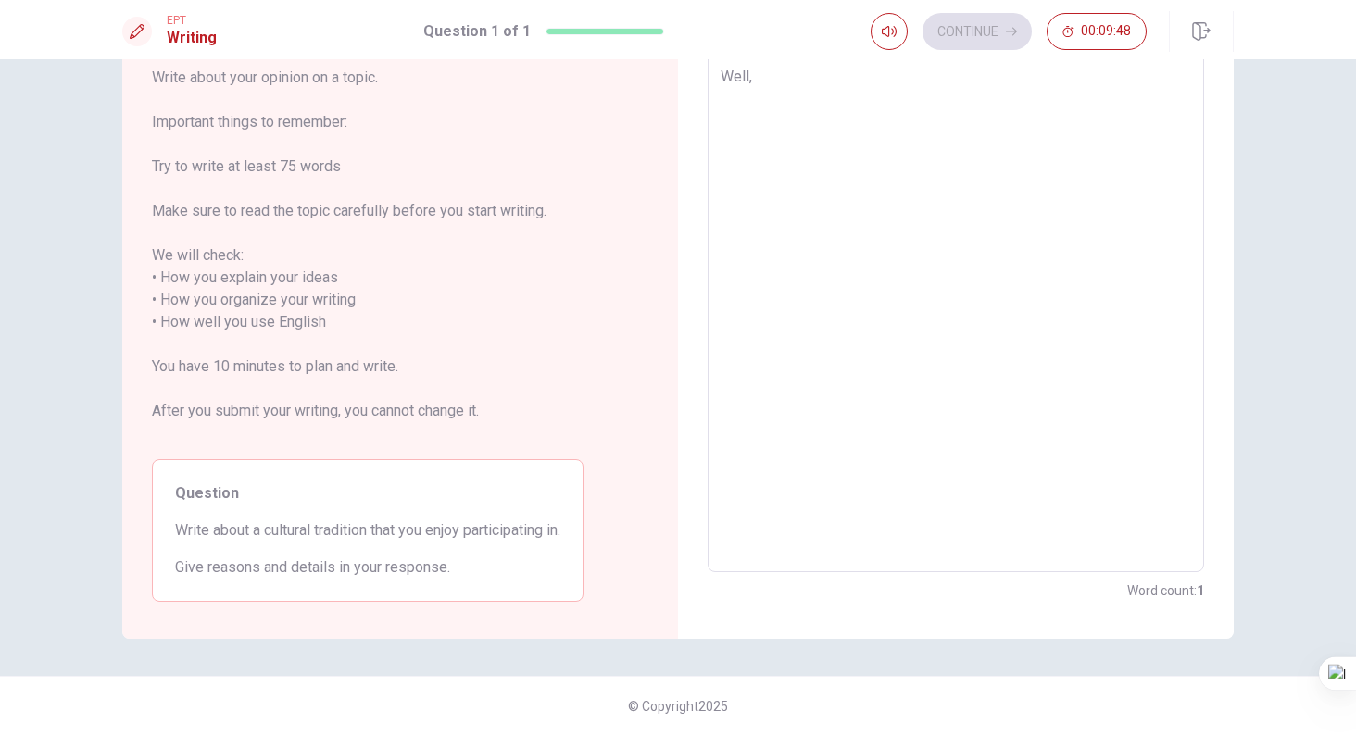
type textarea "Well, i"
type textarea "x"
type textarea "Well, i"
type textarea "x"
type textarea "Well, i D"
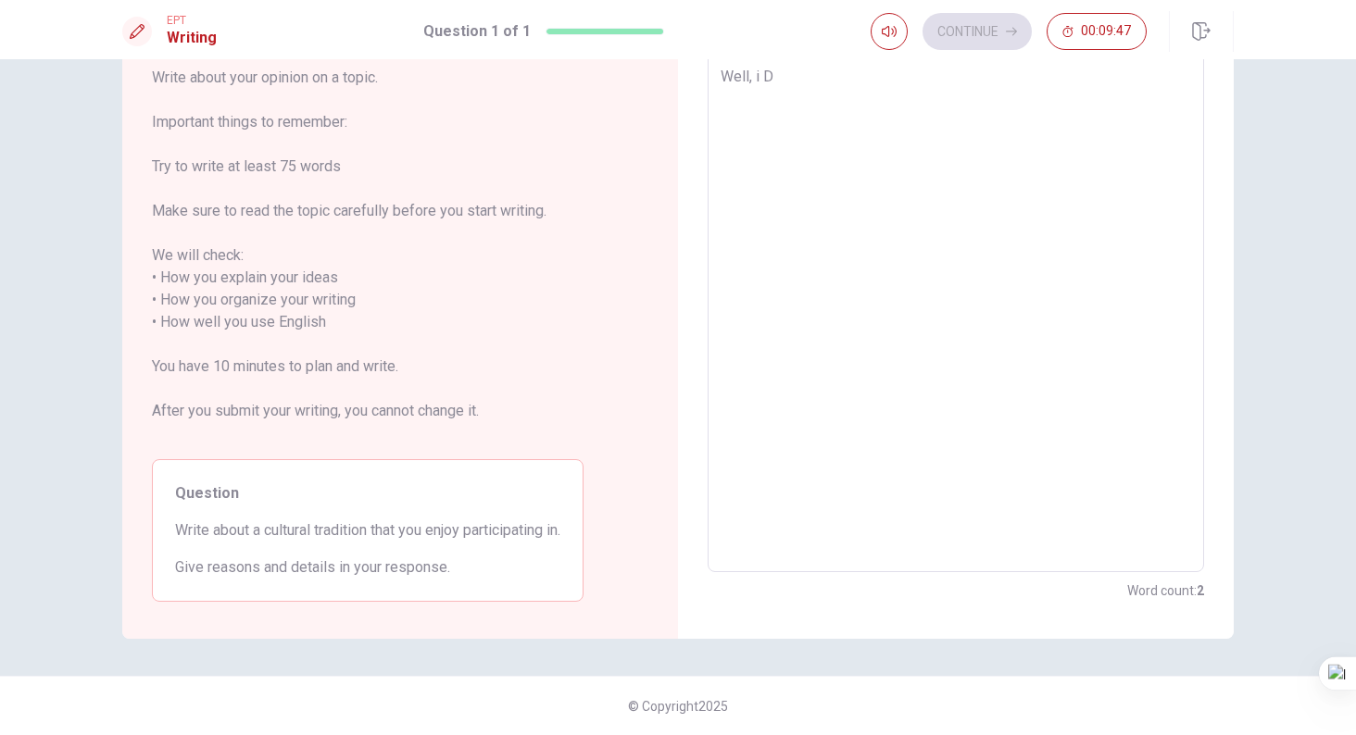
type textarea "x"
type textarea "Well, i DO"
type textarea "x"
type textarea "Well, i DOn"
type textarea "x"
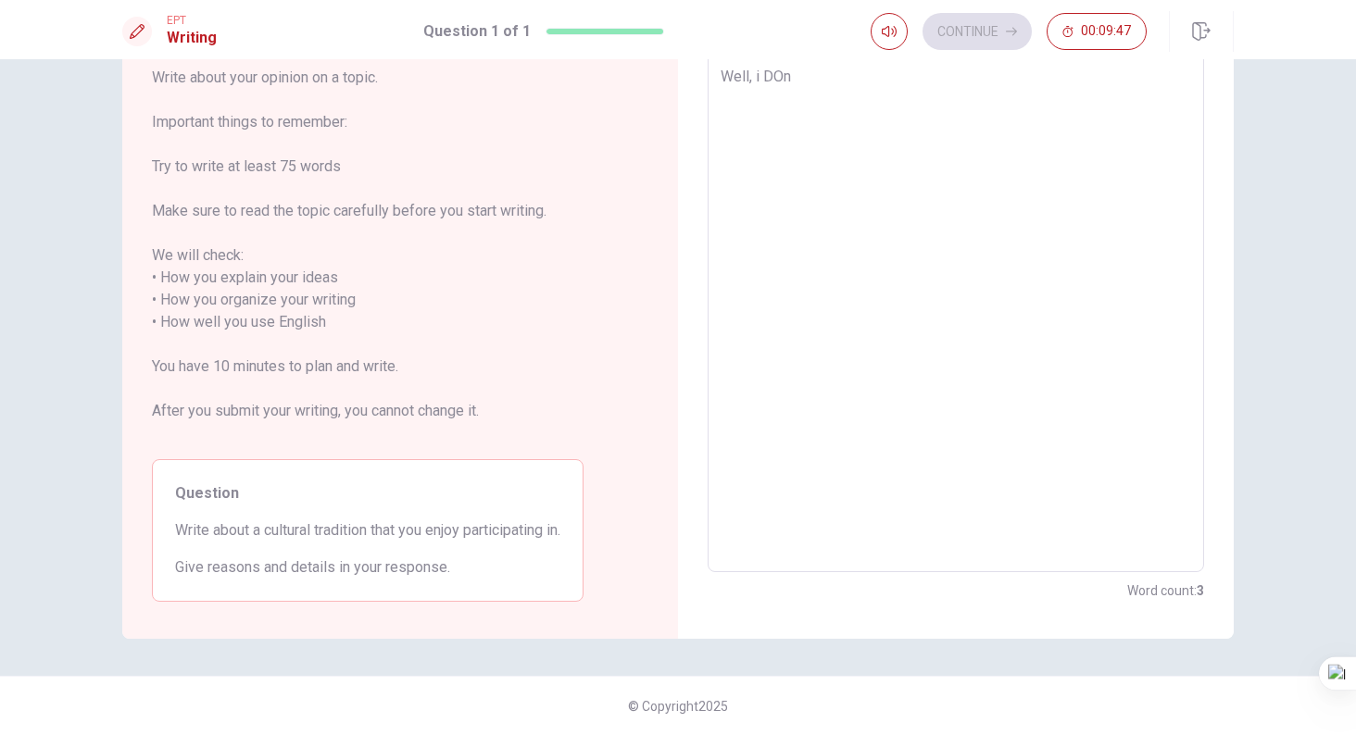
type textarea "Well, i DOnt"
type textarea "x"
type textarea "Well, i DOn"
type textarea "x"
type textarea "Well, i DO"
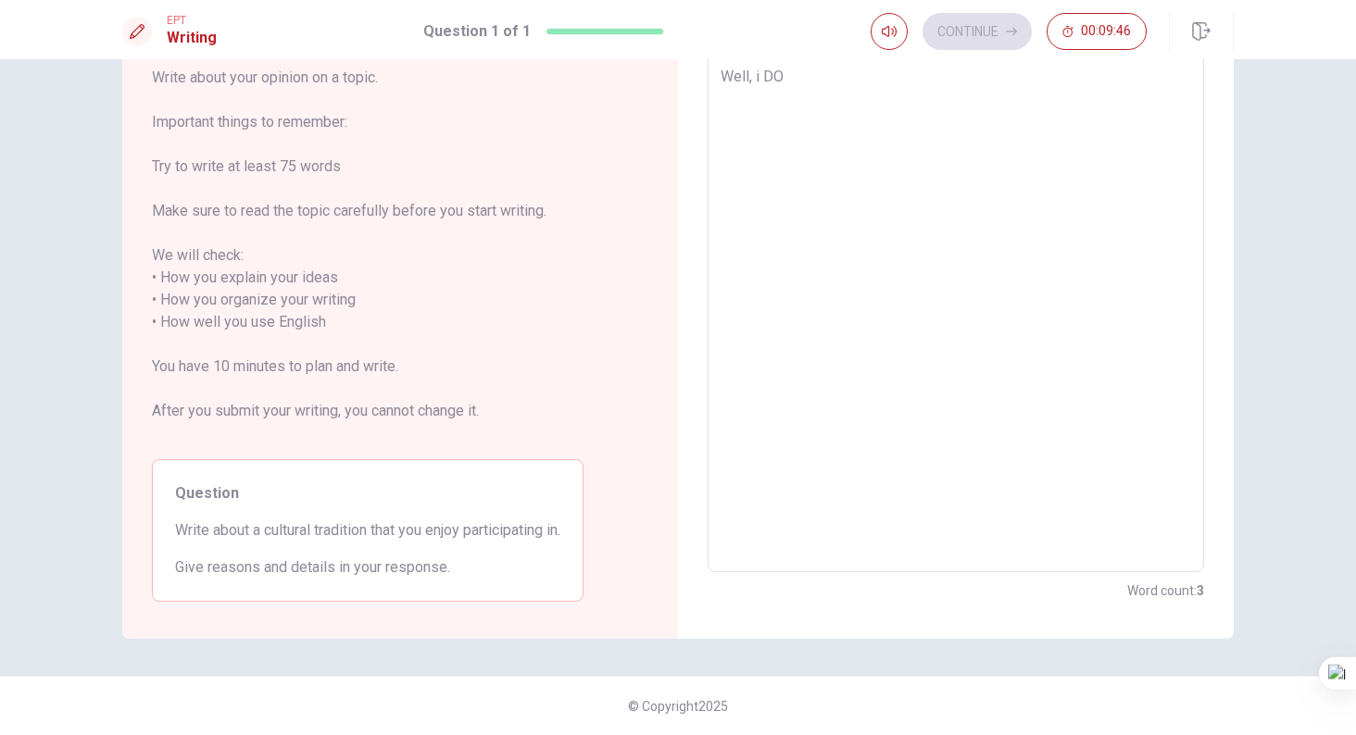
type textarea "x"
type textarea "Well, i D"
type textarea "x"
type textarea "Well, i Dp"
type textarea "x"
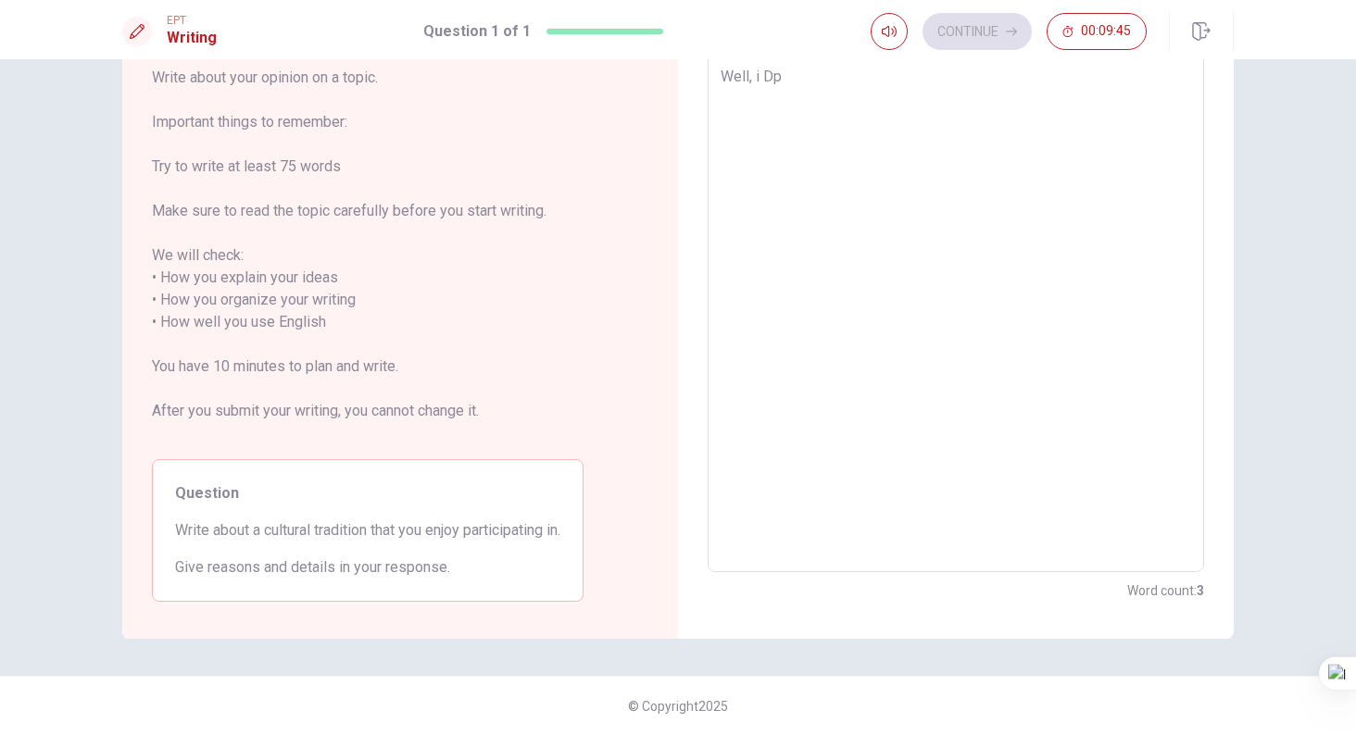
type textarea "Well, i D"
type textarea "x"
type textarea "Well, i"
type textarea "x"
type textarea "Well, i"
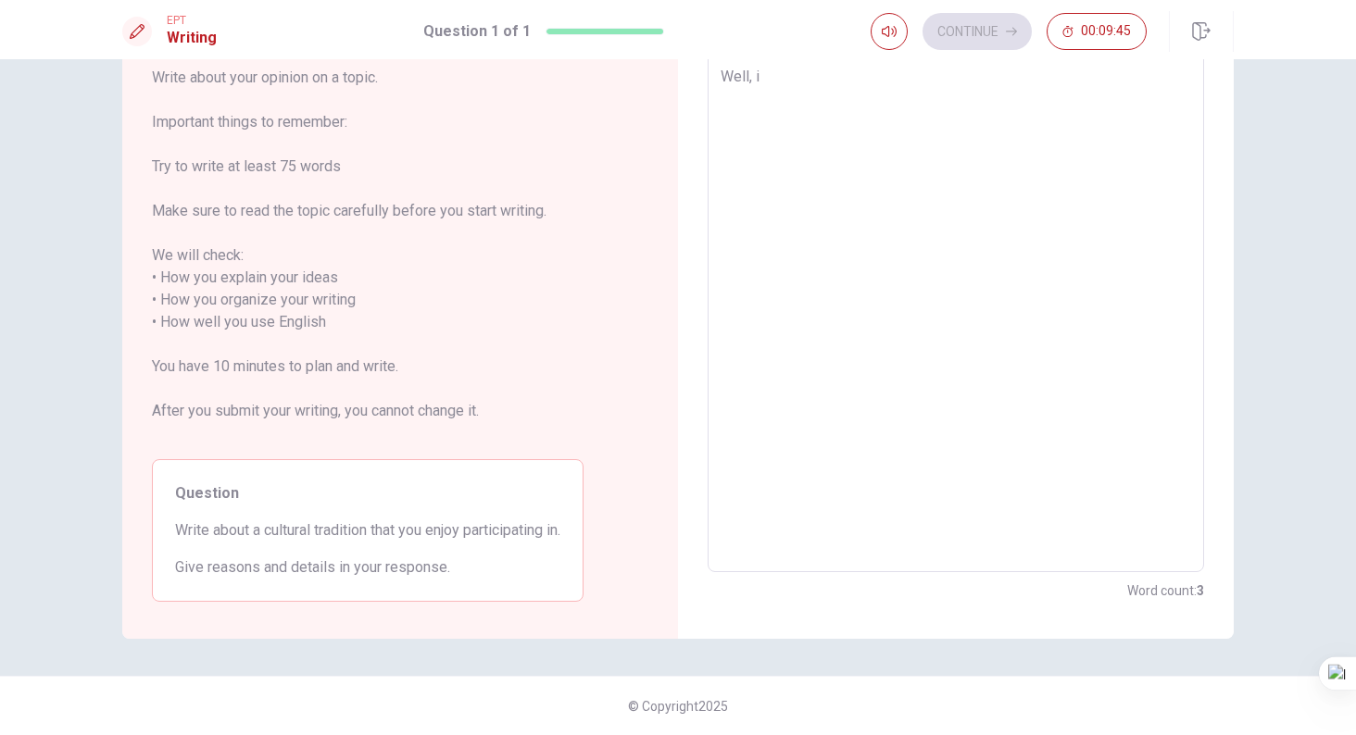
type textarea "x"
type textarea "Well,"
type textarea "x"
type textarea "Well, I"
type textarea "x"
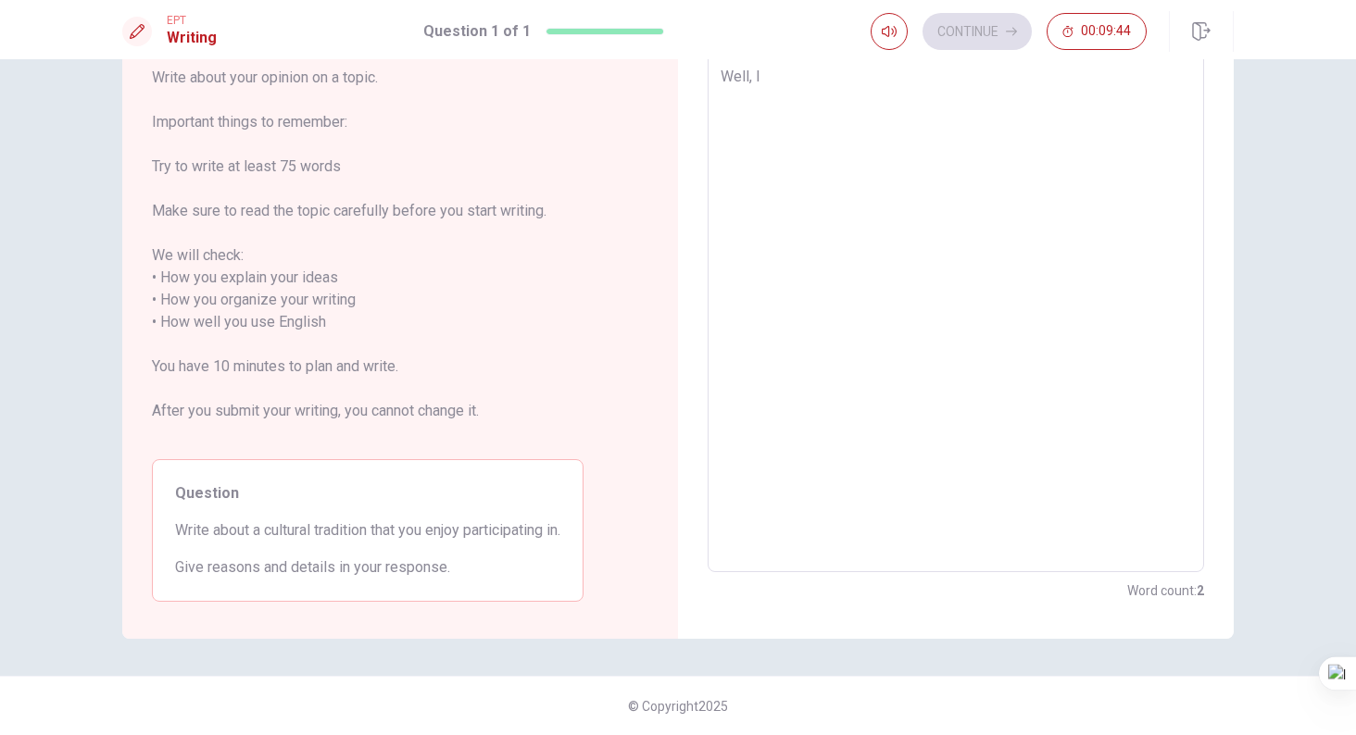
type textarea "Well, I"
type textarea "x"
type textarea "Well, I d"
type textarea "x"
type textarea "Well, I do"
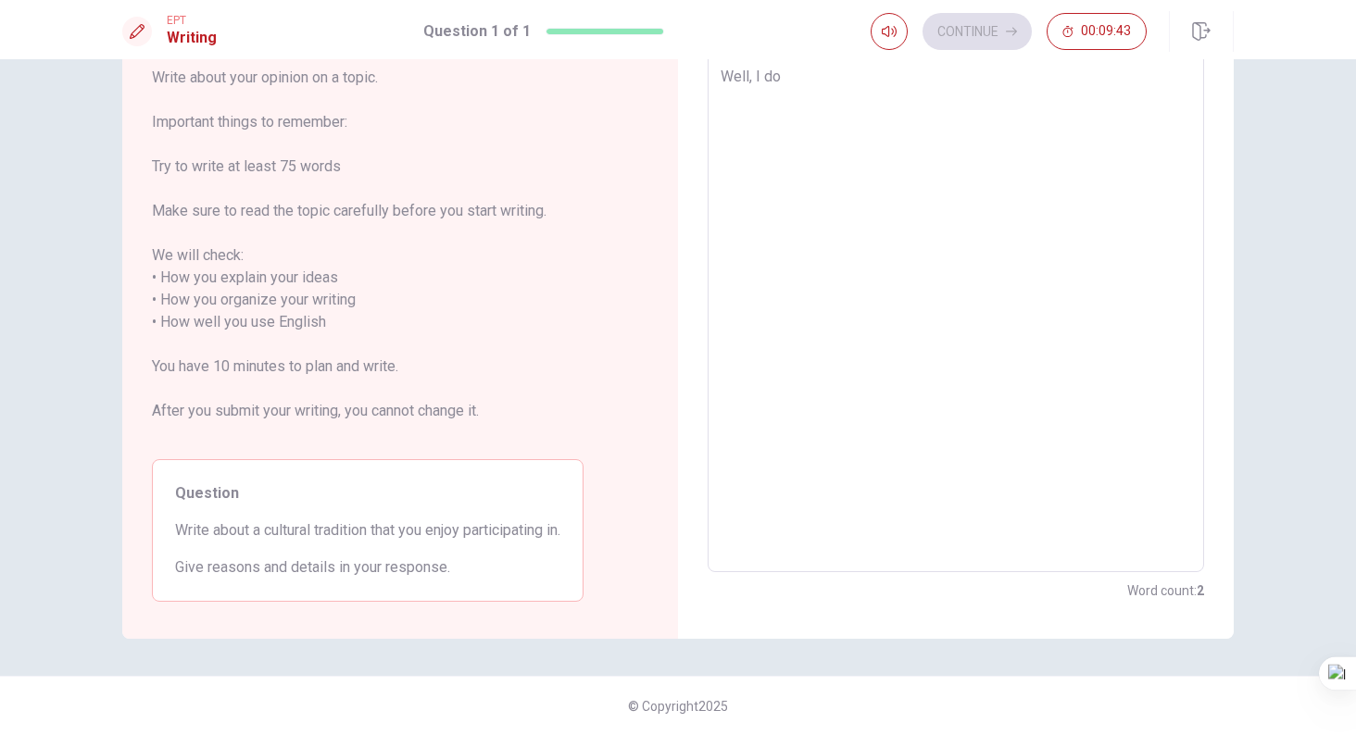
type textarea "x"
type textarea "Well, I don"
type textarea "x"
type textarea "Well, I don'"
type textarea "x"
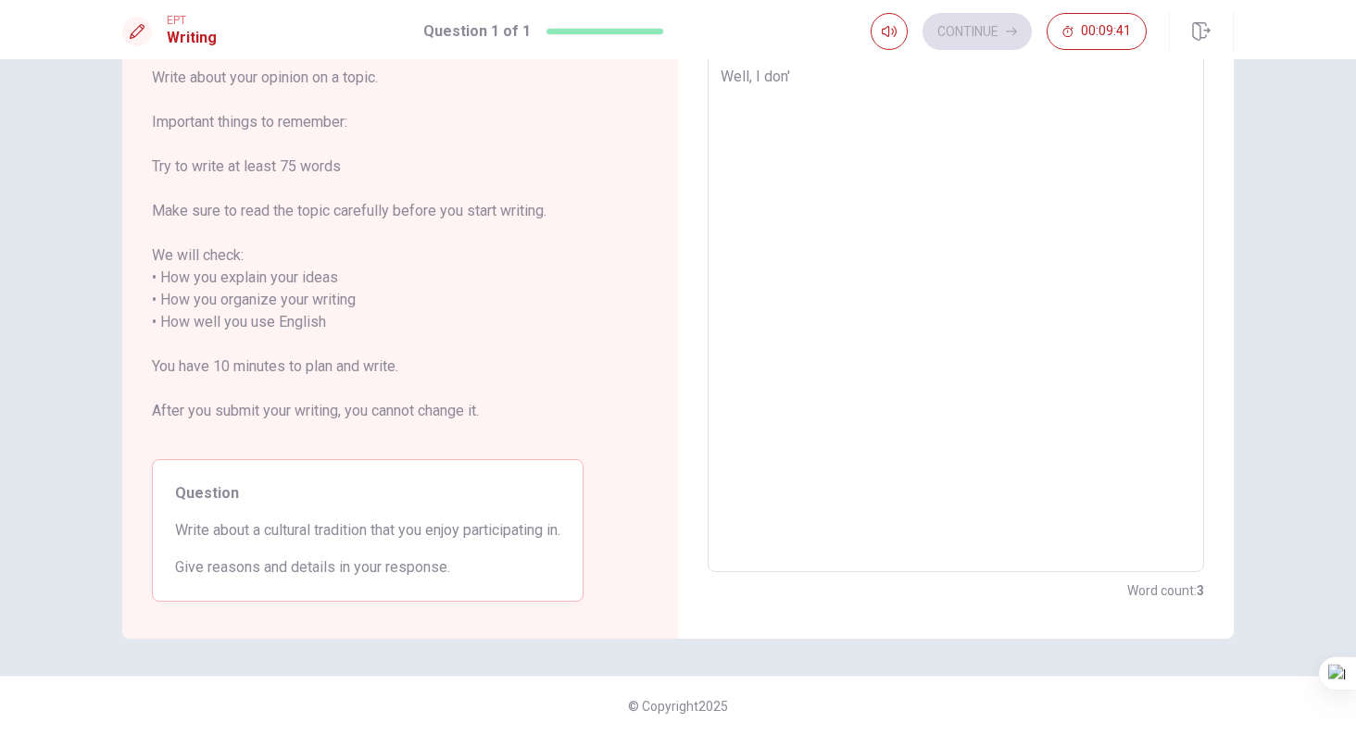
type textarea "Well, I don't"
type textarea "x"
type textarea "Well, I don't"
type textarea "x"
type textarea "Well, I don't k"
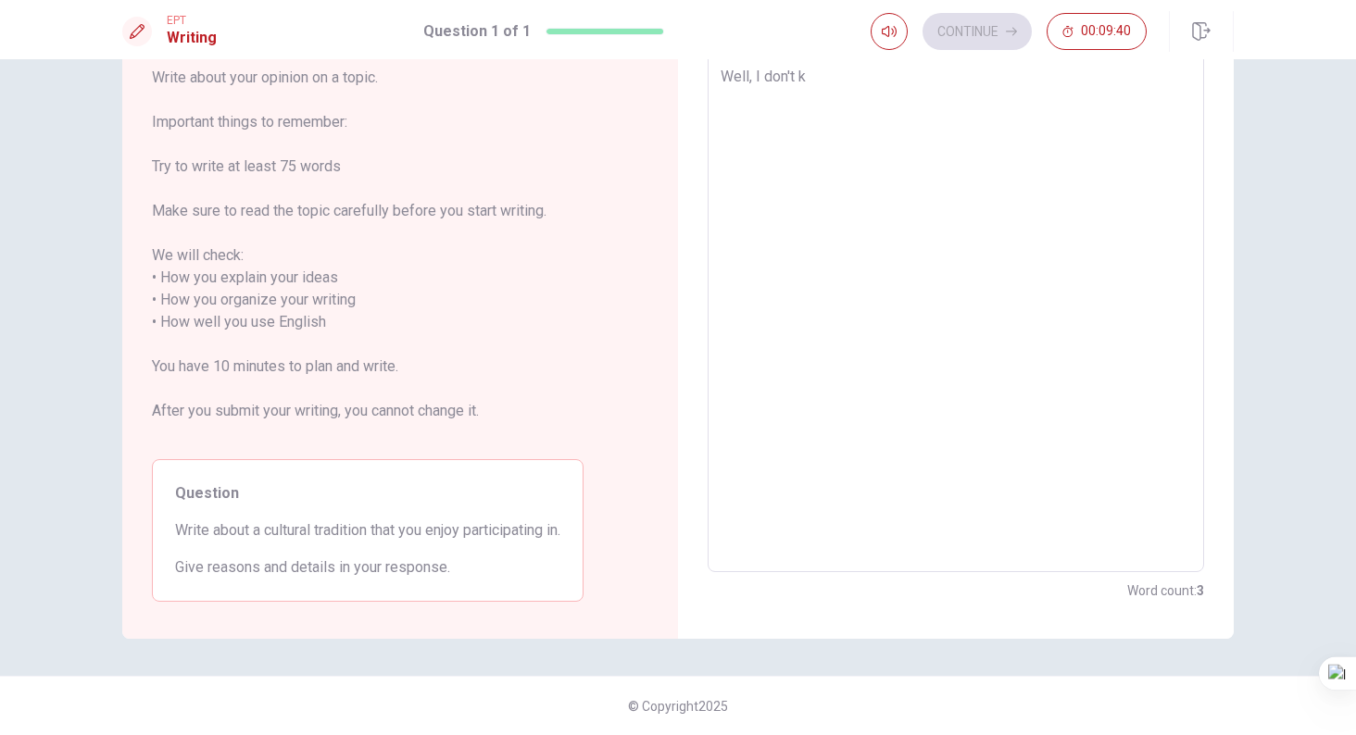
type textarea "x"
type textarea "Well, I don't kn"
type textarea "x"
type textarea "Well, I don't kno"
type textarea "x"
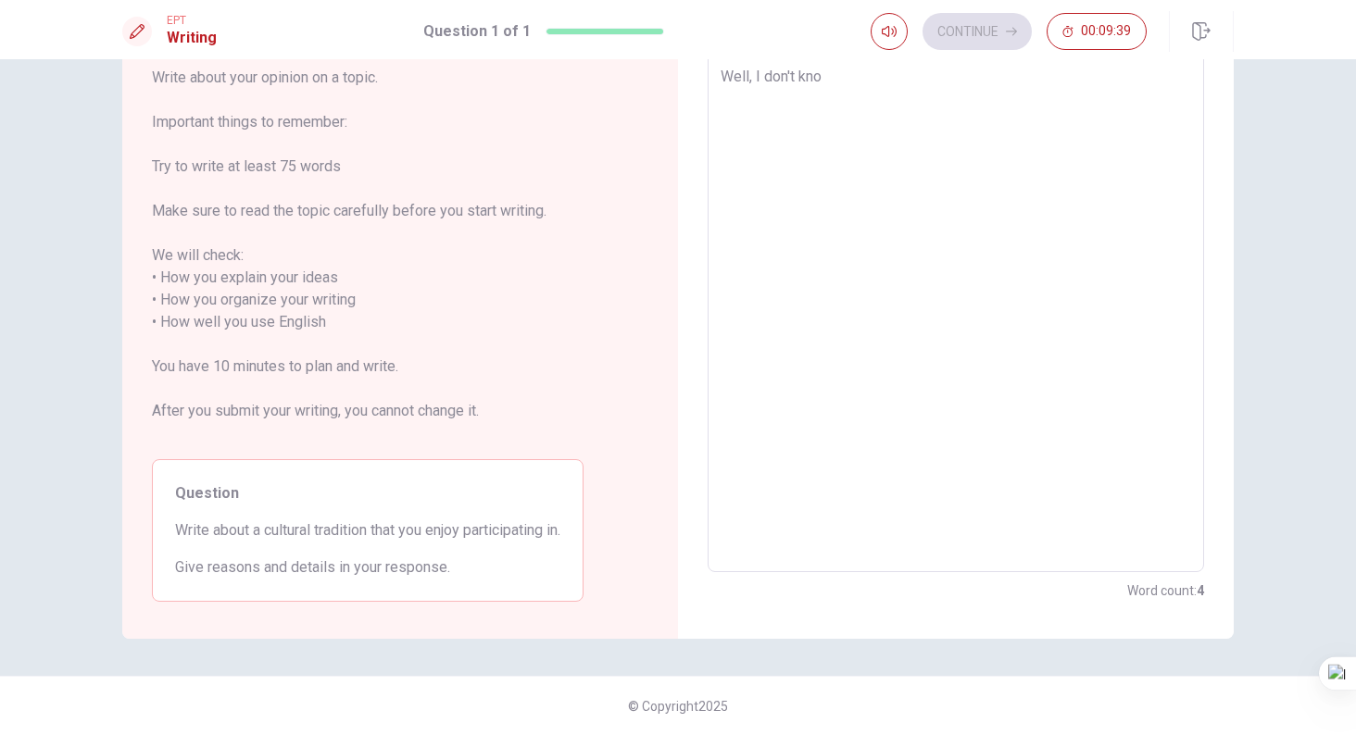
type textarea "Well, I don't know"
type textarea "x"
type textarea "Well, I don't know"
type textarea "x"
type textarea "Well, I don't know i"
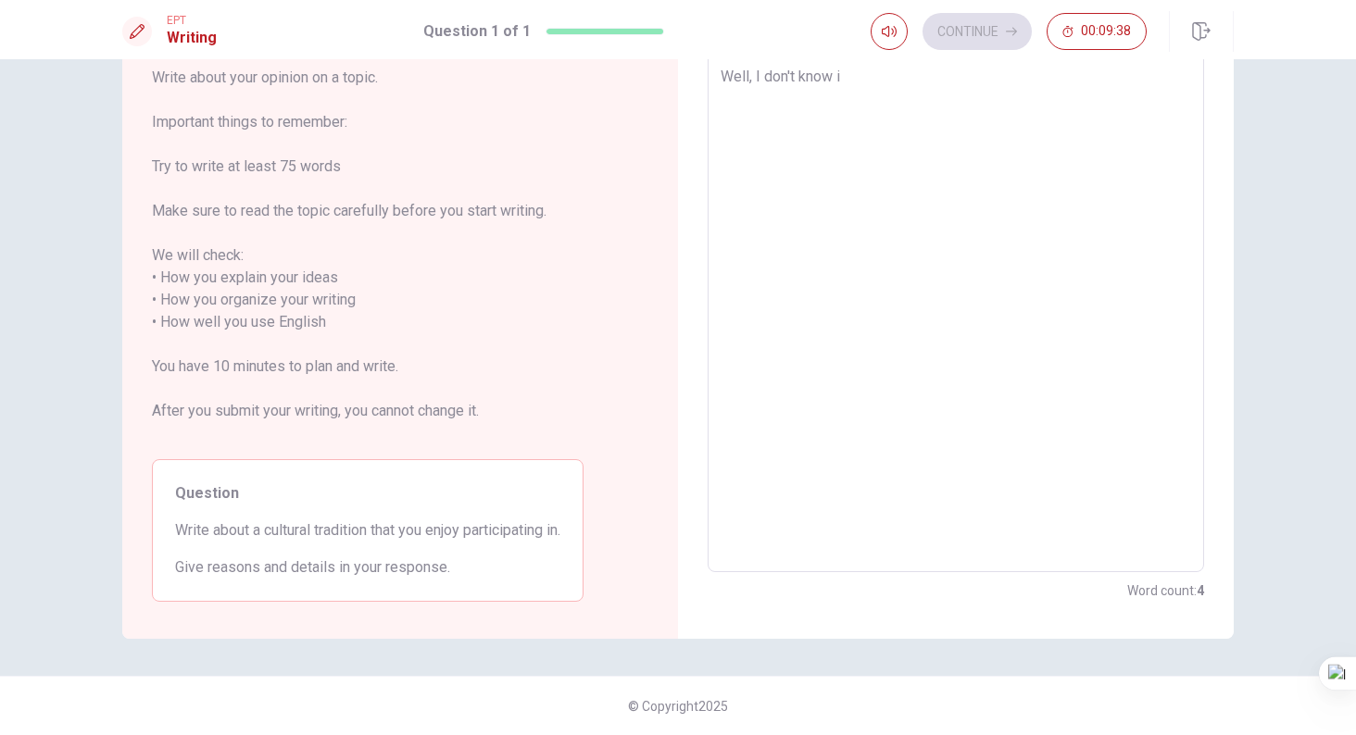
type textarea "x"
type textarea "Well, I don't know it"
type textarea "x"
type textarea "Well, I don't know it"
type textarea "x"
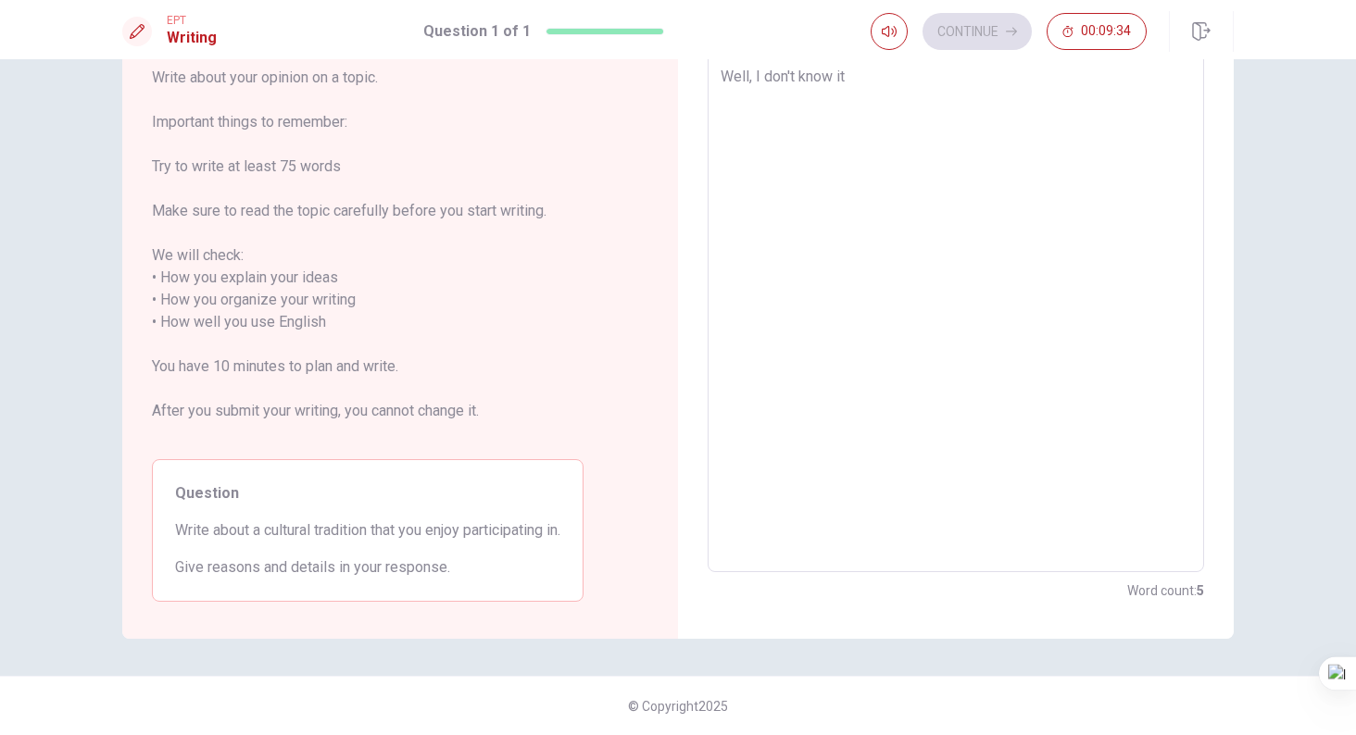
type textarea "Well, I don't know it i"
type textarea "x"
type textarea "Well, I don't know it if"
type textarea "x"
type textarea "Well, I don't know it if"
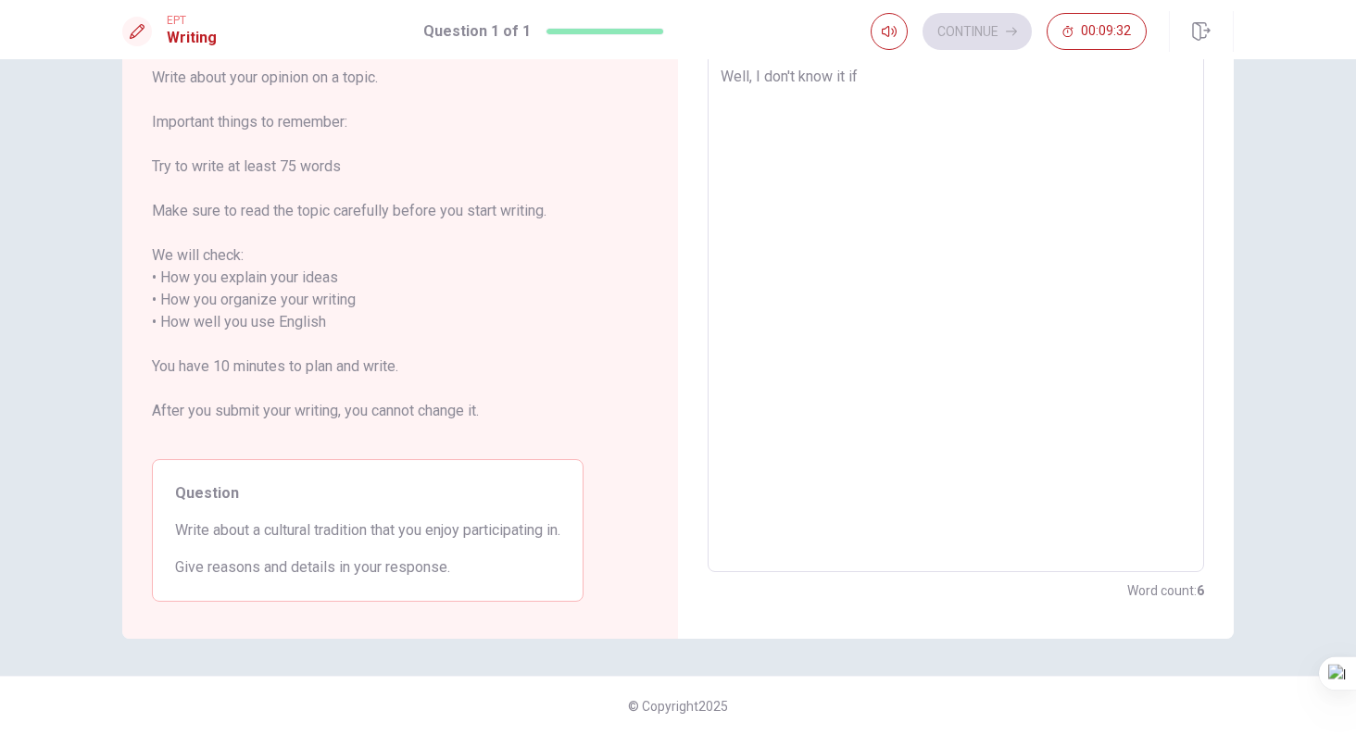
type textarea "x"
type textarea "Well, I don't know it if"
type textarea "x"
type textarea "Well, I don't know it i"
type textarea "x"
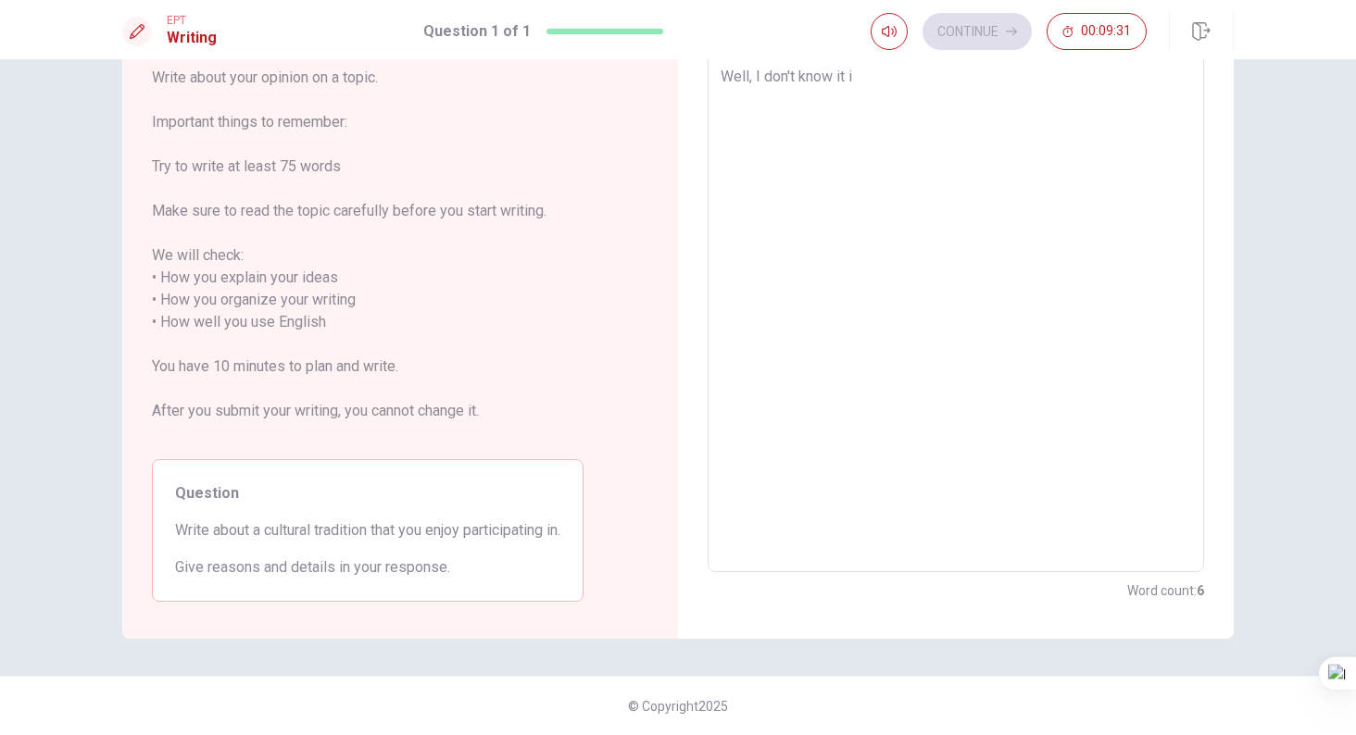
type textarea "Well, I don't know it"
type textarea "x"
type textarea "Well, I don't know it"
type textarea "x"
type textarea "Well, I don't know i"
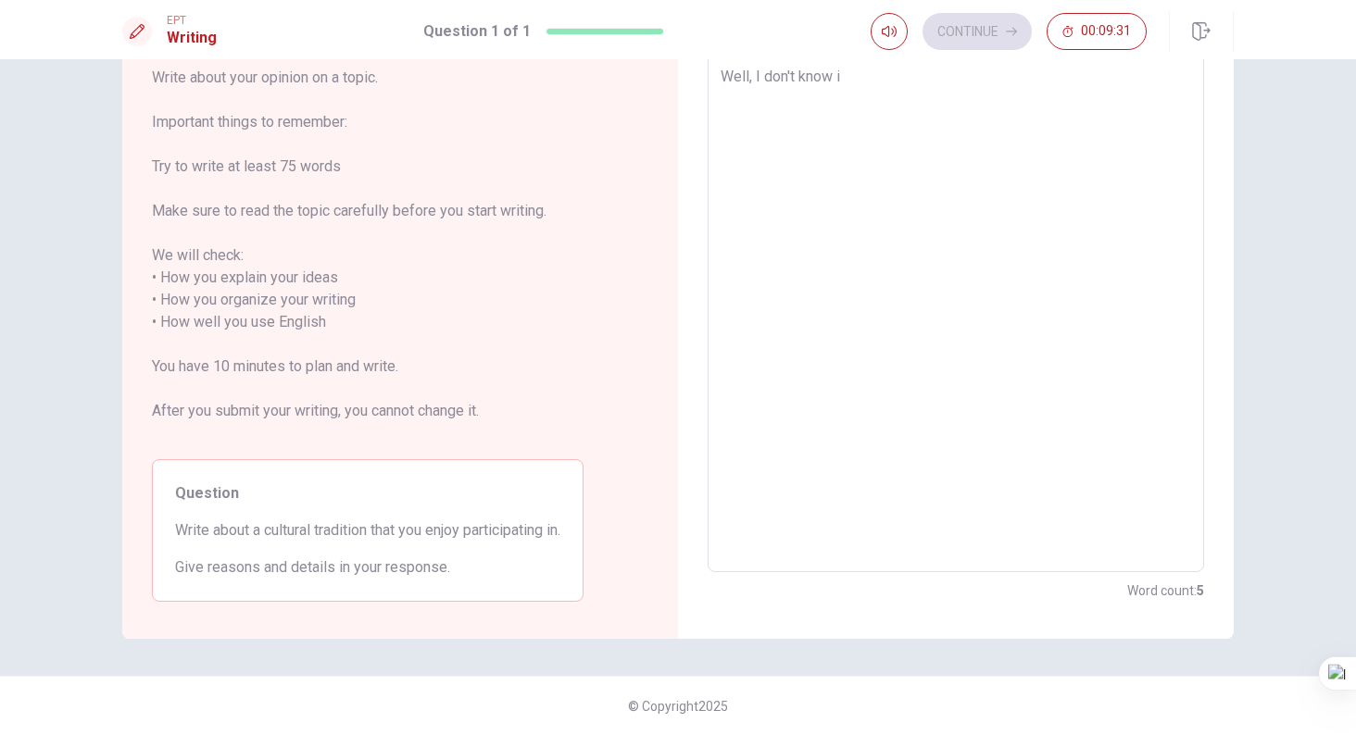
type textarea "x"
type textarea "Well, I don't know"
type textarea "x"
type textarea "Well, I don't know i"
type textarea "x"
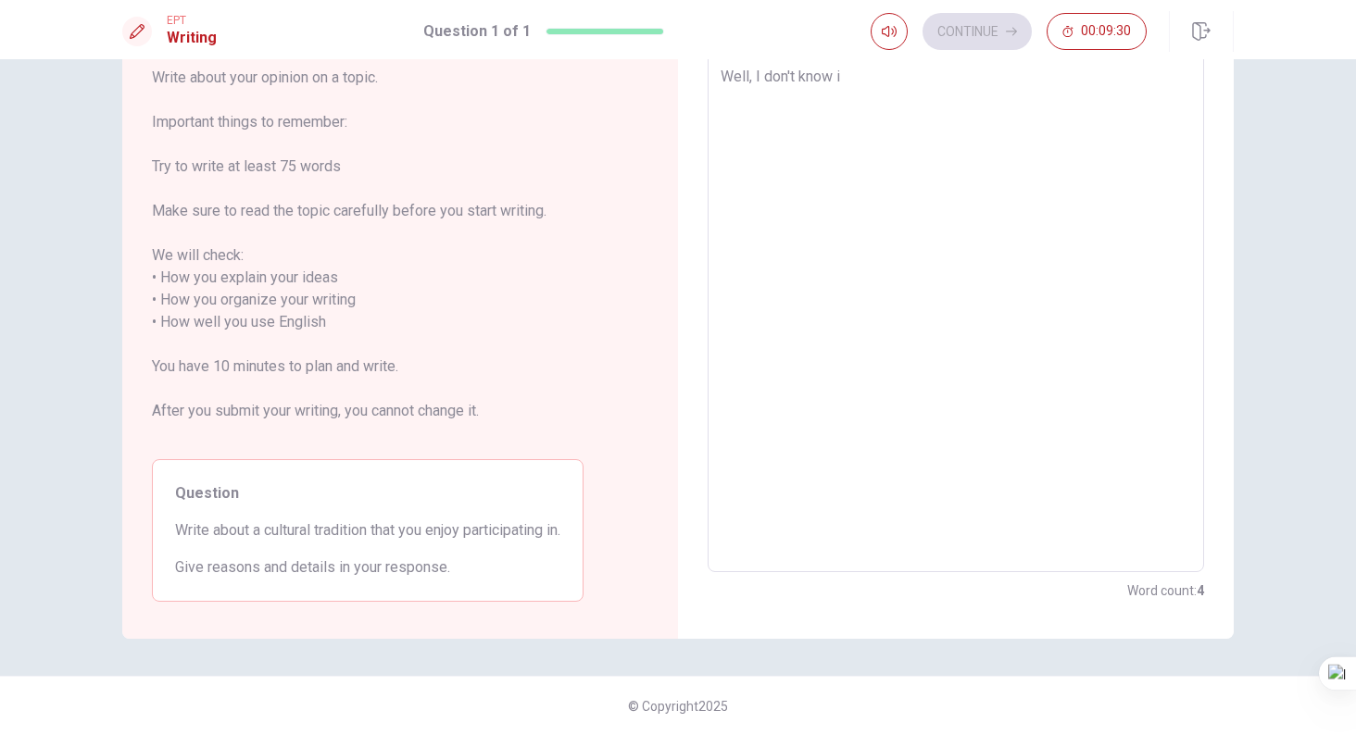
type textarea "Well, I don't know if"
type textarea "x"
type textarea "Well, I don't know if"
type textarea "x"
type textarea "Well, I don't know if i"
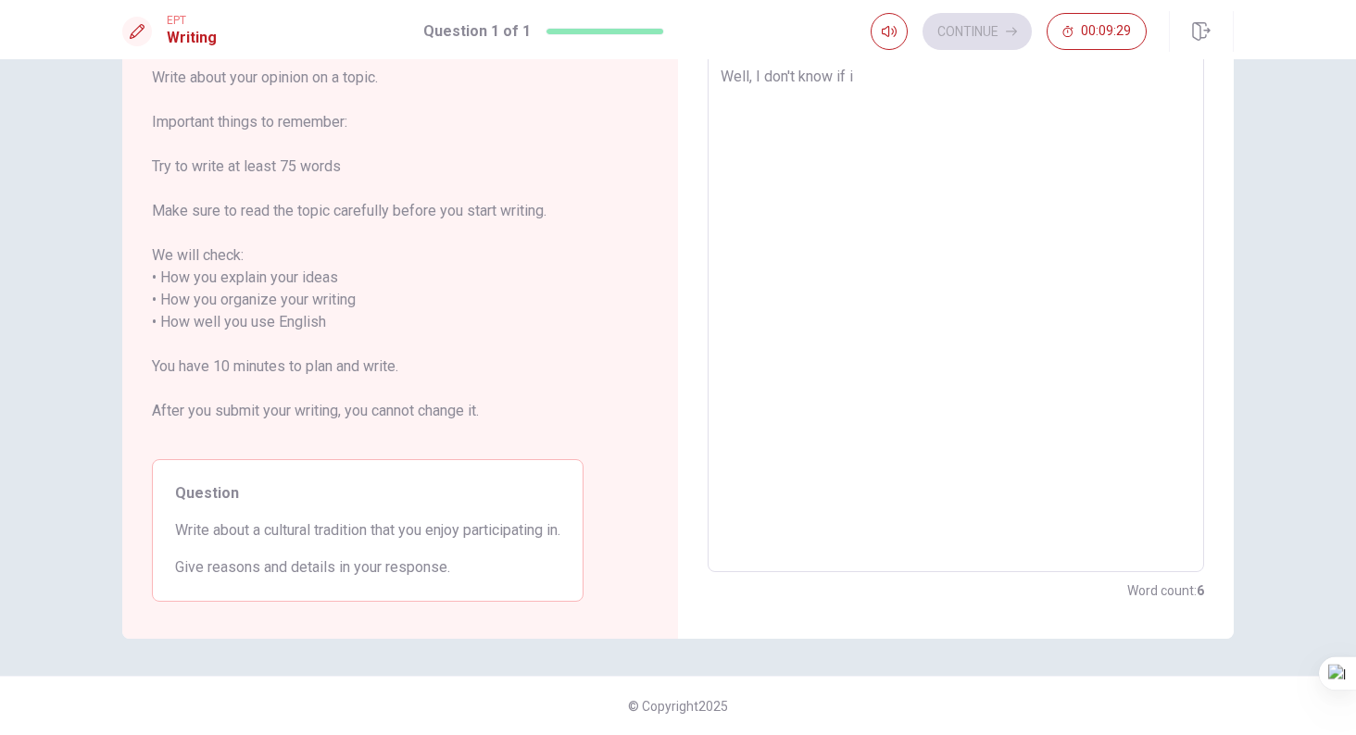
type textarea "x"
type textarea "Well, I don't know if it"
type textarea "x"
type textarea "Well, I don't know if it"
type textarea "x"
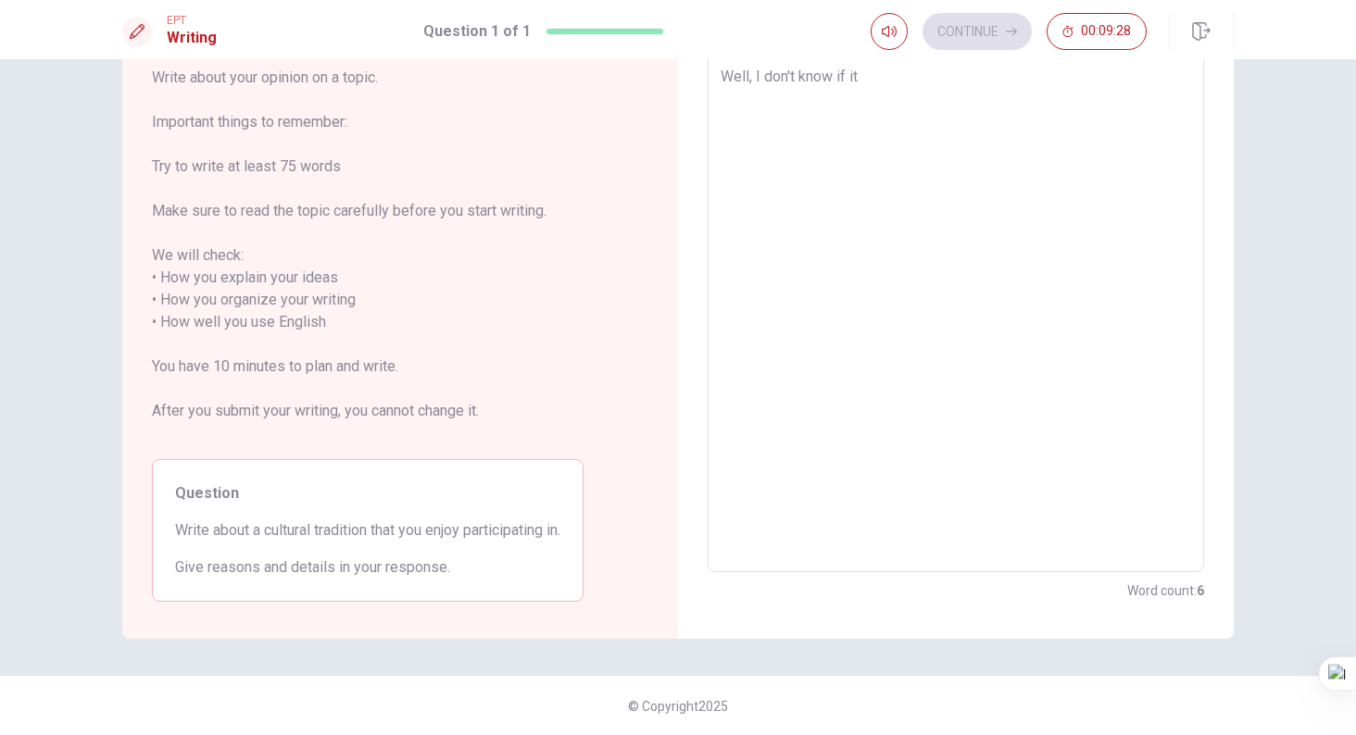
type textarea "Well, I don't know if it i"
type textarea "x"
type textarea "Well, I don't know if it is"
type textarea "x"
type textarea "Well, I don't know if it is"
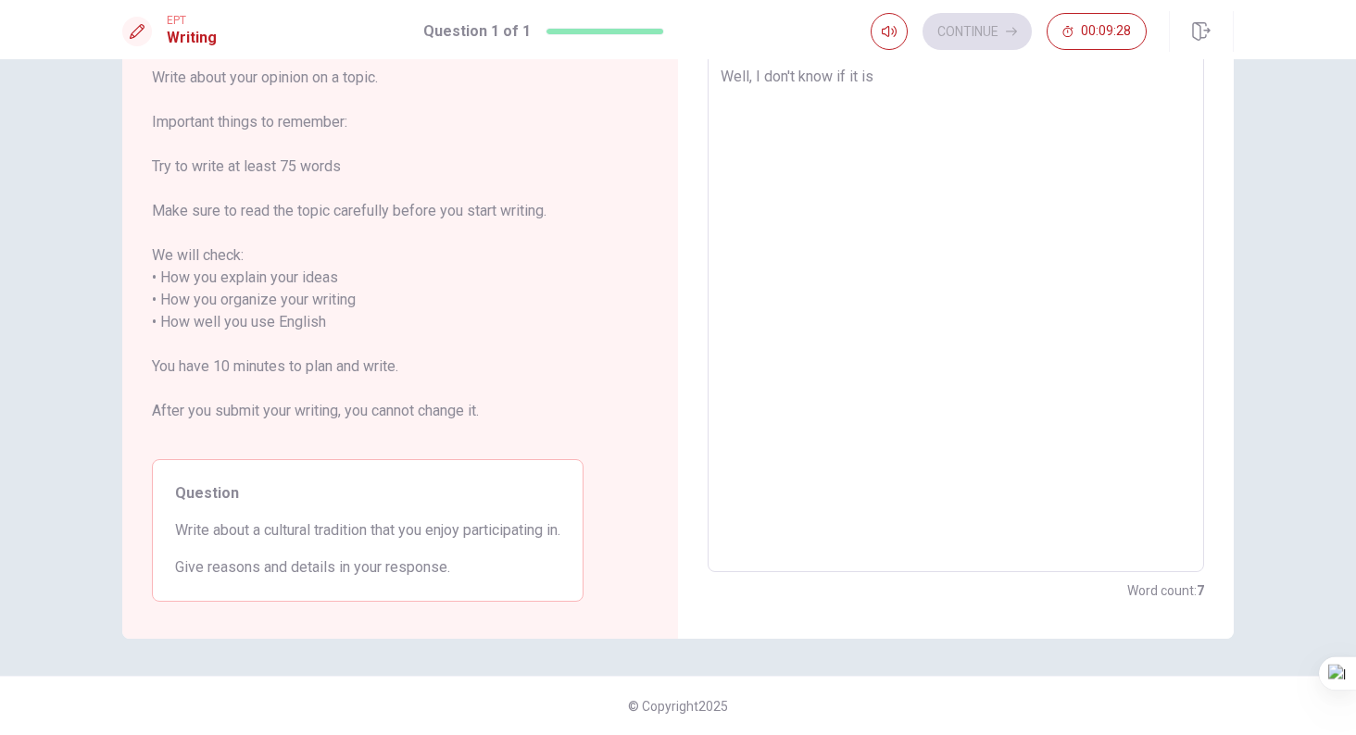
type textarea "x"
type textarea "Well, I don't know if it is a"
type textarea "x"
type textarea "Well, I don't know if it is an"
type textarea "x"
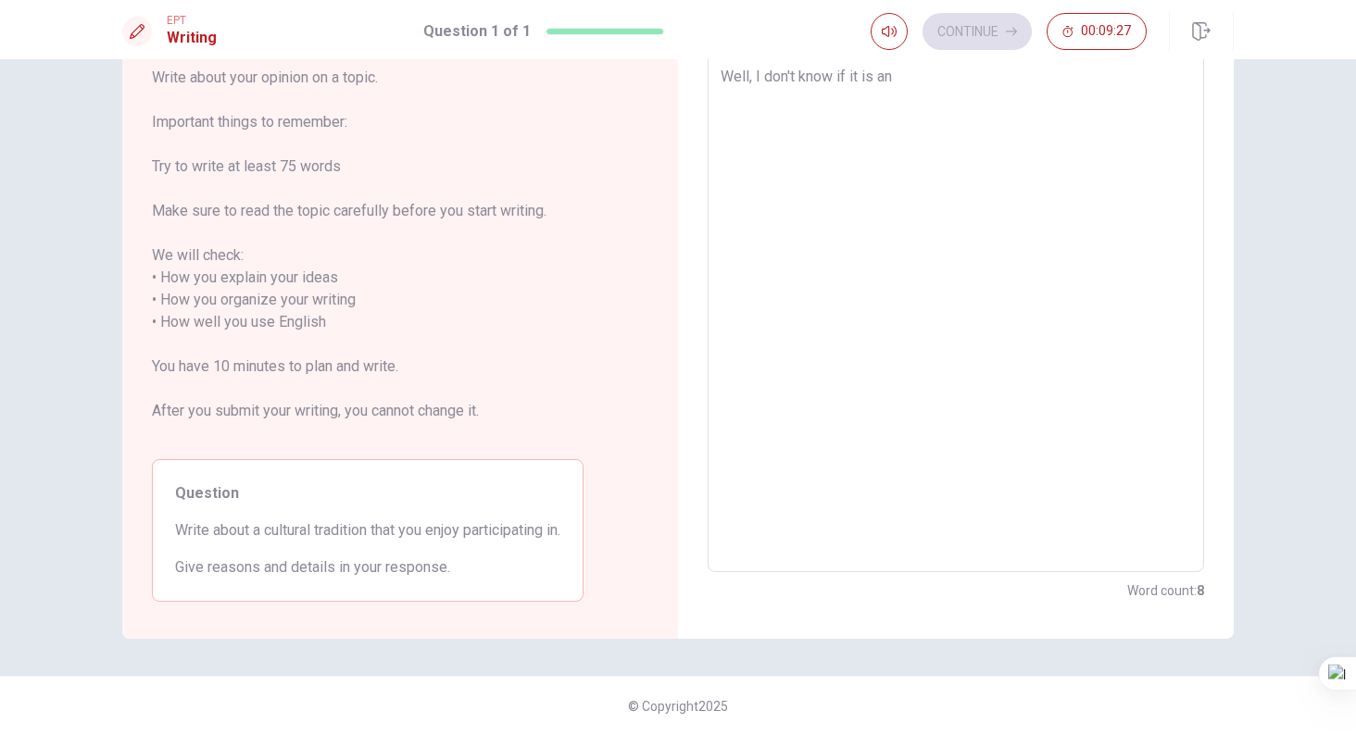
type textarea "Well, I don't know if it is an"
type textarea "x"
type textarea "Well, I don't know if it is an a"
type textarea "x"
type textarea "Well, I don't know if it is an ac"
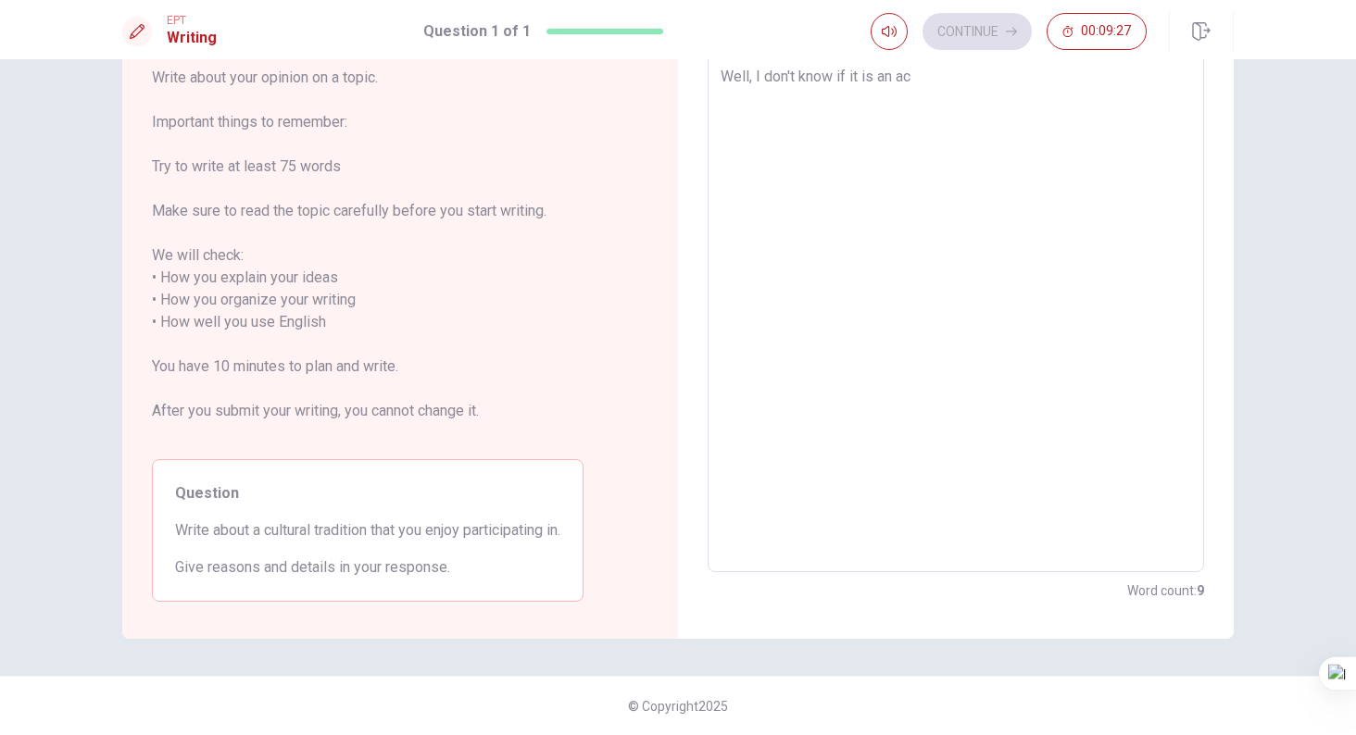
type textarea "x"
type textarea "Well, I don't know if it is an act"
type textarea "x"
type textarea "Well, I don't know if it is an actu"
type textarea "x"
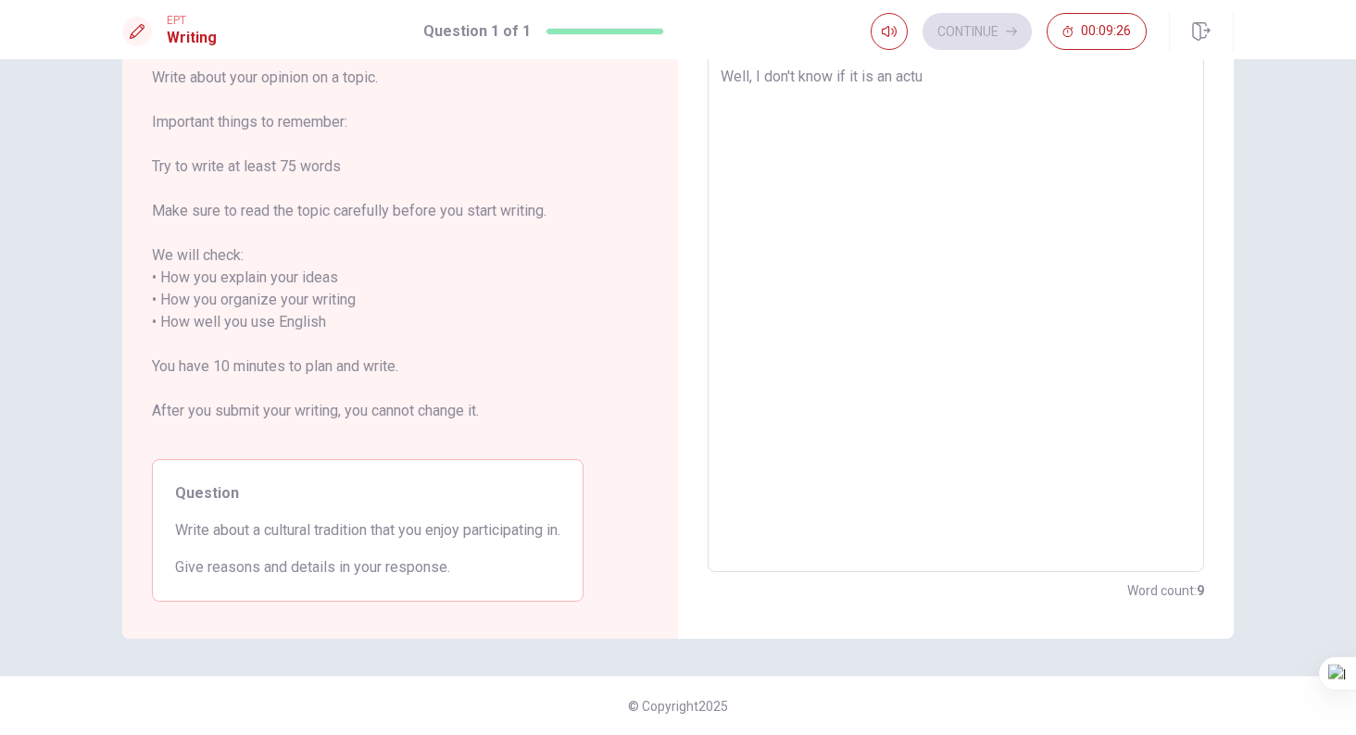
type textarea "Well, I don't know if it is an actua"
type textarea "x"
type textarea "Well, I don't know if it is an actual"
type textarea "x"
type textarea "Well, I don't know if it is an actual"
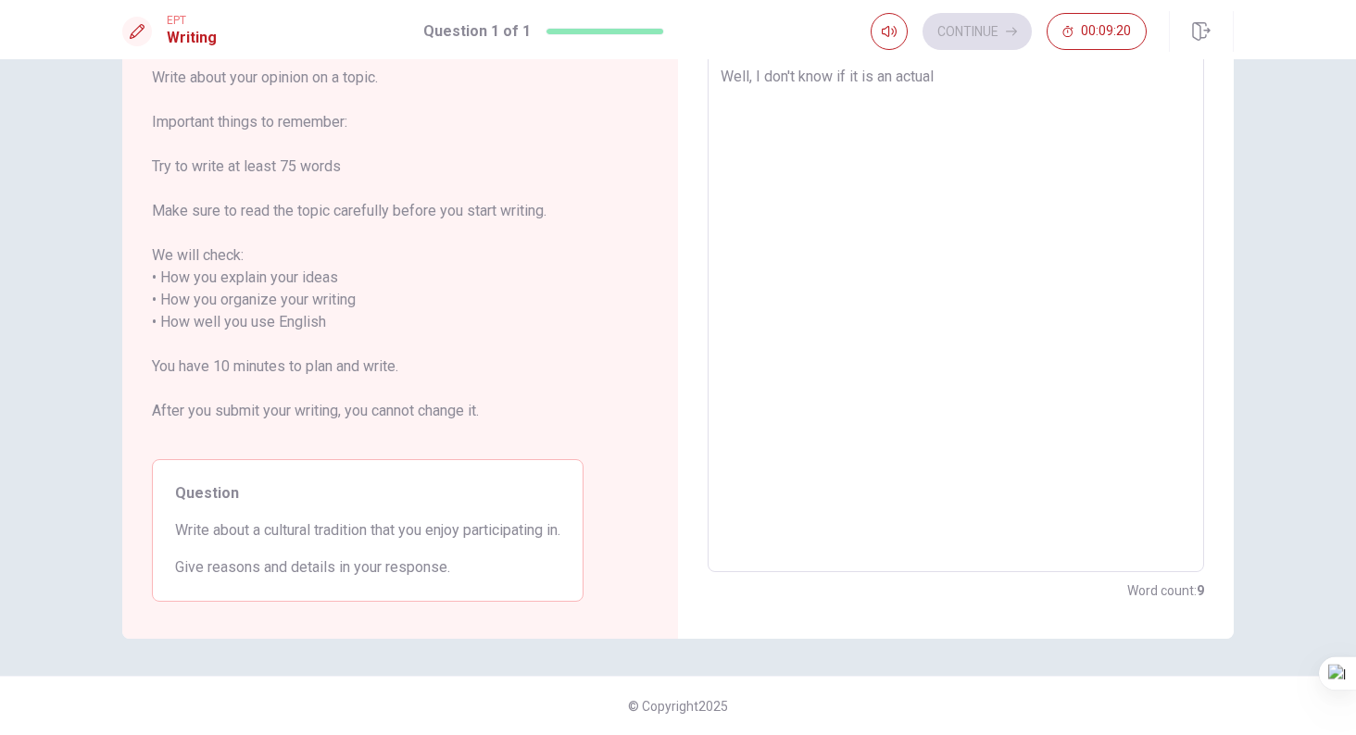
type textarea "x"
type textarea "Well, I don't know if it is an actual c"
type textarea "x"
type textarea "Well, I don't know if it is an actual cyu"
type textarea "x"
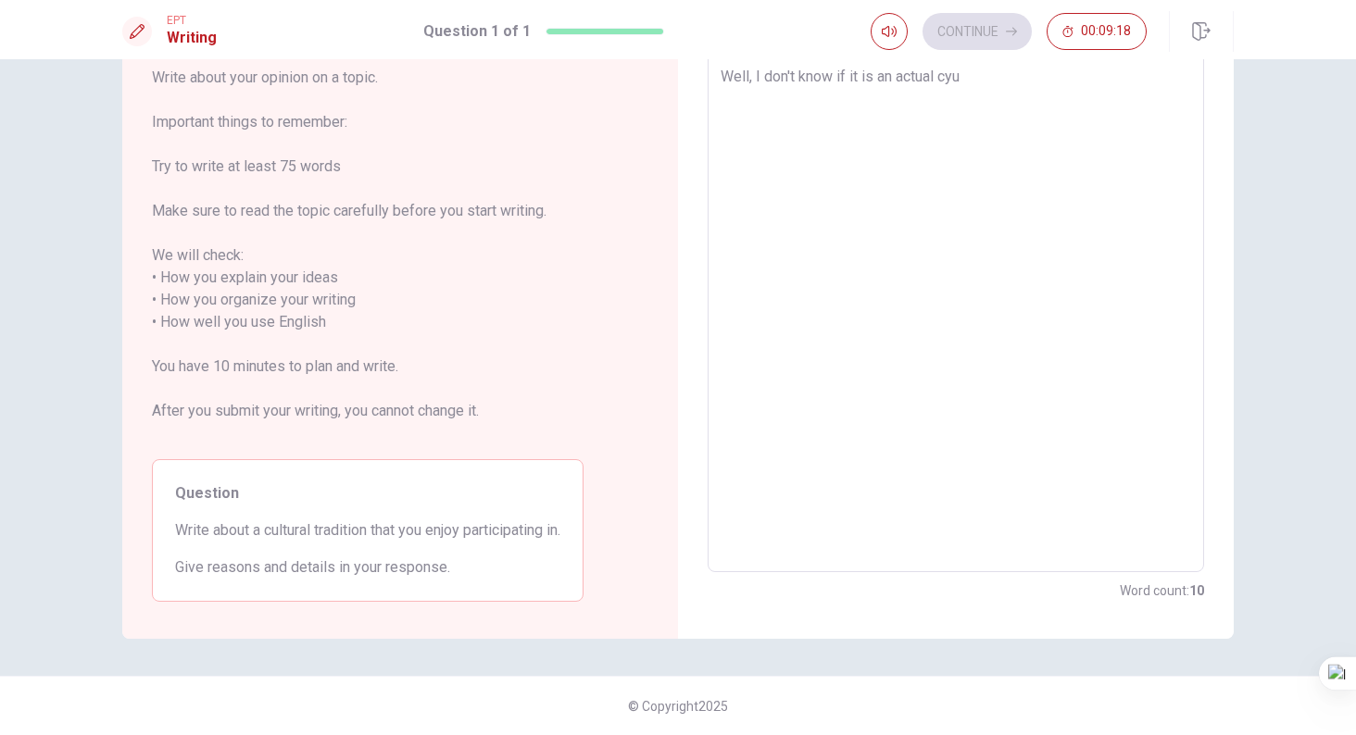
type textarea "Well, I don't know if it is an actual cy"
type textarea "x"
type textarea "Well, I don't know if it is an actual c"
type textarea "x"
type textarea "Well, I don't know if it is an actual cu"
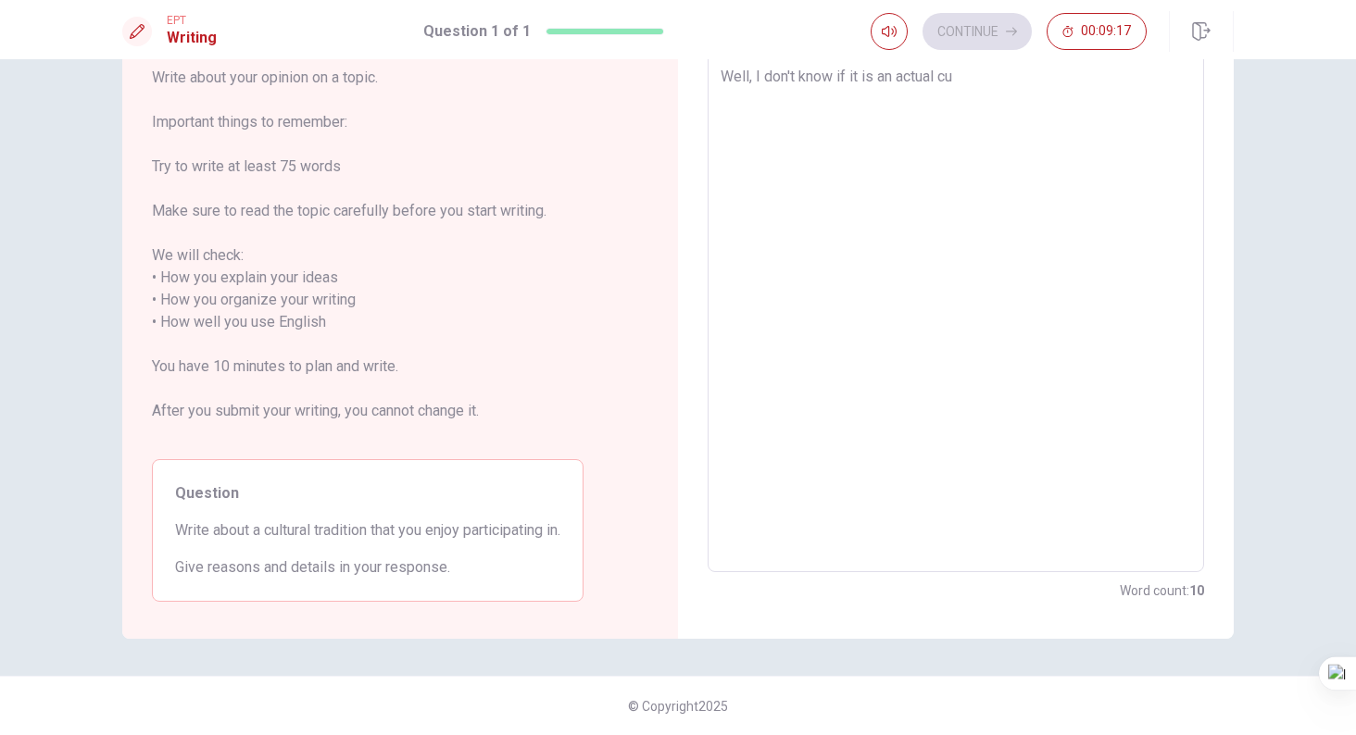
type textarea "x"
type textarea "Well, I don't know if it is an actual cur"
type textarea "x"
type textarea "Well, I don't know if it is an actual [PERSON_NAME]"
type textarea "x"
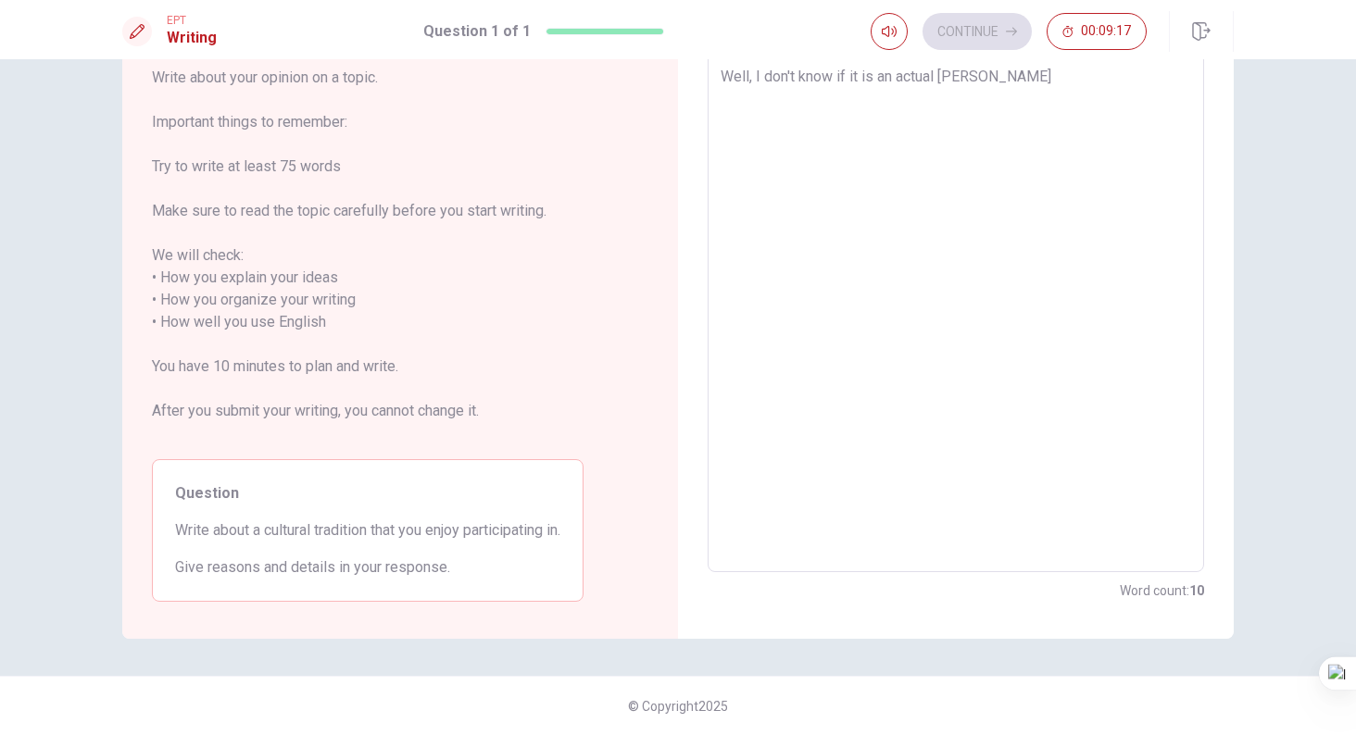
type textarea "Well, I don't know if it is an actual curtu"
type textarea "x"
type textarea "Well, I don't know if it is an actual [PERSON_NAME]"
type textarea "x"
type textarea "Well, I don't know if it is an actual cur"
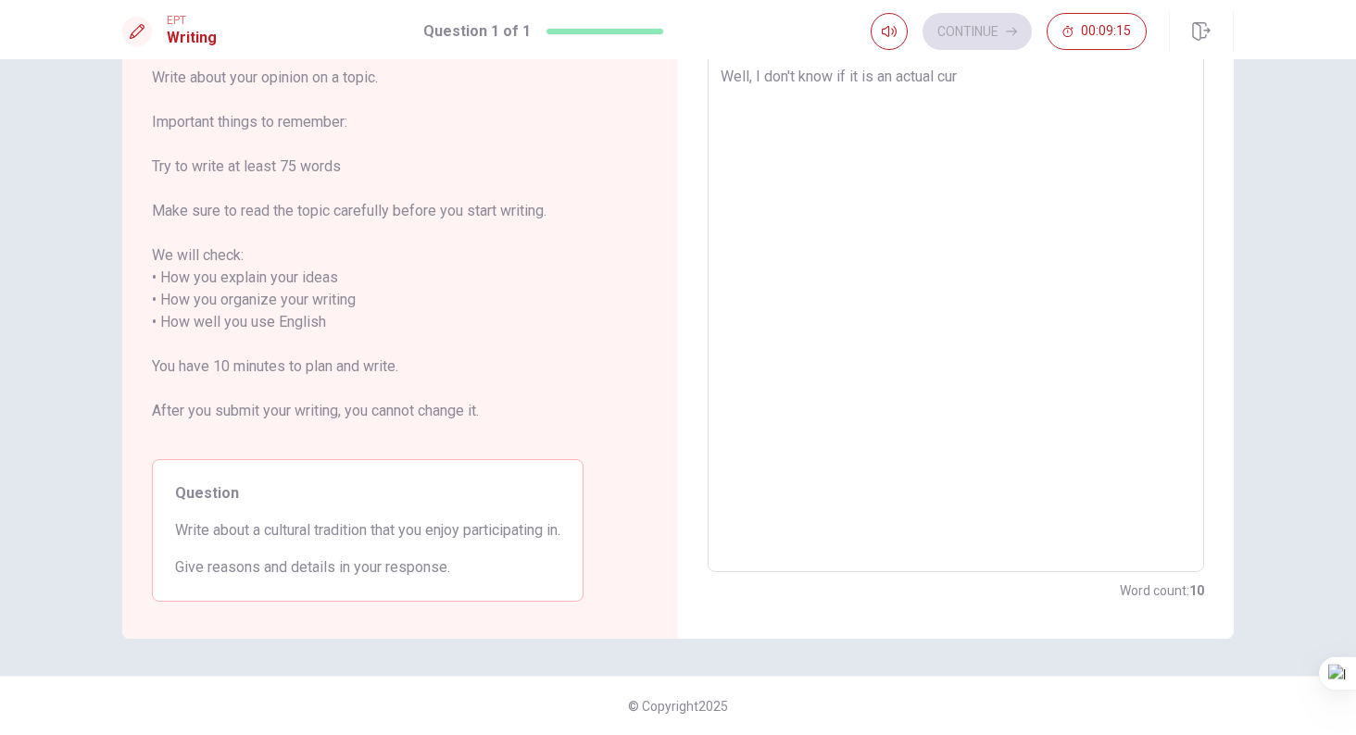
type textarea "x"
type textarea "Well, I don't know if it is an actual cu"
type textarea "x"
type textarea "Well, I don't know if it is an actual cul"
type textarea "x"
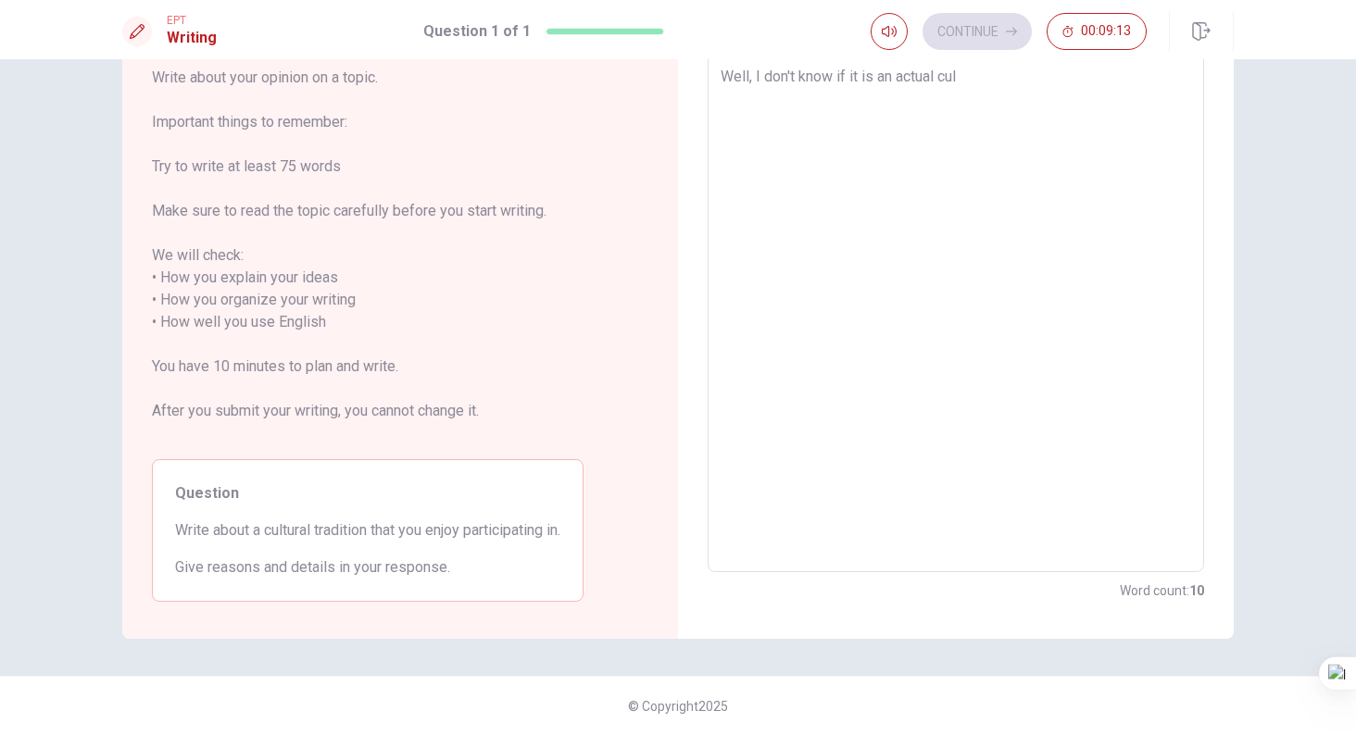
type textarea "Well, I don't know if it is an actual cult"
type textarea "x"
type textarea "Well, I don't know if it is an actual cultu"
type textarea "x"
type textarea "Well, I don't know if it is an actual cultur"
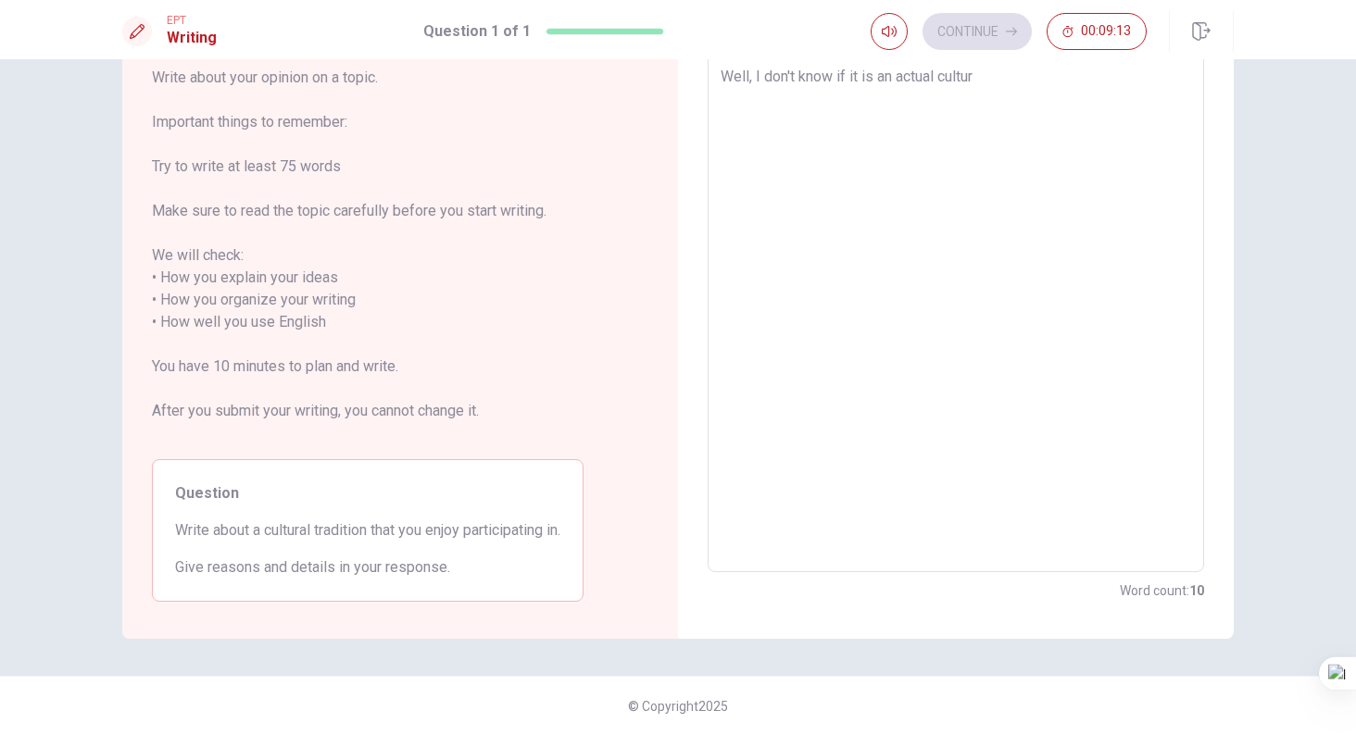
type textarea "x"
type textarea "Well, I don't know if it is an actual cultura"
type textarea "x"
type textarea "Well, I don't know if it is an actual cultural"
type textarea "x"
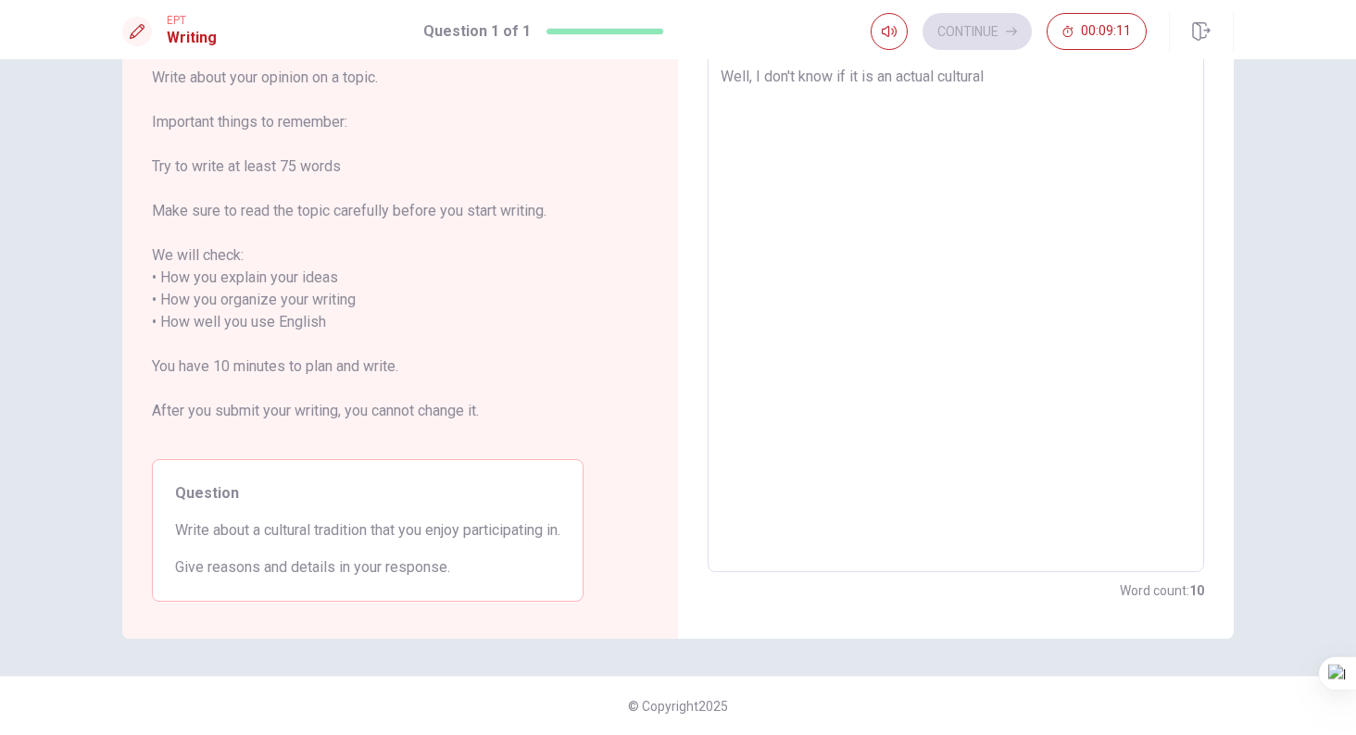
type textarea "Well, I don't know if it is an actual cultural"
type textarea "x"
type textarea "Well, I don't know if it is an actual cultural t"
type textarea "x"
type textarea "Well, I don't know if it is an actual cultural tr"
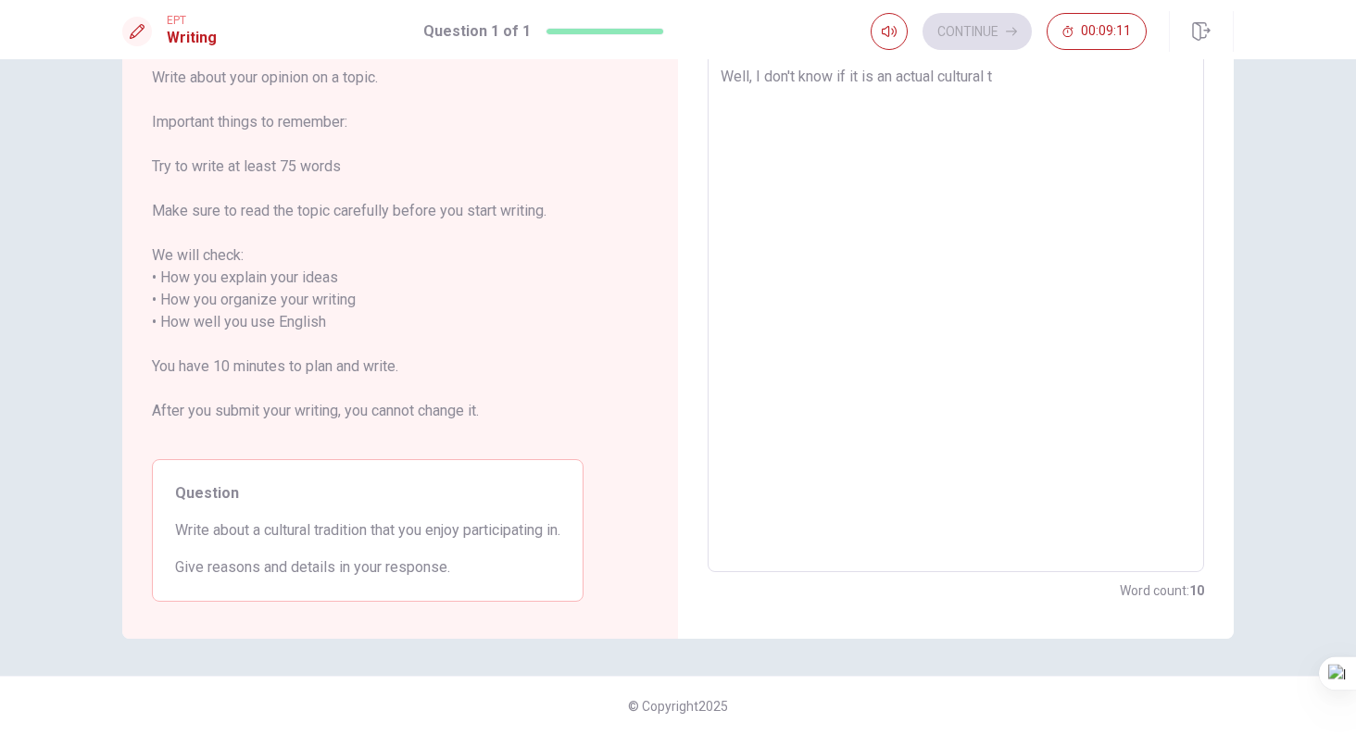
type textarea "x"
type textarea "Well, I don't know if it is an actual cultural tra"
type textarea "x"
type textarea "Well, I don't know if it is an actual cultural trad"
type textarea "x"
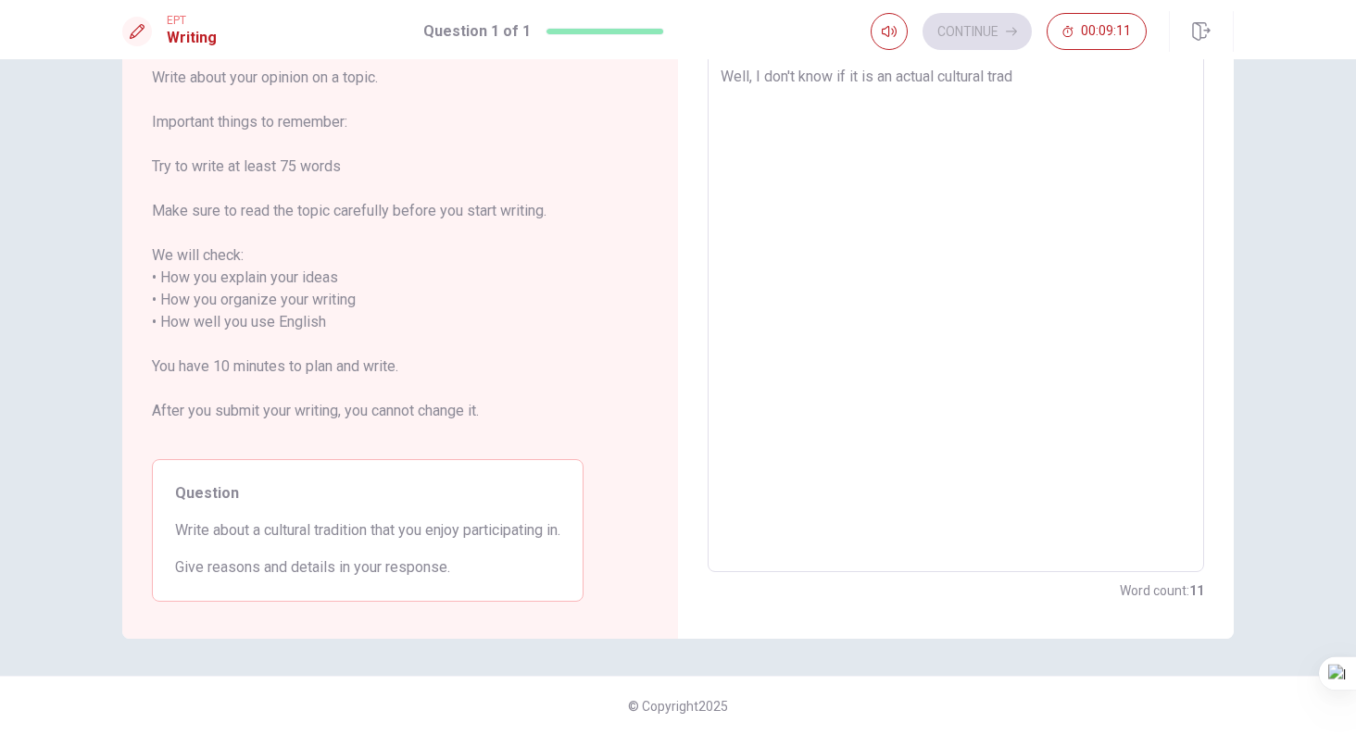
type textarea "Well, I don't know if it is an actual cultural tradi"
type textarea "x"
type textarea "Well, I don't know if it is an actual cultural tradit"
type textarea "x"
type textarea "Well, I don't know if it is an actual cultural traditi"
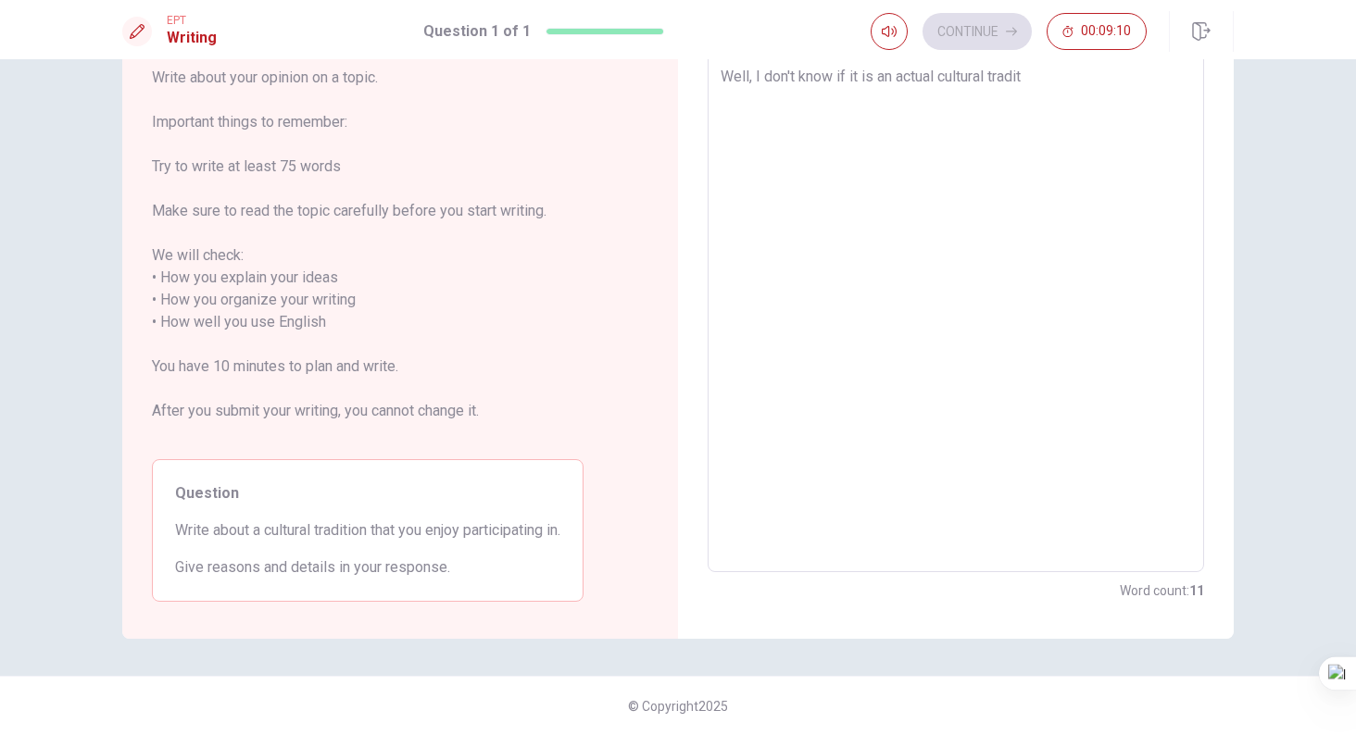
type textarea "x"
type textarea "Well, I don't know if it is an actual cultural traditio"
type textarea "x"
type textarea "Well, I don't know if it is an actual cultural tradition"
type textarea "x"
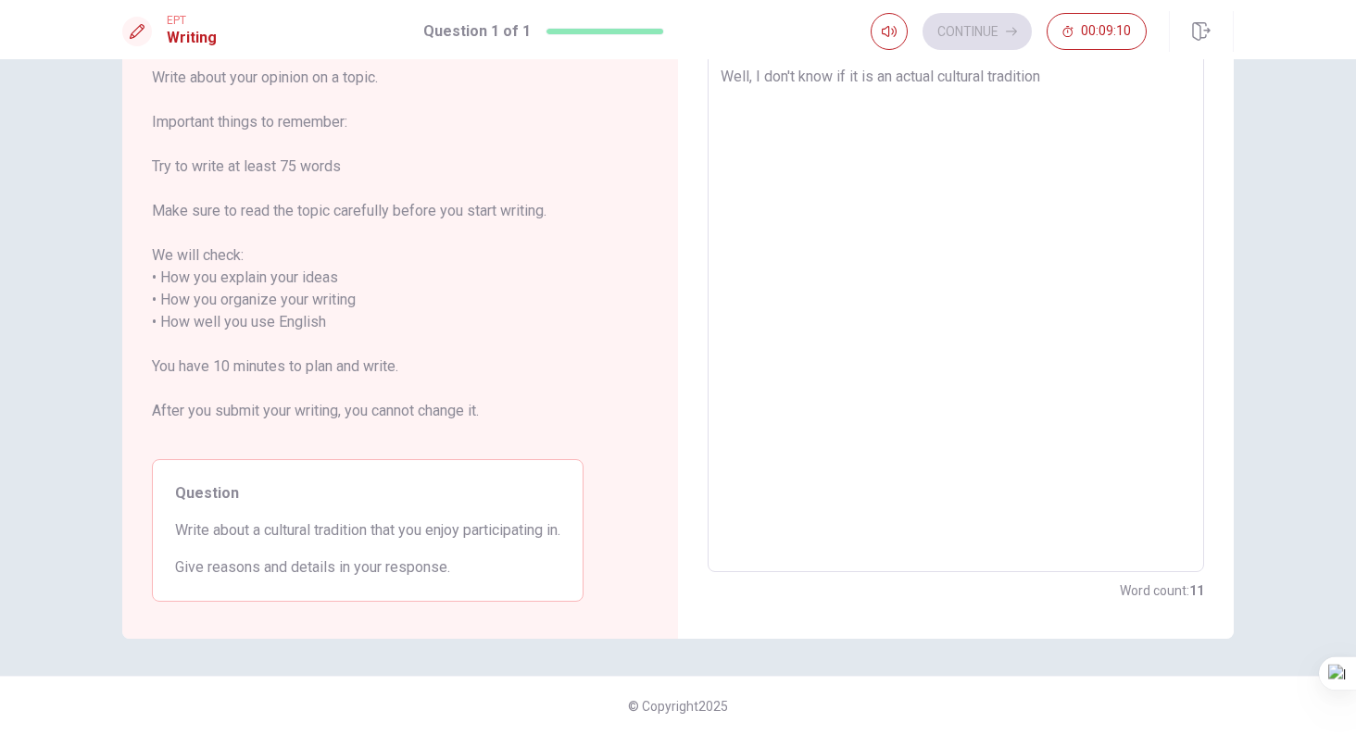
type textarea "Well, I don't know if it is an actual cultural tradition"
type textarea "x"
type textarea "Well, I don't know if it is an actual cultural tradition"
type textarea "x"
type textarea "Well, I don't know if it is an actual cultural tradition,"
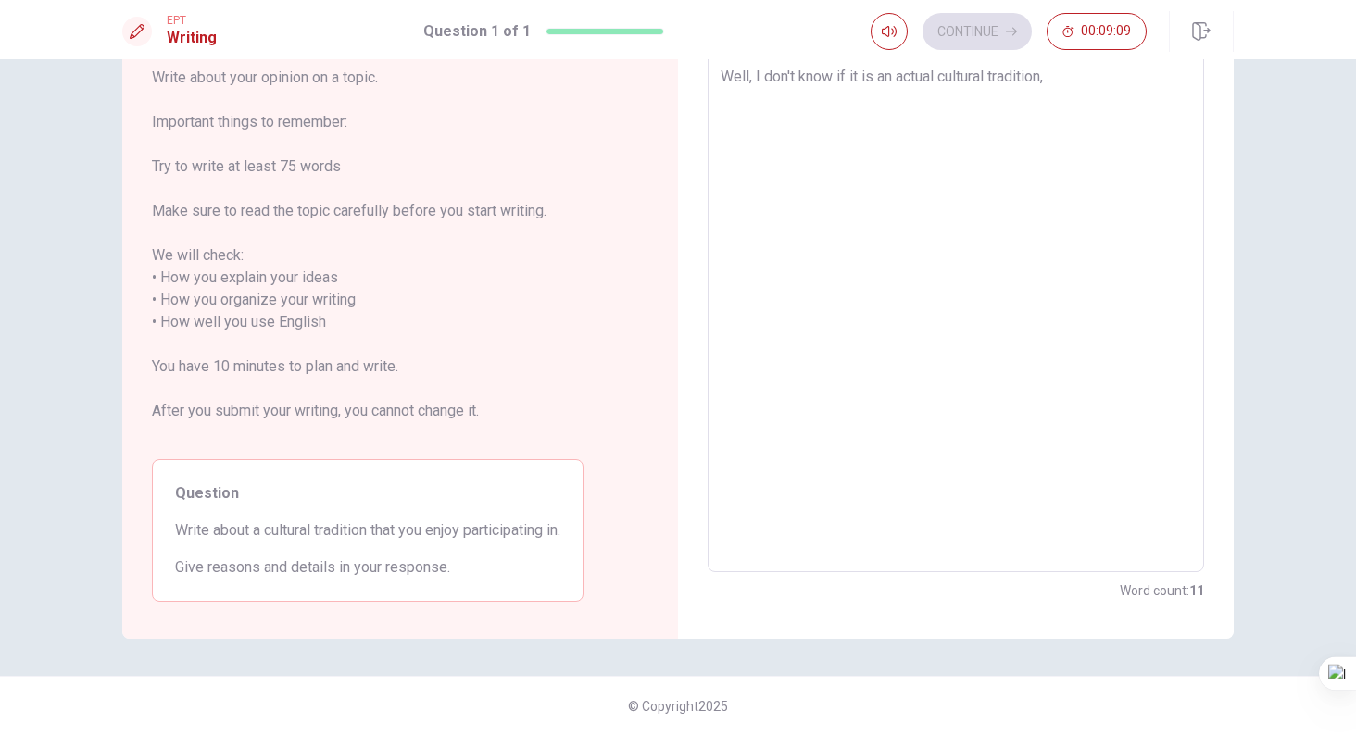
type textarea "x"
type textarea "Well, I don't know if it is an actual cultural tradition,"
type textarea "x"
type textarea "Well, I don't know if it is an actual cultural tradition, b"
type textarea "x"
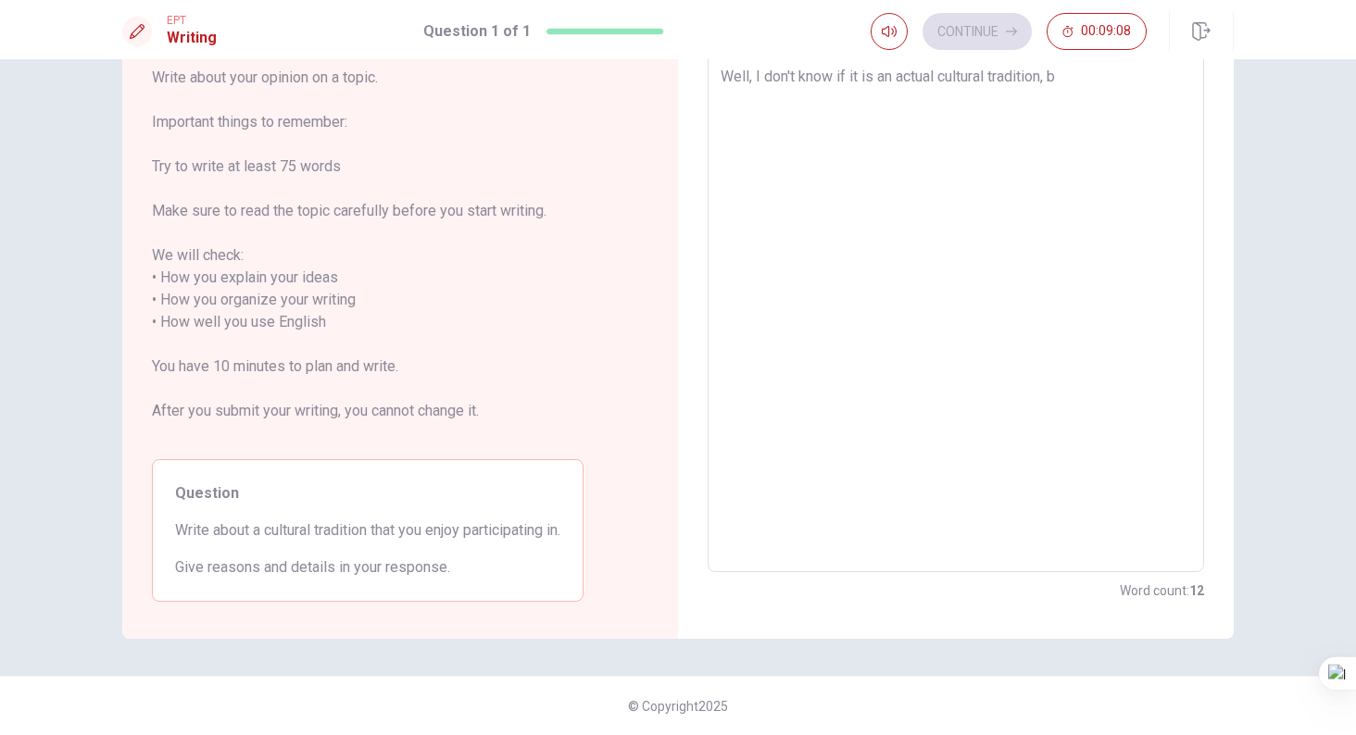
type textarea "Well, I don't know if it is an actual cultural tradition, bu"
type textarea "x"
type textarea "Well, I don't know if it is an actual cultural tradition, but"
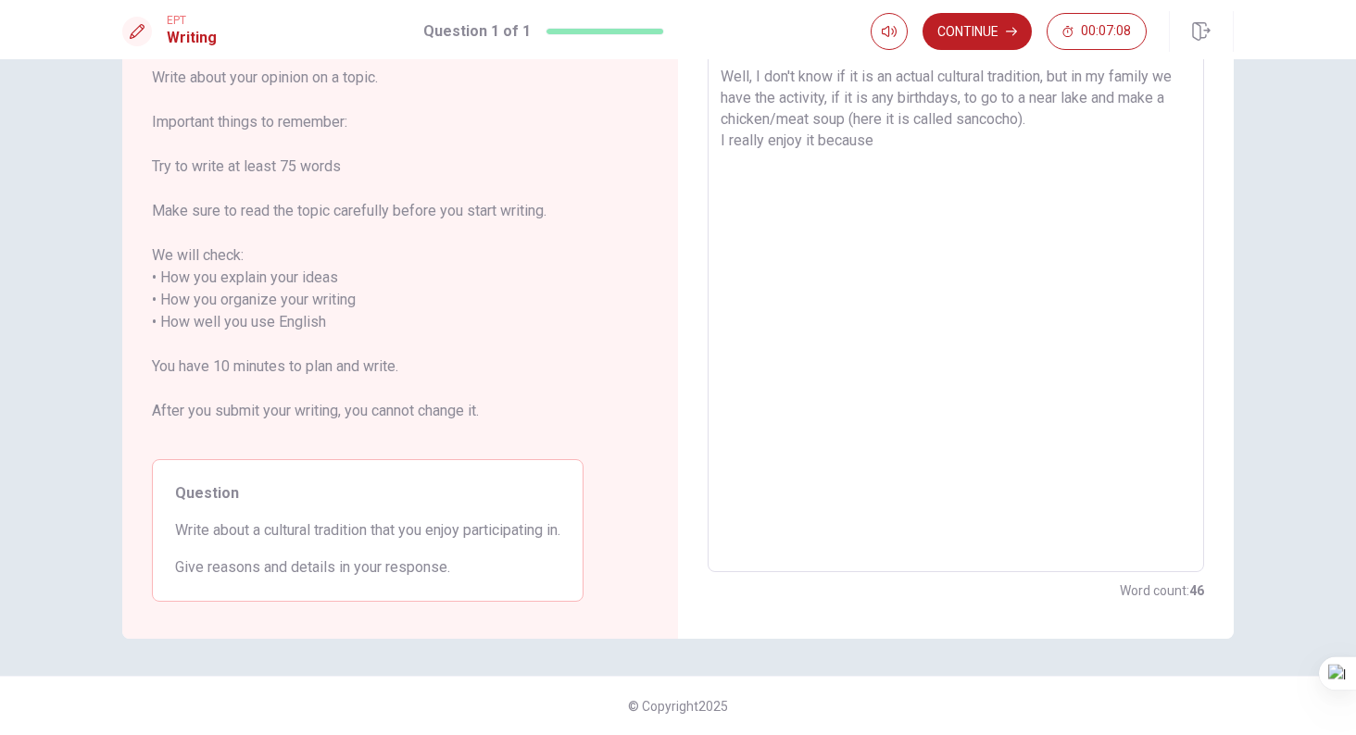
scroll to position [0, 0]
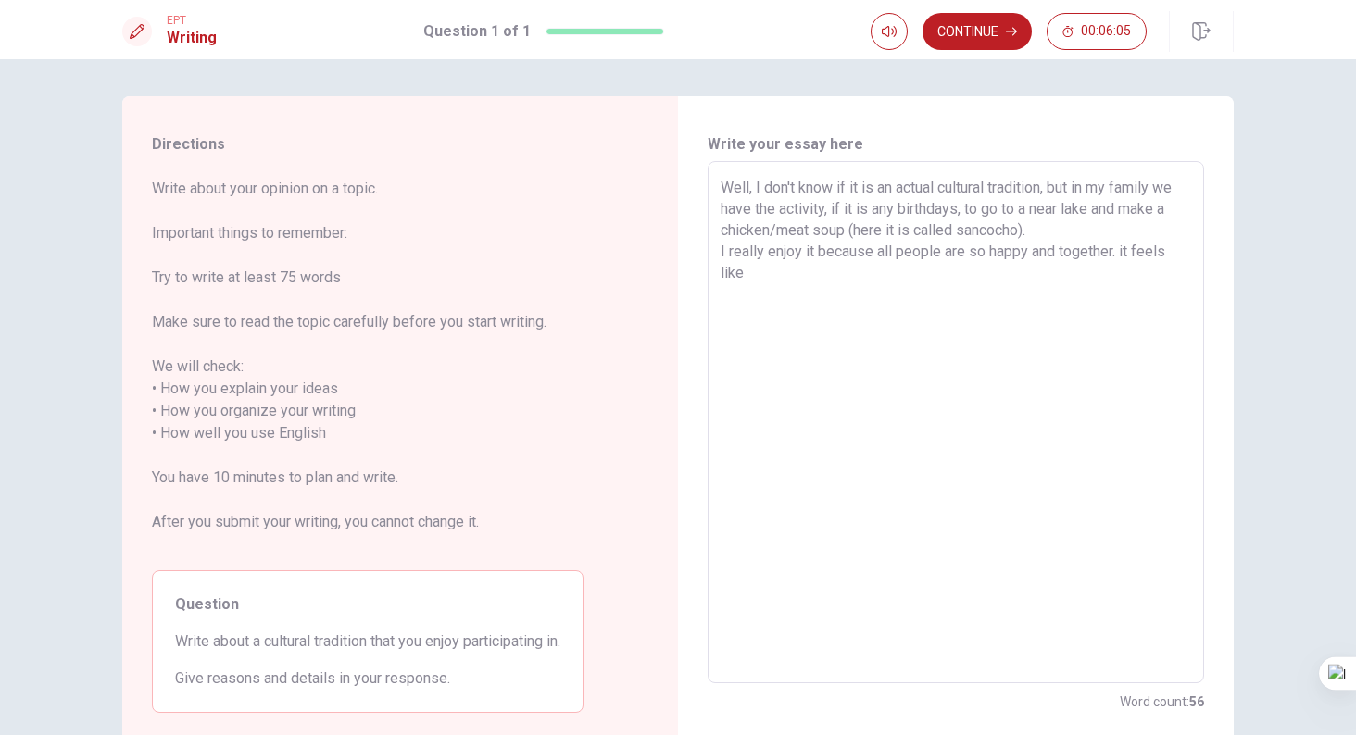
click at [1123, 251] on textarea "Well, I don't know if it is an actual cultural tradition, but in my family we h…" at bounding box center [956, 423] width 471 height 492
click at [849, 299] on textarea "Well, I don't know if it is an actual cultural tradition, but in my family we h…" at bounding box center [956, 423] width 471 height 492
click at [910, 276] on textarea "Well, I don't know if it is an actual cultural tradition, but in my family we h…" at bounding box center [956, 423] width 471 height 492
click at [1017, 285] on textarea "Well, I don't know if it is an actual cultural tradition, but in my family we h…" at bounding box center [956, 423] width 471 height 492
click at [926, 280] on textarea "Well, I don't know if it is an actual cultural tradition, but in my family we h…" at bounding box center [956, 423] width 471 height 492
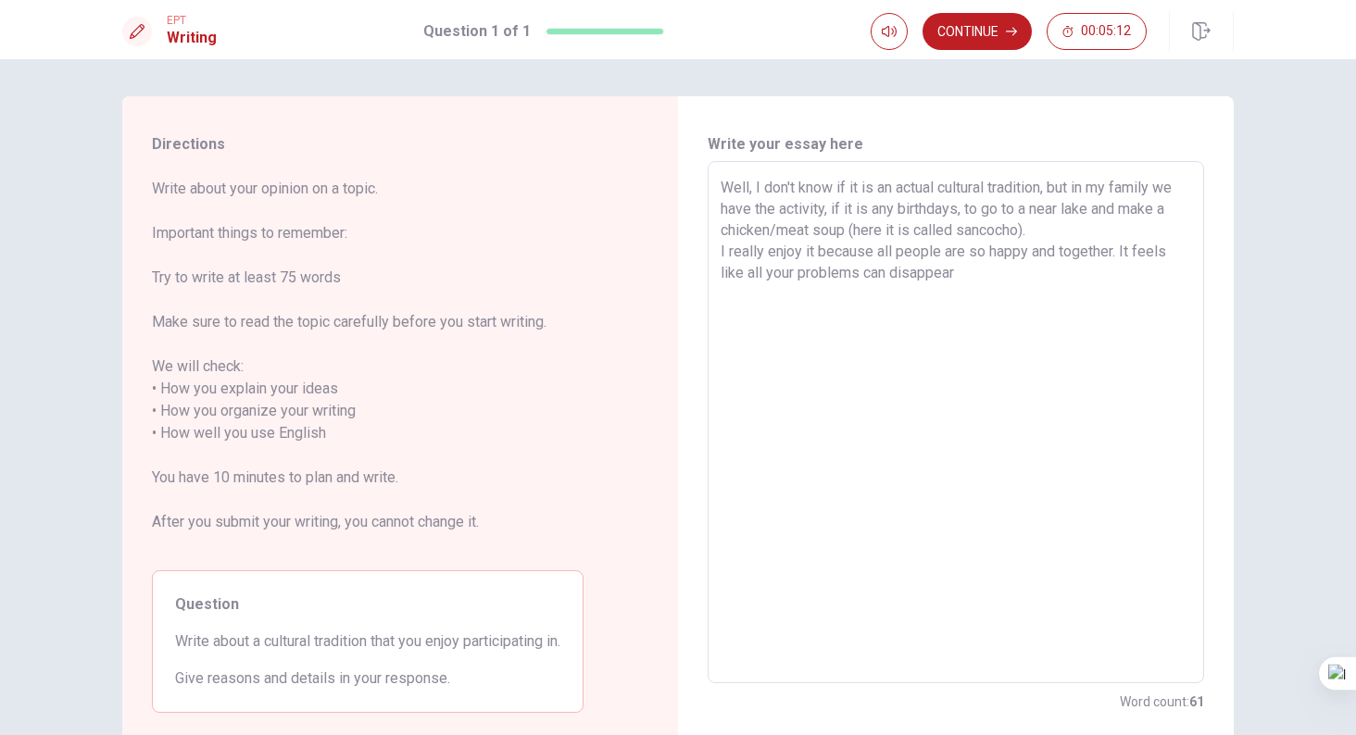
click at [982, 278] on textarea "Well, I don't know if it is an actual cultural tradition, but in my family we h…" at bounding box center [956, 423] width 471 height 492
click at [1115, 254] on textarea "Well, I don't know if it is an actual cultural tradition, but in my family we h…" at bounding box center [956, 423] width 471 height 492
click at [1122, 252] on textarea "Well, I don't know if it is an actual cultural tradition, but in my family we h…" at bounding box center [956, 423] width 471 height 492
click at [869, 326] on textarea "Well, I don't know if it is an actual cultural tradition, but in my family we h…" at bounding box center [956, 423] width 471 height 492
click at [1056, 227] on textarea "Well, I don't know if it is an actual cultural tradition, but in my family we h…" at bounding box center [956, 423] width 471 height 492
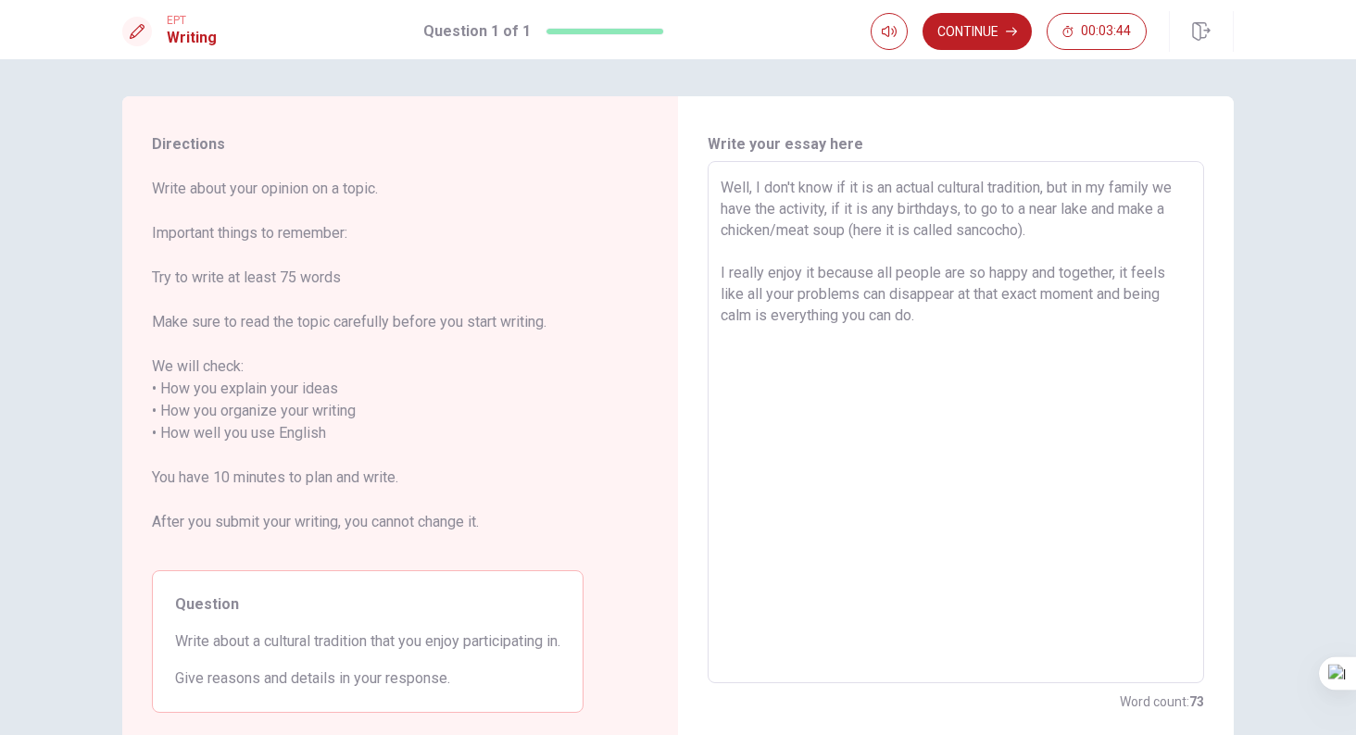
click at [862, 213] on textarea "Well, I don't know if it is an actual cultural tradition, but in my family we h…" at bounding box center [956, 423] width 471 height 492
click at [1075, 236] on textarea "Well, I don't know if it is an actual cultural tradition, but in my family we h…" at bounding box center [956, 423] width 471 height 492
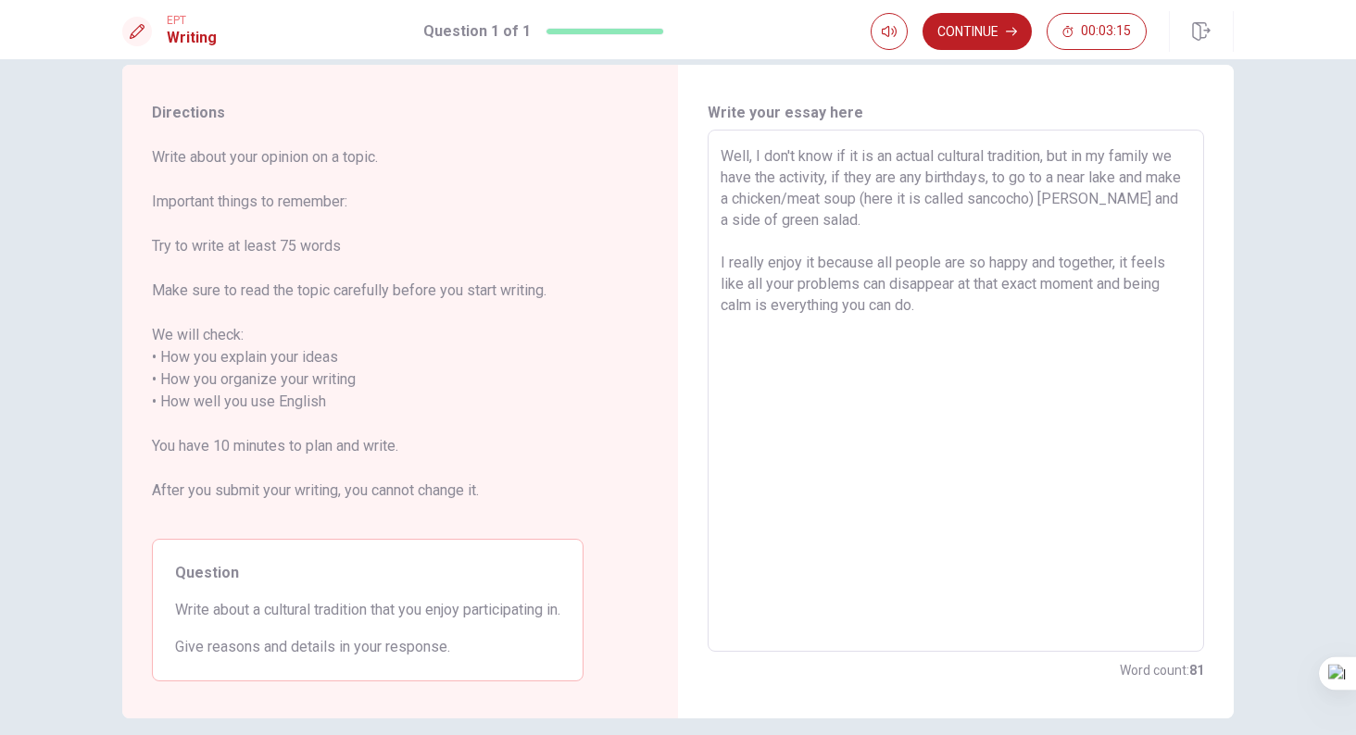
scroll to position [32, 0]
click at [1112, 261] on textarea "Well, I don't know if it is an actual cultural tradition, but in my family we h…" at bounding box center [956, 390] width 471 height 492
click at [957, 370] on textarea "Well, I don't know if it is an actual cultural tradition, but in my family we h…" at bounding box center [956, 390] width 471 height 492
click at [857, 289] on textarea "Well, I don't know if it is an actual cultural tradition, but in my family we h…" at bounding box center [956, 390] width 471 height 492
click at [892, 309] on textarea "Well, I don't know if it is an actual cultural tradition, but in my family we h…" at bounding box center [956, 390] width 471 height 492
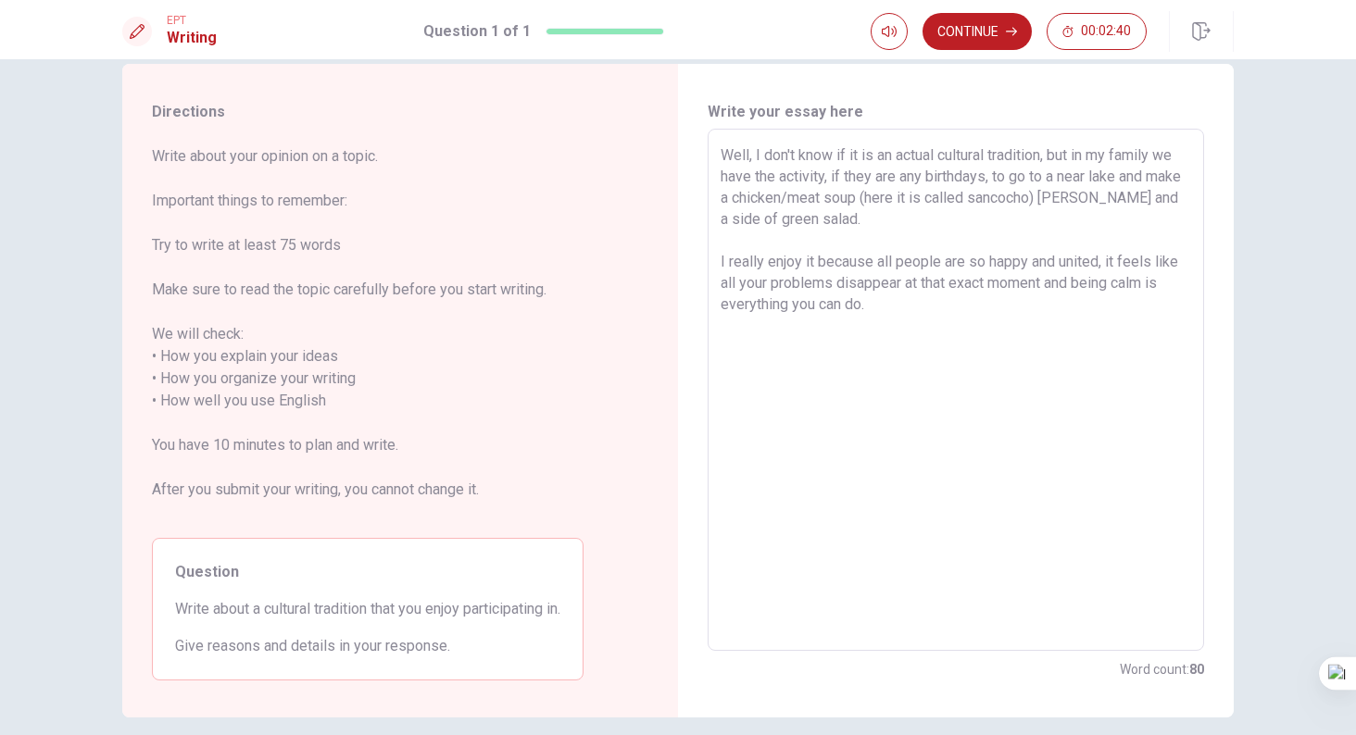
click at [1097, 261] on textarea "Well, I don't know if it is an actual cultural tradition, but in my family we h…" at bounding box center [956, 390] width 471 height 492
click at [937, 320] on textarea "Well, I don't know if it is an actual cultural tradition, but in my family we h…" at bounding box center [956, 390] width 471 height 492
click at [938, 307] on textarea "Well, I don't know if it is an actual cultural tradition, but in my family we h…" at bounding box center [956, 390] width 471 height 492
click at [986, 305] on textarea "Well, I don't know if it is an actual cultural tradition, but in my family we h…" at bounding box center [956, 390] width 471 height 492
click at [1104, 318] on textarea "Well, I don't know if it is an actual cultural tradition, but in my family we h…" at bounding box center [956, 390] width 471 height 492
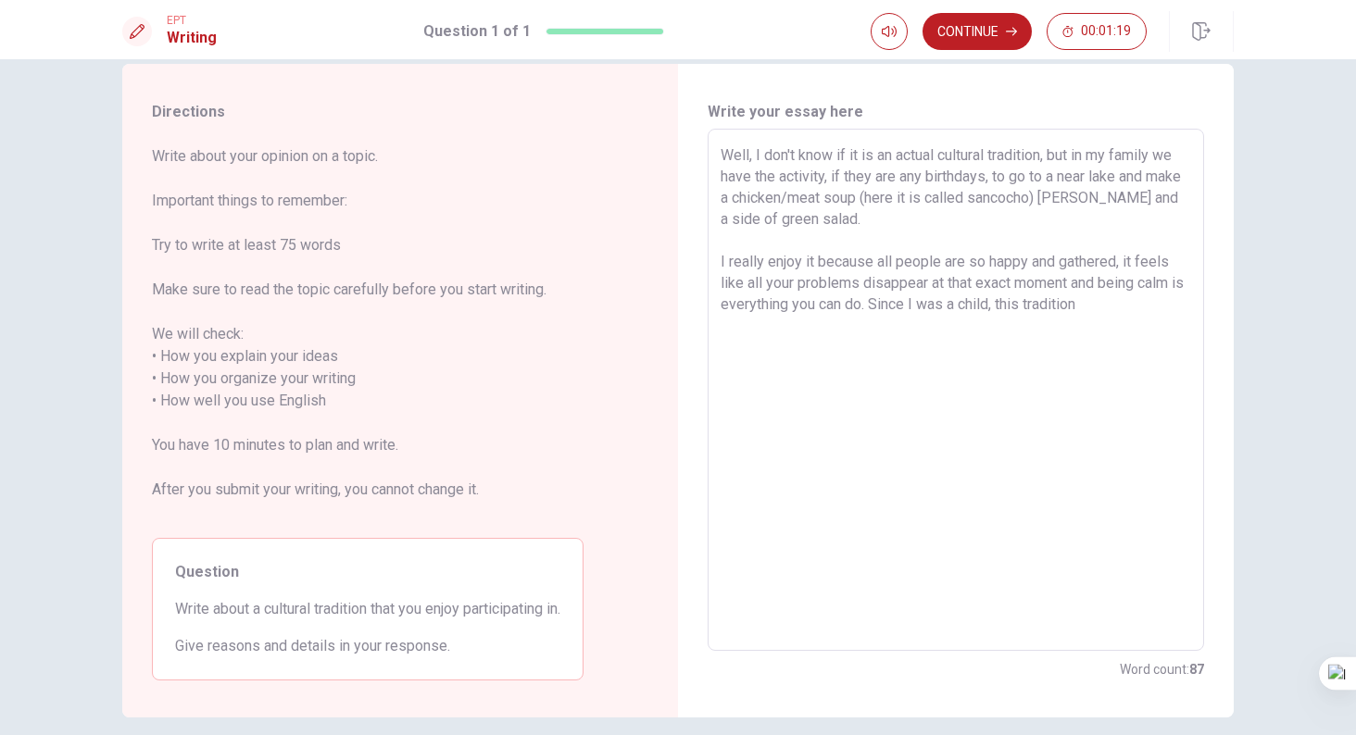
click at [1137, 289] on textarea "Well, I don't know if it is an actual cultural tradition, but in my family we h…" at bounding box center [956, 390] width 471 height 492
click at [1129, 302] on textarea "Well, I don't know if it is an actual cultural tradition, but in my family we h…" at bounding box center [956, 390] width 471 height 492
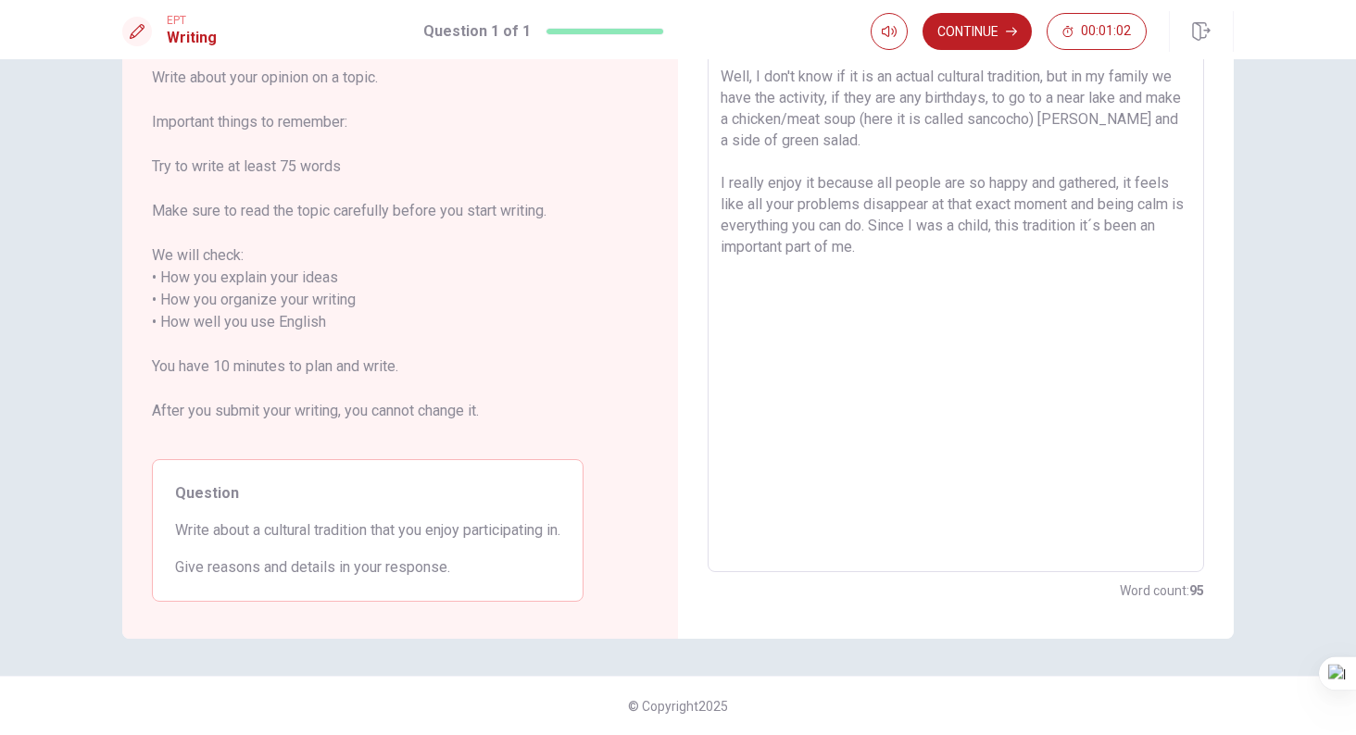
scroll to position [0, 0]
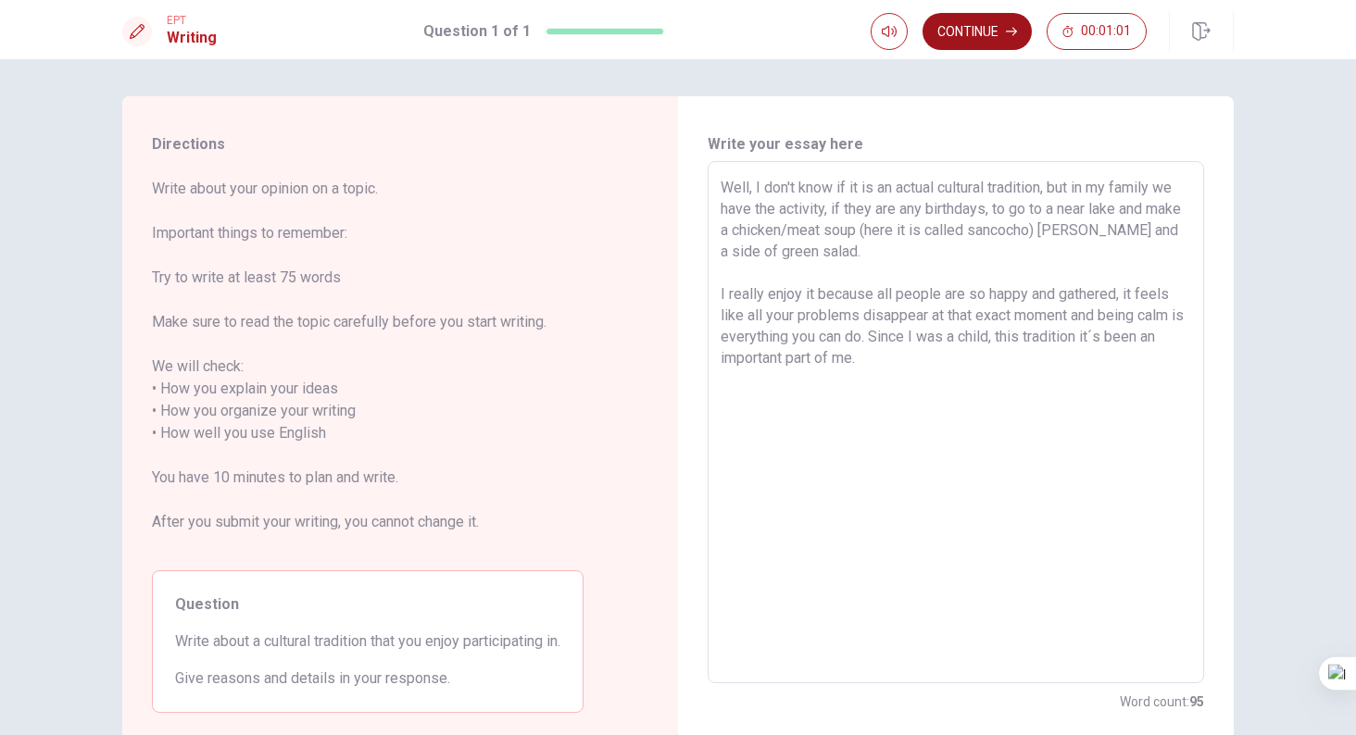
click at [989, 31] on button "Continue" at bounding box center [977, 31] width 109 height 37
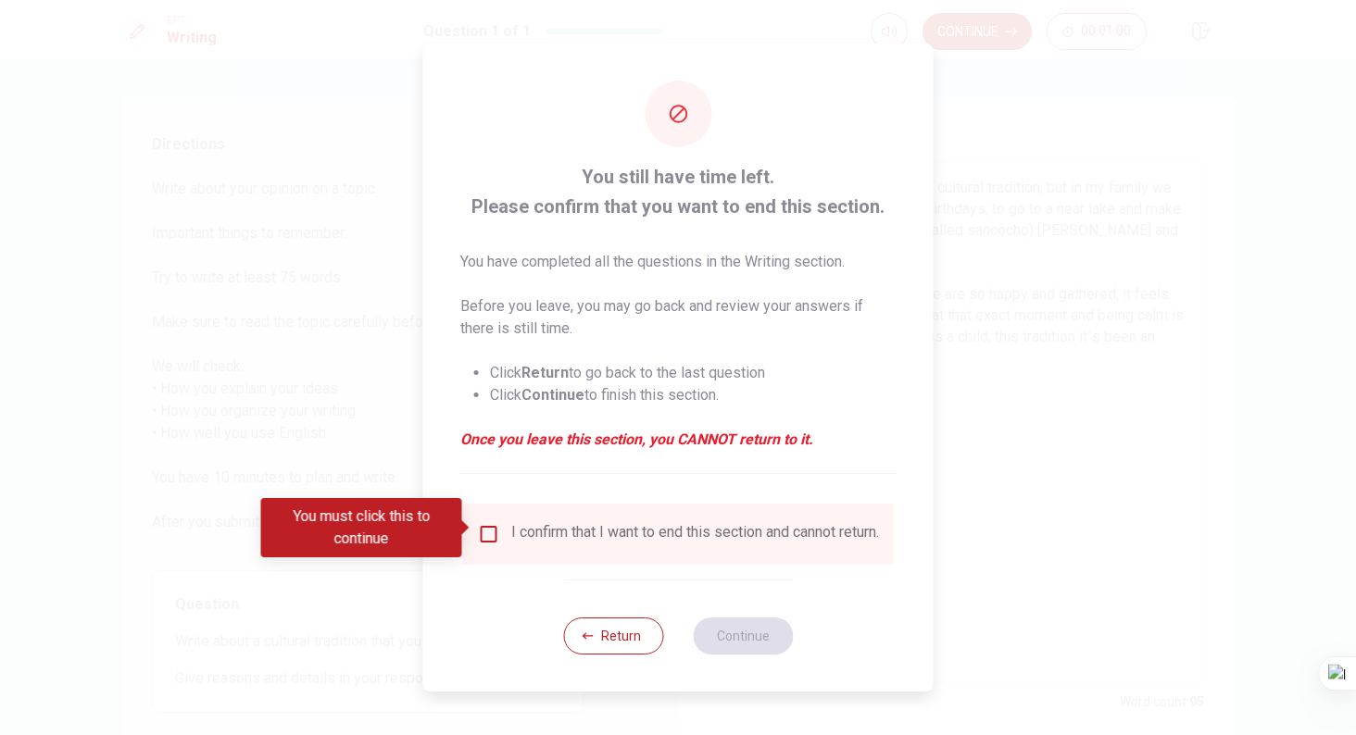
click at [488, 537] on input "You must click this to continue" at bounding box center [489, 534] width 22 height 22
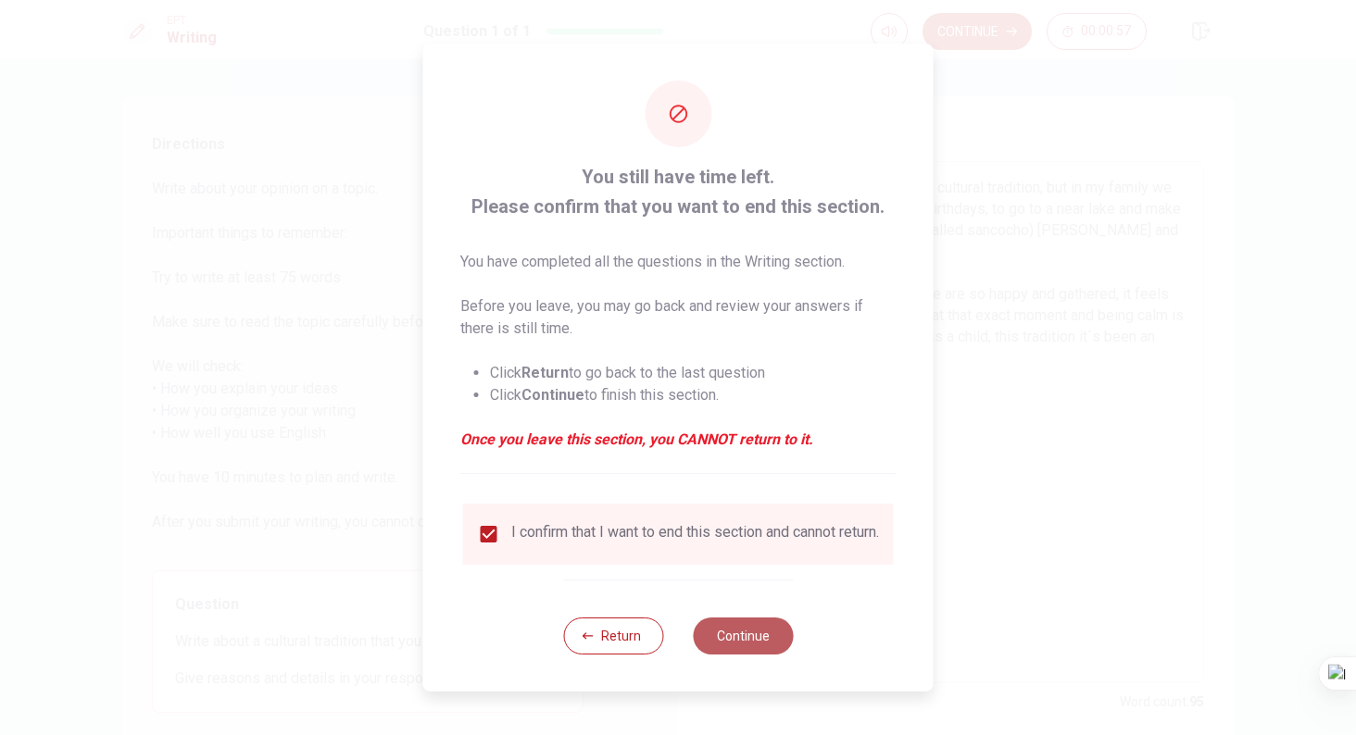
click at [756, 652] on button "Continue" at bounding box center [743, 636] width 100 height 37
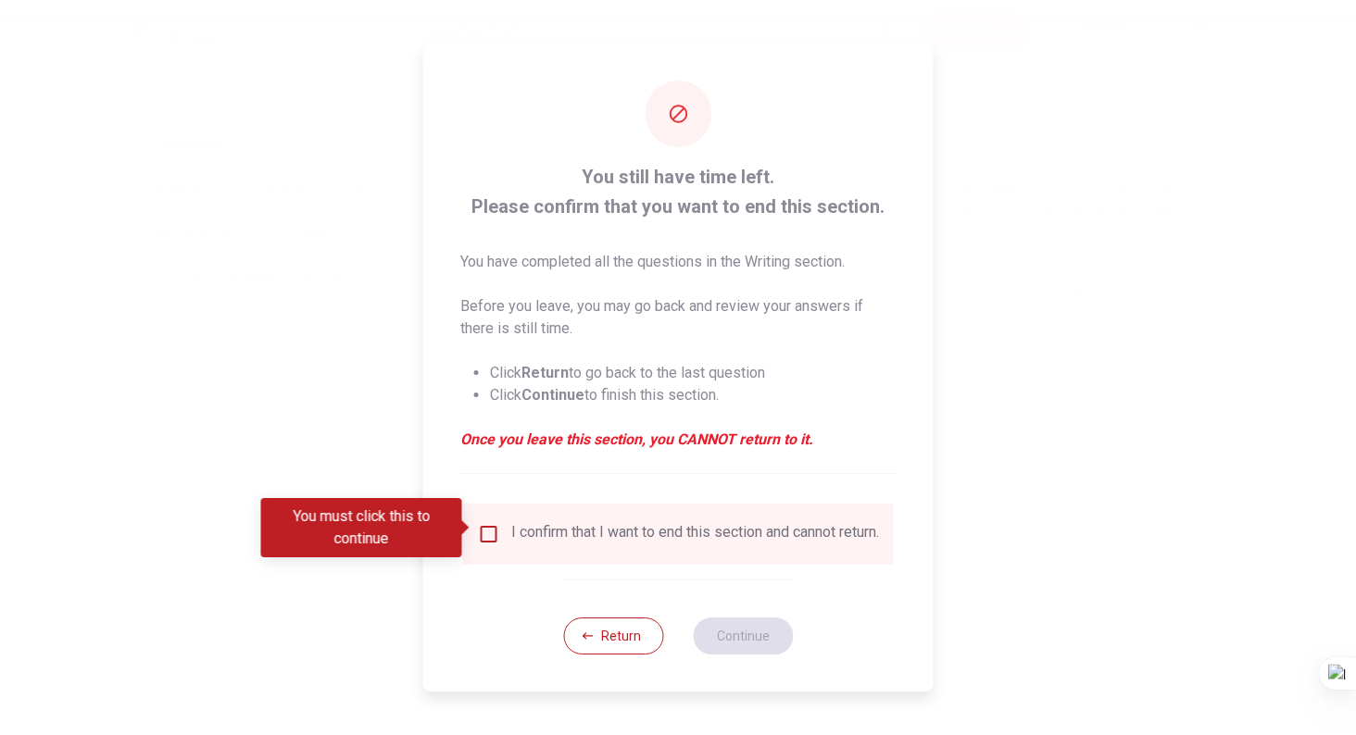
click at [485, 526] on input "You must click this to continue" at bounding box center [489, 534] width 22 height 22
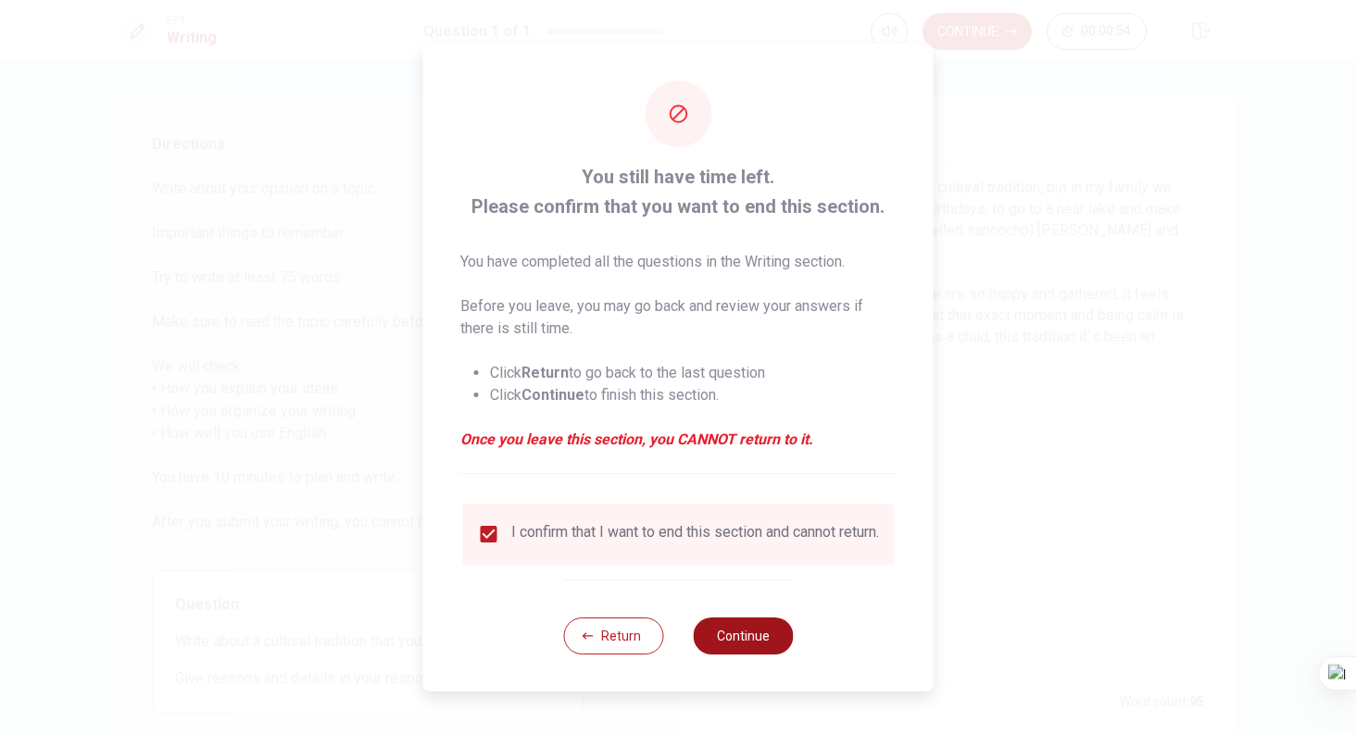
click at [765, 653] on button "Continue" at bounding box center [743, 636] width 100 height 37
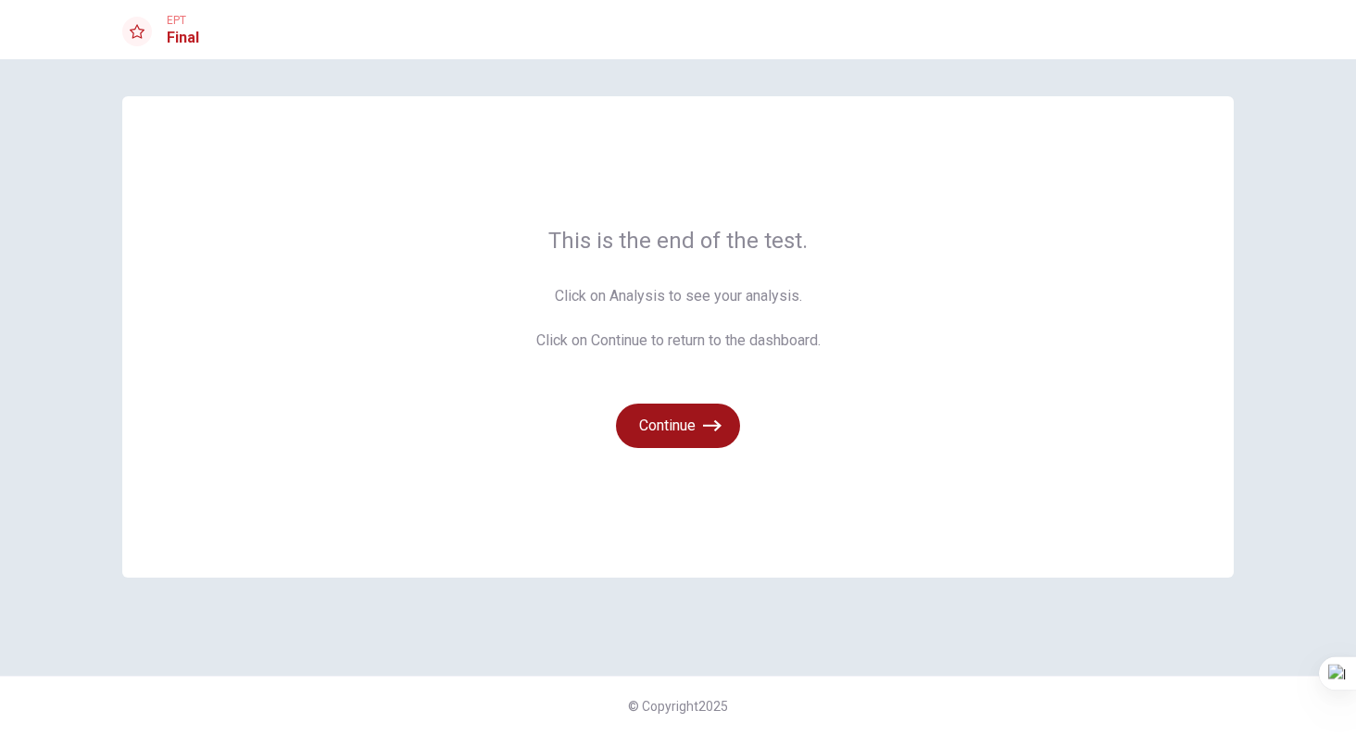
click at [679, 411] on button "Continue" at bounding box center [678, 426] width 124 height 44
